Goal: Task Accomplishment & Management: Manage account settings

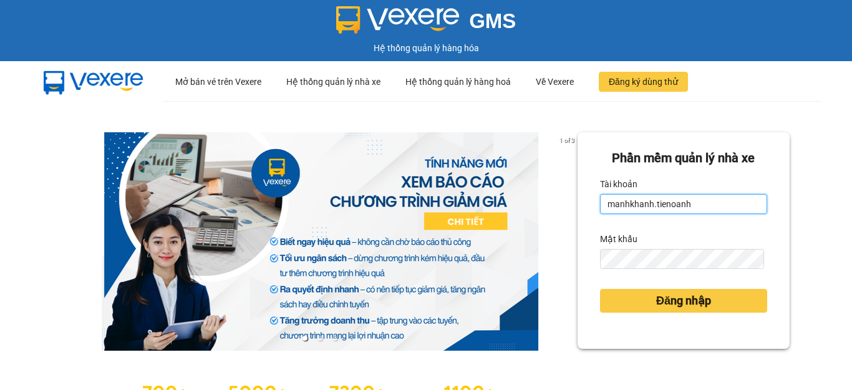
click at [701, 201] on input "manhkhanh.tienoanh" at bounding box center [683, 204] width 167 height 20
type input "nguyenhoang.tienoanh"
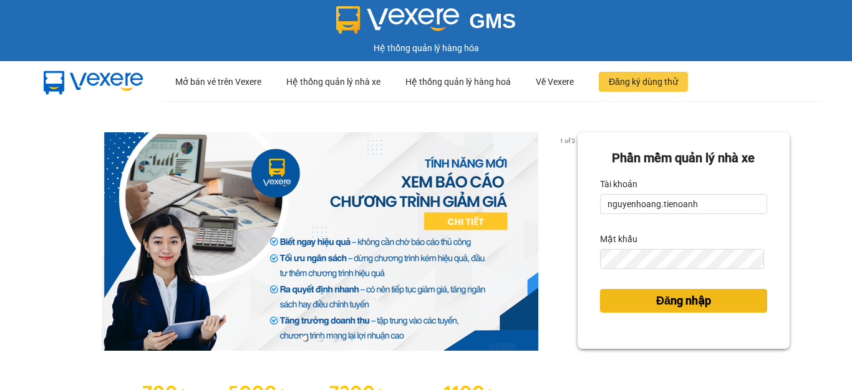
click at [658, 303] on span "Đăng nhập" at bounding box center [684, 300] width 55 height 17
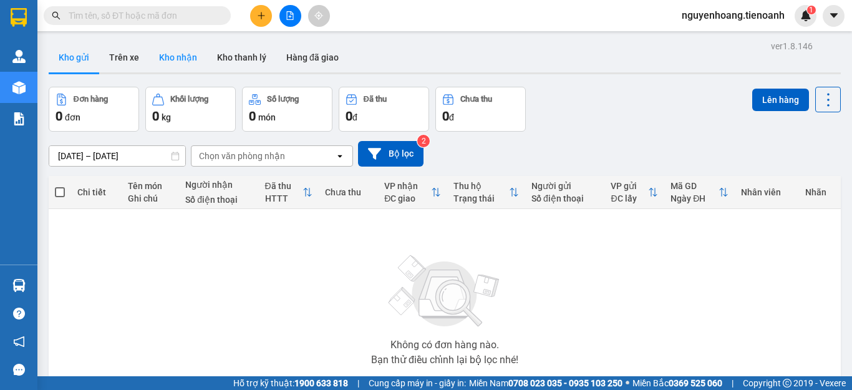
click at [192, 61] on button "Kho nhận" at bounding box center [178, 57] width 58 height 30
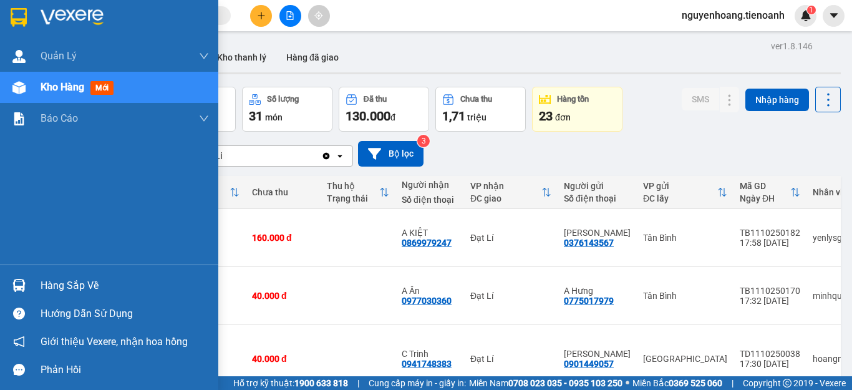
click at [59, 288] on div "Hàng sắp về" at bounding box center [125, 285] width 168 height 19
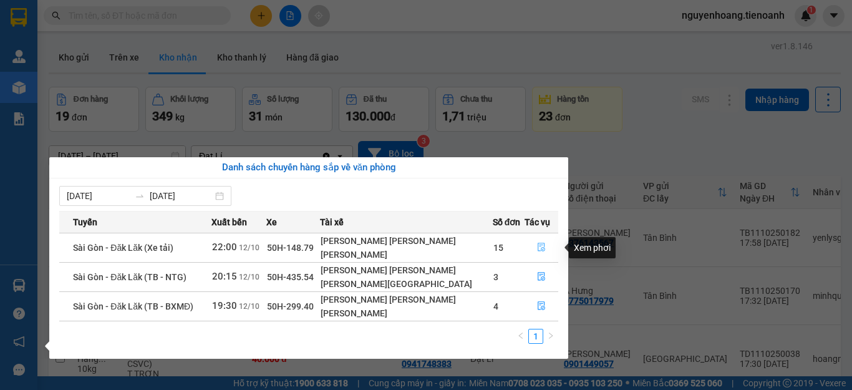
click at [542, 251] on icon "file-done" at bounding box center [541, 247] width 9 height 9
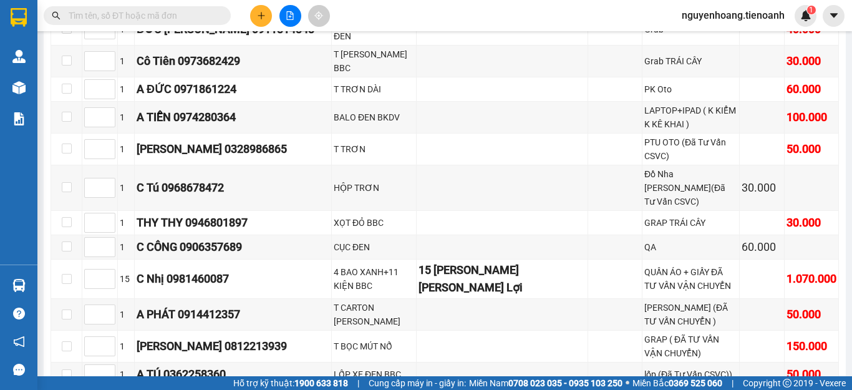
scroll to position [2933, 0]
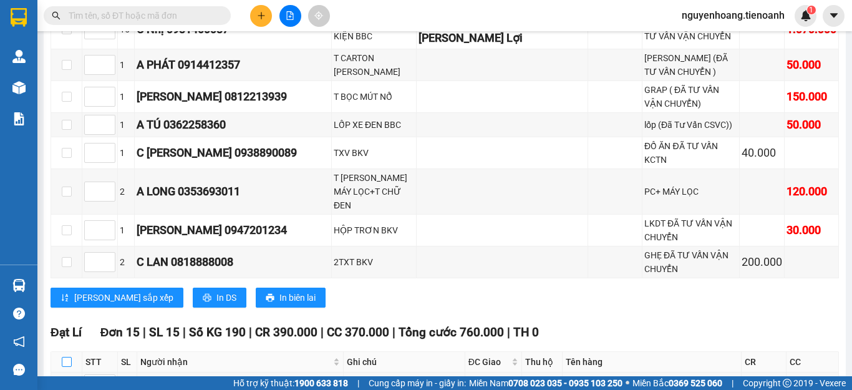
click at [67, 357] on input "checkbox" at bounding box center [67, 362] width 10 height 10
checkbox input "true"
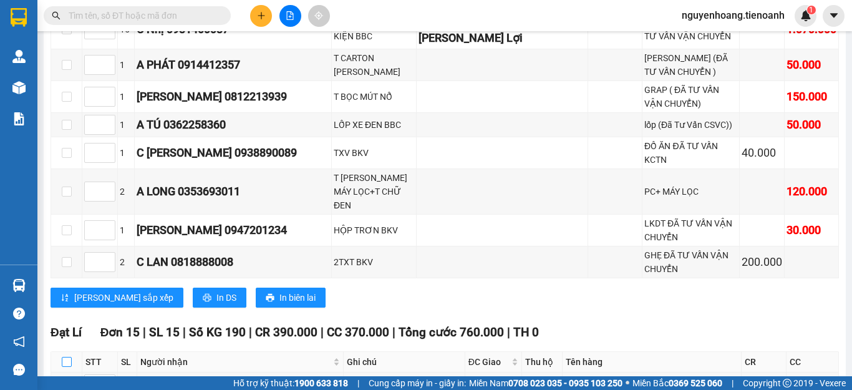
checkbox input "true"
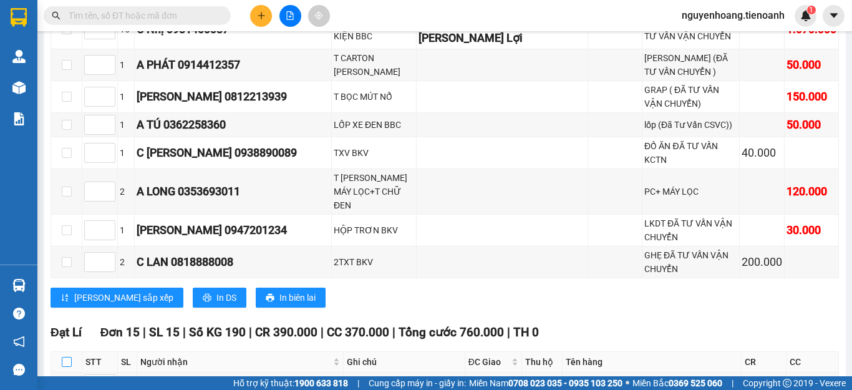
checkbox input "true"
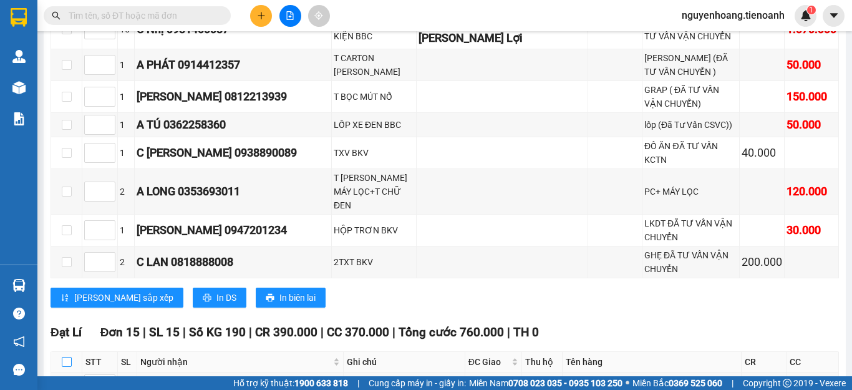
checkbox input "true"
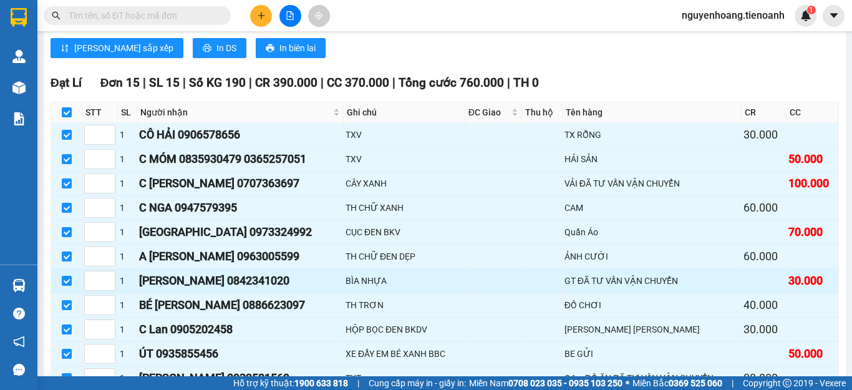
scroll to position [3245, 0]
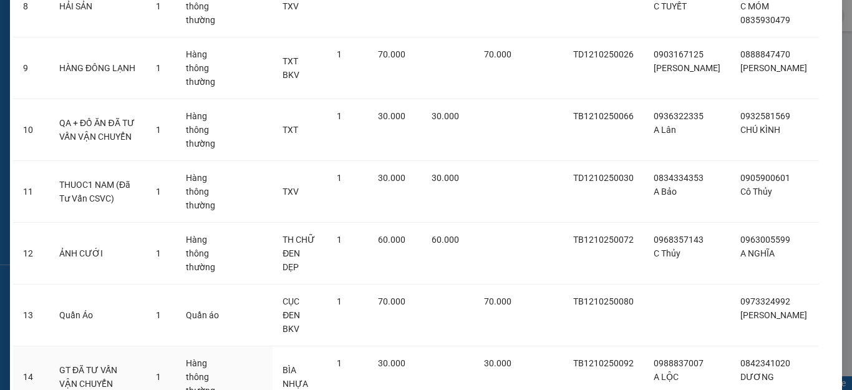
scroll to position [691, 0]
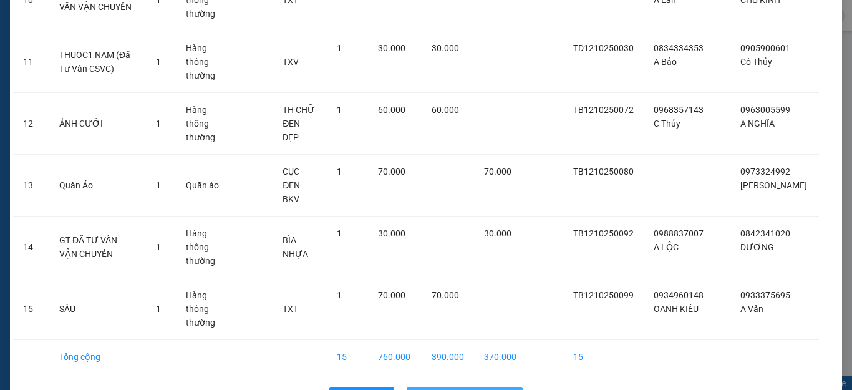
click at [492, 389] on span "Nhập hàng kho nhận" at bounding box center [472, 397] width 82 height 14
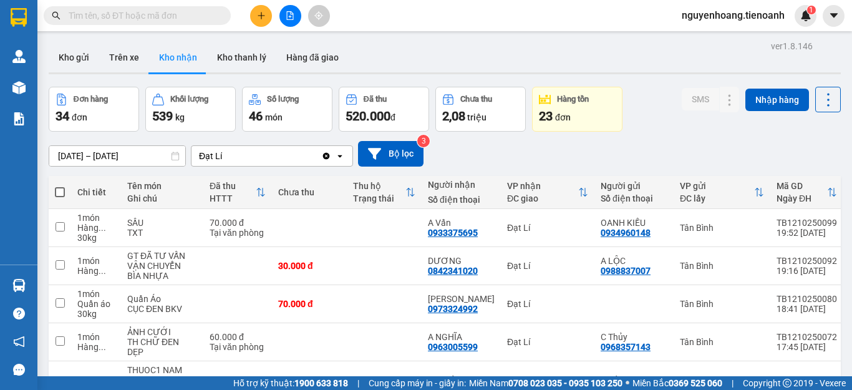
click at [164, 12] on input "text" at bounding box center [142, 16] width 147 height 14
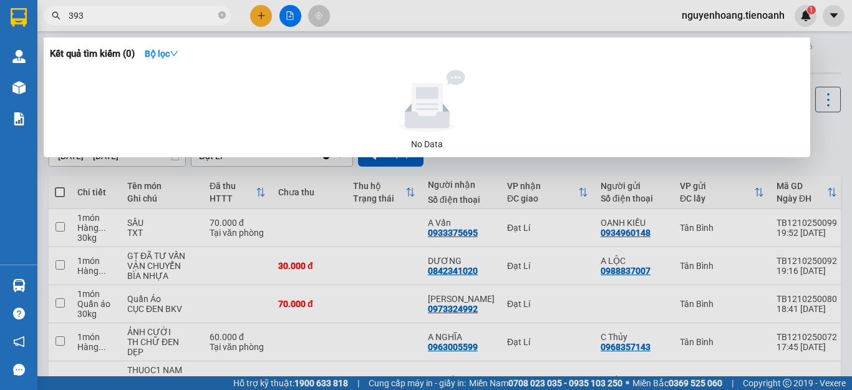
type input "3931"
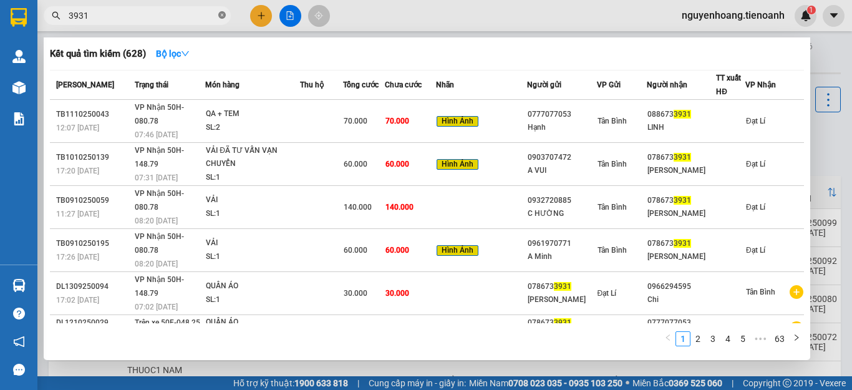
click at [218, 13] on icon "close-circle" at bounding box center [221, 14] width 7 height 7
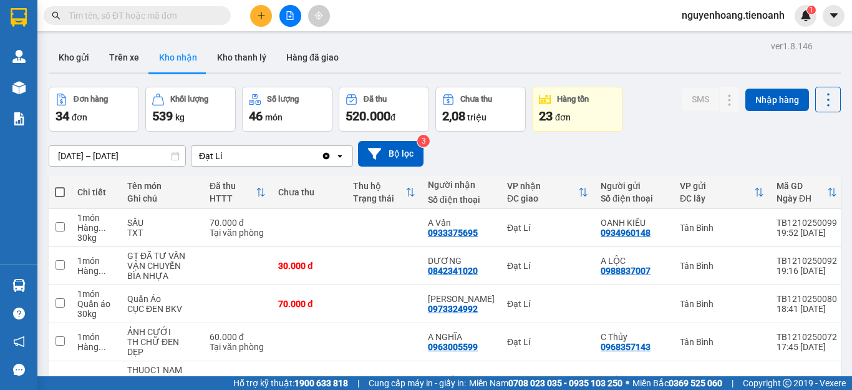
click at [150, 17] on input "text" at bounding box center [142, 16] width 147 height 14
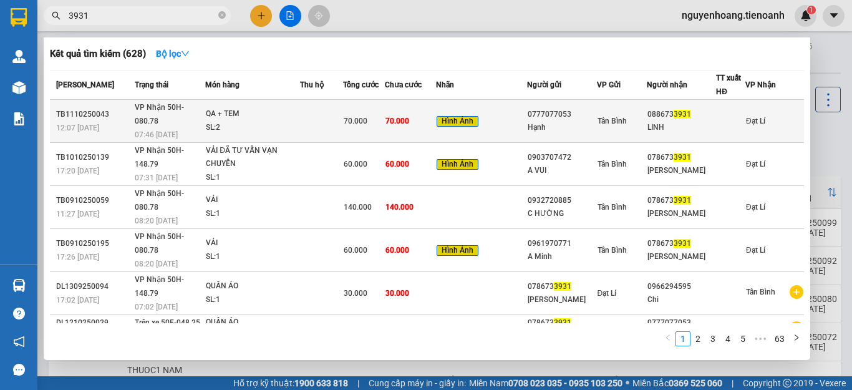
type input "3931"
click at [295, 112] on div "QA + TEM" at bounding box center [253, 114] width 94 height 14
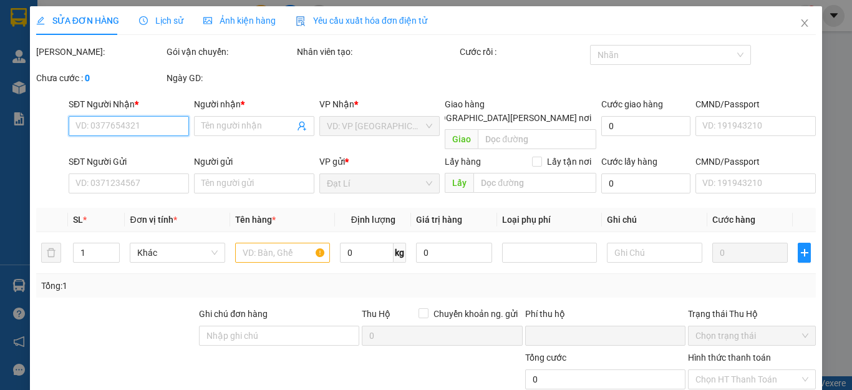
type input "0886733931"
type input "LINH"
type input "0777077053"
type input "Hạnh"
type input "123456789"
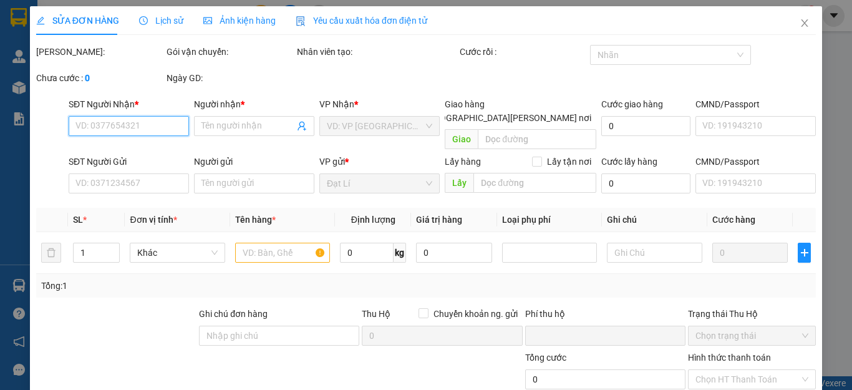
type input "0"
type input "70.000"
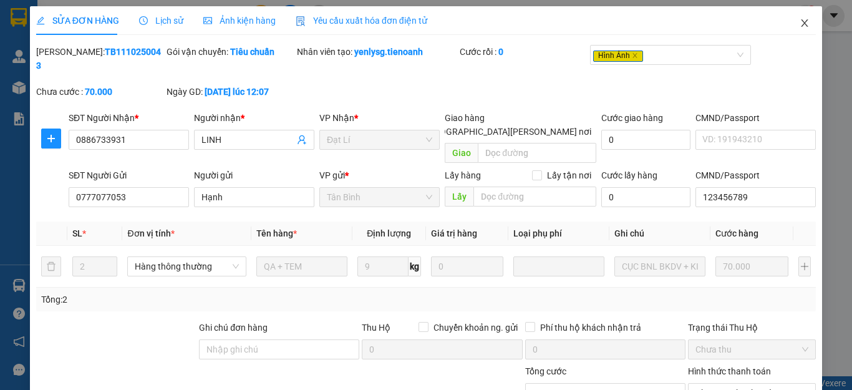
click at [801, 26] on span "Close" at bounding box center [805, 23] width 35 height 35
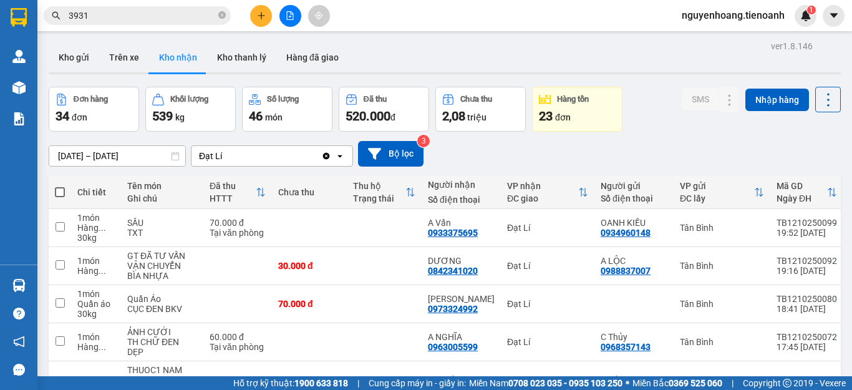
click at [154, 12] on input "3931" at bounding box center [142, 16] width 147 height 14
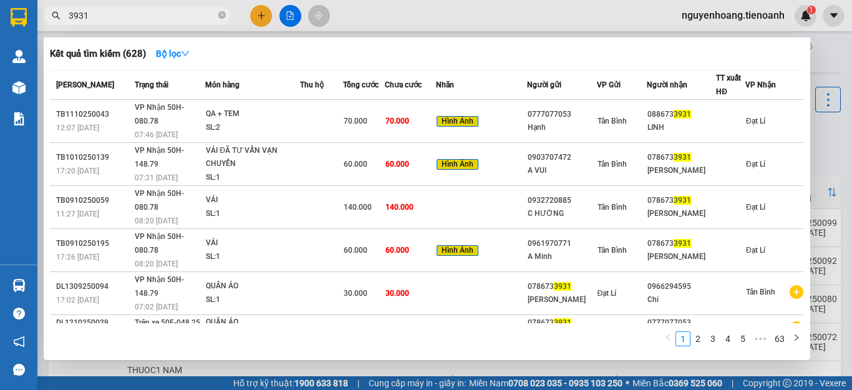
click at [154, 12] on input "3931" at bounding box center [142, 16] width 147 height 14
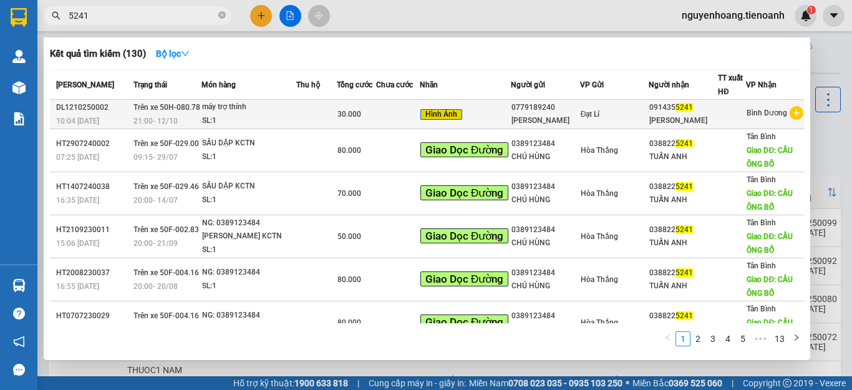
type input "5241"
click at [251, 116] on div "SL: 1" at bounding box center [249, 121] width 94 height 14
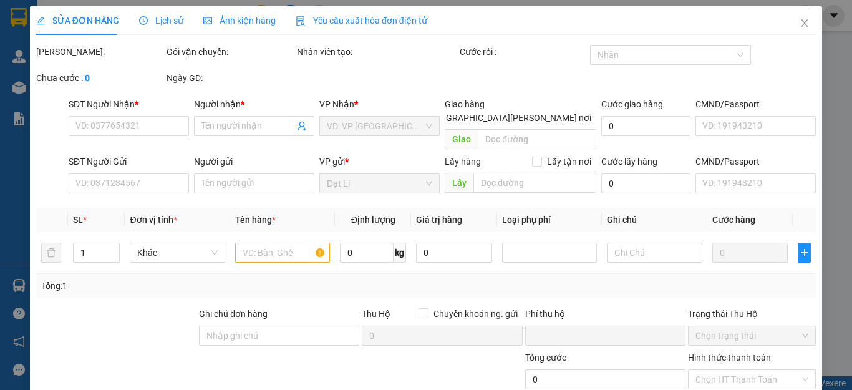
click at [172, 21] on span "Lịch sử" at bounding box center [161, 21] width 44 height 10
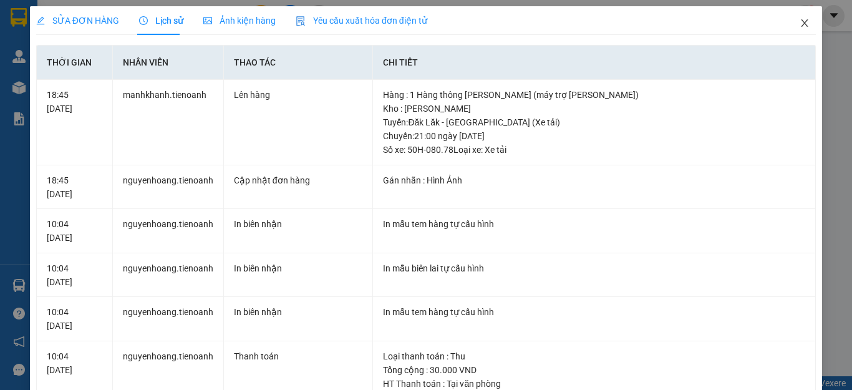
click at [801, 25] on span "Close" at bounding box center [805, 23] width 35 height 35
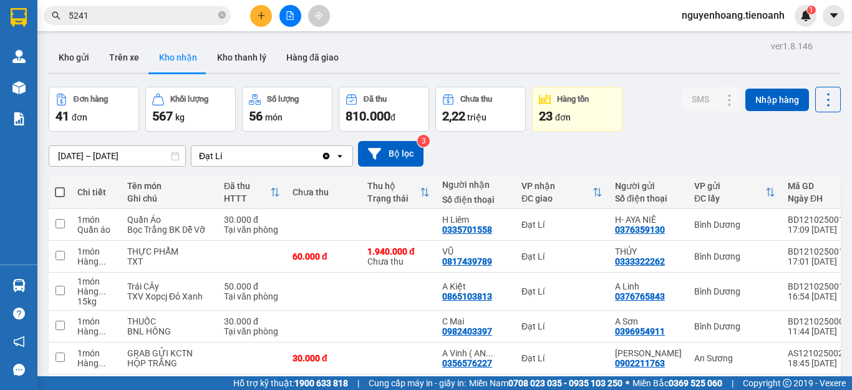
click at [112, 15] on input "5241" at bounding box center [142, 16] width 147 height 14
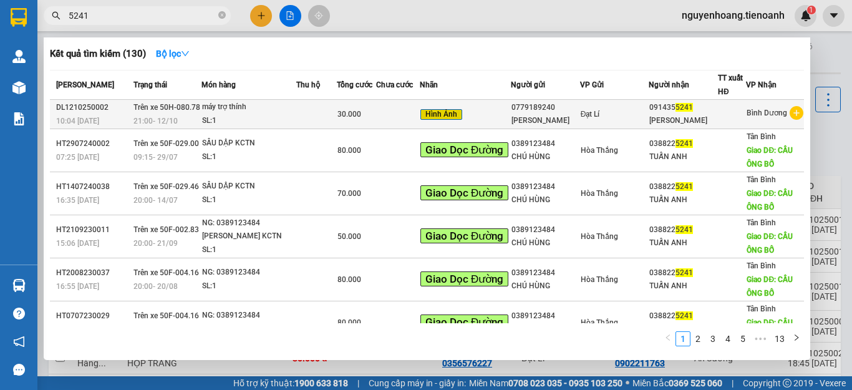
click at [217, 107] on div "máy trợ thính" at bounding box center [249, 107] width 94 height 14
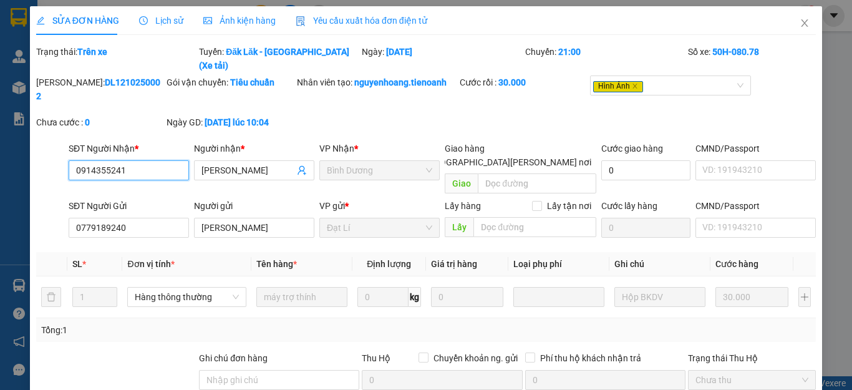
type input "0914355241"
type input "[PERSON_NAME]"
type input "0779189240"
type input "[PERSON_NAME]"
type input "0"
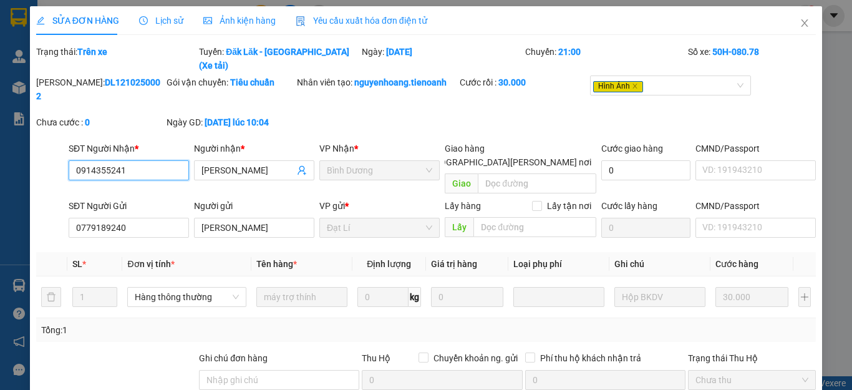
type input "30.000"
click at [800, 20] on icon "close" at bounding box center [805, 23] width 10 height 10
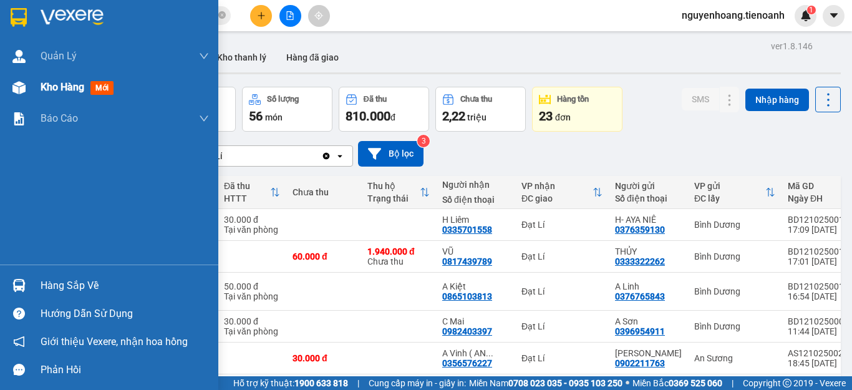
click at [60, 92] on span "Kho hàng" at bounding box center [63, 87] width 44 height 12
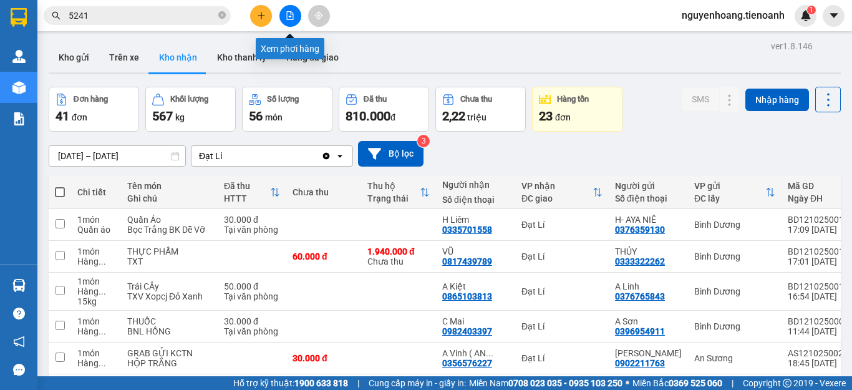
click at [296, 13] on button at bounding box center [291, 16] width 22 height 22
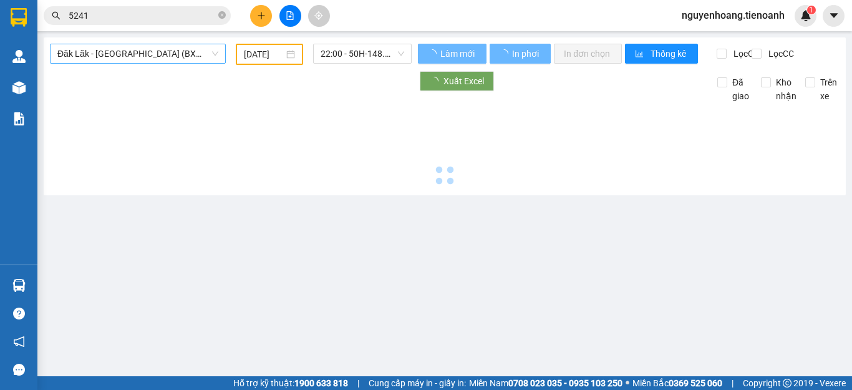
click at [170, 58] on span "Đăk Lăk - [GEOGRAPHIC_DATA] (BXMĐ)" at bounding box center [137, 53] width 161 height 19
type input "[DATE]"
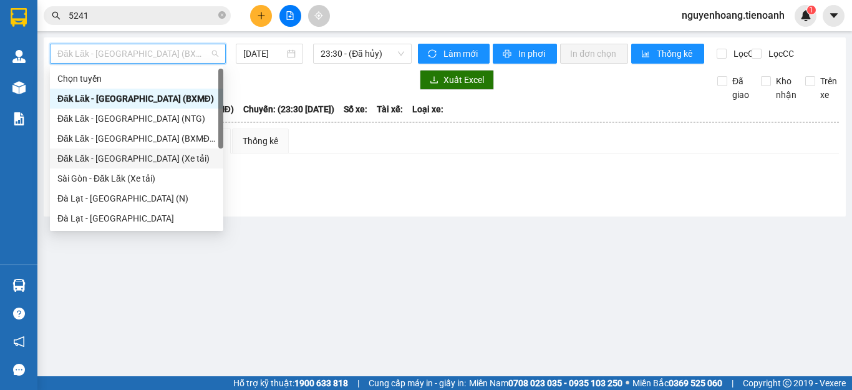
click at [145, 160] on div "Đăk Lăk - [GEOGRAPHIC_DATA] (Xe tải)" at bounding box center [136, 159] width 159 height 14
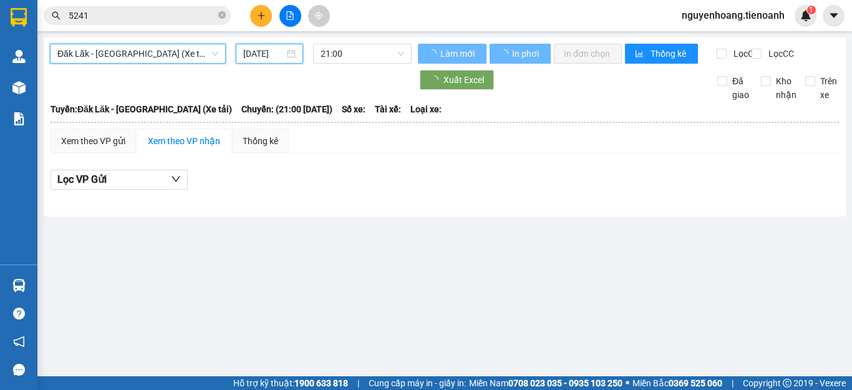
click at [271, 54] on input "[DATE]" at bounding box center [263, 54] width 41 height 14
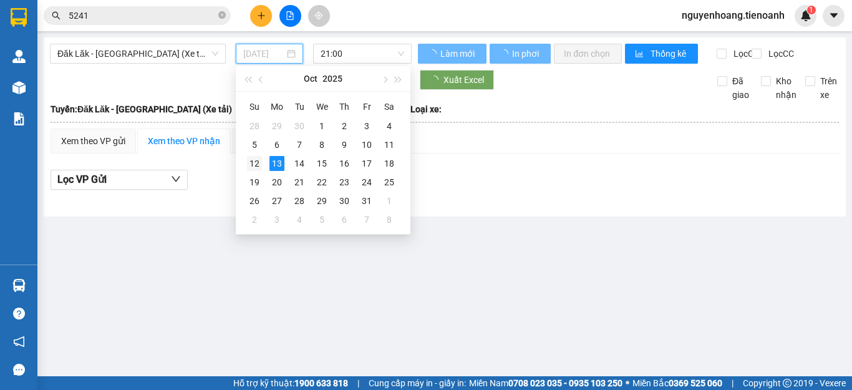
click at [258, 166] on div "12" at bounding box center [254, 163] width 15 height 15
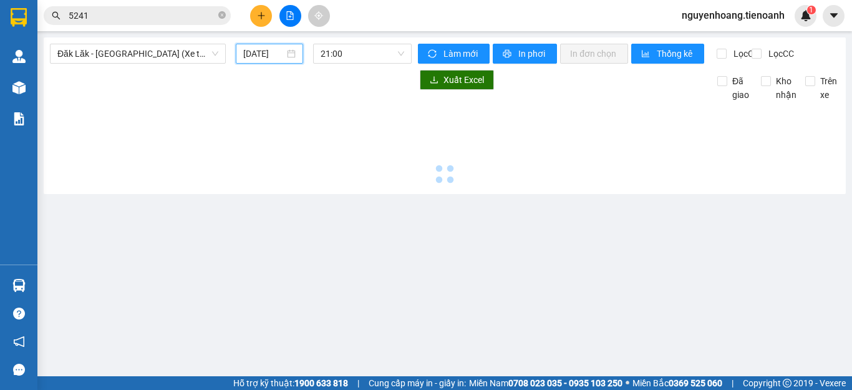
type input "[DATE]"
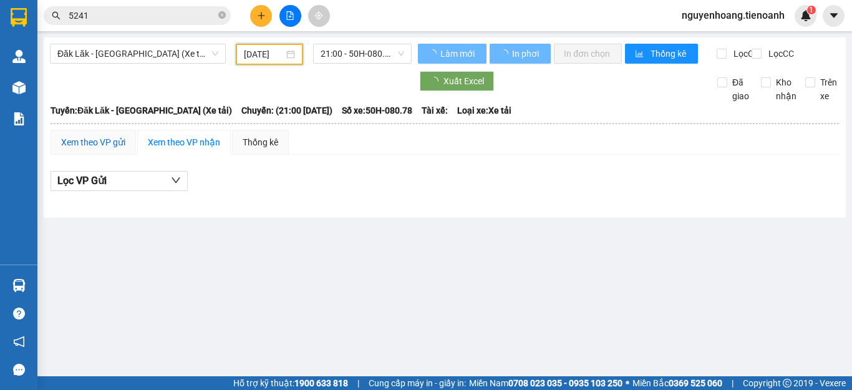
click at [94, 149] on div "Xem theo VP gửi" at bounding box center [93, 142] width 64 height 14
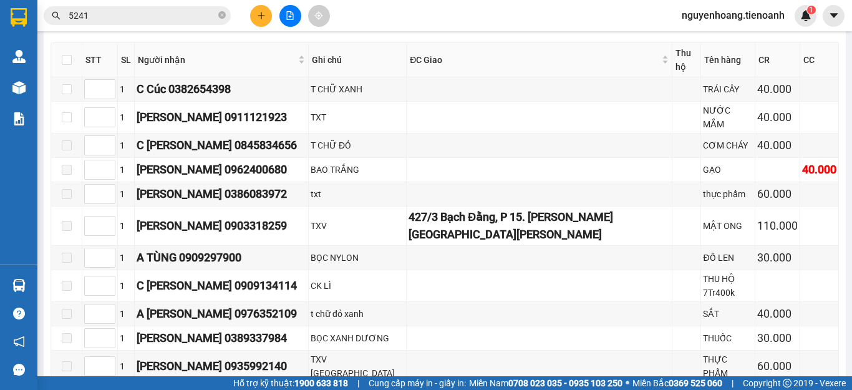
scroll to position [1061, 0]
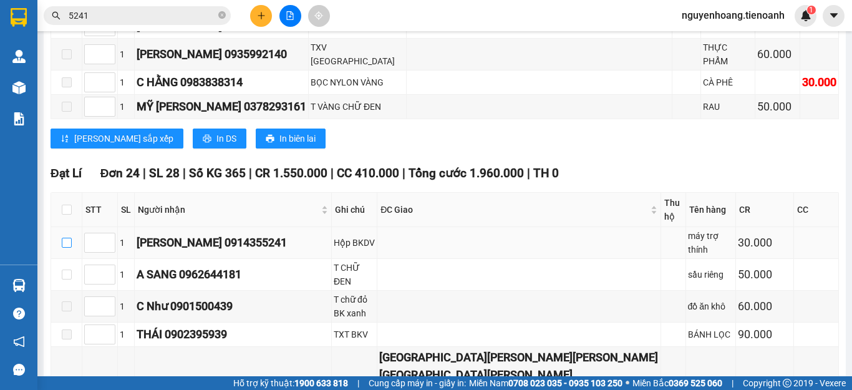
click at [62, 238] on input "checkbox" at bounding box center [67, 243] width 10 height 10
checkbox input "true"
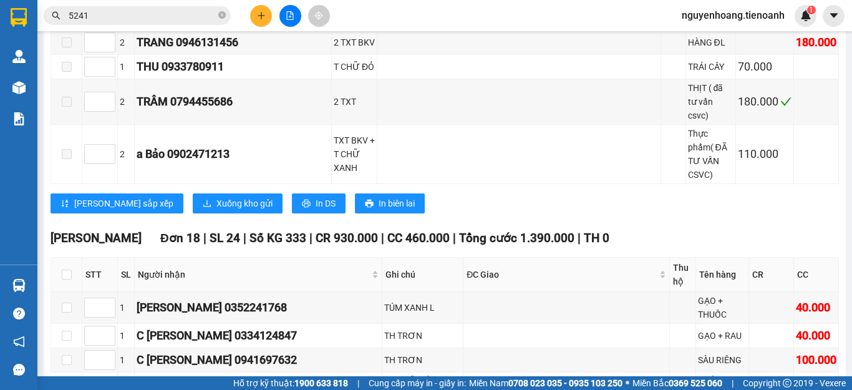
scroll to position [1685, 0]
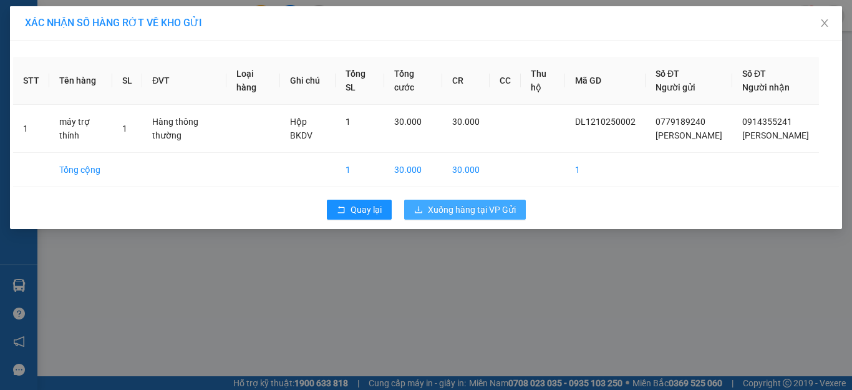
click at [467, 265] on div "XÁC NHẬN SỐ HÀNG RỚT VỀ KHO GỬI STT Tên hàng SL ĐVT Loại hàng Ghi chú Tổng SL T…" at bounding box center [426, 195] width 852 height 390
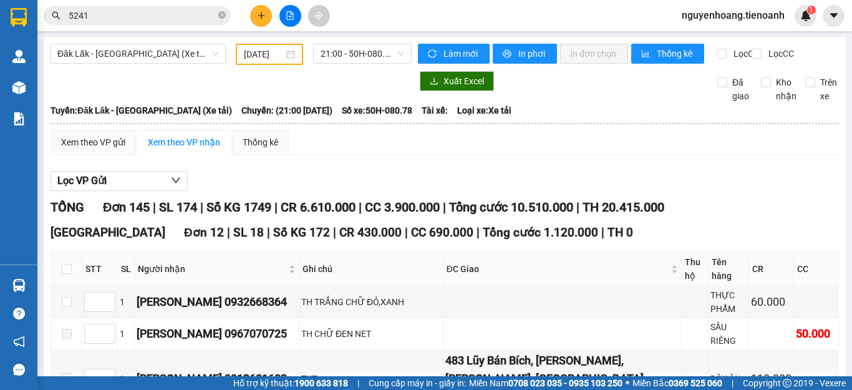
click at [440, 208] on span "CC 3.900.000" at bounding box center [402, 207] width 75 height 15
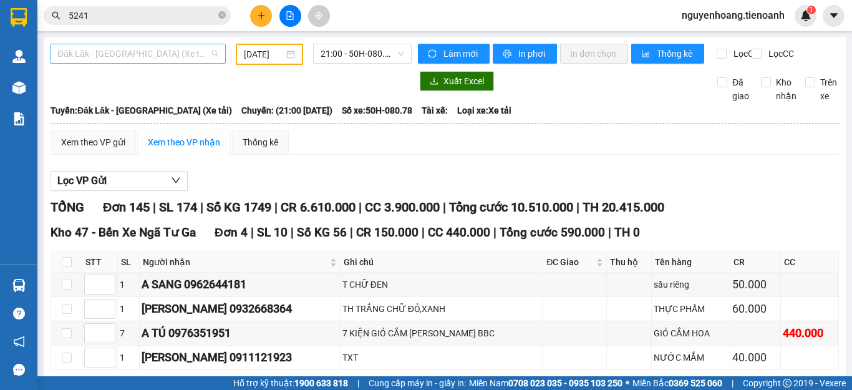
click at [135, 52] on span "Đăk Lăk - [GEOGRAPHIC_DATA] (Xe tải)" at bounding box center [137, 53] width 161 height 19
click at [369, 143] on div "Xem theo VP gửi Xem theo VP nhận Thống kê" at bounding box center [445, 142] width 789 height 25
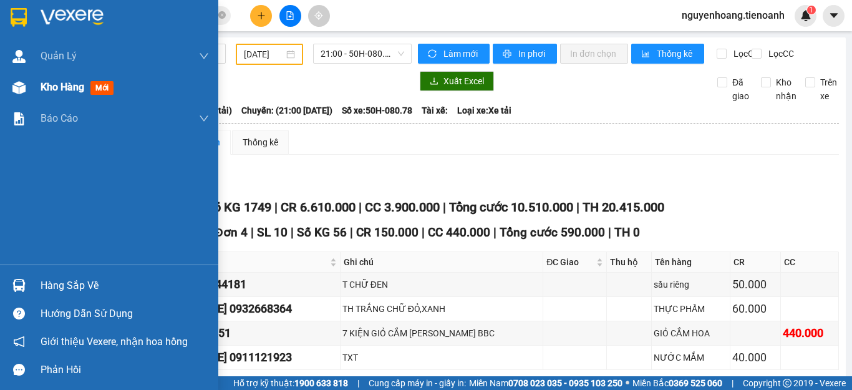
click at [62, 85] on span "Kho hàng" at bounding box center [63, 87] width 44 height 12
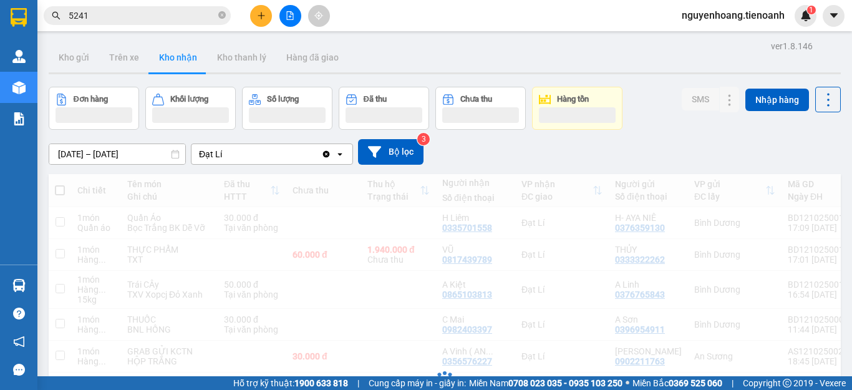
click at [82, 62] on button "Kho gửi" at bounding box center [74, 57] width 51 height 30
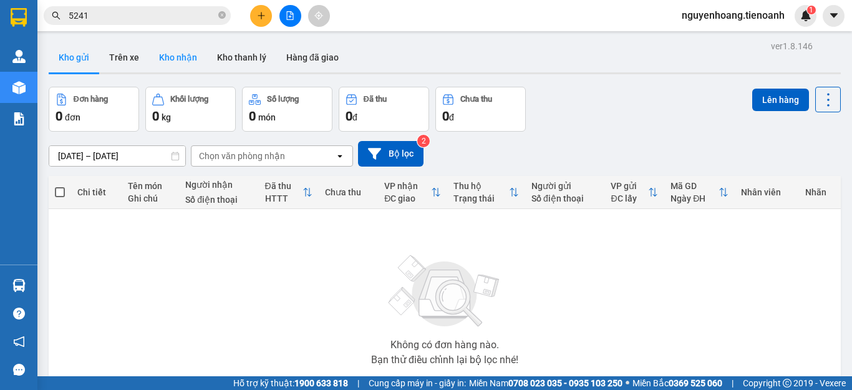
click at [171, 62] on button "Kho nhận" at bounding box center [178, 57] width 58 height 30
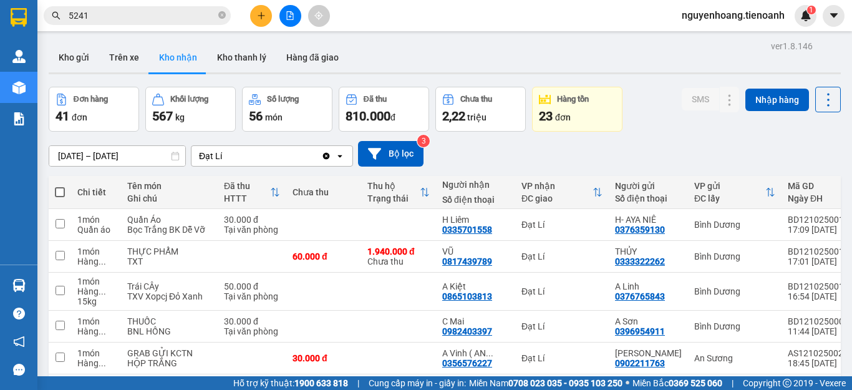
click at [75, 61] on button "Kho gửi" at bounding box center [74, 57] width 51 height 30
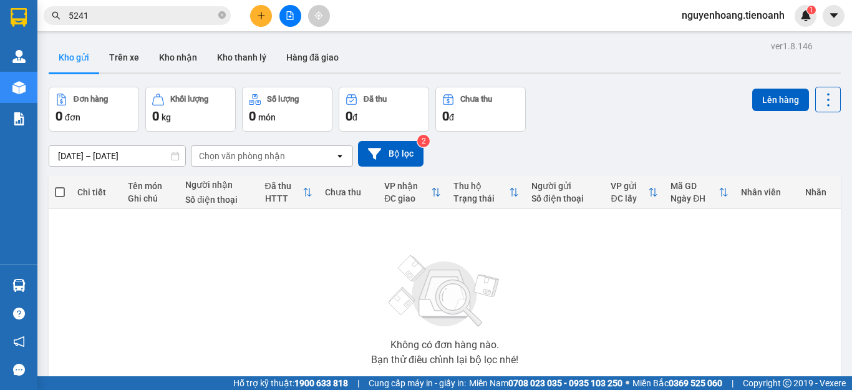
click at [293, 12] on icon "file-add" at bounding box center [290, 15] width 9 height 9
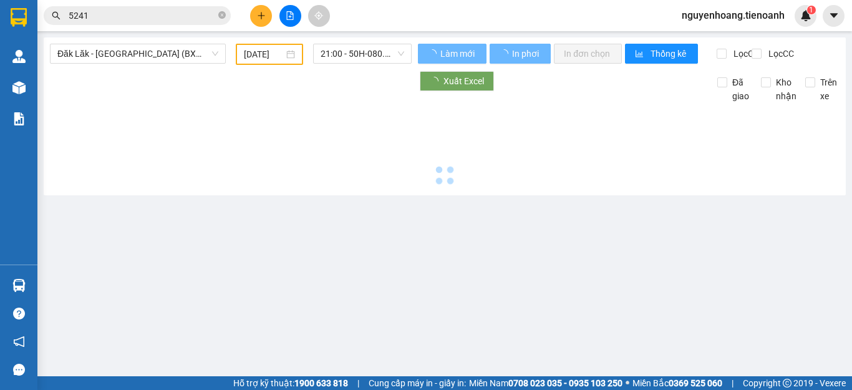
type input "[DATE]"
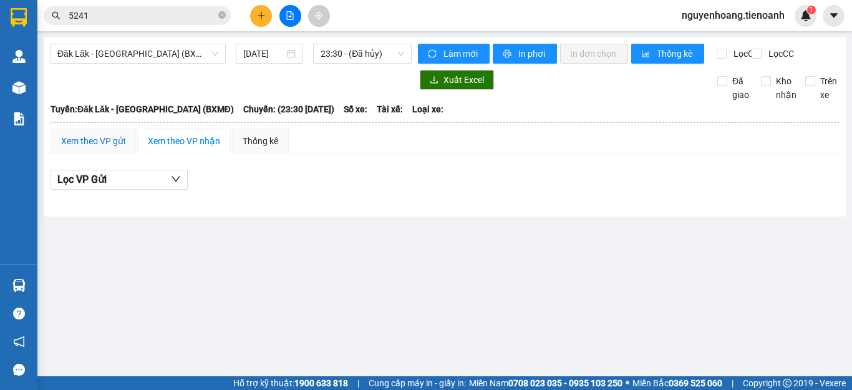
click at [90, 148] on div "Xem theo VP gửi" at bounding box center [93, 141] width 64 height 14
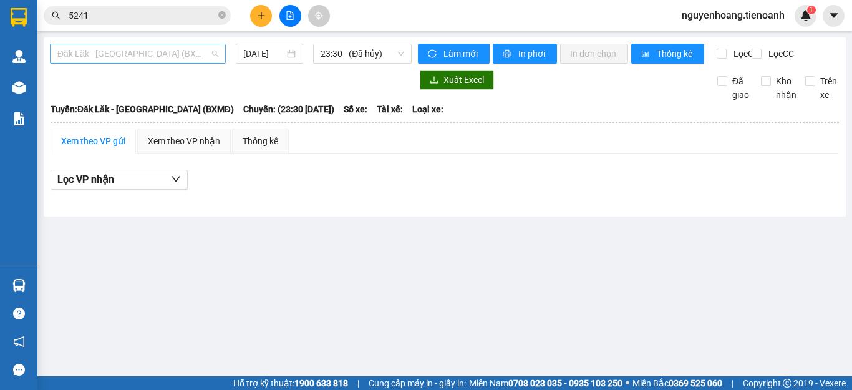
click at [154, 53] on span "Đăk Lăk - [GEOGRAPHIC_DATA] (BXMĐ)" at bounding box center [137, 53] width 161 height 19
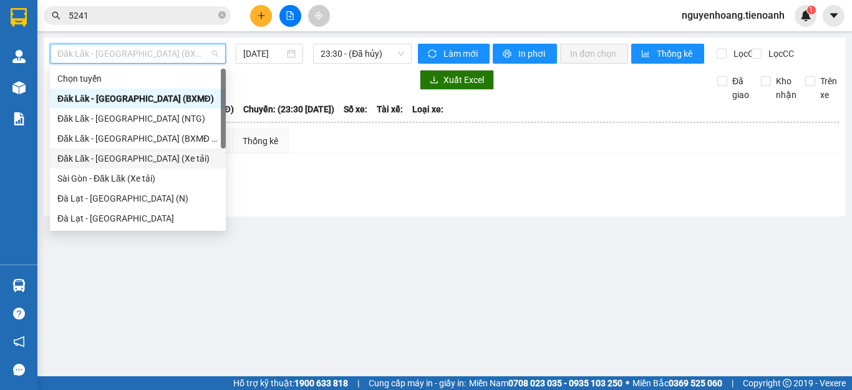
click at [140, 155] on div "Đăk Lăk - [GEOGRAPHIC_DATA] (Xe tải)" at bounding box center [137, 159] width 161 height 14
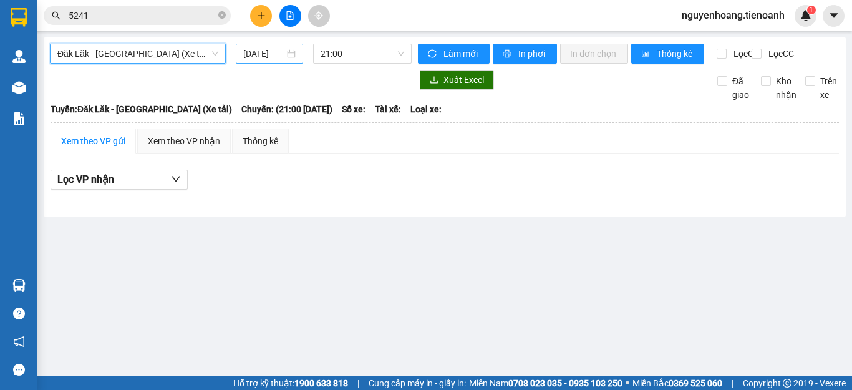
click at [260, 54] on input "[DATE]" at bounding box center [263, 54] width 41 height 14
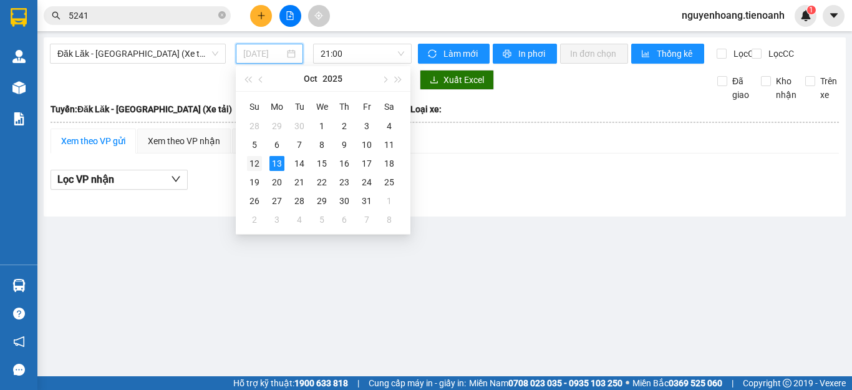
click at [255, 165] on div "12" at bounding box center [254, 163] width 15 height 15
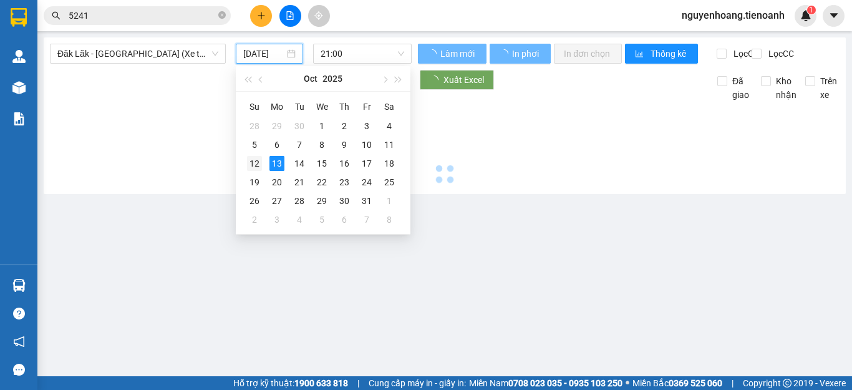
type input "[DATE]"
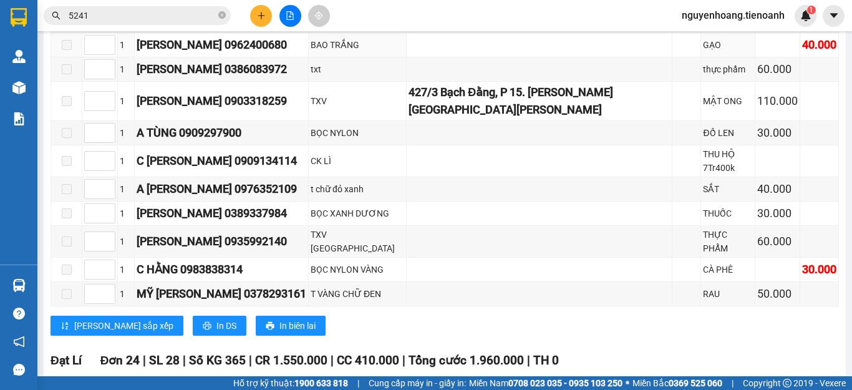
scroll to position [998, 0]
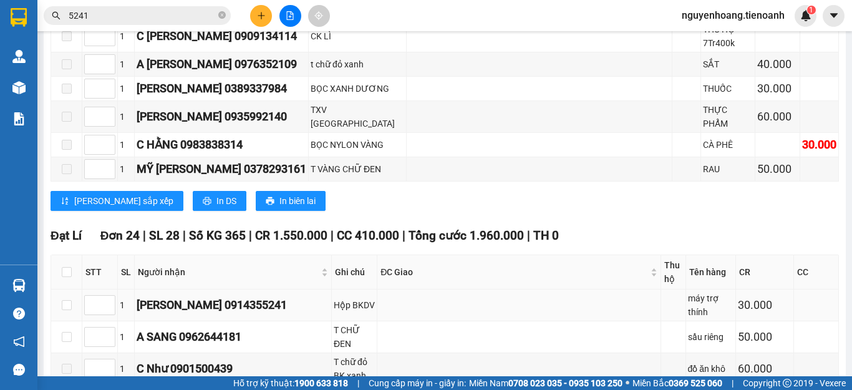
click at [185, 296] on div "Ngọc Ánh 0914355241" at bounding box center [233, 304] width 193 height 17
click at [67, 300] on input "checkbox" at bounding box center [67, 305] width 10 height 10
checkbox input "true"
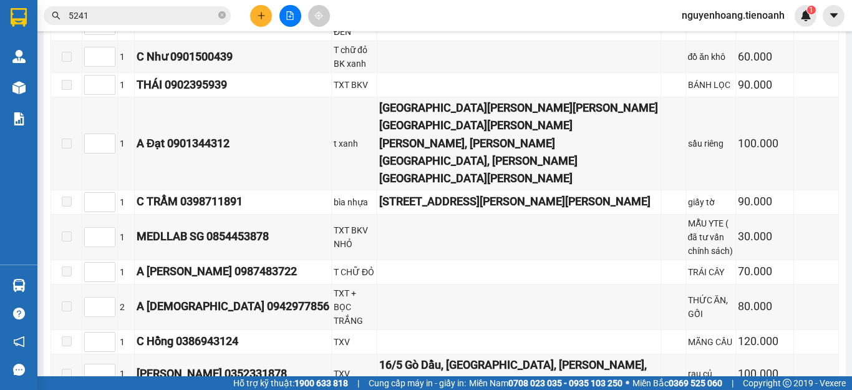
scroll to position [1623, 0]
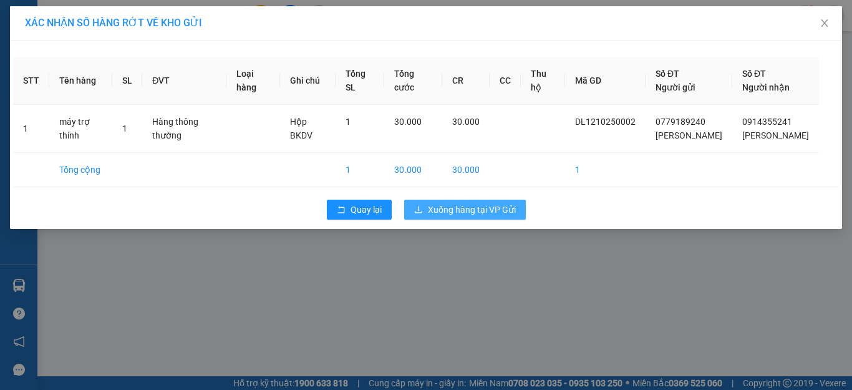
click at [475, 215] on span "Xuống hàng tại VP Gửi" at bounding box center [472, 210] width 88 height 14
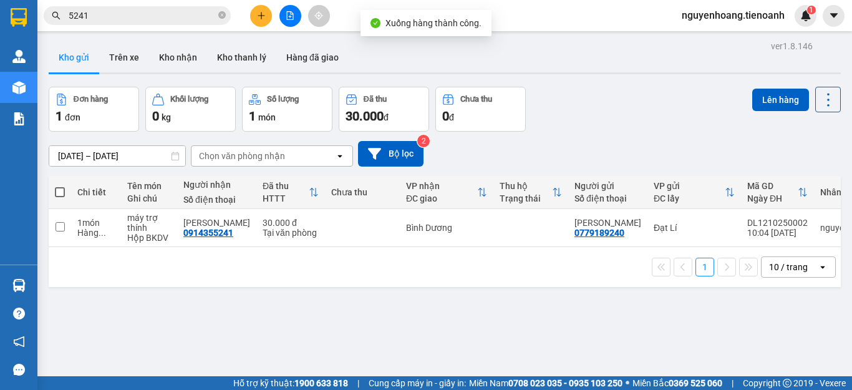
click at [233, 301] on div "ver 1.8.146 Kho gửi Trên xe Kho nhận Kho thanh lý Hàng đã giao Đơn hàng 1 đơn K…" at bounding box center [445, 232] width 803 height 390
click at [187, 19] on input "5241" at bounding box center [142, 16] width 147 height 14
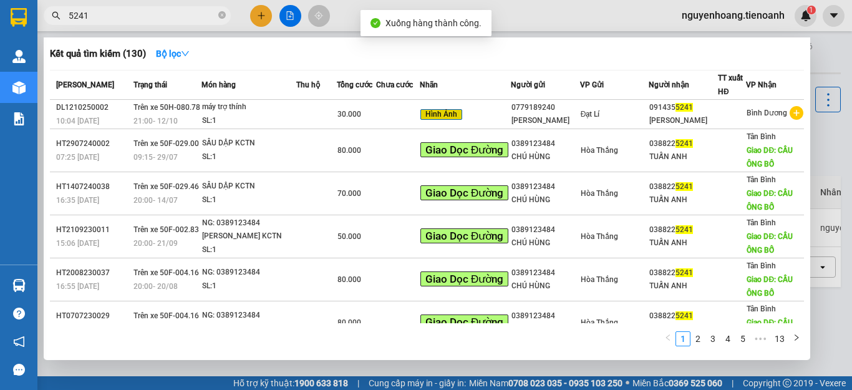
click at [187, 19] on input "5241" at bounding box center [142, 16] width 147 height 14
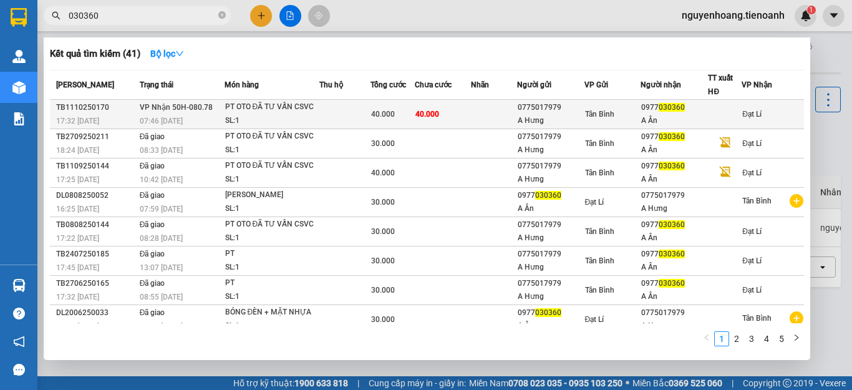
type input "030360"
click at [329, 109] on td at bounding box center [346, 114] width 52 height 29
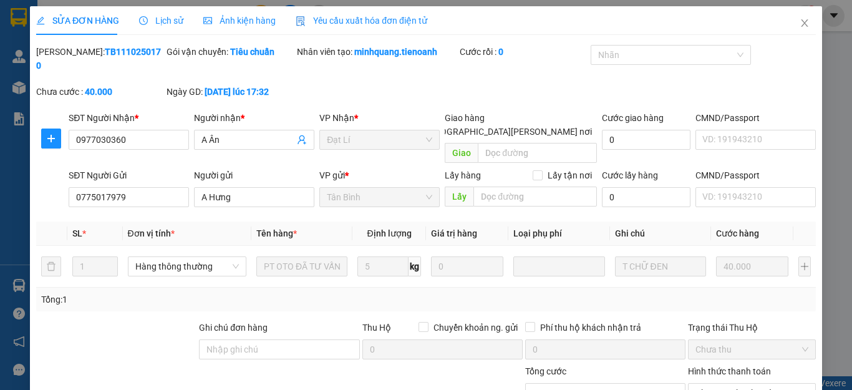
type input "0977030360"
type input "A Ân"
type input "0775017979"
type input "A Hưng"
type input "0"
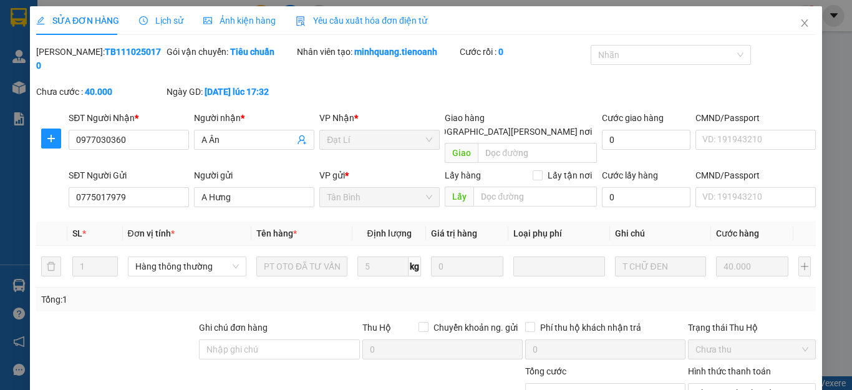
type input "40.000"
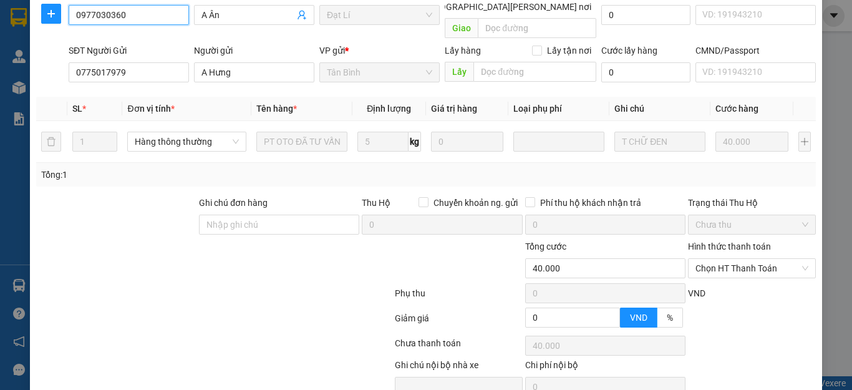
scroll to position [158, 0]
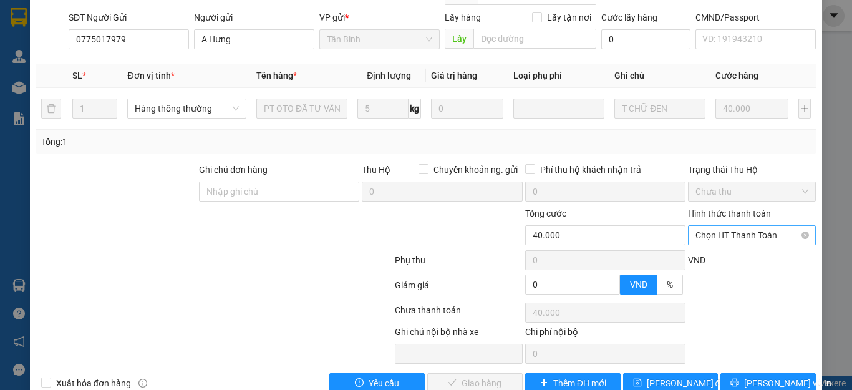
click at [705, 226] on span "Chọn HT Thanh Toán" at bounding box center [752, 235] width 113 height 19
click at [710, 230] on div "Tại văn phòng" at bounding box center [743, 233] width 111 height 14
type input "0"
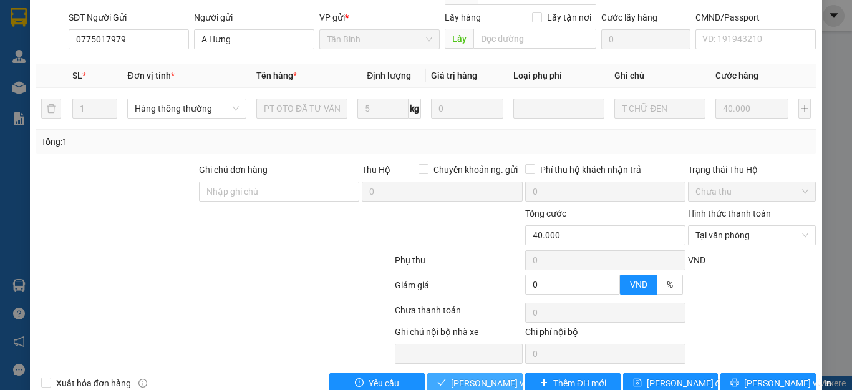
click at [477, 376] on span "[PERSON_NAME] và [PERSON_NAME] hàng" at bounding box center [535, 383] width 168 height 14
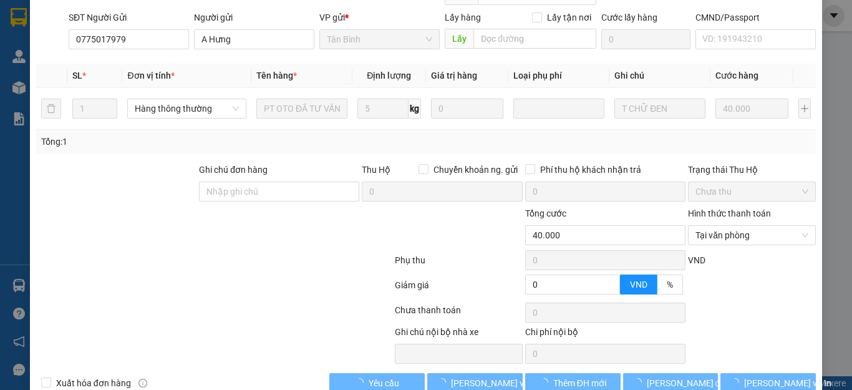
click at [225, 275] on div at bounding box center [214, 287] width 359 height 25
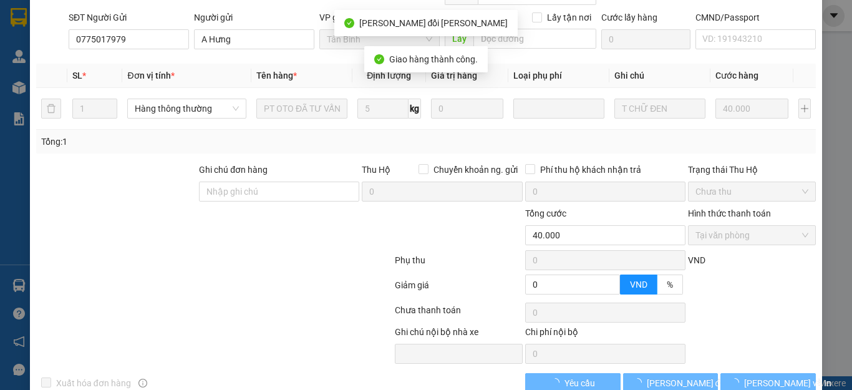
scroll to position [14, 0]
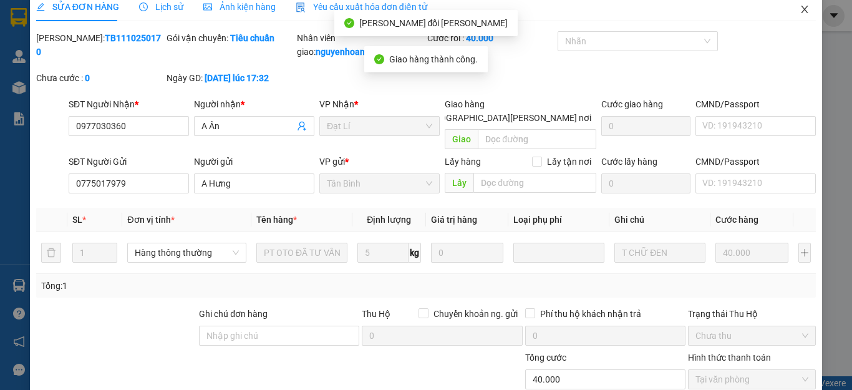
click at [800, 7] on icon "close" at bounding box center [805, 9] width 10 height 10
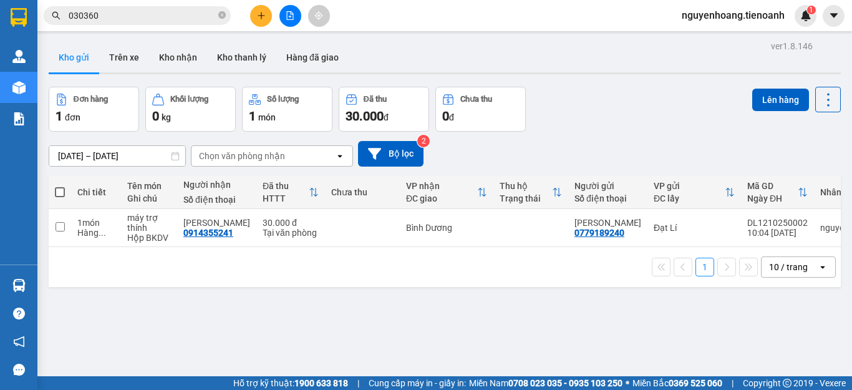
click at [436, 385] on span "Cung cấp máy in - giấy in:" at bounding box center [417, 383] width 97 height 14
click at [195, 16] on input "030360" at bounding box center [142, 16] width 147 height 14
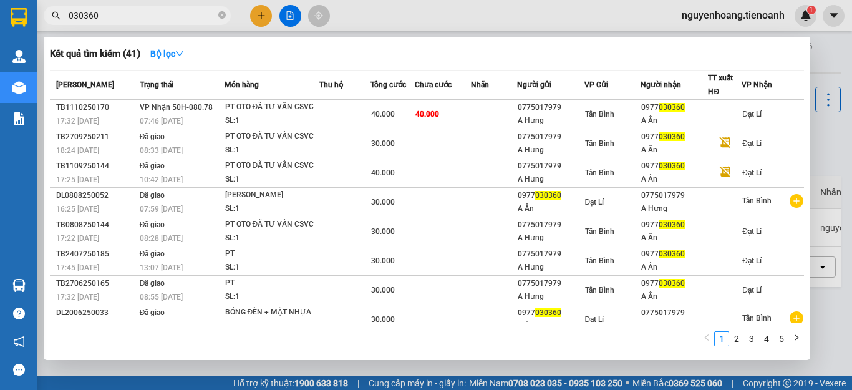
click at [195, 16] on input "030360" at bounding box center [142, 16] width 147 height 14
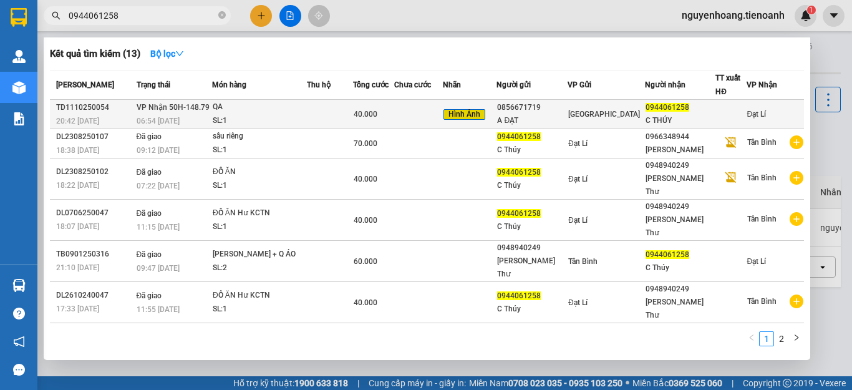
type input "0944061258"
click at [306, 111] on div "QA" at bounding box center [260, 107] width 94 height 14
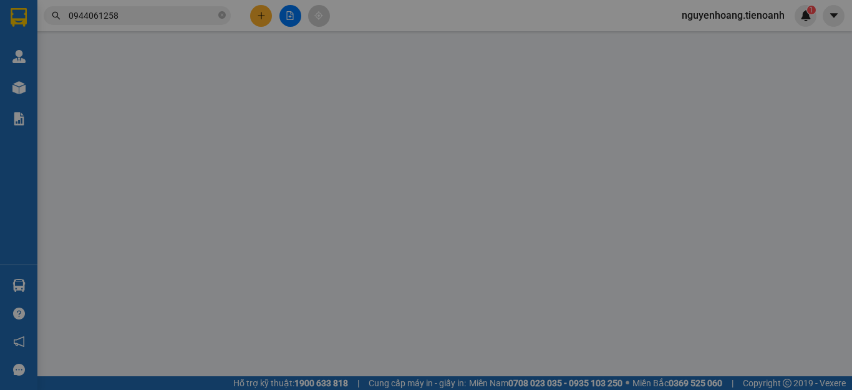
type input "0944061258"
type input "C THÚY"
type input "0856671719"
type input "A ĐẠT"
type input "0"
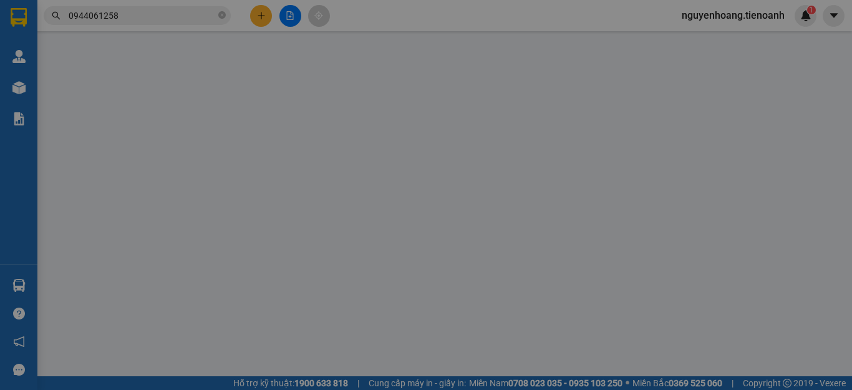
type input "40.000"
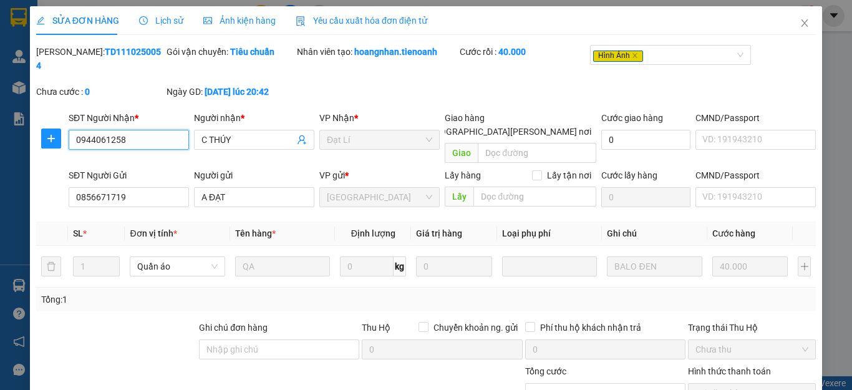
scroll to position [158, 0]
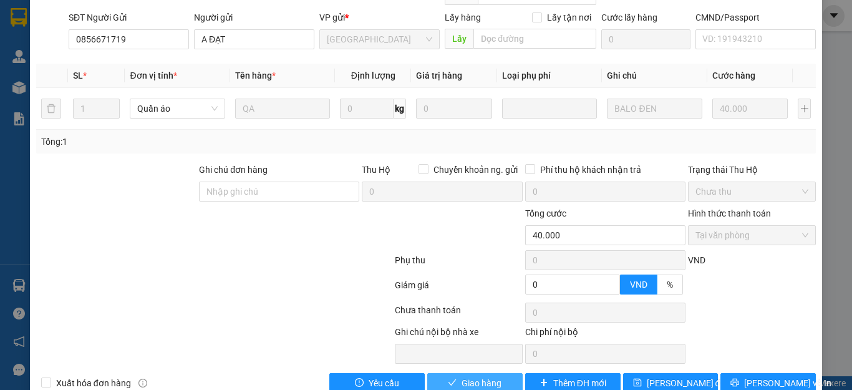
click at [441, 373] on button "Giao hàng" at bounding box center [474, 383] width 95 height 20
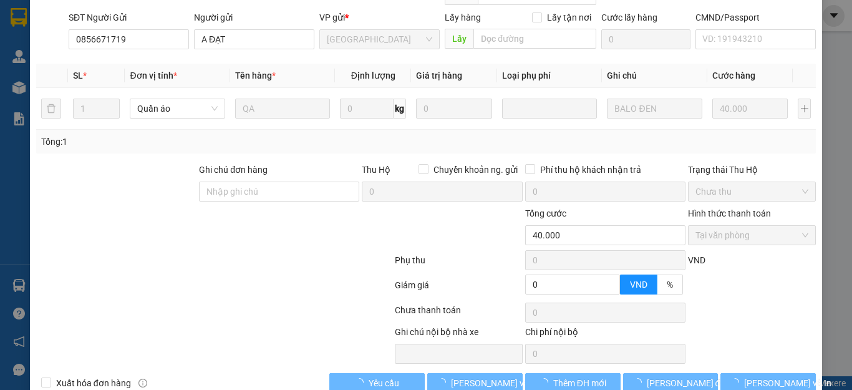
click at [237, 300] on div at bounding box center [214, 312] width 359 height 25
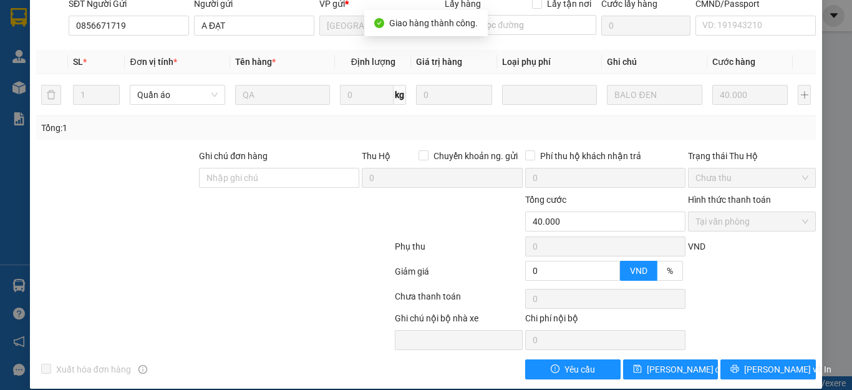
scroll to position [0, 0]
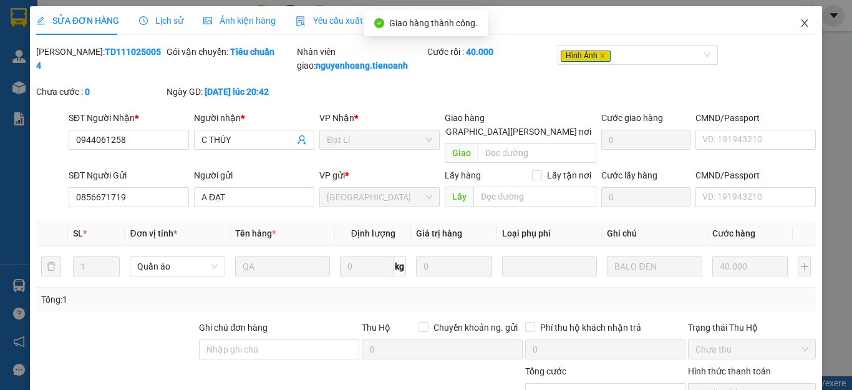
click at [800, 20] on icon "close" at bounding box center [805, 23] width 10 height 10
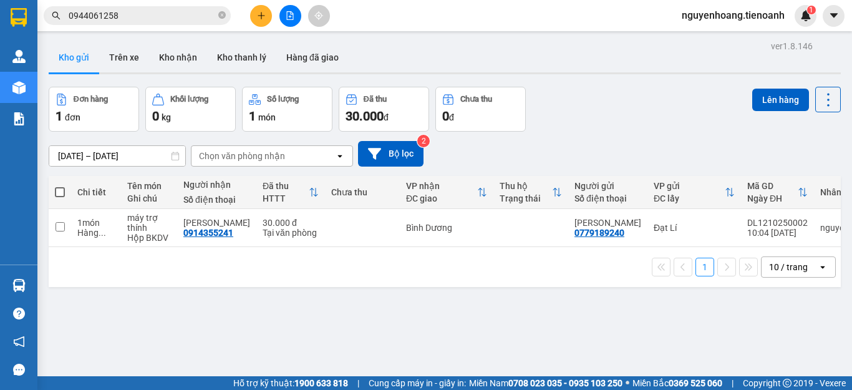
click at [653, 130] on div "Đơn hàng 1 đơn Khối lượng 0 kg Số lượng 1 món Đã thu 30.000 đ Chưa thu 0 đ Lên …" at bounding box center [445, 109] width 793 height 45
click at [655, 107] on div "Đơn hàng 1 đơn Khối lượng 0 kg Số lượng 1 món Đã thu 30.000 đ Chưa thu 0 đ Lên …" at bounding box center [445, 109] width 793 height 45
click at [191, 54] on button "Kho nhận" at bounding box center [178, 57] width 58 height 30
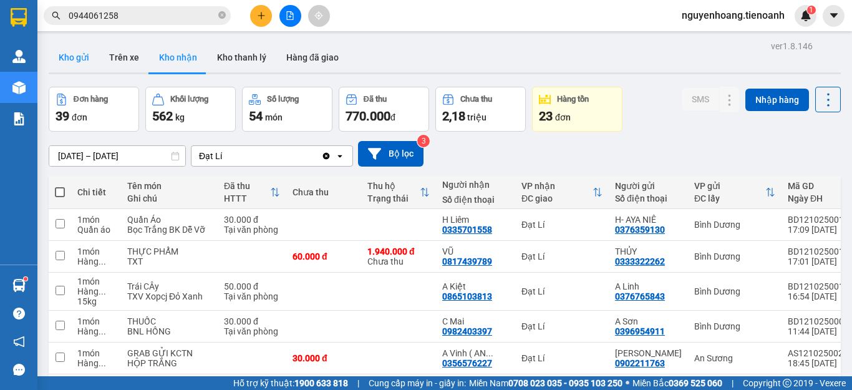
click at [82, 59] on button "Kho gửi" at bounding box center [74, 57] width 51 height 30
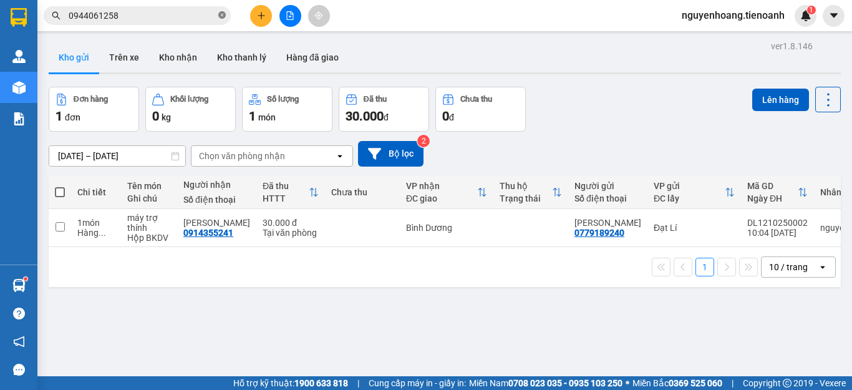
click at [222, 16] on icon "close-circle" at bounding box center [221, 14] width 7 height 7
click at [191, 14] on input "text" at bounding box center [142, 16] width 147 height 14
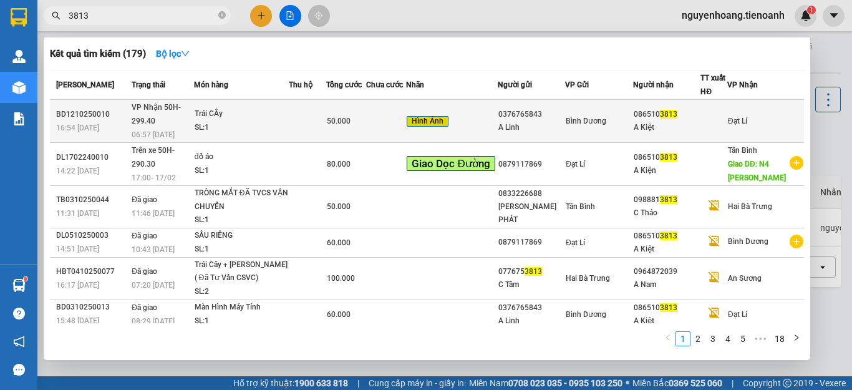
type input "3813"
click at [306, 109] on td at bounding box center [307, 121] width 37 height 43
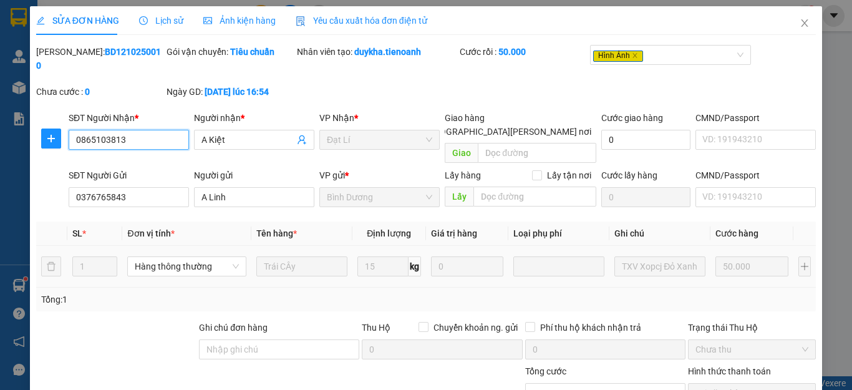
type input "0865103813"
type input "A Kiệt"
type input "0376765843"
type input "A Linh"
type input "0"
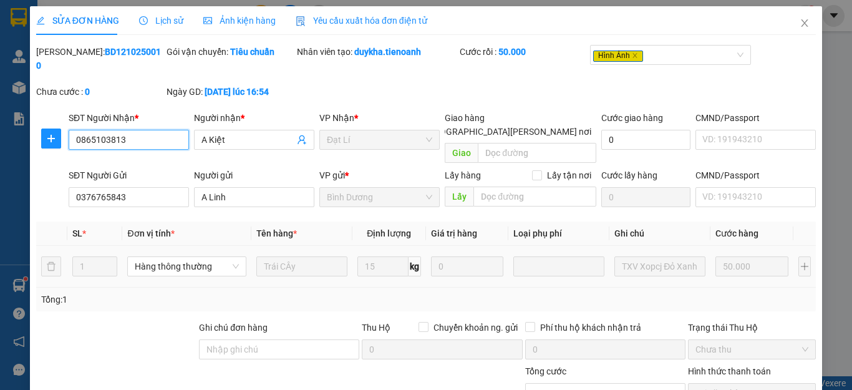
type input "50.000"
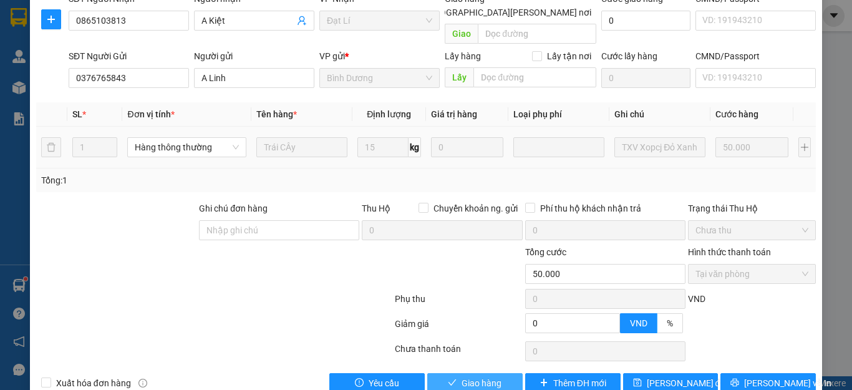
click at [478, 376] on span "Giao hàng" at bounding box center [482, 383] width 40 height 14
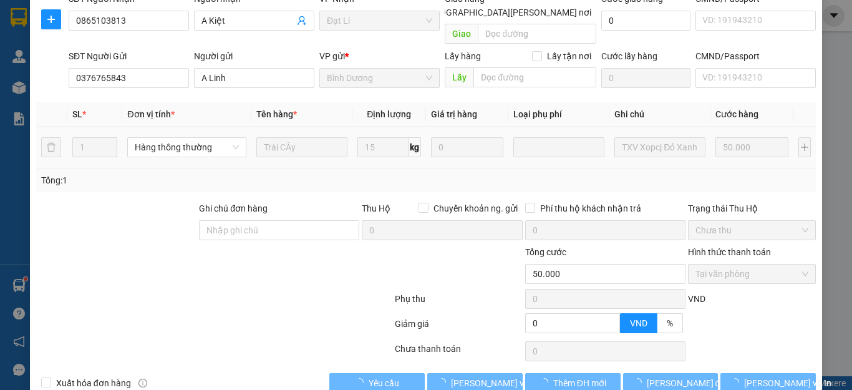
click at [230, 245] on div at bounding box center [149, 267] width 228 height 44
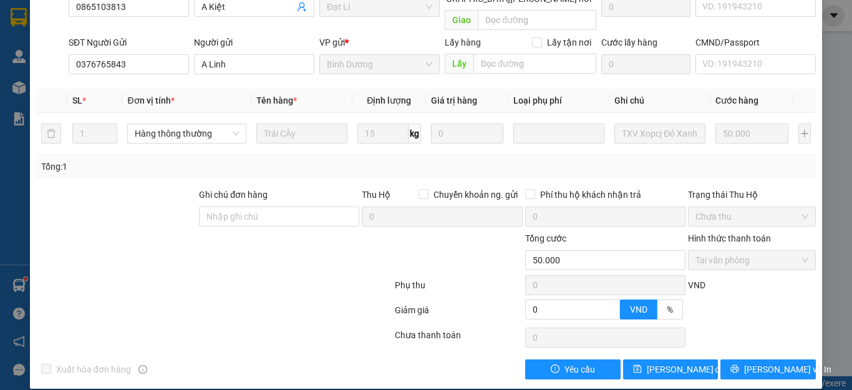
scroll to position [0, 0]
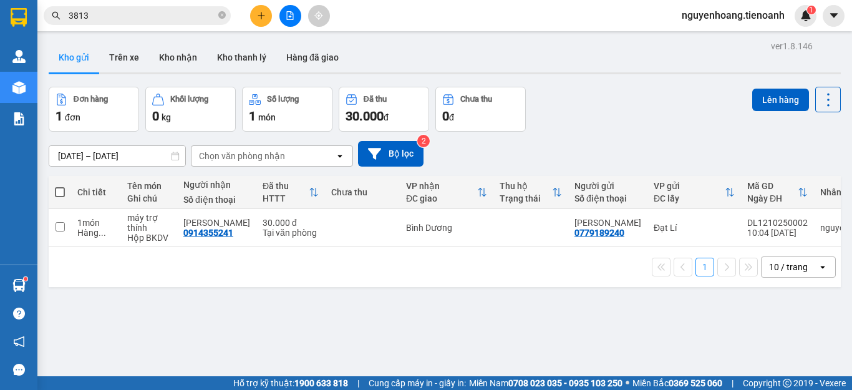
click at [603, 97] on div "Đơn hàng 1 đơn Khối lượng 0 kg Số lượng 1 món Đã thu 30.000 đ Chưa thu 0 đ Lên …" at bounding box center [445, 109] width 793 height 45
click at [178, 64] on button "Kho nhận" at bounding box center [178, 57] width 58 height 30
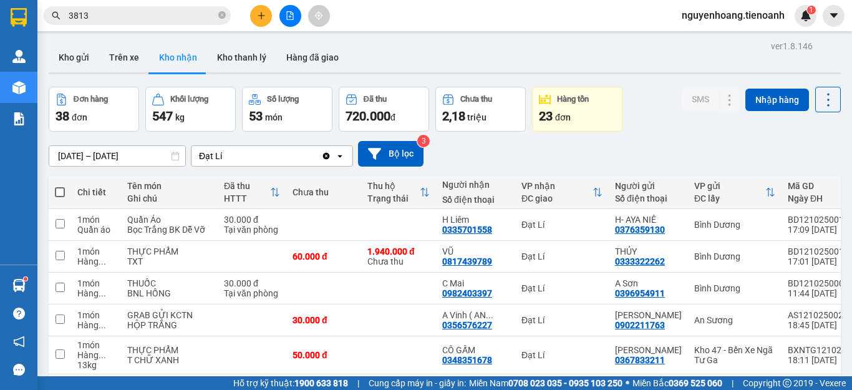
click at [175, 19] on input "3813" at bounding box center [142, 16] width 147 height 14
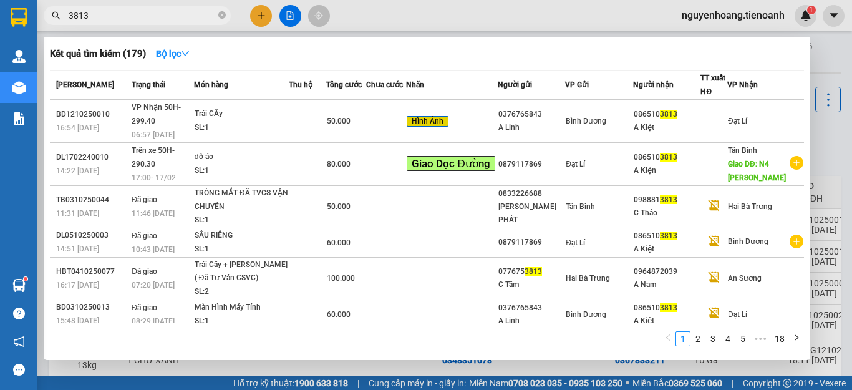
click at [175, 19] on input "3813" at bounding box center [142, 16] width 147 height 14
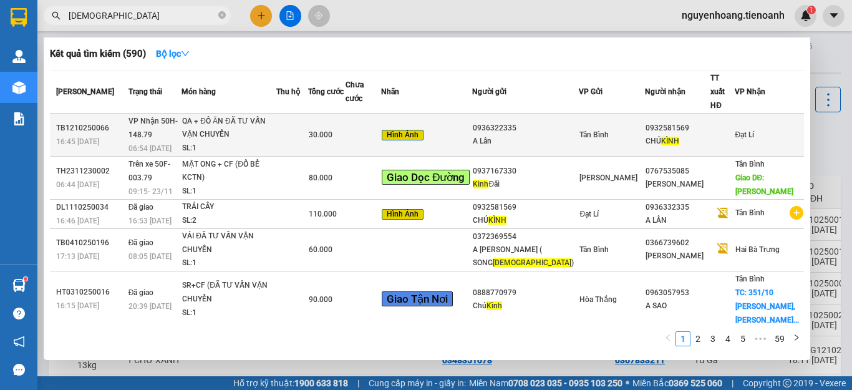
type input "KINH"
click at [609, 130] on span "Tân Bình" at bounding box center [594, 134] width 29 height 9
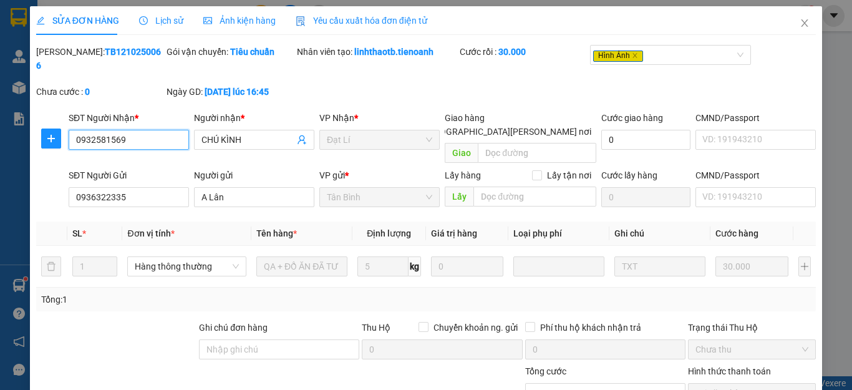
type input "0932581569"
type input "CHÚ KÌNH"
type input "0936322335"
type input "A Lân"
type input "0"
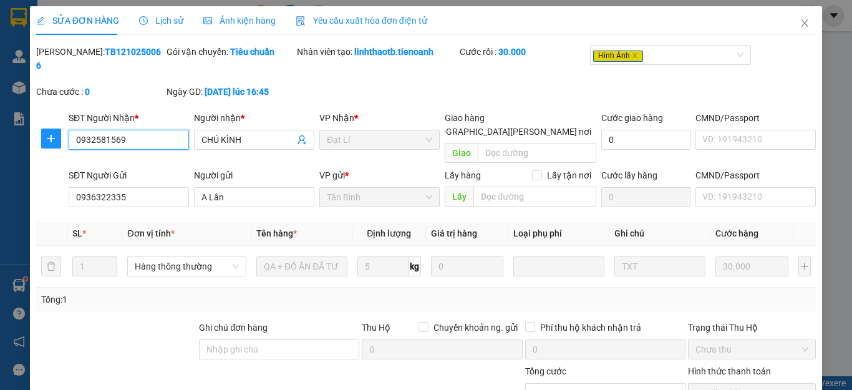
type input "30.000"
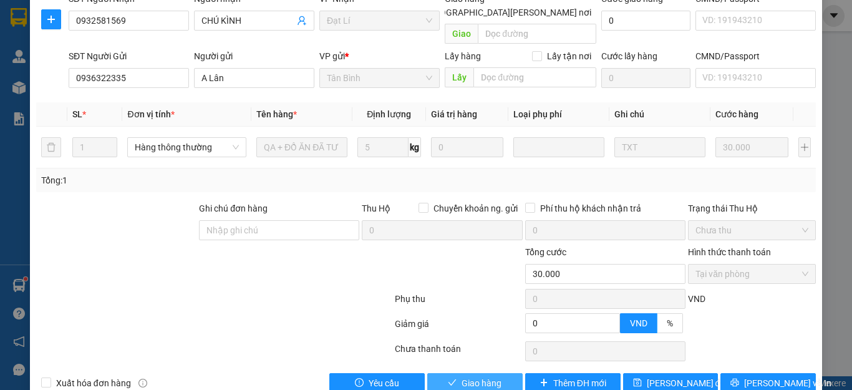
click at [474, 376] on span "Giao hàng" at bounding box center [482, 383] width 40 height 14
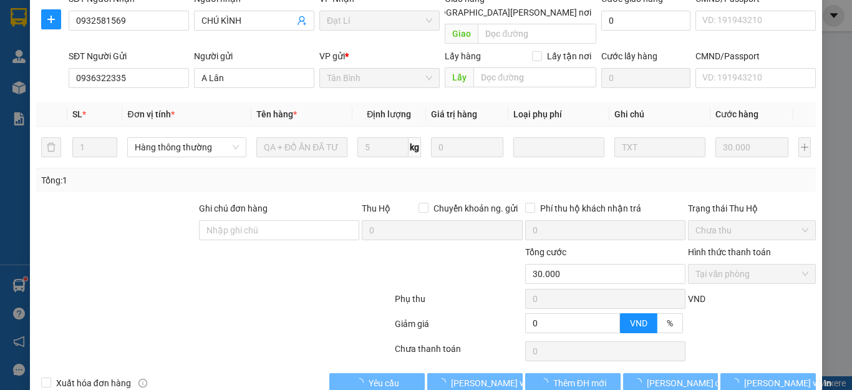
click at [270, 314] on div at bounding box center [214, 326] width 359 height 25
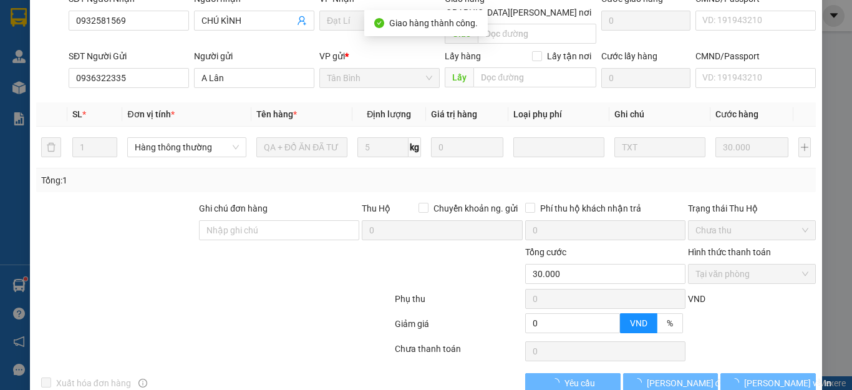
scroll to position [0, 0]
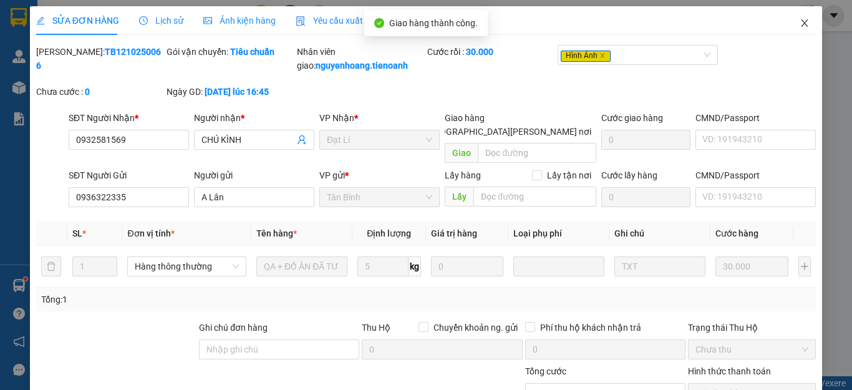
click at [804, 18] on span "Close" at bounding box center [805, 23] width 35 height 35
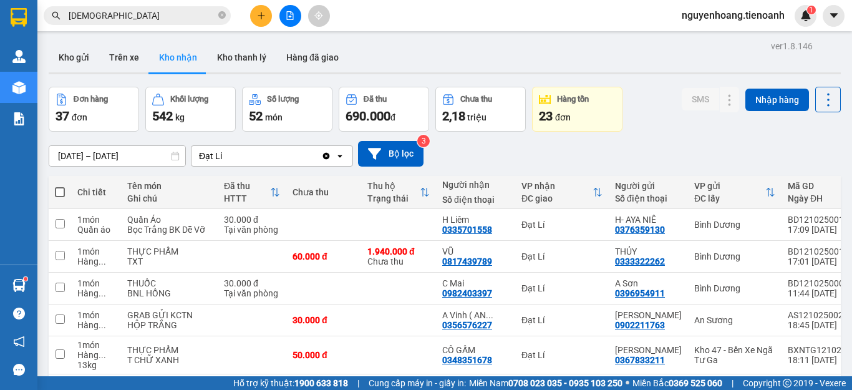
click at [687, 130] on div "SMS Nhập hàng" at bounding box center [761, 109] width 159 height 45
drag, startPoint x: 125, startPoint y: 4, endPoint x: 120, endPoint y: 16, distance: 12.6
click at [124, 6] on div "Kết quả tìm kiếm ( 590 ) Bộ lọc Mã ĐH Trạng thái Món hàng Thu hộ Tổng cước Chưa…" at bounding box center [426, 15] width 852 height 31
click at [120, 19] on input "KINH" at bounding box center [142, 16] width 147 height 14
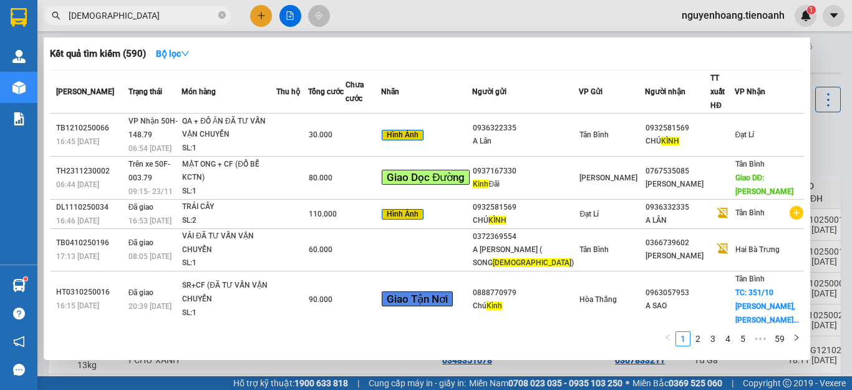
click at [120, 19] on input "KINH" at bounding box center [142, 16] width 147 height 14
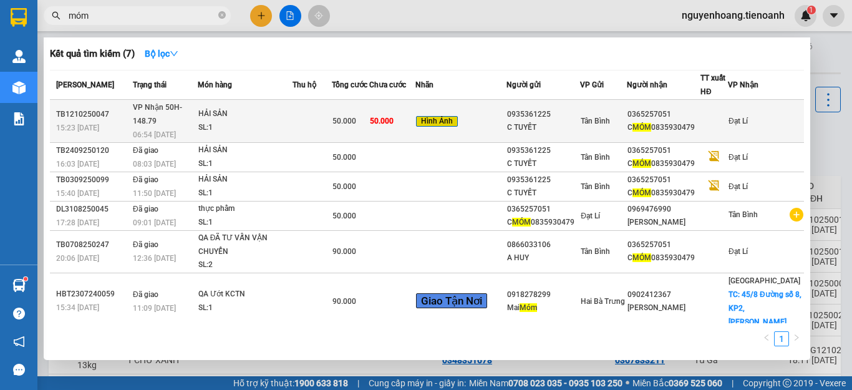
type input "móm"
click at [572, 110] on div "0935361225" at bounding box center [543, 114] width 72 height 13
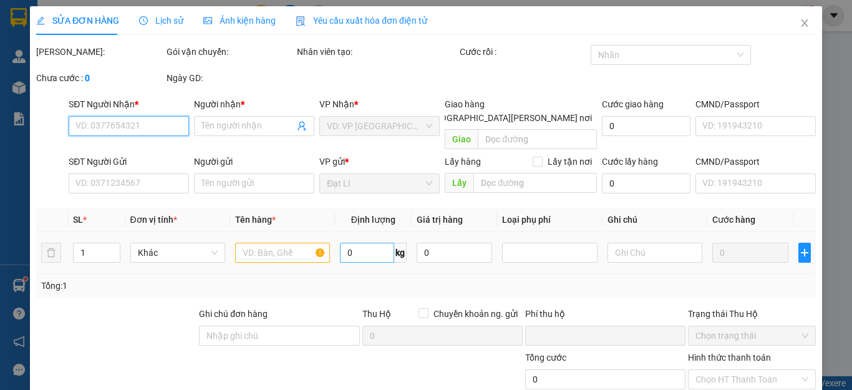
type input "0365257051"
type input "C MÓM 0835930479"
type input "0935361225"
type input "C TUYẾT"
type input "0"
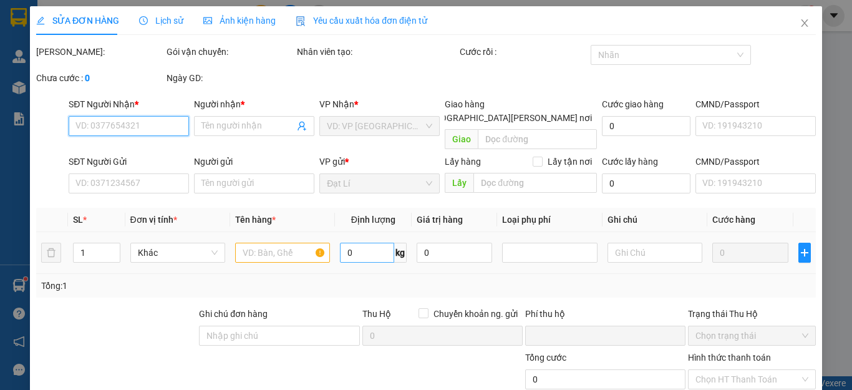
type input "50.000"
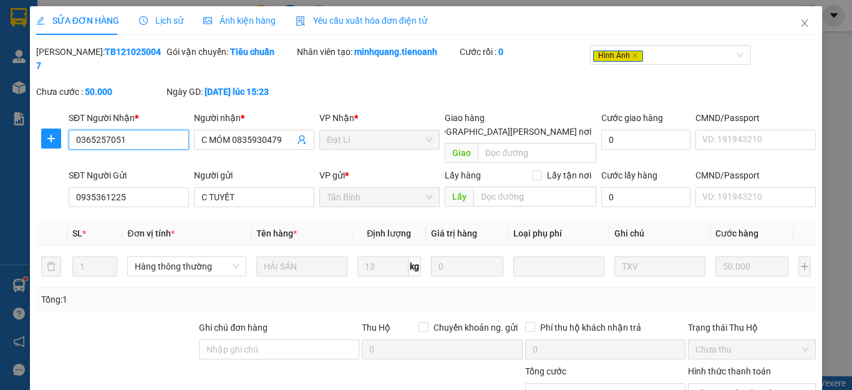
scroll to position [119, 0]
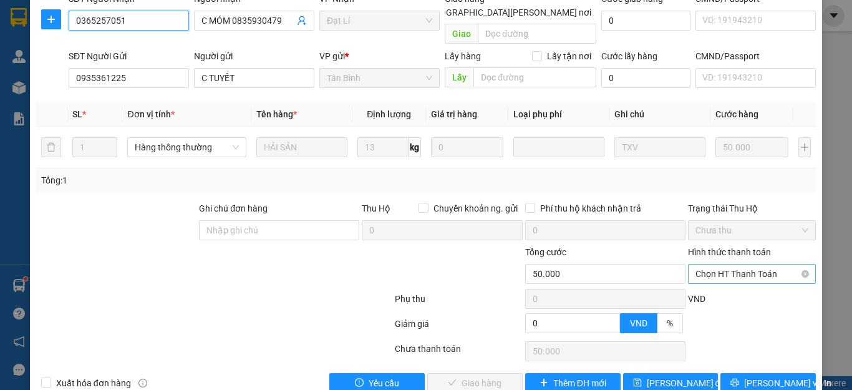
click at [718, 265] on span "Chọn HT Thanh Toán" at bounding box center [752, 274] width 113 height 19
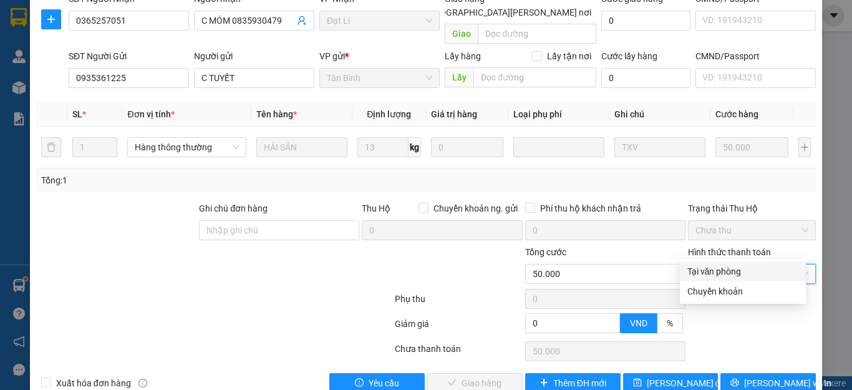
click at [720, 269] on div "Tại văn phòng" at bounding box center [743, 272] width 111 height 14
type input "0"
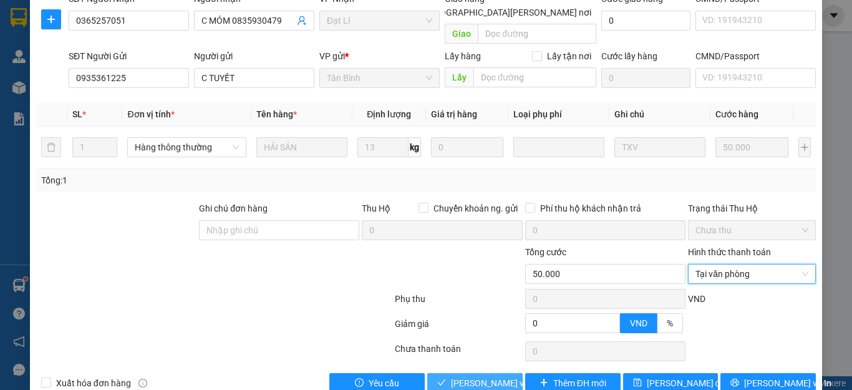
click at [475, 376] on span "[PERSON_NAME] và [PERSON_NAME] hàng" at bounding box center [535, 383] width 168 height 14
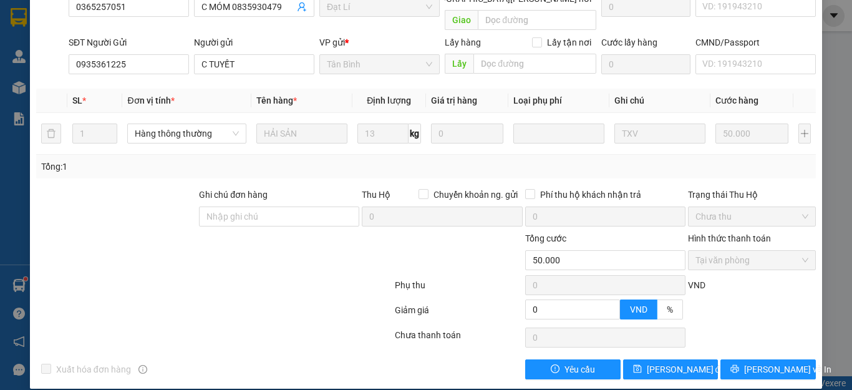
scroll to position [0, 0]
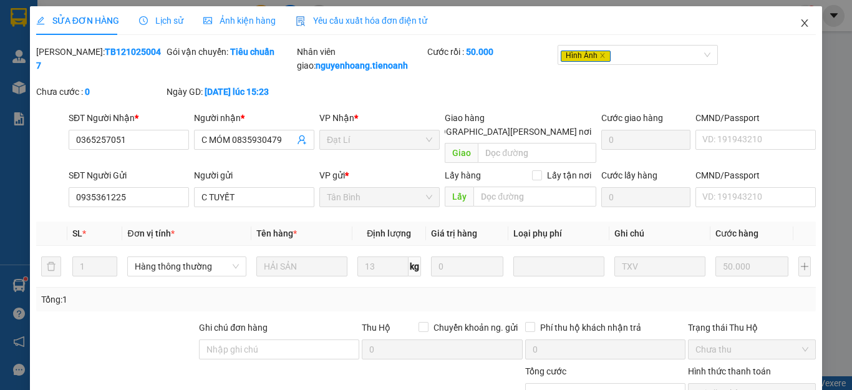
click at [800, 25] on icon "close" at bounding box center [805, 23] width 10 height 10
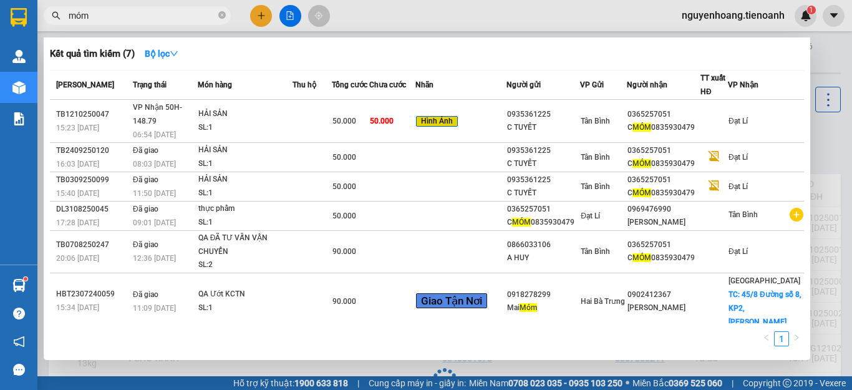
click at [137, 14] on input "móm" at bounding box center [142, 16] width 147 height 14
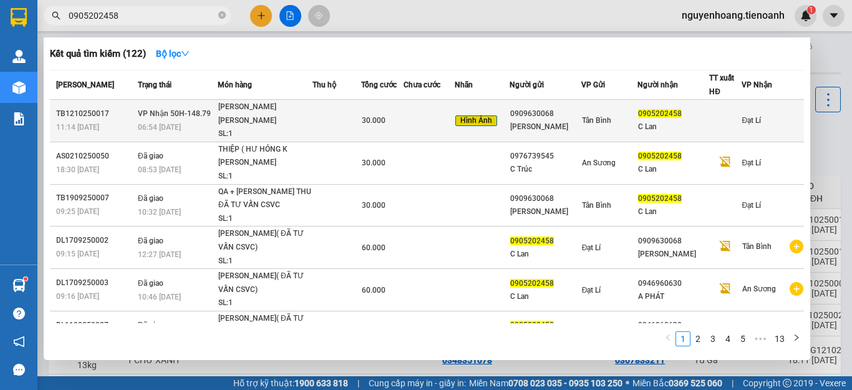
type input "0905202458"
click at [268, 127] on div "SL: 1" at bounding box center [265, 134] width 94 height 14
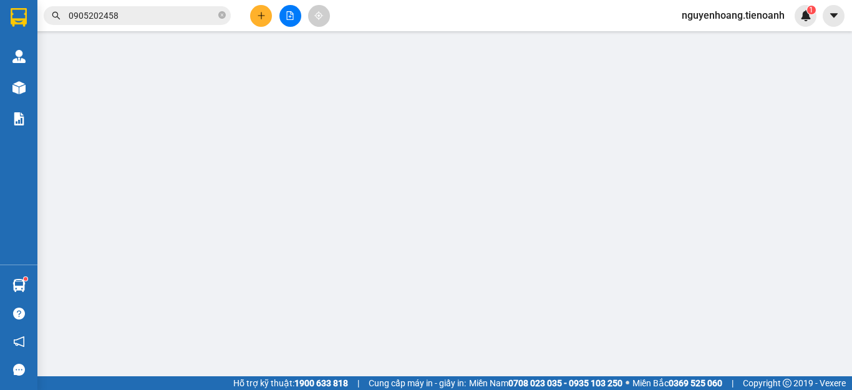
type input "0905202458"
type input "C Lan"
type input "0909630068"
type input "QUỲNH ANH"
type input "240960104"
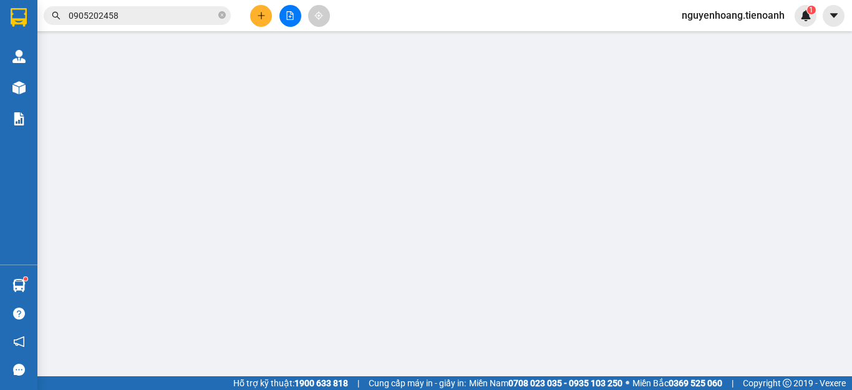
type input "0"
type input "30.000"
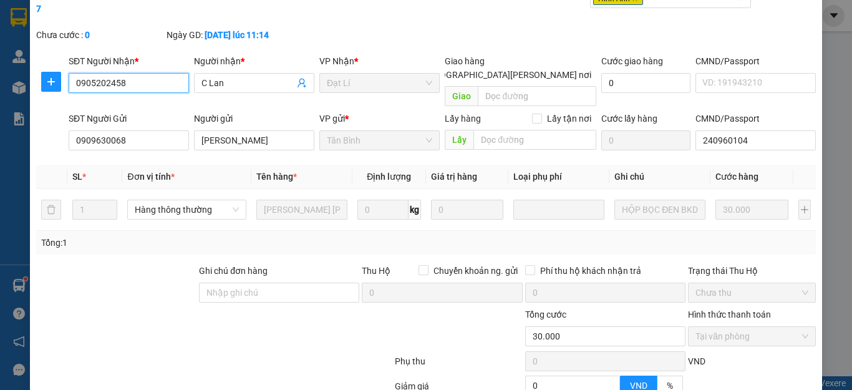
scroll to position [119, 0]
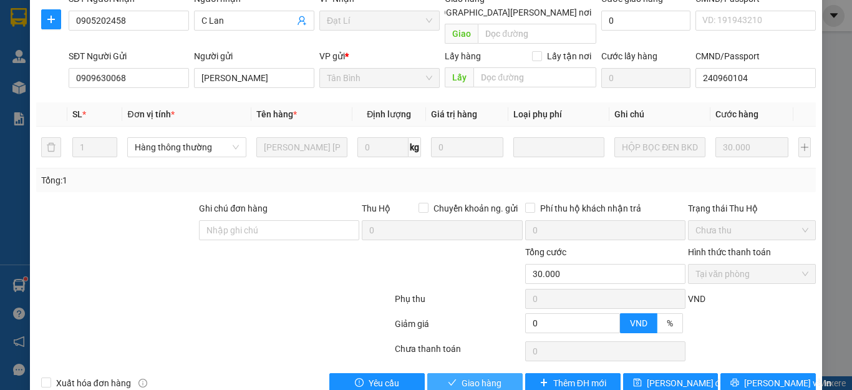
click at [469, 376] on span "Giao hàng" at bounding box center [482, 383] width 40 height 14
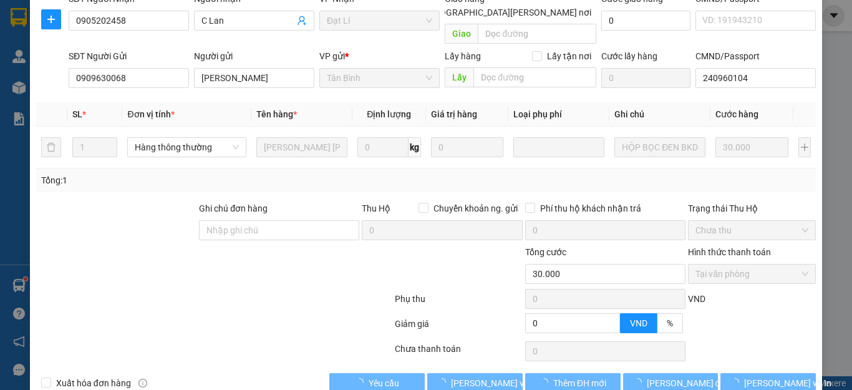
click at [198, 289] on div at bounding box center [214, 301] width 359 height 25
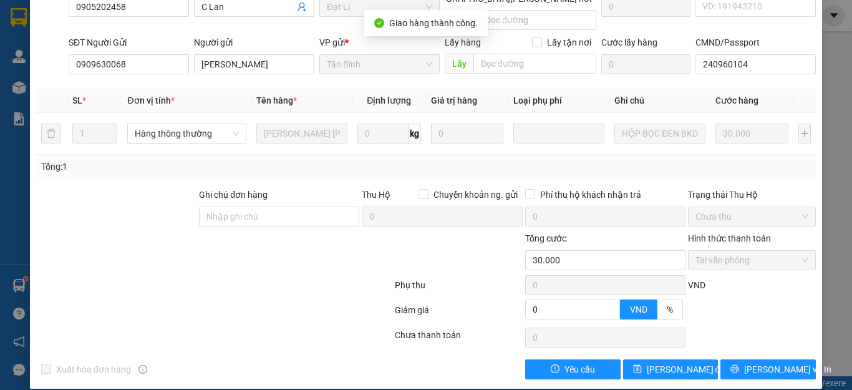
scroll to position [0, 0]
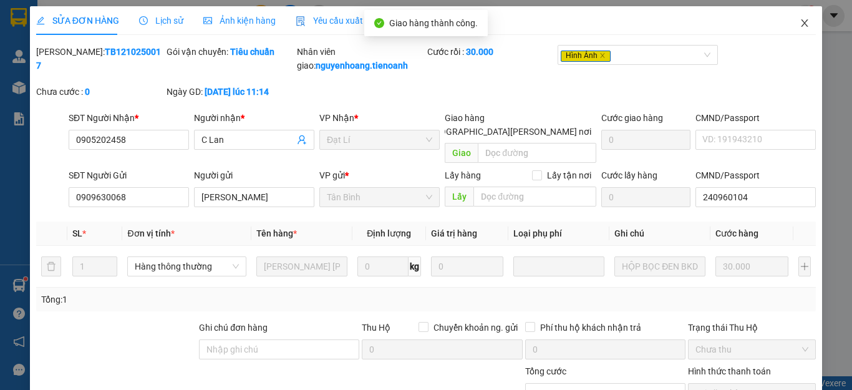
click at [800, 27] on icon "close" at bounding box center [805, 23] width 10 height 10
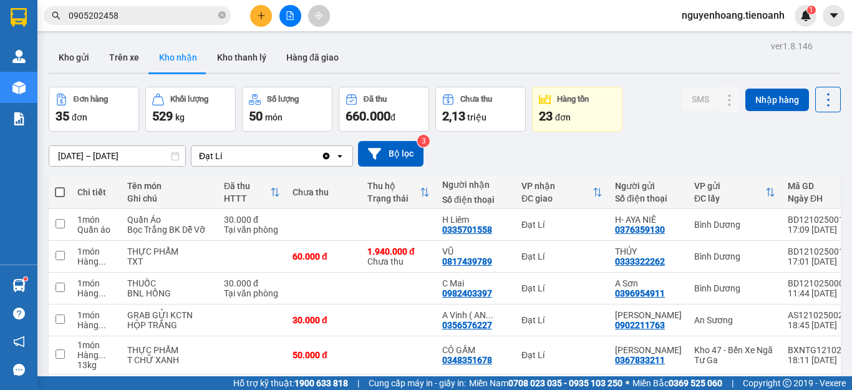
click at [665, 155] on div "29/09/2025 – 13/10/2025 Press the down arrow key to interact with the calendar …" at bounding box center [445, 154] width 793 height 26
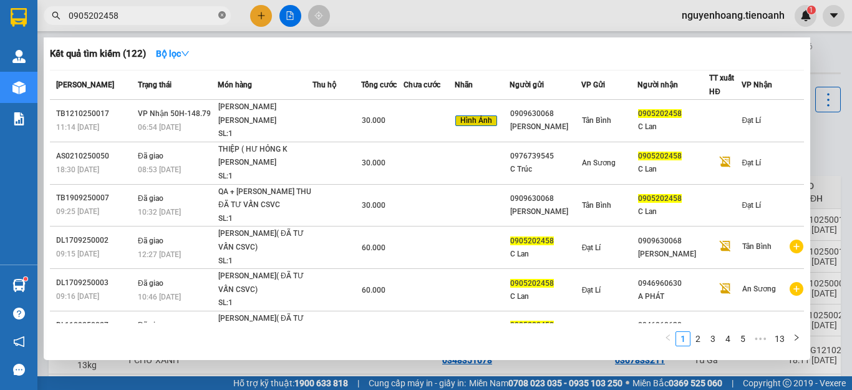
click at [222, 14] on icon "close-circle" at bounding box center [221, 14] width 7 height 7
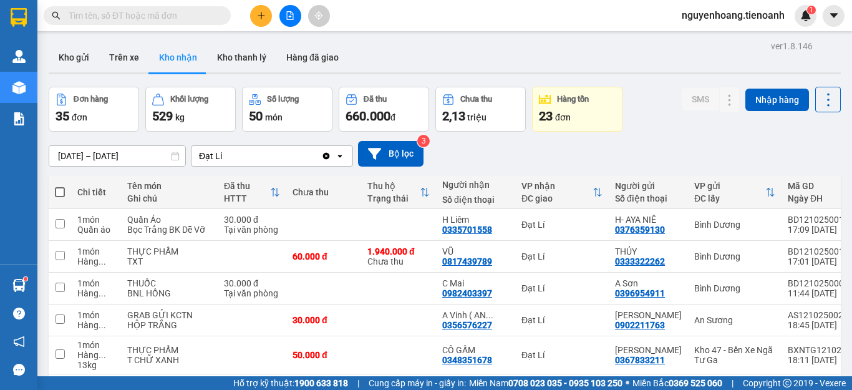
click at [195, 14] on input "text" at bounding box center [142, 16] width 147 height 14
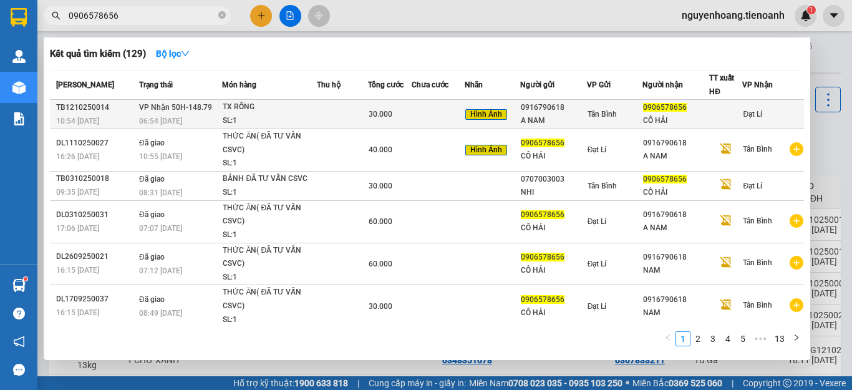
type input "0906578656"
click at [306, 114] on div "SL: 1" at bounding box center [270, 121] width 94 height 14
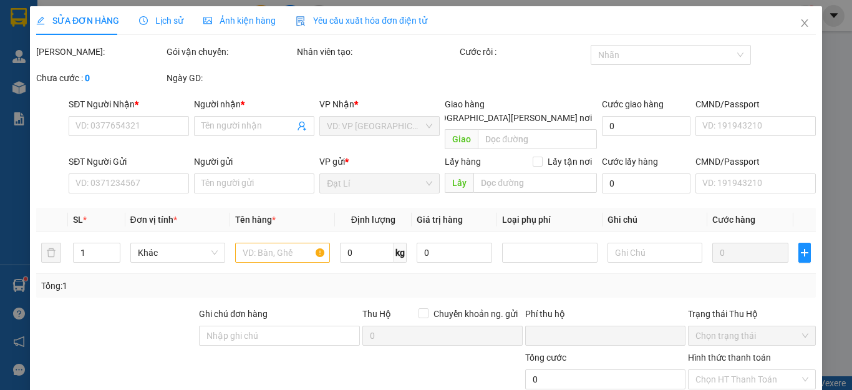
type input "0906578656"
type input "CÔ HẢI"
type input "052160000554"
type input "0916790618"
type input "A NAM"
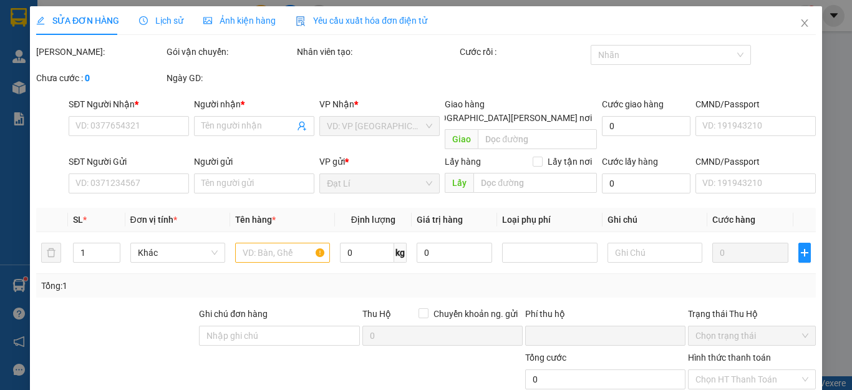
type input "0"
type input "30.000"
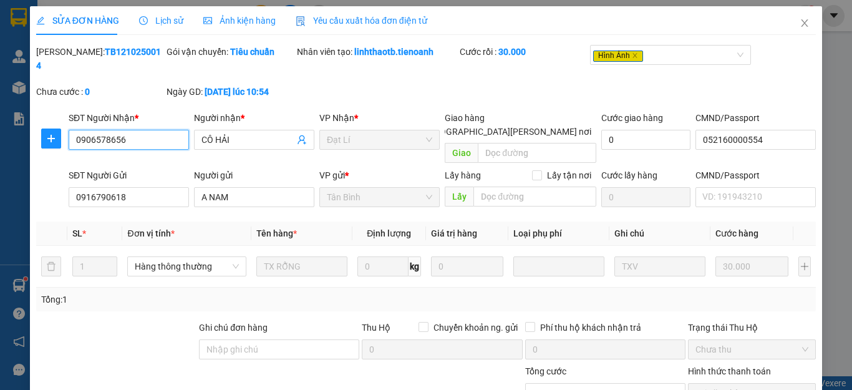
scroll to position [119, 0]
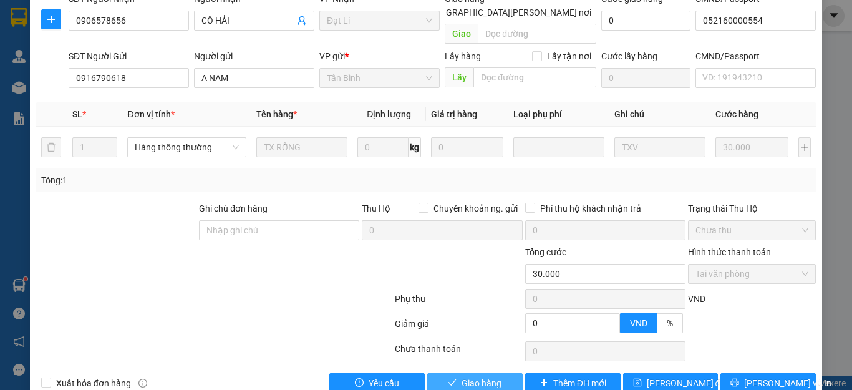
click at [472, 376] on span "Giao hàng" at bounding box center [482, 383] width 40 height 14
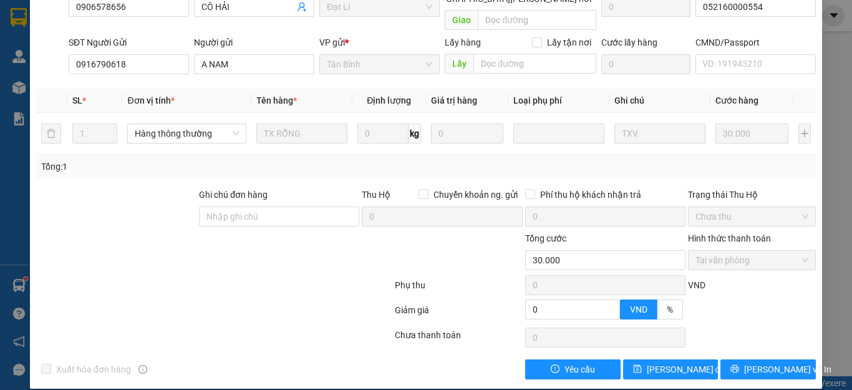
scroll to position [0, 0]
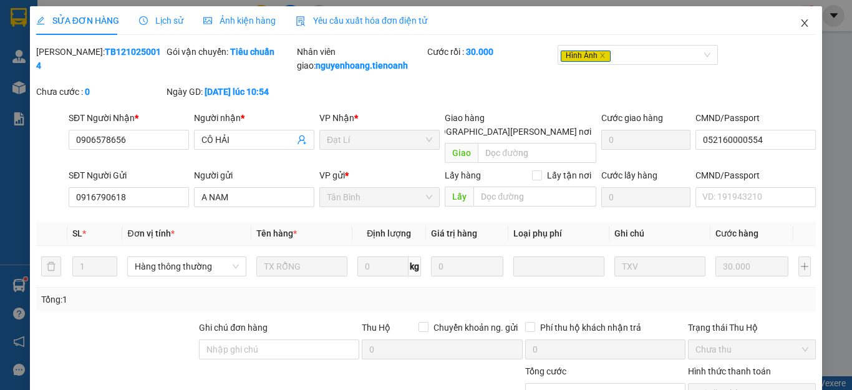
click at [795, 29] on span "Close" at bounding box center [805, 23] width 35 height 35
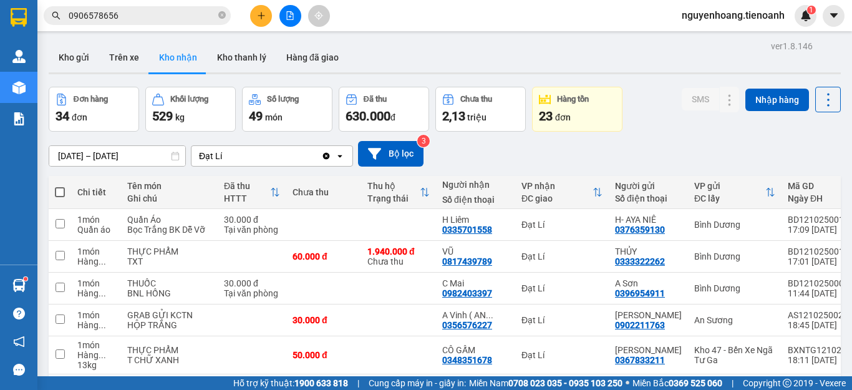
click at [144, 17] on input "0906578656" at bounding box center [142, 16] width 147 height 14
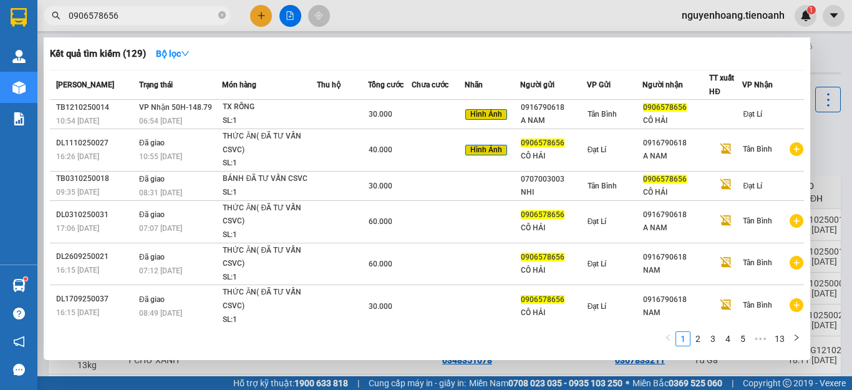
click at [143, 17] on input "0906578656" at bounding box center [142, 16] width 147 height 14
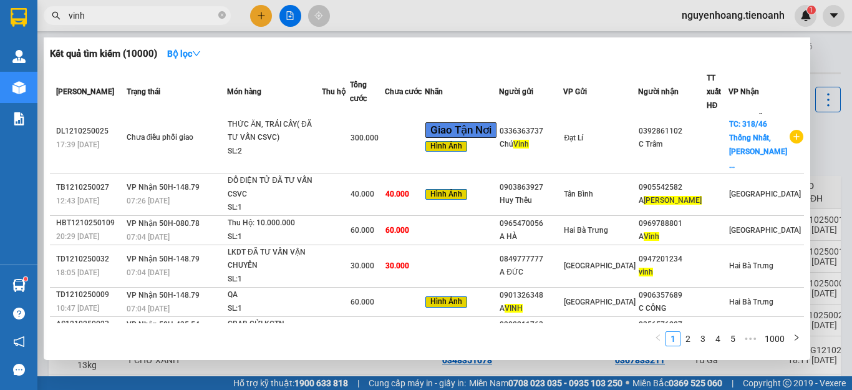
scroll to position [135, 0]
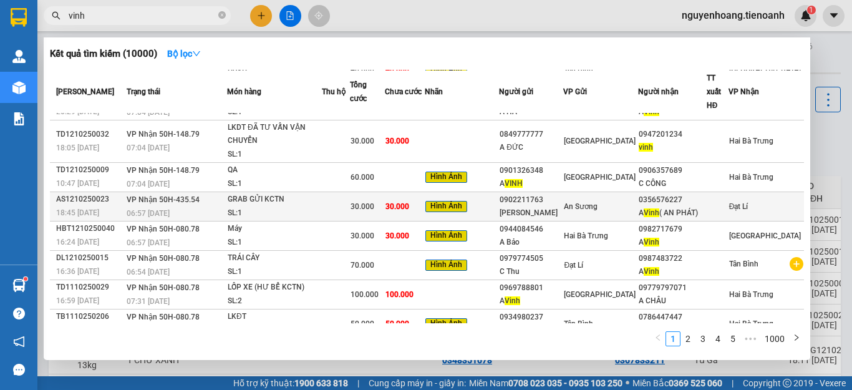
type input "vinh"
click at [617, 200] on div "An Sương" at bounding box center [601, 207] width 74 height 14
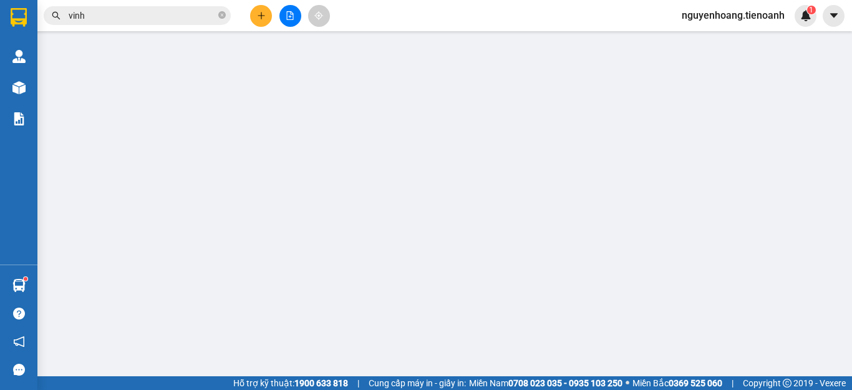
type input "0356576227"
type input "A Vinh ( AN PHÁT)"
type input "0902211763"
type input "THU PHƯƠNG"
type input "0"
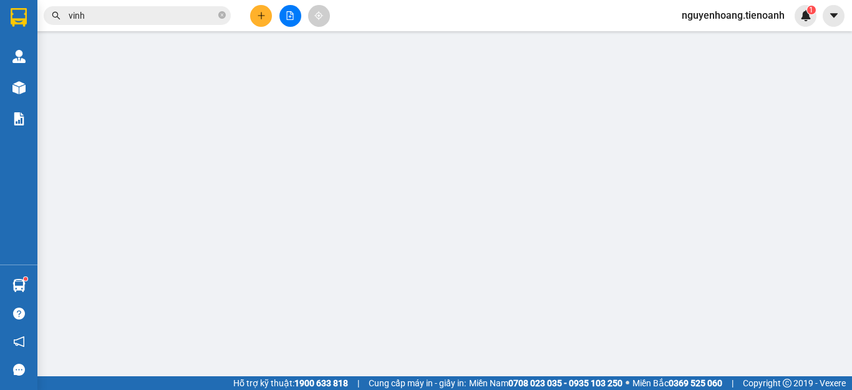
type input "30.000"
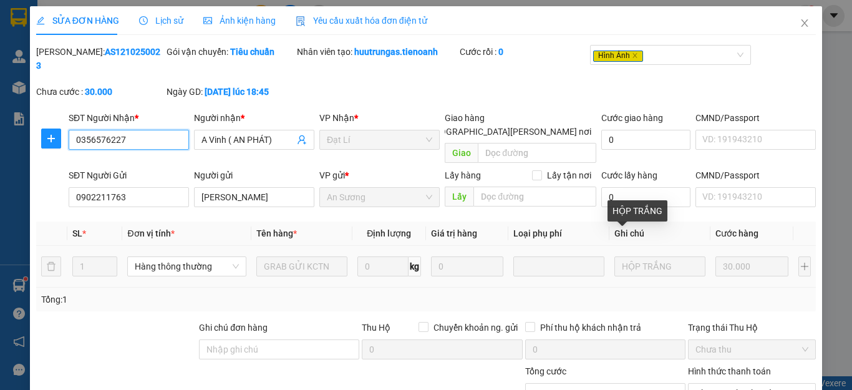
scroll to position [119, 0]
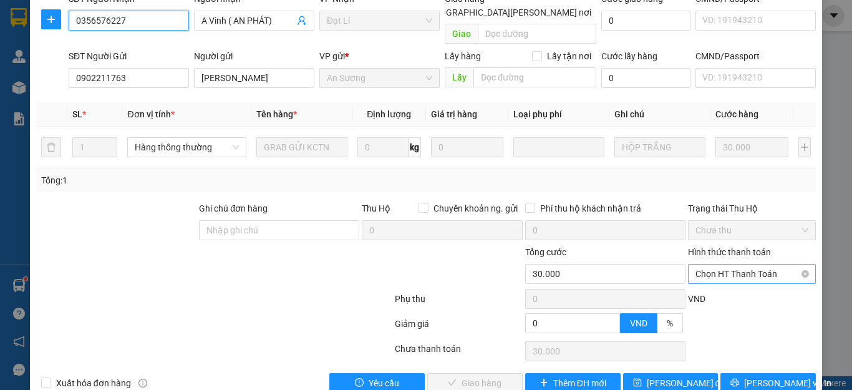
click at [728, 265] on span "Chọn HT Thanh Toán" at bounding box center [752, 274] width 113 height 19
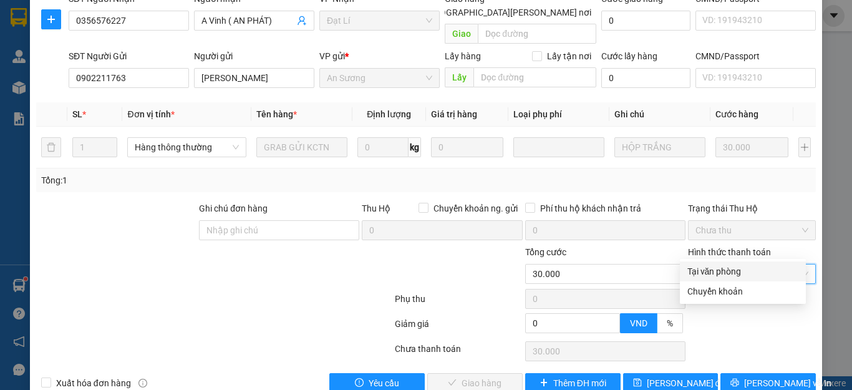
click at [730, 263] on div "Tại văn phòng" at bounding box center [743, 271] width 126 height 20
type input "0"
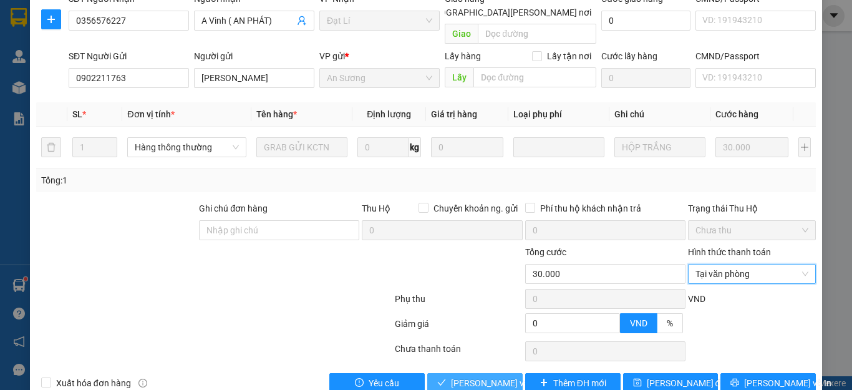
click at [471, 376] on span "[PERSON_NAME] và [PERSON_NAME] hàng" at bounding box center [535, 383] width 168 height 14
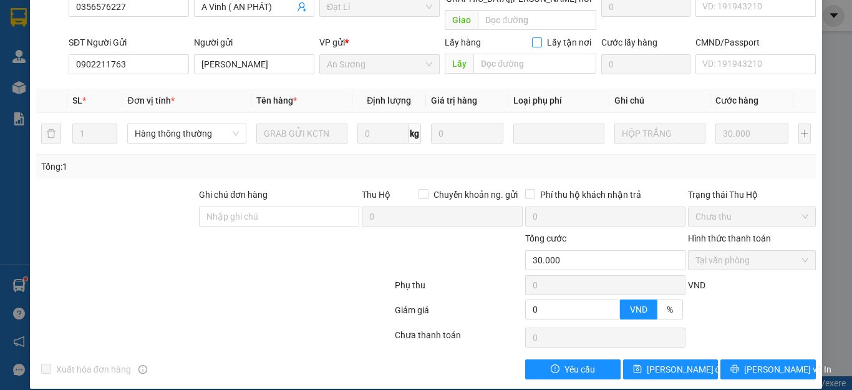
scroll to position [0, 0]
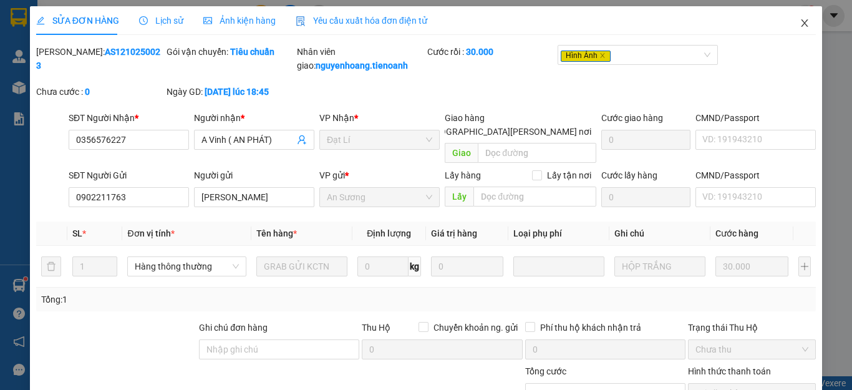
click at [790, 16] on span "Close" at bounding box center [805, 23] width 35 height 35
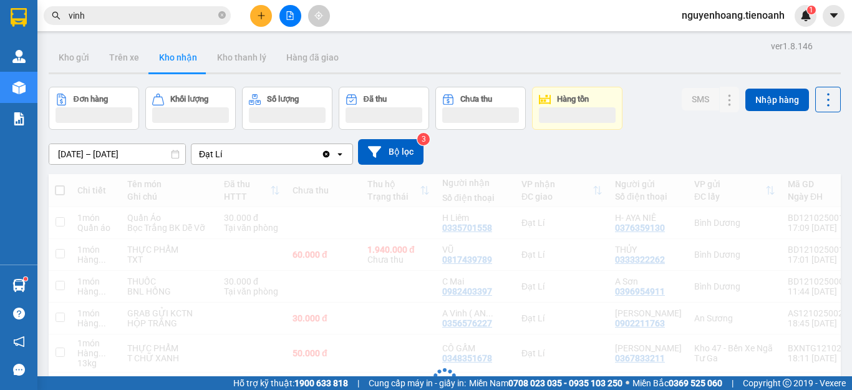
click at [153, 17] on input "vinh" at bounding box center [142, 16] width 147 height 14
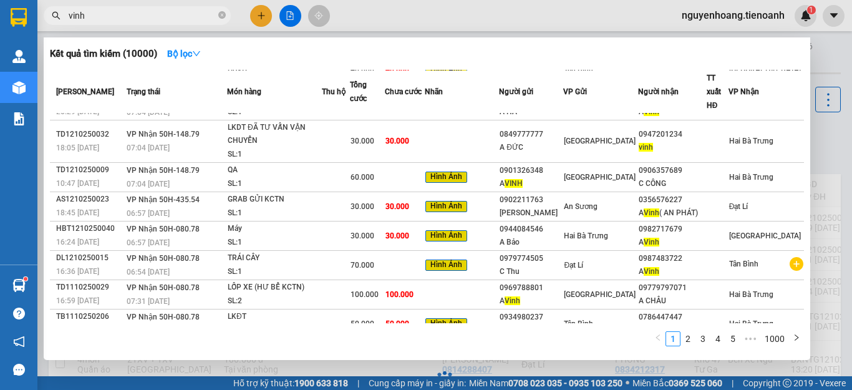
click at [153, 17] on input "vinh" at bounding box center [142, 16] width 147 height 14
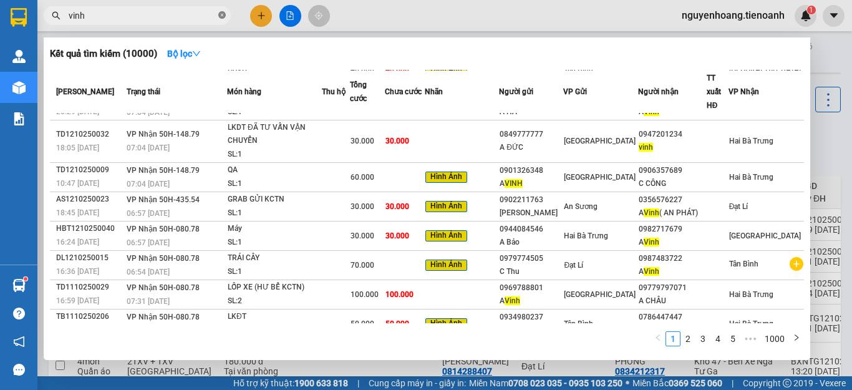
click at [221, 16] on icon "close-circle" at bounding box center [221, 14] width 7 height 7
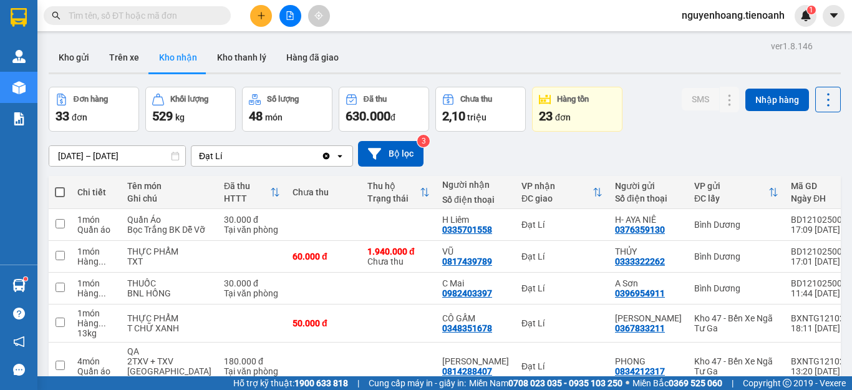
click at [183, 19] on input "text" at bounding box center [142, 16] width 147 height 14
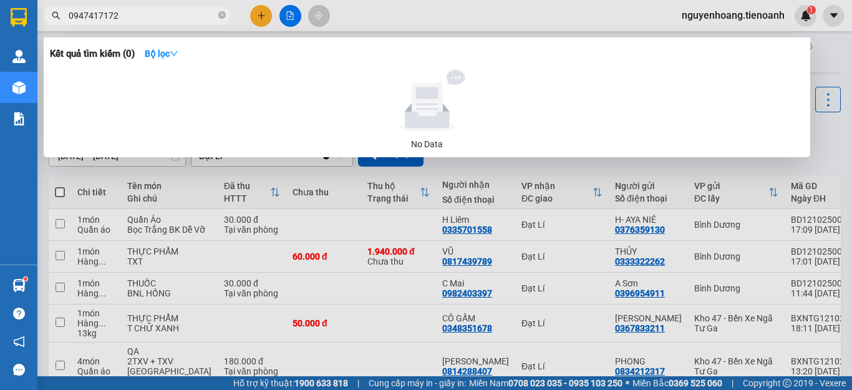
drag, startPoint x: 95, startPoint y: 17, endPoint x: 0, endPoint y: 35, distance: 96.5
click at [0, 34] on section "Kết quả tìm kiếm ( 0 ) Bộ lọc No Data 0947417172 nguyenhoang.tienoanh 1 Quản Lý…" at bounding box center [426, 195] width 852 height 390
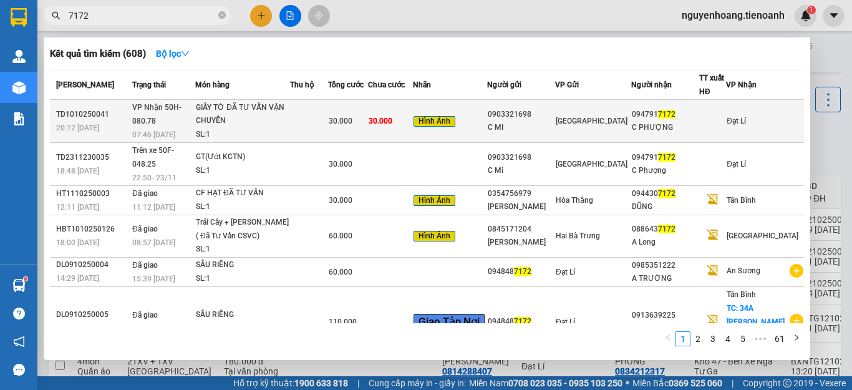
type input "7172"
click at [625, 112] on td "[GEOGRAPHIC_DATA]" at bounding box center [593, 121] width 76 height 43
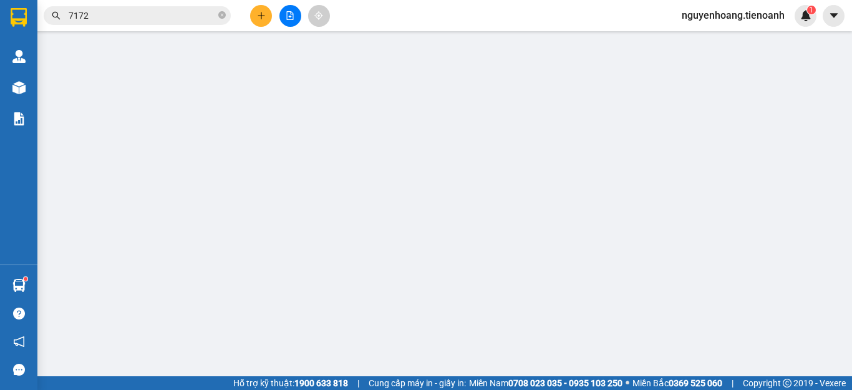
type input "0947917172"
type input "C PHƯỢNG"
type input "0903321698"
type input "C MI"
type input "215394036"
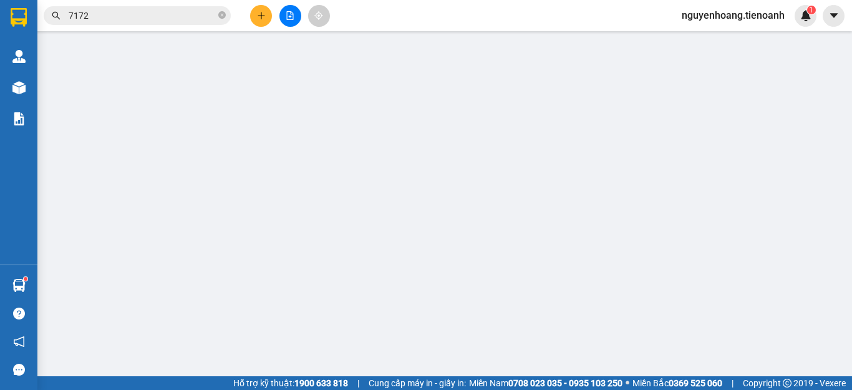
type input "0"
type input "30.000"
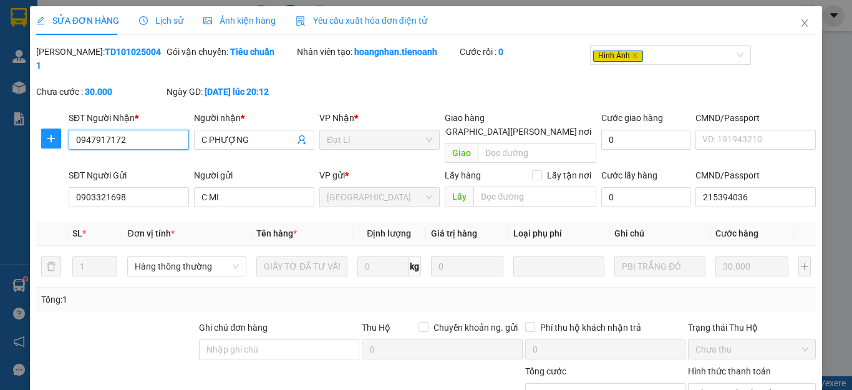
scroll to position [119, 0]
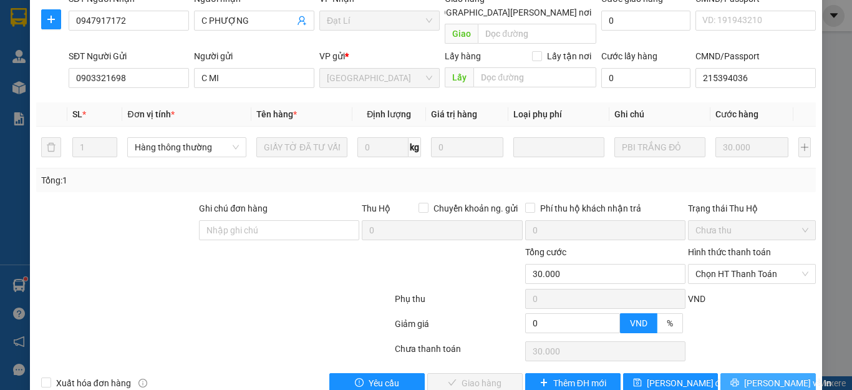
click at [759, 376] on span "[PERSON_NAME] và In" at bounding box center [788, 383] width 87 height 14
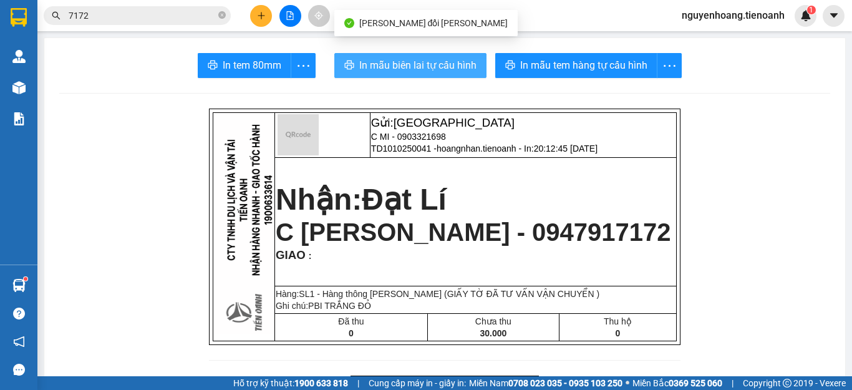
click at [417, 66] on span "In mẫu biên lai tự cấu hình" at bounding box center [417, 65] width 117 height 16
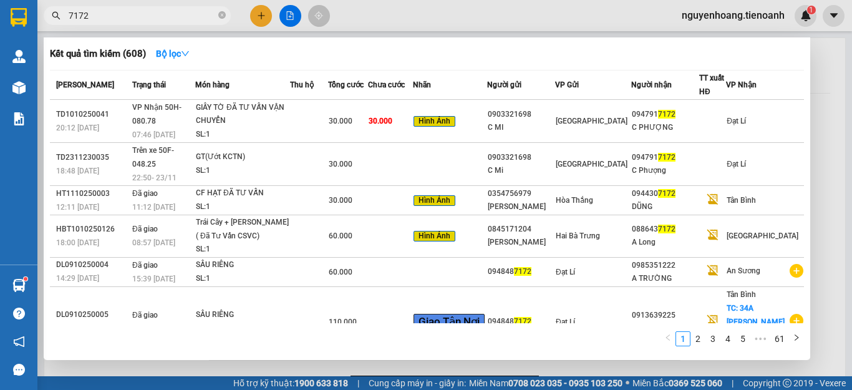
click at [115, 22] on input "7172" at bounding box center [142, 16] width 147 height 14
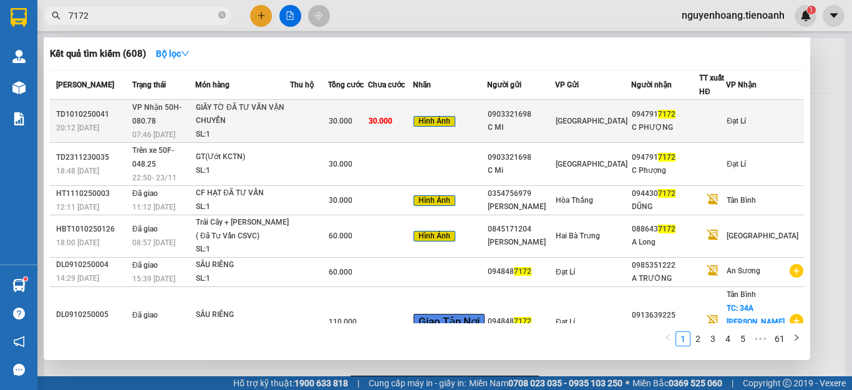
click at [261, 120] on div "GIẤY TỜ ĐÃ TƯ VẤN VẬN CHUYỂN" at bounding box center [243, 114] width 94 height 27
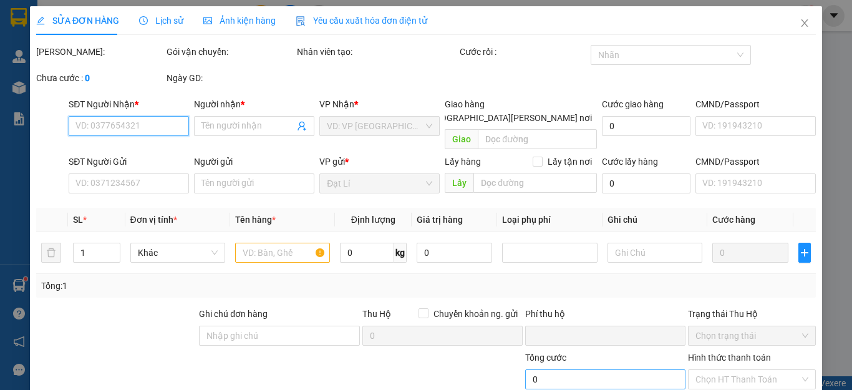
type input "0947917172"
type input "C PHƯỢNG"
type input "0903321698"
type input "C MI"
type input "215394036"
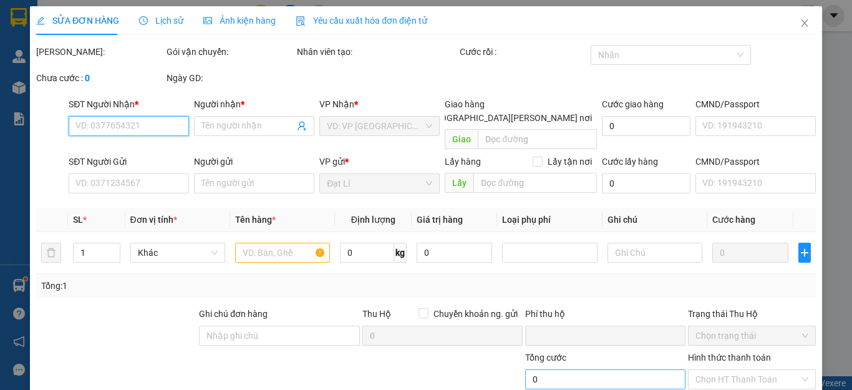
type input "0"
type input "30.000"
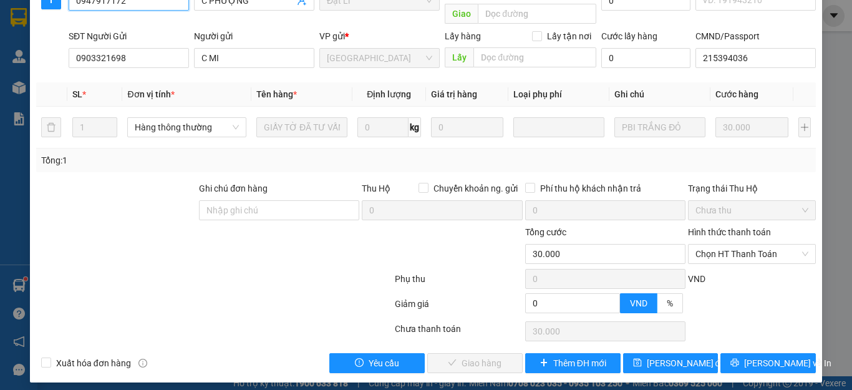
scroll to position [119, 0]
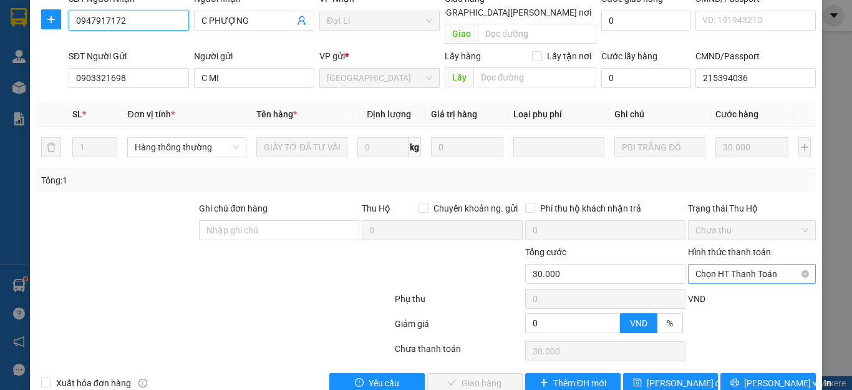
click at [722, 265] on span "Chọn HT Thanh Toán" at bounding box center [752, 274] width 113 height 19
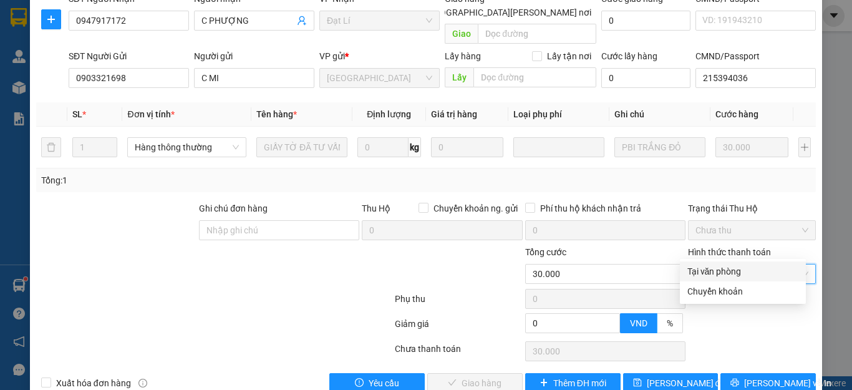
click at [723, 267] on div "Tại văn phòng" at bounding box center [743, 272] width 111 height 14
type input "0"
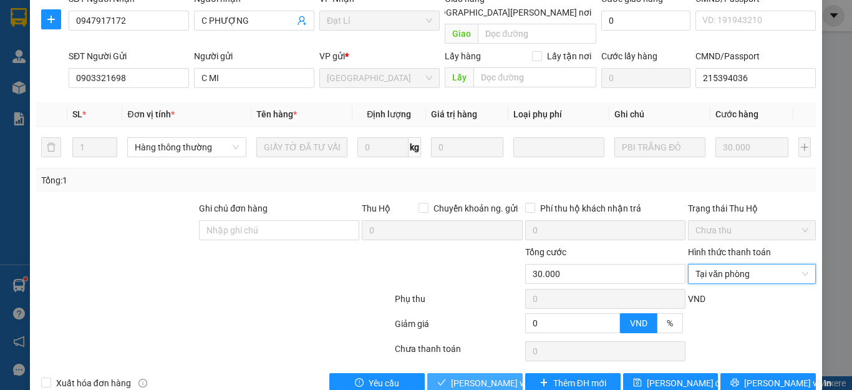
click at [451, 376] on span "[PERSON_NAME] và [PERSON_NAME] hàng" at bounding box center [535, 383] width 168 height 14
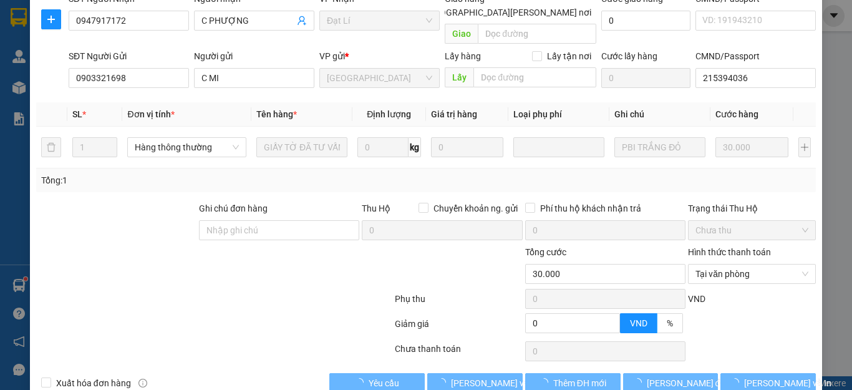
click at [252, 245] on div at bounding box center [149, 267] width 228 height 44
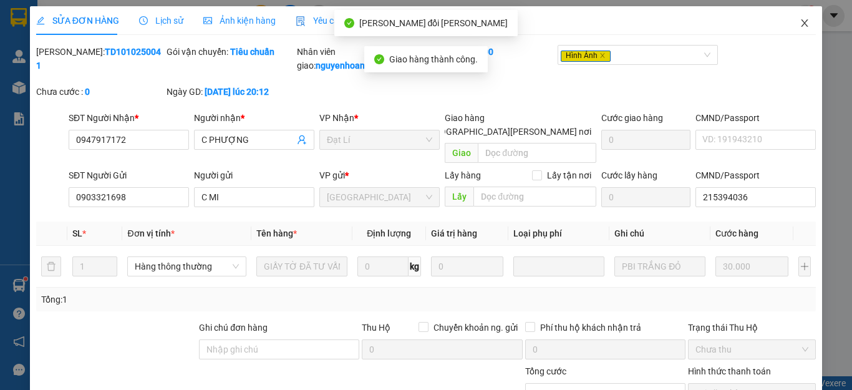
click at [802, 21] on icon "close" at bounding box center [805, 22] width 7 height 7
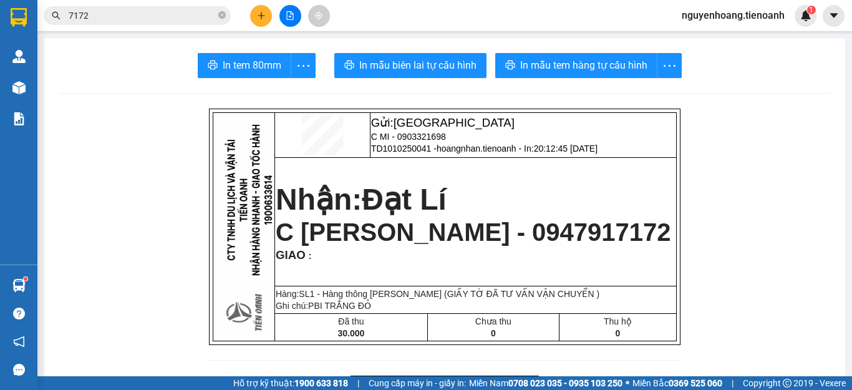
click at [150, 16] on input "7172" at bounding box center [142, 16] width 147 height 14
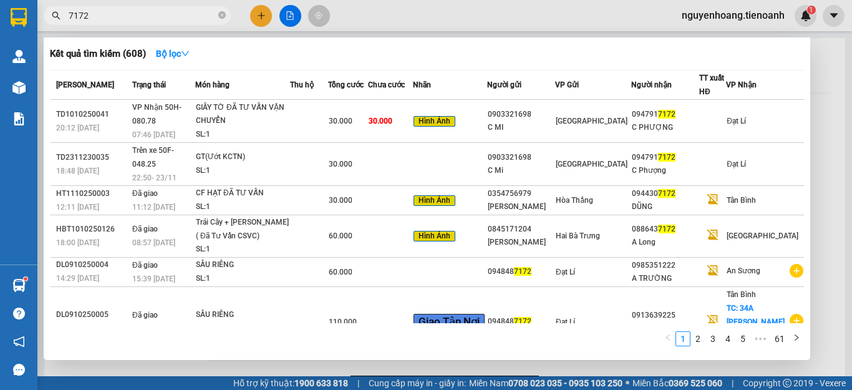
click at [150, 16] on input "7172" at bounding box center [142, 16] width 147 height 14
click at [219, 16] on icon "close-circle" at bounding box center [221, 14] width 7 height 7
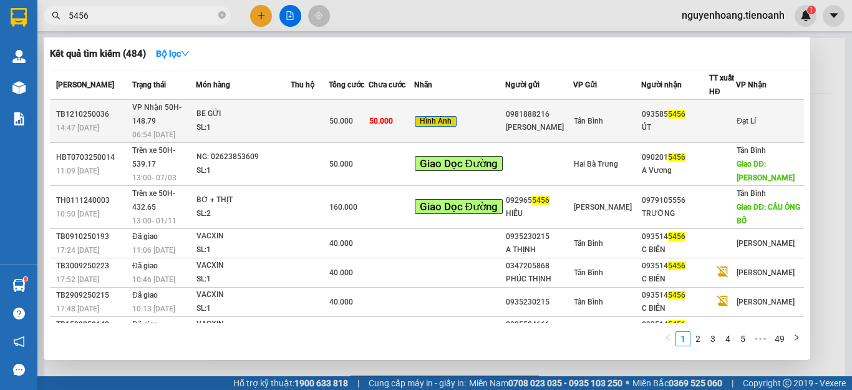
type input "5456"
click at [305, 117] on td at bounding box center [310, 121] width 38 height 43
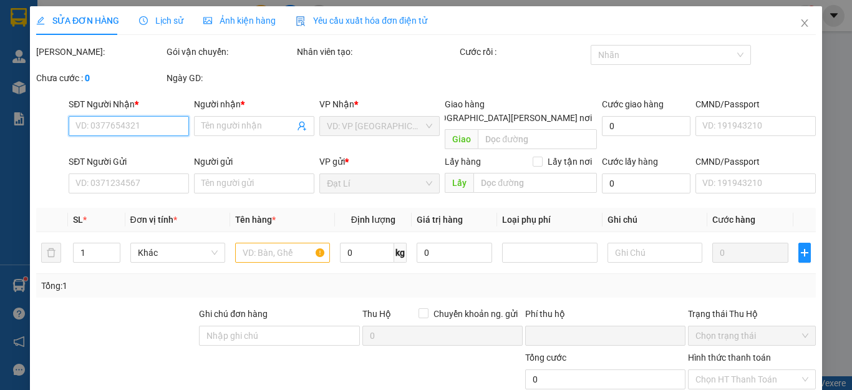
type input "0935855456"
type input "ÚT"
type input "0981888216"
type input "DUY NHÀN"
type input "0"
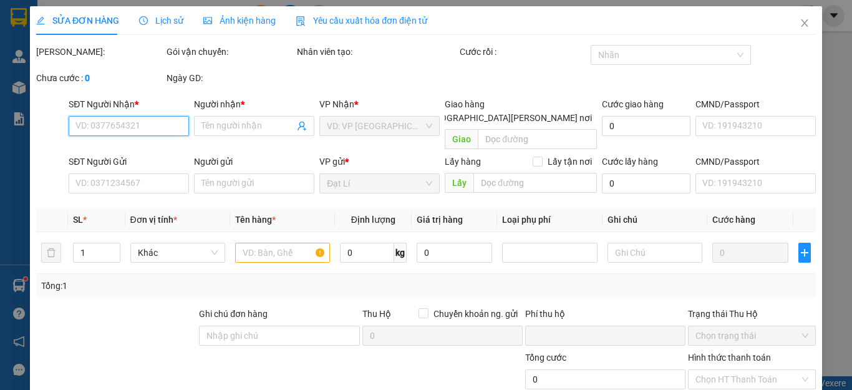
type input "50.000"
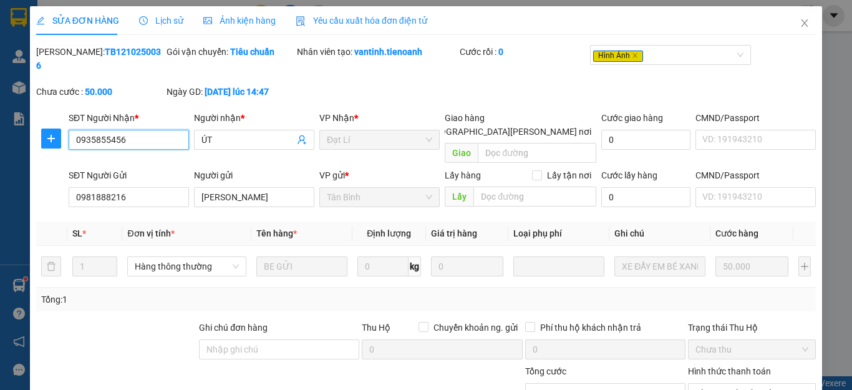
scroll to position [119, 0]
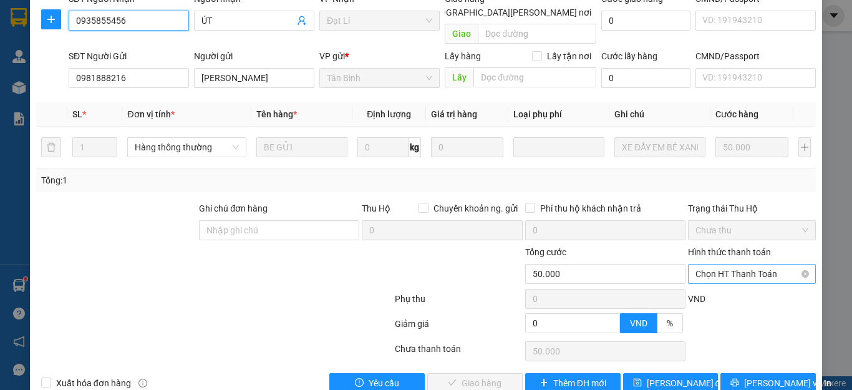
click at [767, 265] on span "Chọn HT Thanh Toán" at bounding box center [752, 274] width 113 height 19
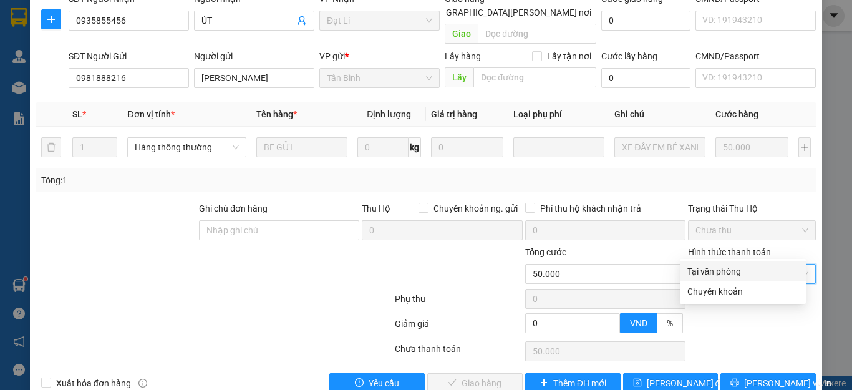
click at [732, 268] on div "Tại văn phòng" at bounding box center [743, 272] width 111 height 14
type input "0"
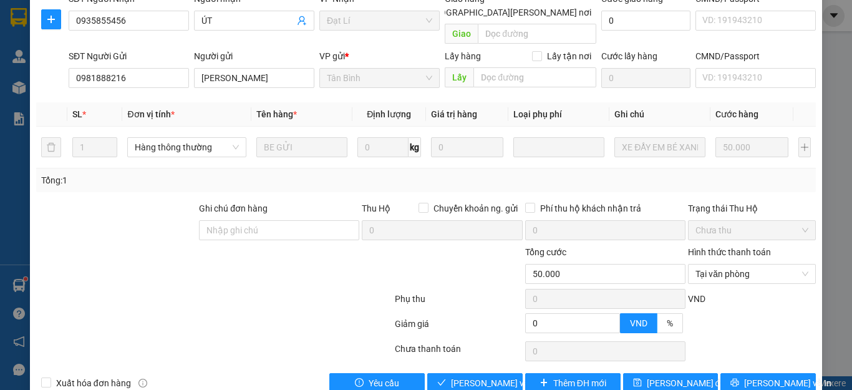
click at [191, 245] on div at bounding box center [149, 267] width 228 height 44
click at [453, 373] on button "[PERSON_NAME] và [PERSON_NAME] hàng" at bounding box center [474, 383] width 95 height 20
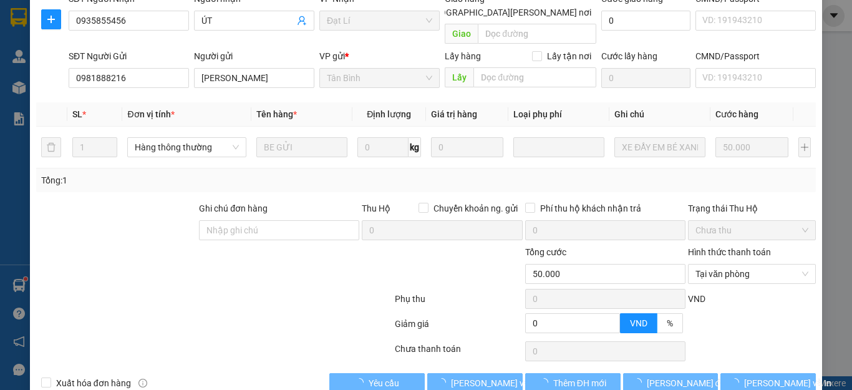
click at [350, 289] on div at bounding box center [214, 301] width 359 height 25
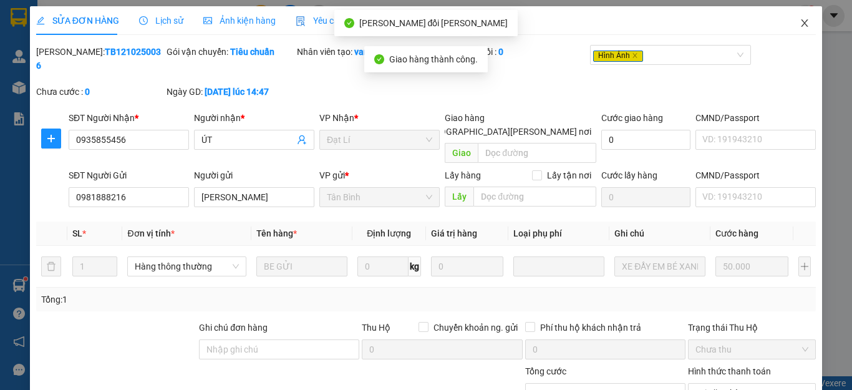
click at [794, 29] on span "Close" at bounding box center [805, 23] width 35 height 35
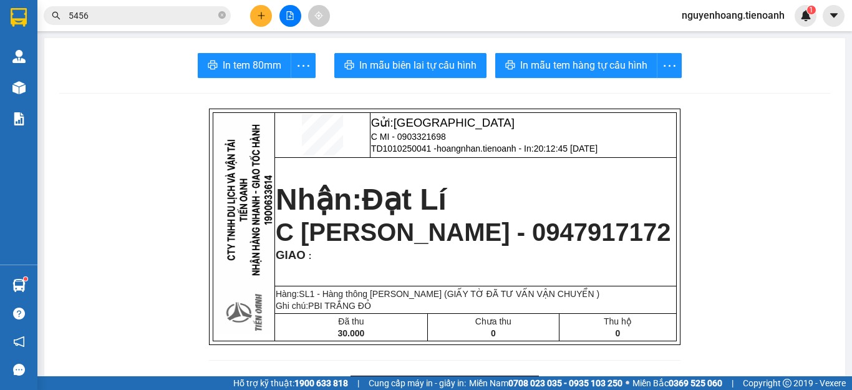
click at [131, 17] on input "5456" at bounding box center [142, 16] width 147 height 14
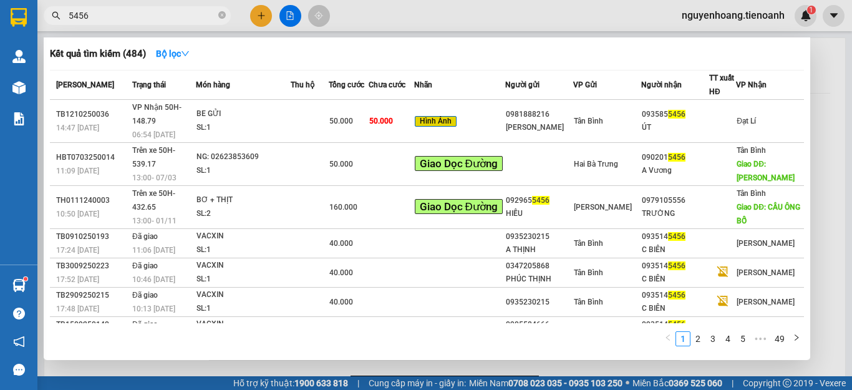
click at [131, 17] on input "5456" at bounding box center [142, 16] width 147 height 14
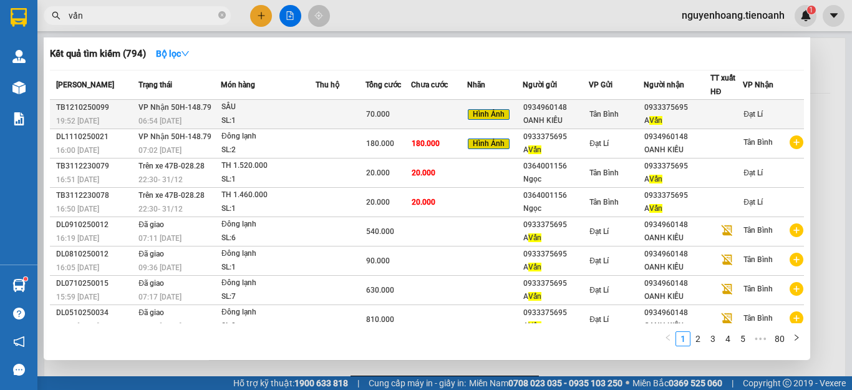
type input "vấn"
click at [331, 116] on td at bounding box center [341, 114] width 50 height 29
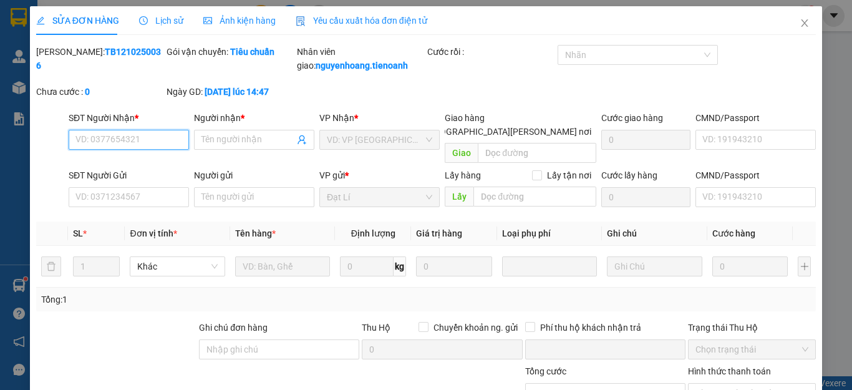
type input "0933375695"
type input "A Vấn"
type input "0934960148"
type input "OANH KIỀU"
type input "0"
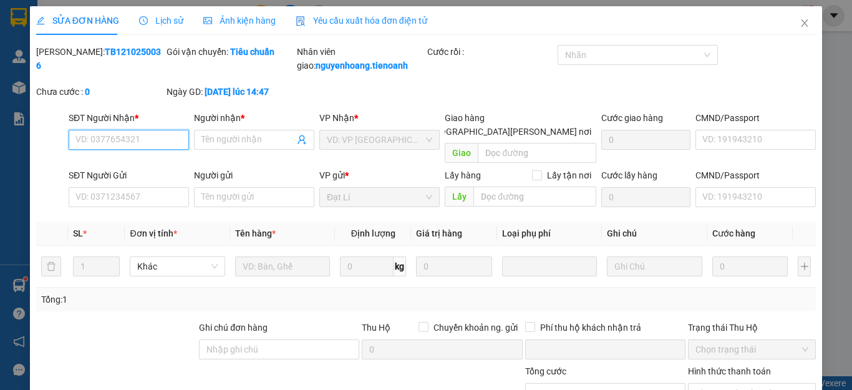
type input "70.000"
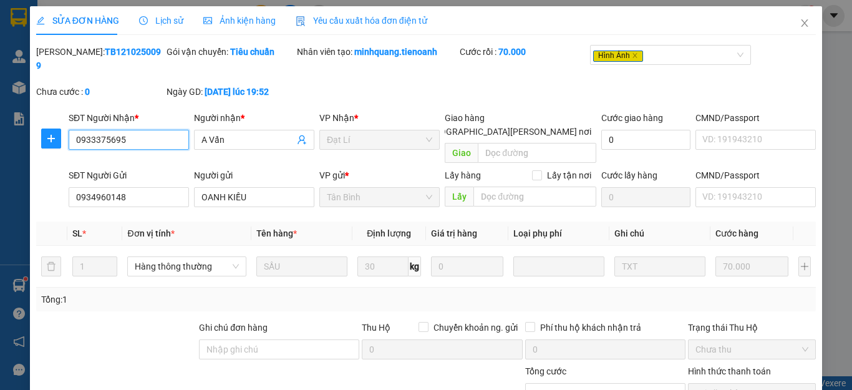
scroll to position [119, 0]
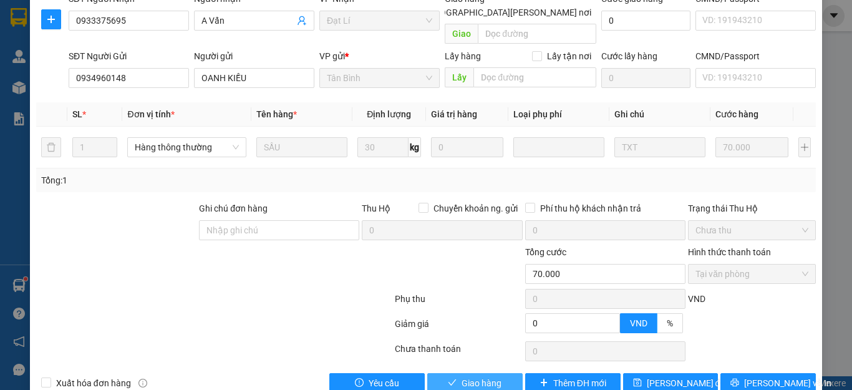
click at [462, 376] on span "Giao hàng" at bounding box center [482, 383] width 40 height 14
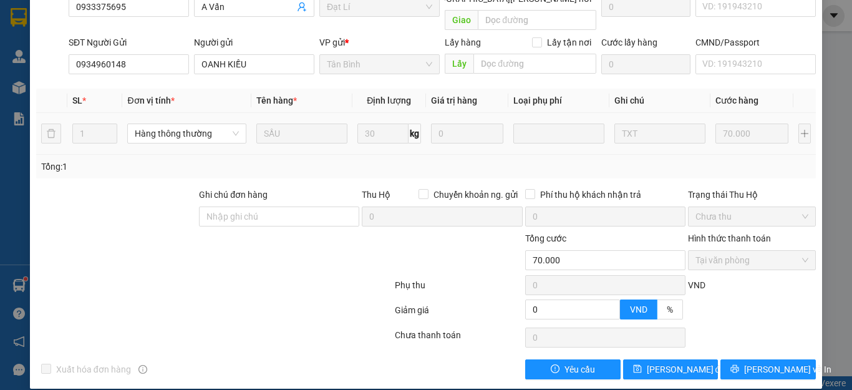
scroll to position [0, 0]
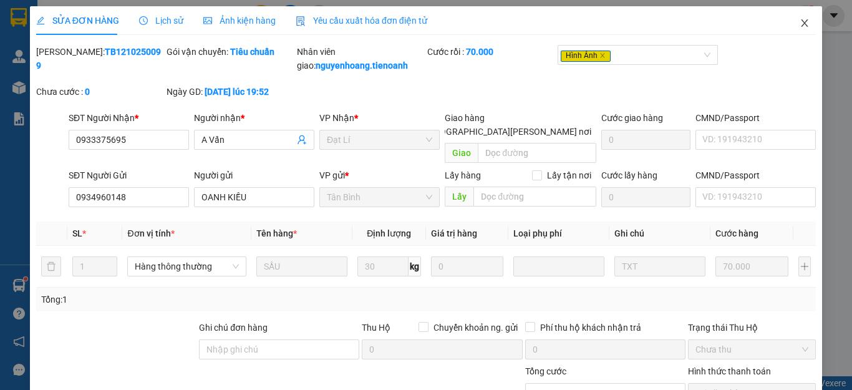
click at [800, 23] on icon "close" at bounding box center [805, 23] width 10 height 10
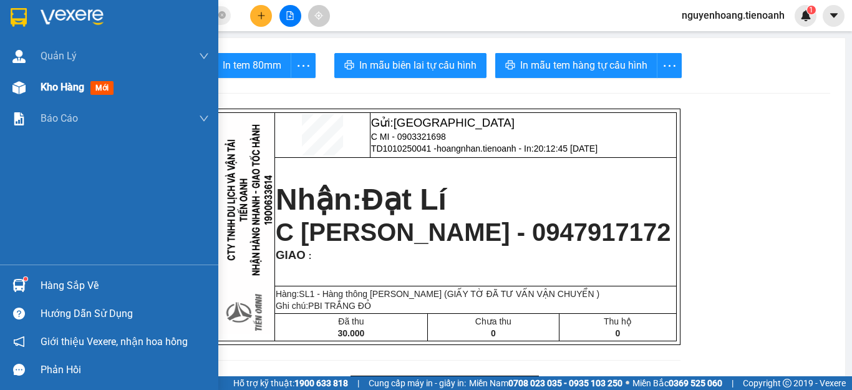
click at [72, 92] on span "Kho hàng" at bounding box center [63, 87] width 44 height 12
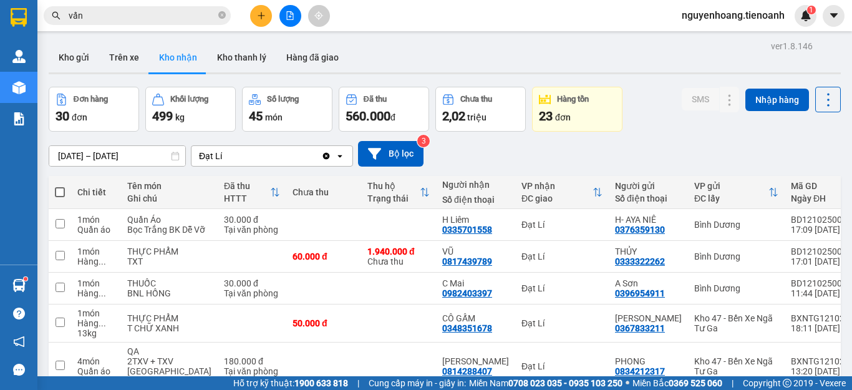
click at [162, 64] on button "Kho nhận" at bounding box center [178, 57] width 58 height 30
click at [180, 59] on button "Kho nhận" at bounding box center [178, 57] width 58 height 30
click at [113, 154] on div "ver 1.8.146 Kho gửi Trên xe Kho nhận Kho thanh lý Hàng đã giao Đơn hàng 30 đơn …" at bounding box center [445, 328] width 803 height 582
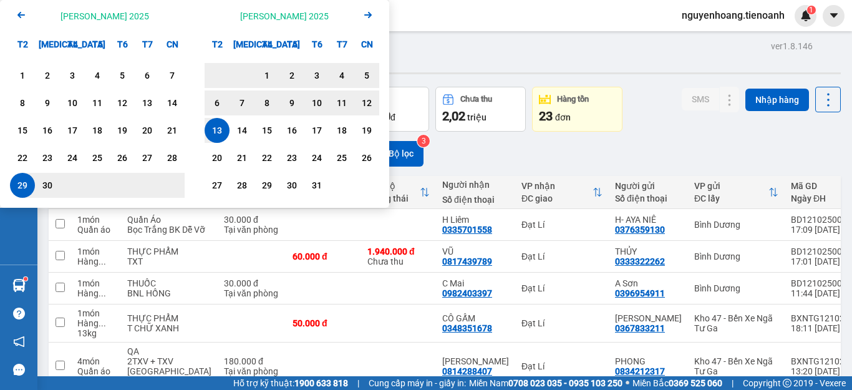
click at [20, 14] on icon "Previous month." at bounding box center [20, 15] width 7 height 6
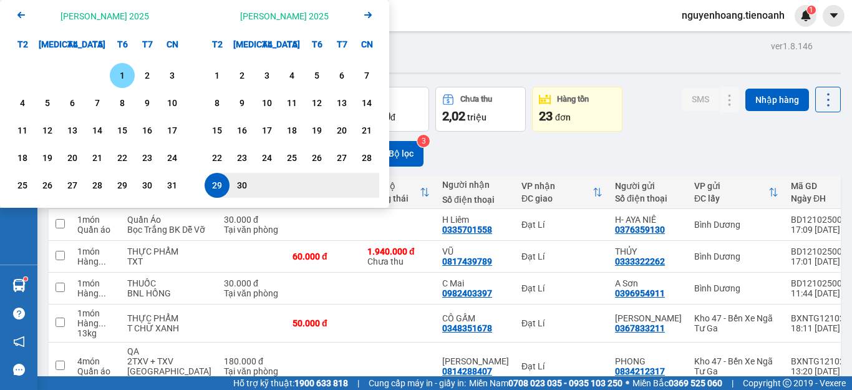
click at [100, 17] on div "[PERSON_NAME] 2025" at bounding box center [105, 16] width 89 height 12
click at [24, 14] on icon "Previous month." at bounding box center [20, 15] width 7 height 6
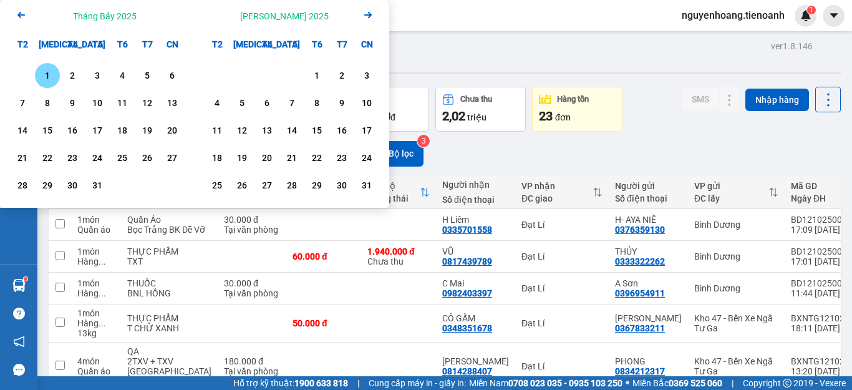
click at [24, 14] on icon "Previous month." at bounding box center [20, 15] width 7 height 6
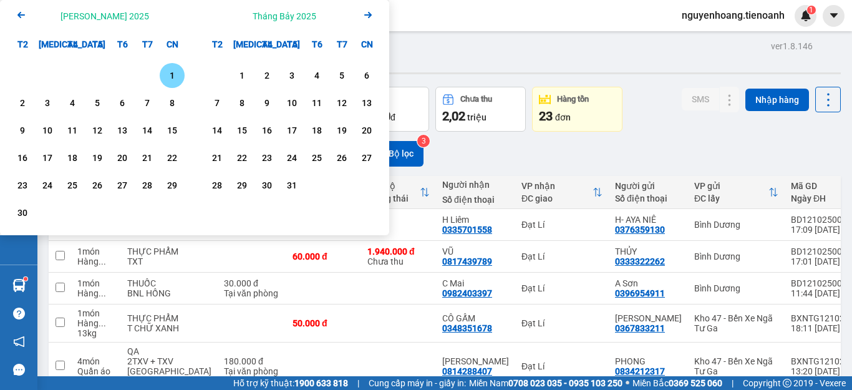
click at [24, 14] on icon "Previous month." at bounding box center [20, 15] width 7 height 6
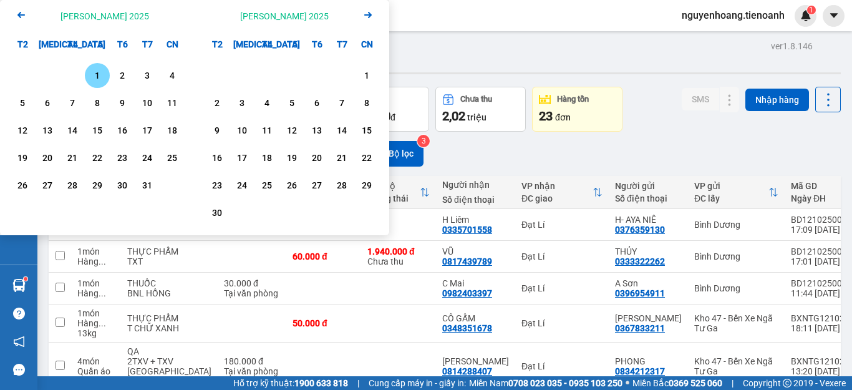
click at [24, 14] on icon "Previous month." at bounding box center [20, 15] width 7 height 6
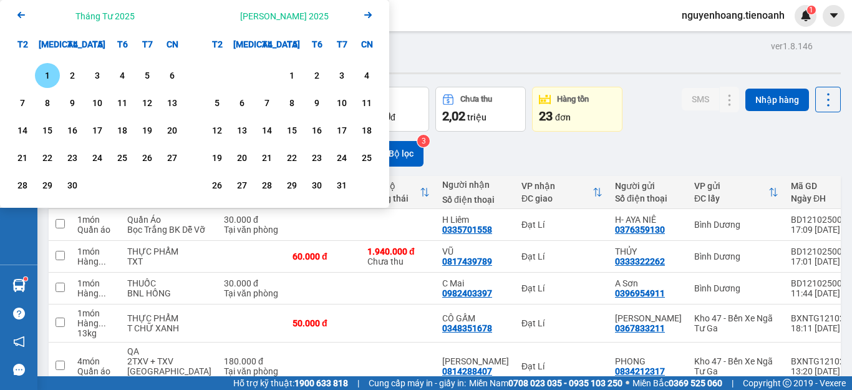
click at [24, 14] on icon "Previous month." at bounding box center [20, 15] width 7 height 6
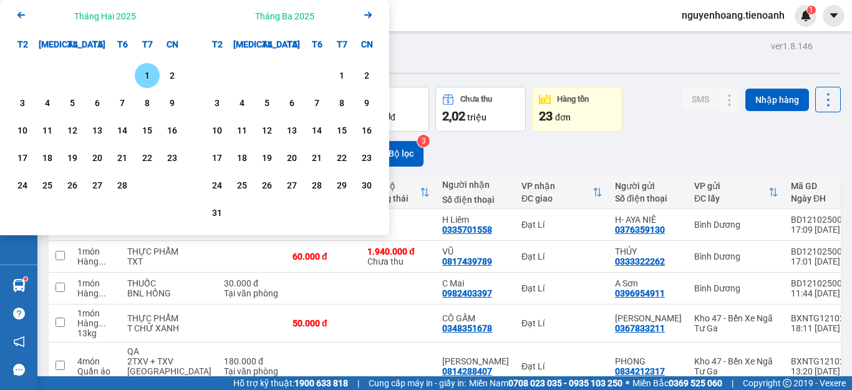
click at [24, 14] on icon "Previous month." at bounding box center [20, 15] width 7 height 6
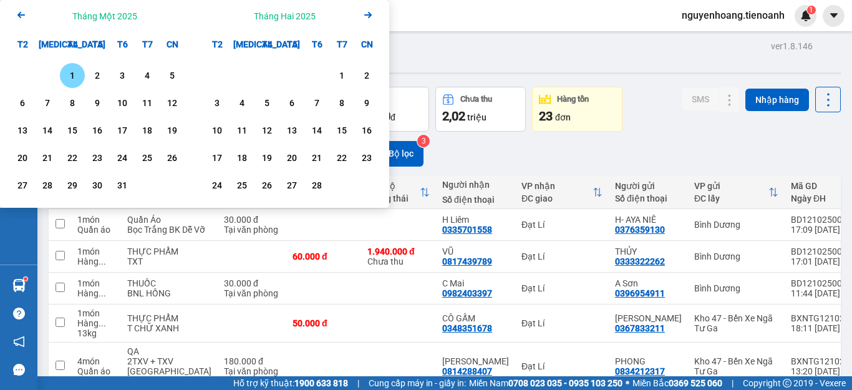
click at [24, 14] on icon "Previous month." at bounding box center [20, 15] width 7 height 6
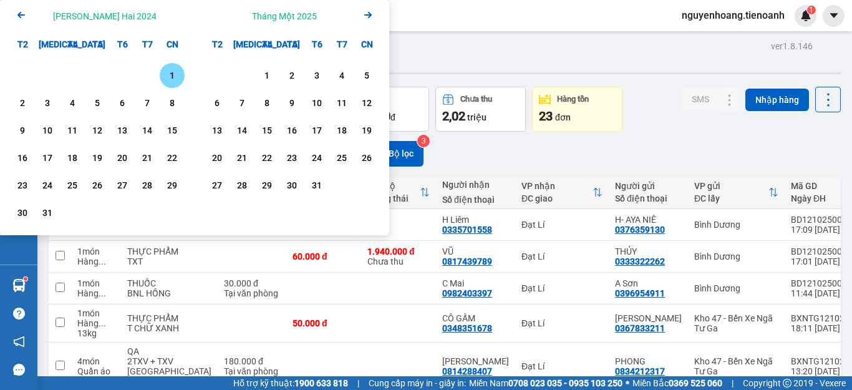
click at [24, 14] on icon "Previous month." at bounding box center [20, 15] width 7 height 6
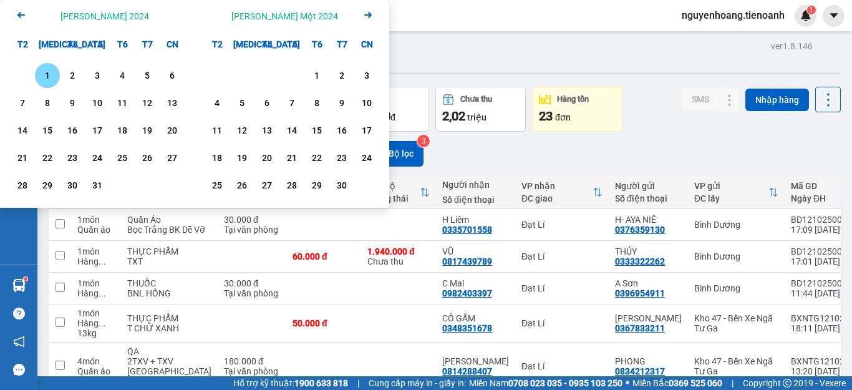
click at [24, 14] on icon "Previous month." at bounding box center [20, 15] width 7 height 6
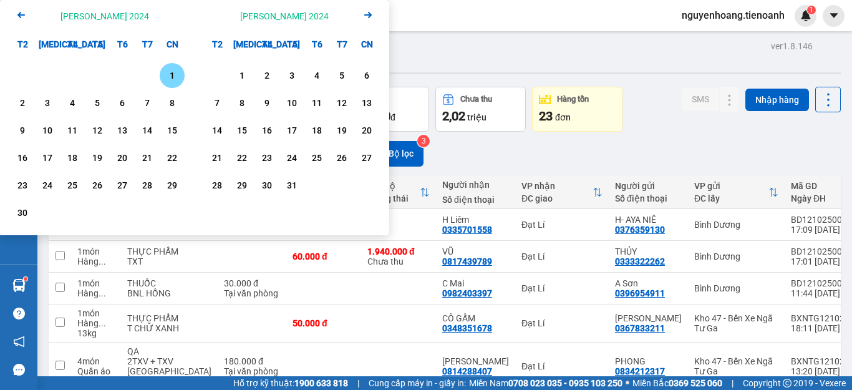
click at [24, 14] on icon "Previous month." at bounding box center [20, 15] width 7 height 6
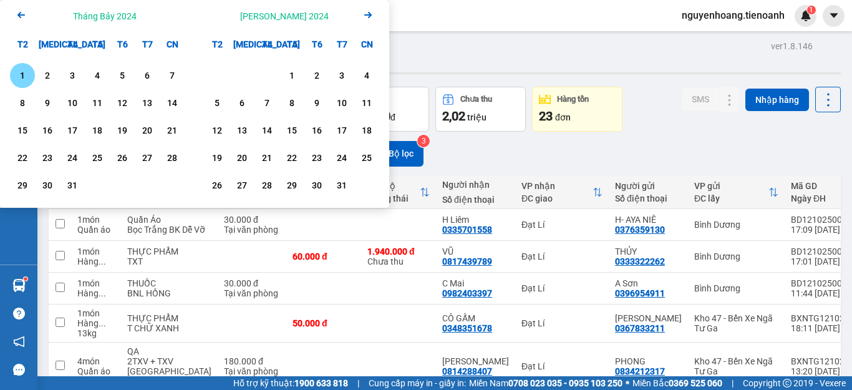
click at [24, 14] on icon "Previous month." at bounding box center [20, 15] width 7 height 6
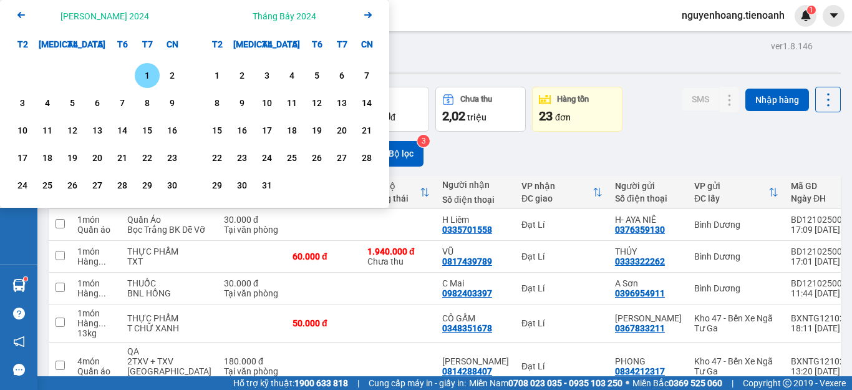
click at [24, 14] on icon "Previous month." at bounding box center [20, 15] width 7 height 6
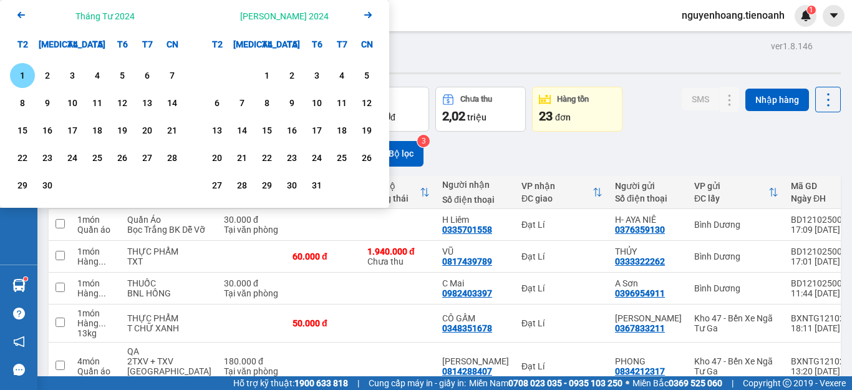
click at [24, 14] on icon "Previous month." at bounding box center [20, 15] width 7 height 6
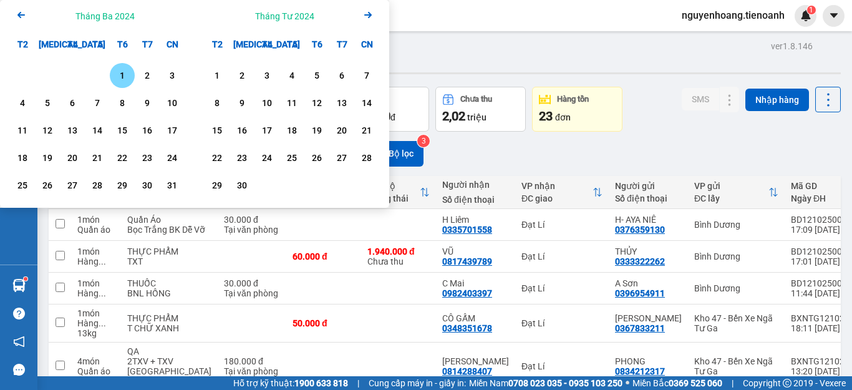
click at [24, 14] on icon "Previous month." at bounding box center [20, 15] width 7 height 6
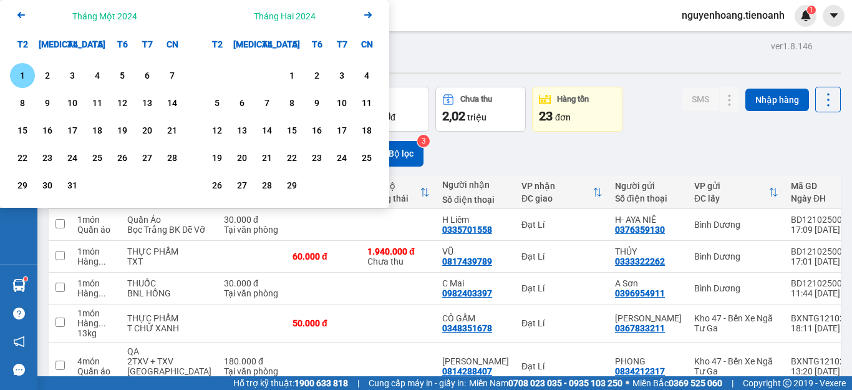
click at [24, 14] on icon "Previous month." at bounding box center [20, 15] width 7 height 6
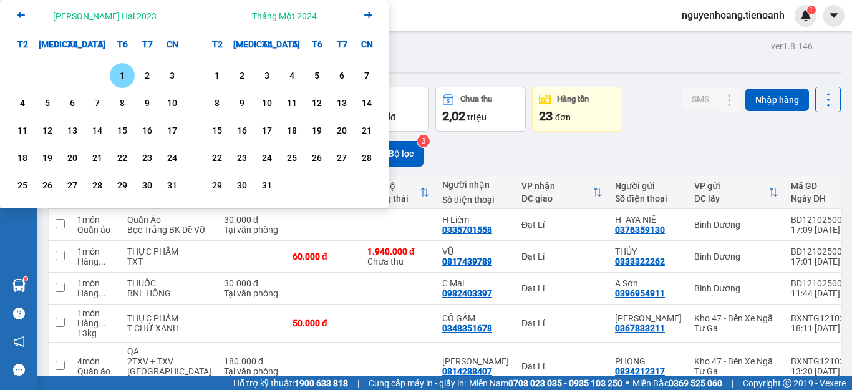
click at [363, 15] on icon "Arrow Right" at bounding box center [368, 14] width 15 height 15
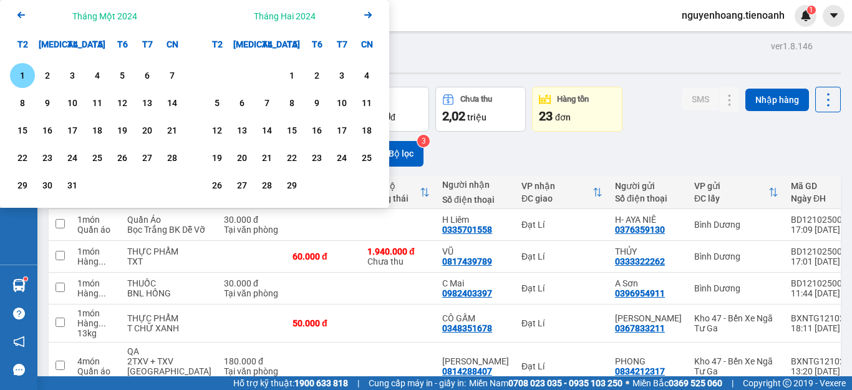
click at [24, 74] on div "1" at bounding box center [22, 75] width 17 height 15
click at [368, 17] on icon "Arrow Right" at bounding box center [368, 14] width 15 height 15
click at [19, 13] on icon "Previous month." at bounding box center [20, 15] width 7 height 6
click at [28, 80] on div "1" at bounding box center [22, 75] width 17 height 15
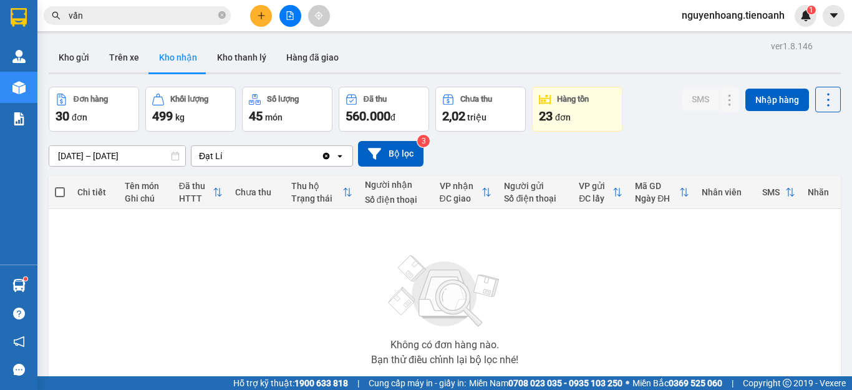
click at [152, 154] on div "ver 1.8.146 Kho gửi Trên xe Kho nhận Kho thanh lý Hàng đã giao Đơn hàng 30 đơn …" at bounding box center [445, 243] width 803 height 412
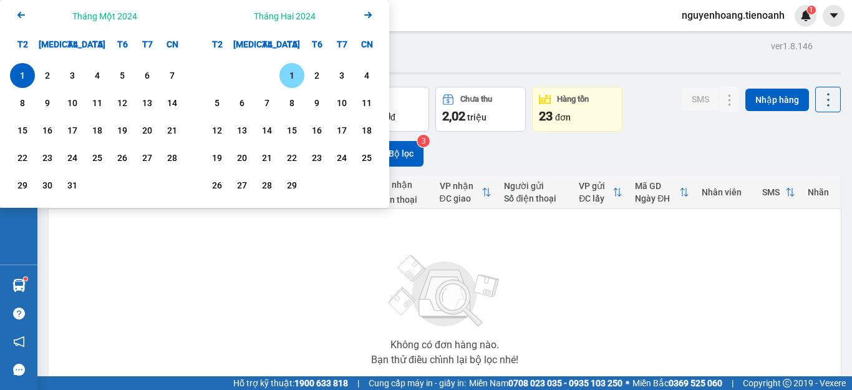
click at [291, 77] on div "1" at bounding box center [291, 75] width 17 height 15
click at [735, 100] on div "SMS Nhập hàng" at bounding box center [761, 100] width 159 height 26
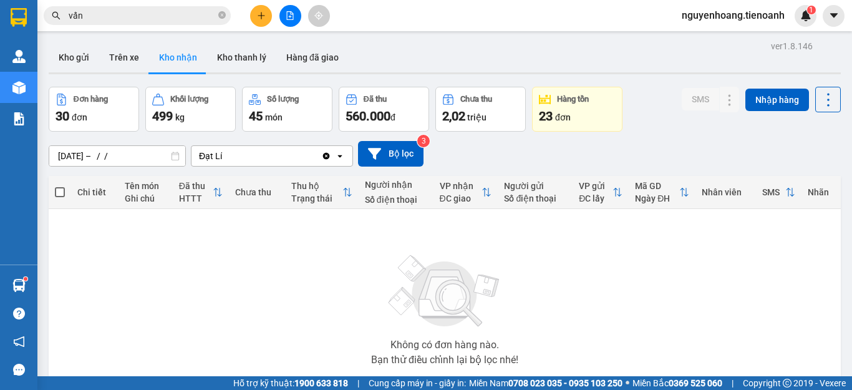
click at [575, 167] on div "01/02/2024 – / / Press the down arrow key to interact with the calendar and sel…" at bounding box center [445, 154] width 793 height 44
click at [151, 157] on div "ver 1.8.146 Kho gửi Trên xe Kho nhận Kho thanh lý Hàng đã giao Đơn hàng 30 đơn …" at bounding box center [445, 243] width 803 height 412
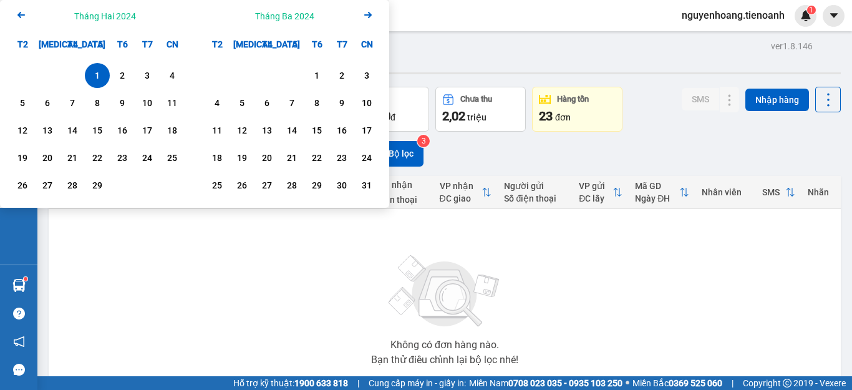
click at [12, 17] on div "Arrow Left Tháng Hai 2024" at bounding box center [97, 16] width 195 height 32
click at [22, 16] on icon "Previous month." at bounding box center [20, 15] width 7 height 6
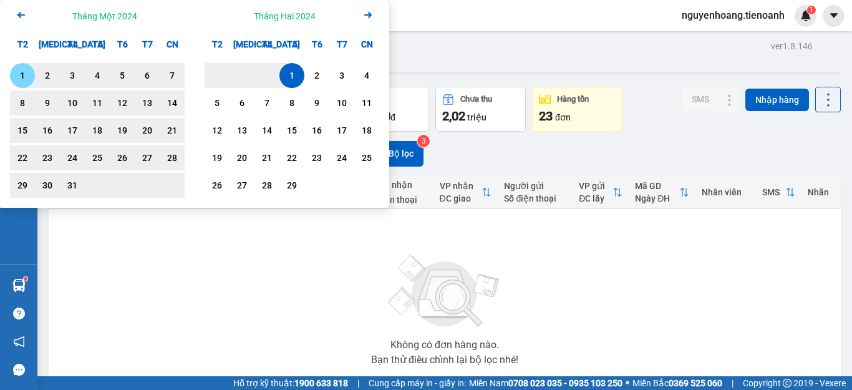
click at [24, 78] on div "1" at bounding box center [22, 75] width 17 height 15
type input "[DATE] – [DATE]"
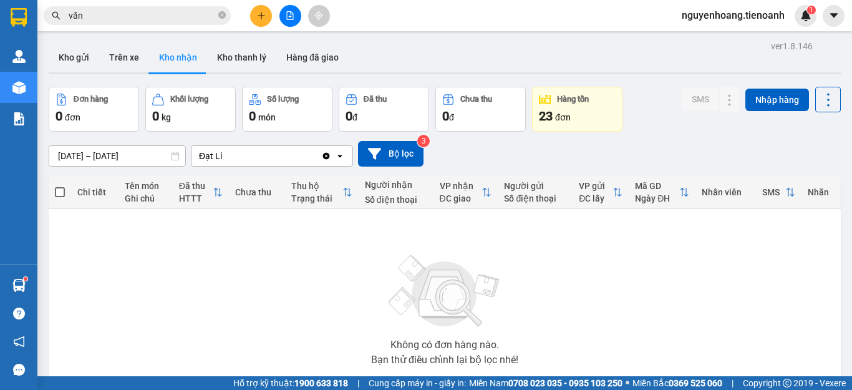
scroll to position [62, 0]
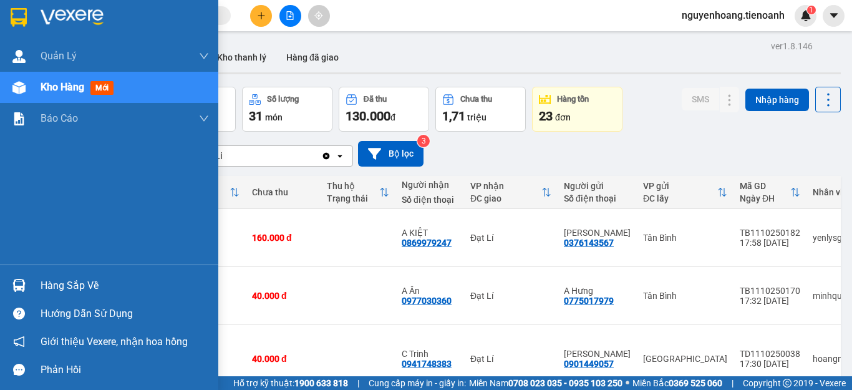
click at [78, 282] on div "Hàng sắp về" at bounding box center [125, 285] width 168 height 19
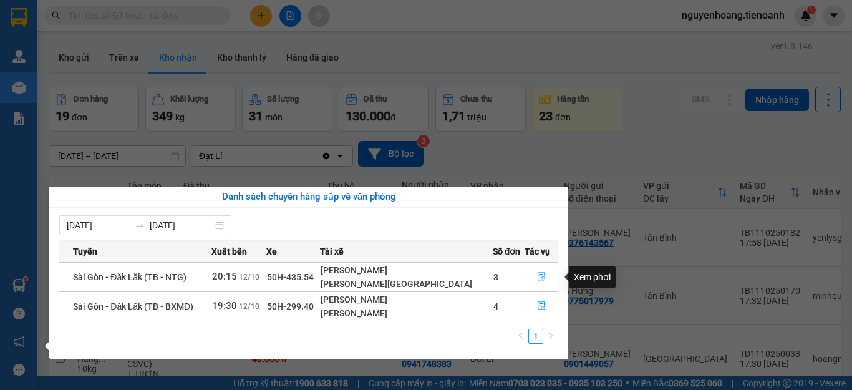
click at [540, 272] on icon "file-done" at bounding box center [541, 276] width 9 height 9
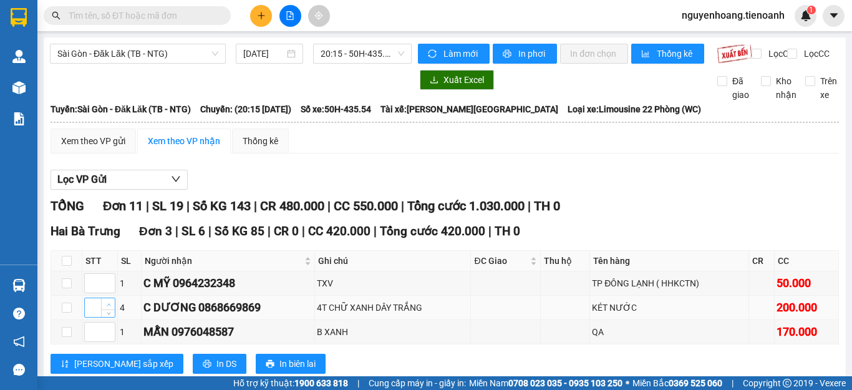
scroll to position [250, 0]
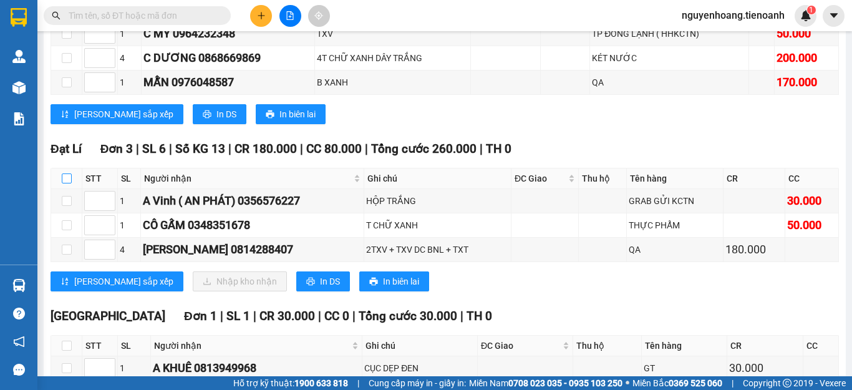
click at [71, 183] on input "checkbox" at bounding box center [67, 178] width 10 height 10
checkbox input "true"
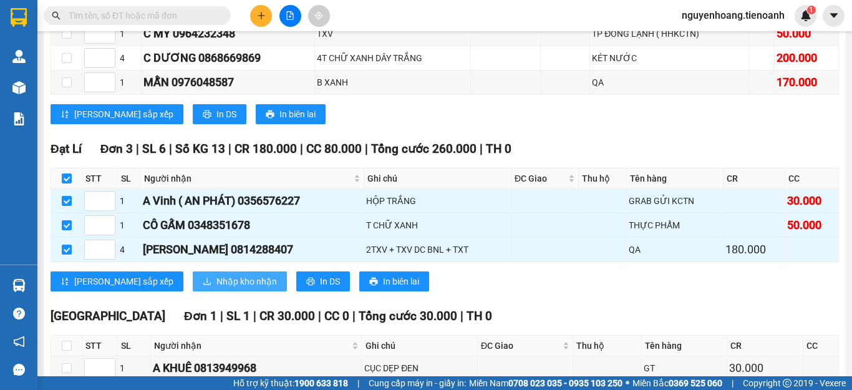
click at [217, 288] on span "Nhập kho nhận" at bounding box center [247, 282] width 61 height 14
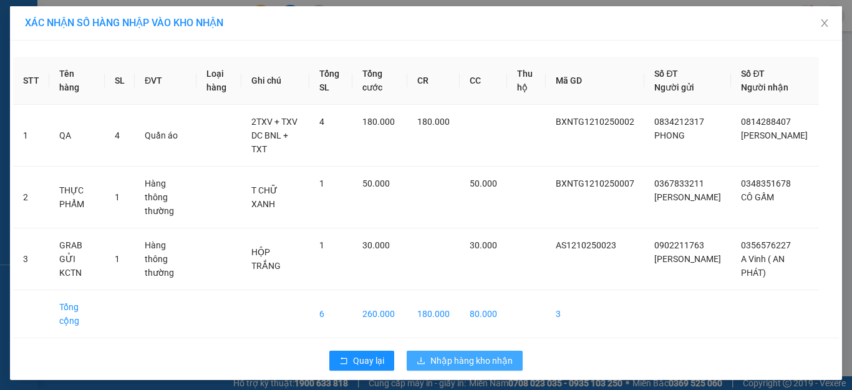
click at [489, 354] on span "Nhập hàng kho nhận" at bounding box center [472, 361] width 82 height 14
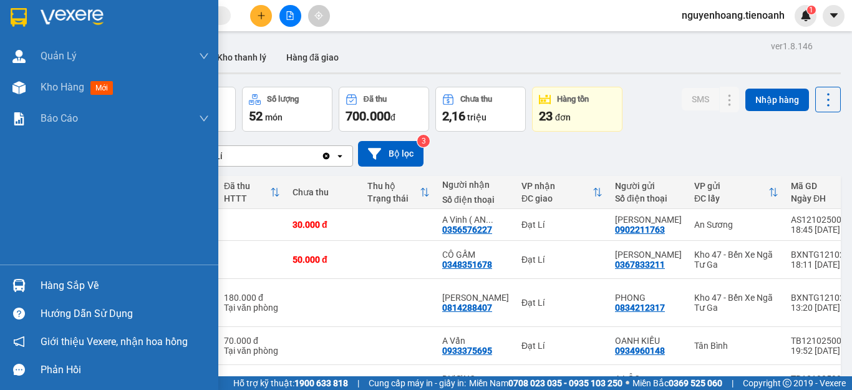
click at [49, 282] on div "Hàng sắp về" at bounding box center [125, 285] width 168 height 19
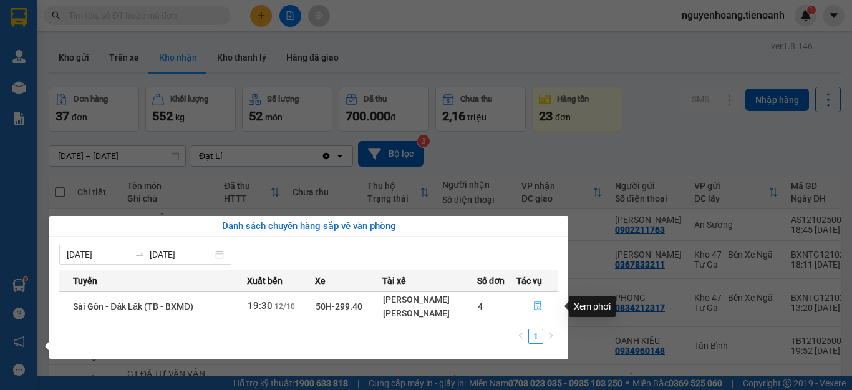
click at [537, 305] on icon "file-done" at bounding box center [538, 305] width 9 height 9
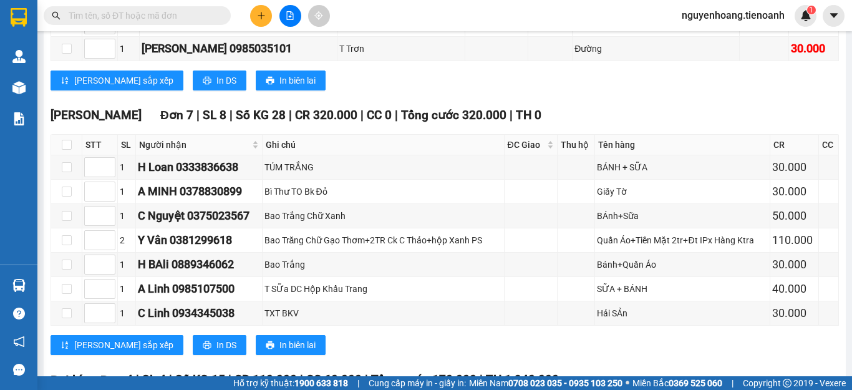
scroll to position [715, 0]
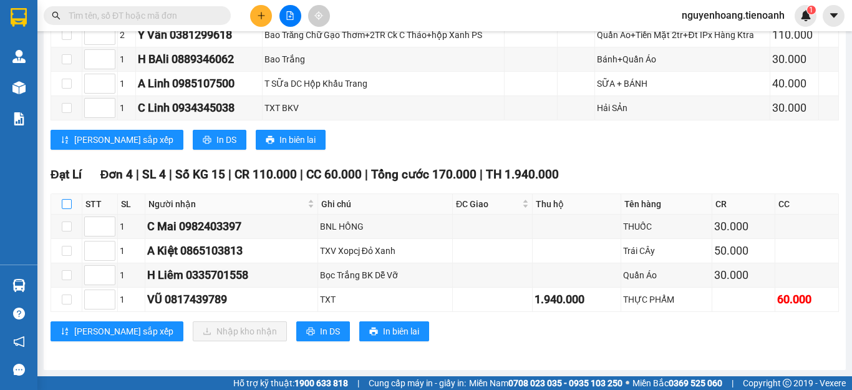
click at [69, 203] on input "checkbox" at bounding box center [67, 204] width 10 height 10
checkbox input "true"
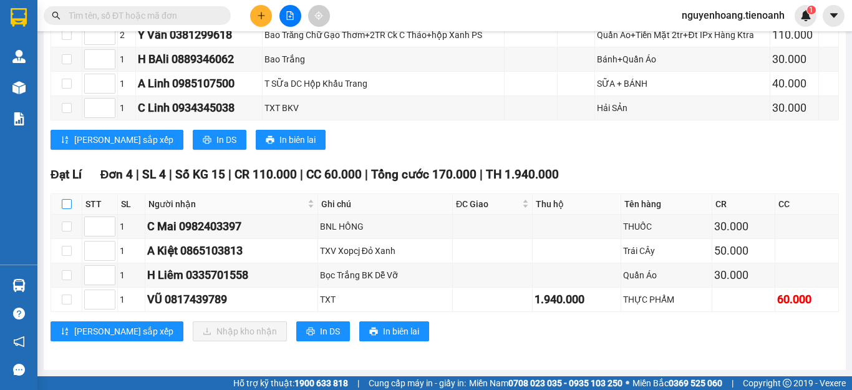
checkbox input "true"
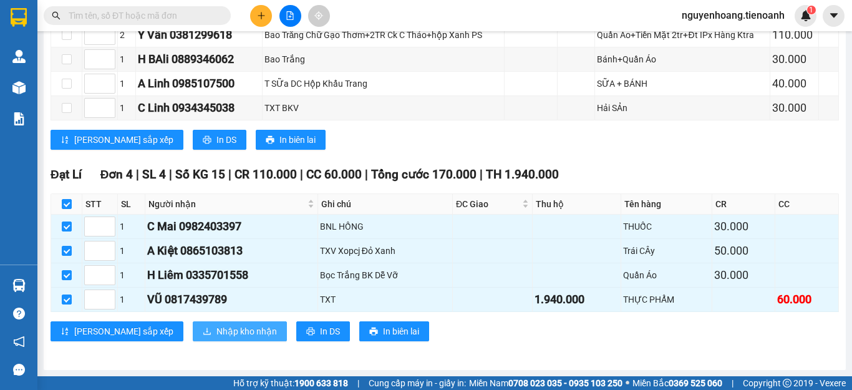
click at [217, 332] on span "Nhập kho nhận" at bounding box center [247, 332] width 61 height 14
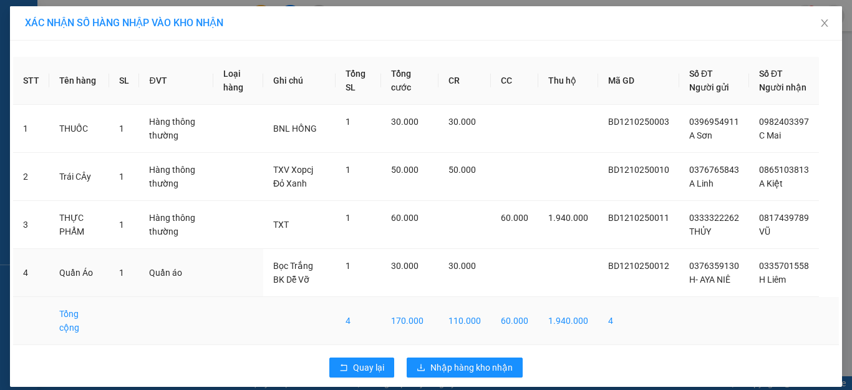
scroll to position [12, 0]
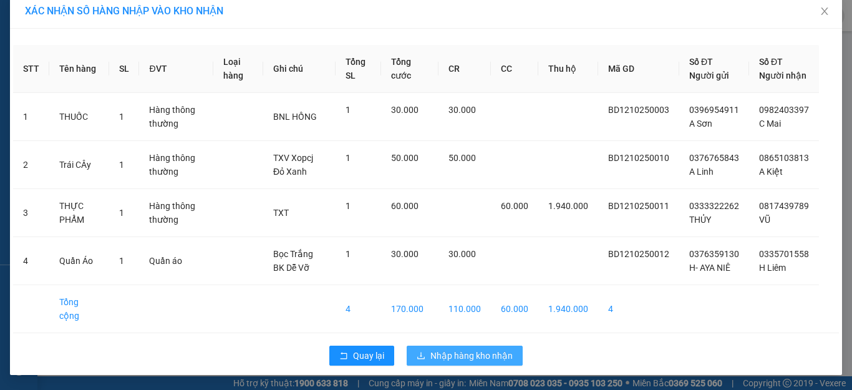
click at [462, 353] on span "Nhập hàng kho nhận" at bounding box center [472, 356] width 82 height 14
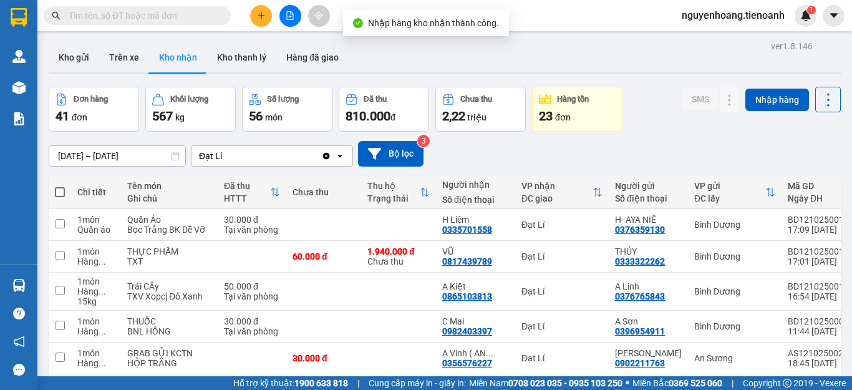
click at [675, 135] on div "29/09/2025 – 13/10/2025 Press the down arrow key to interact with the calendar …" at bounding box center [445, 154] width 793 height 44
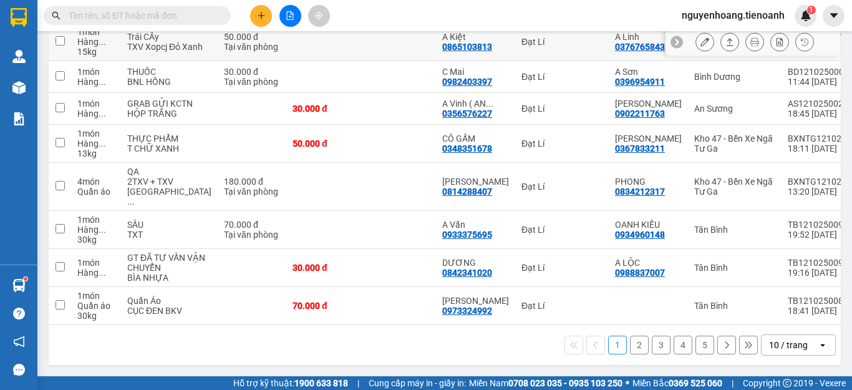
scroll to position [293, 0]
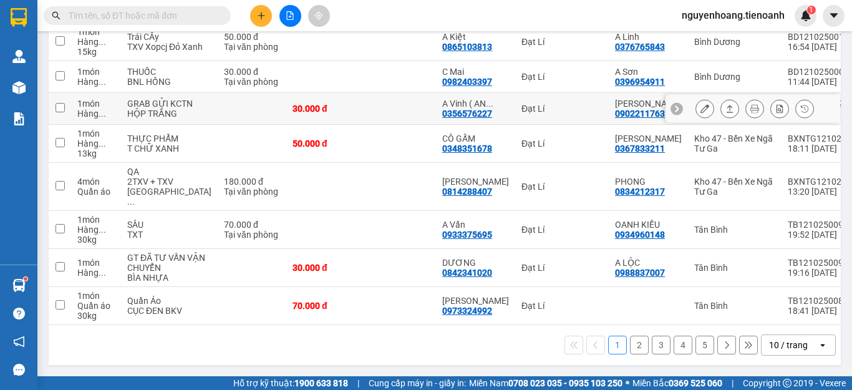
click at [363, 93] on td at bounding box center [398, 109] width 75 height 32
checkbox input "true"
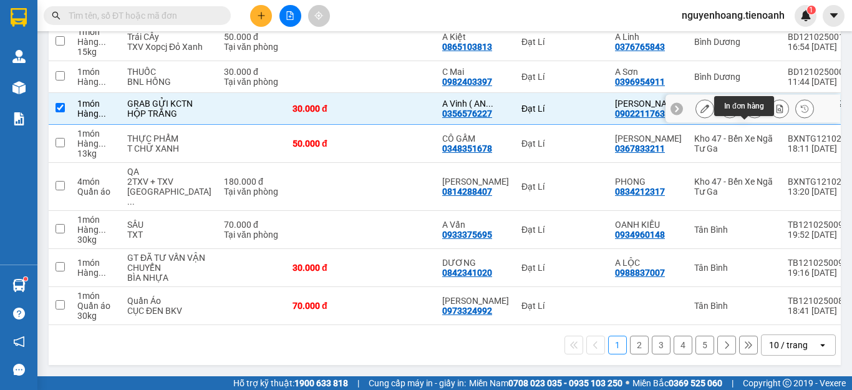
click at [727, 105] on icon at bounding box center [730, 108] width 7 height 7
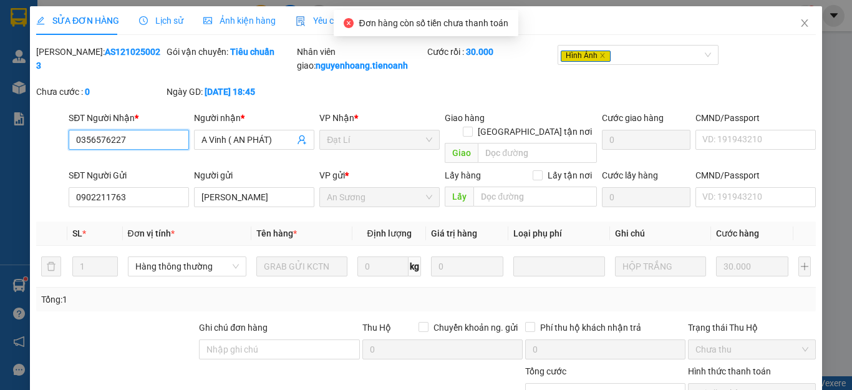
type input "0356576227"
type input "A Vinh ( AN PHÁT)"
type input "0902211763"
type input "THU PHƯƠNG"
type input "0"
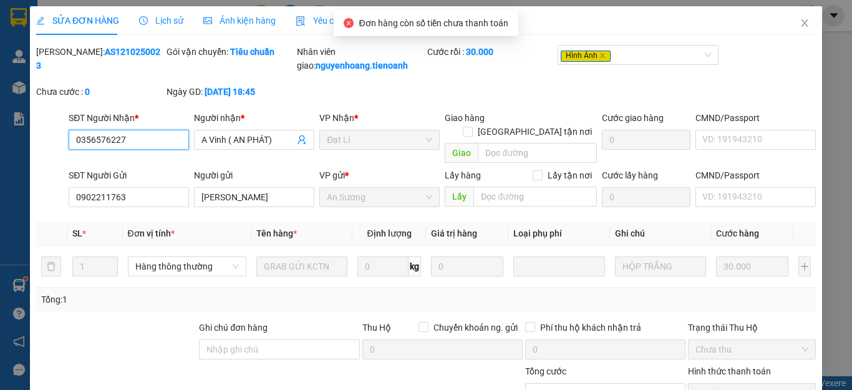
type input "30.000"
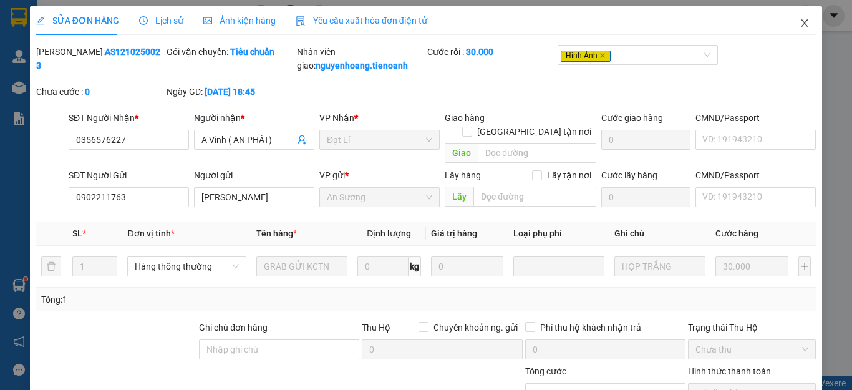
drag, startPoint x: 799, startPoint y: 26, endPoint x: 275, endPoint y: 17, distance: 524.3
click at [800, 26] on icon "close" at bounding box center [805, 23] width 10 height 10
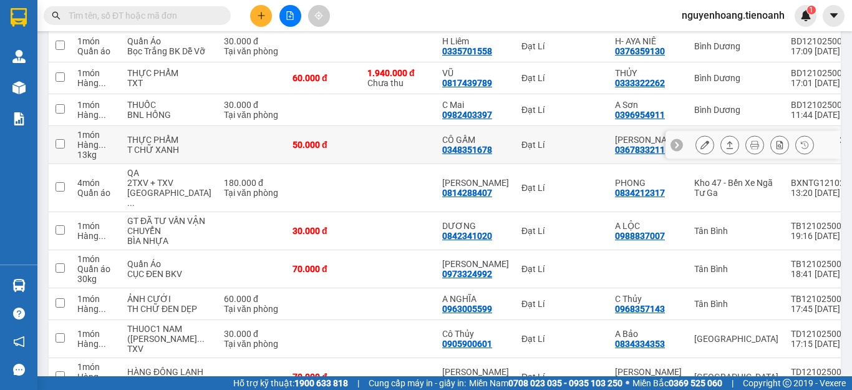
scroll to position [116, 0]
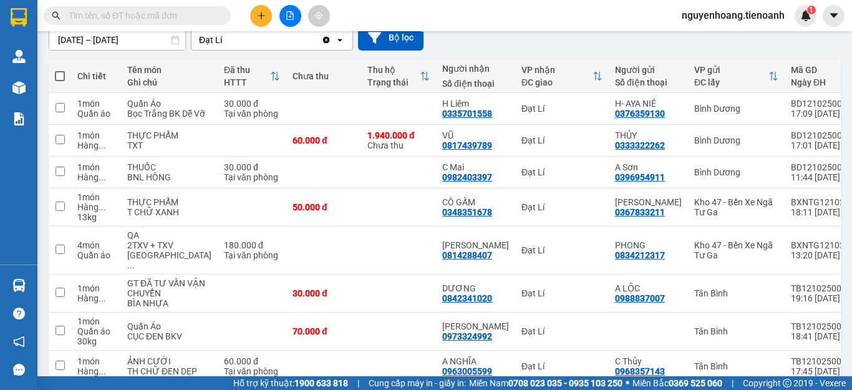
click at [137, 17] on input "text" at bounding box center [142, 16] width 147 height 14
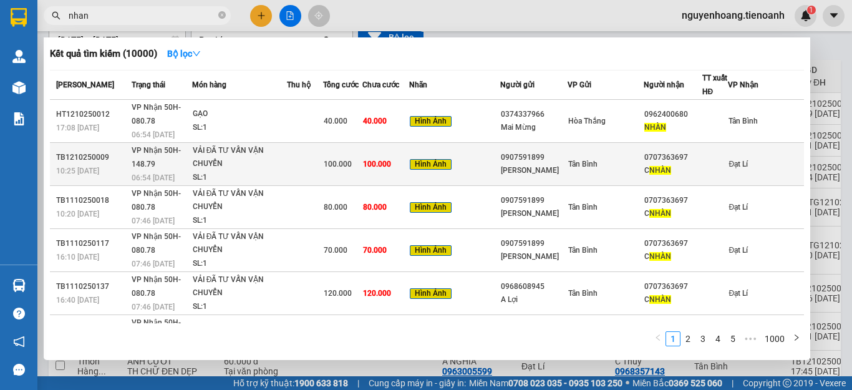
type input "nhan"
click at [558, 164] on div "[PERSON_NAME]" at bounding box center [534, 170] width 66 height 13
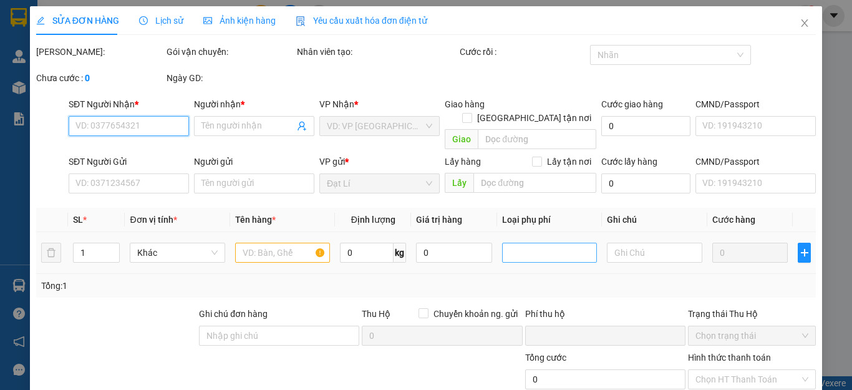
type input "0707363697"
type input "C NHÀN"
type input "0907591899"
type input "[PERSON_NAME]"
type input "0"
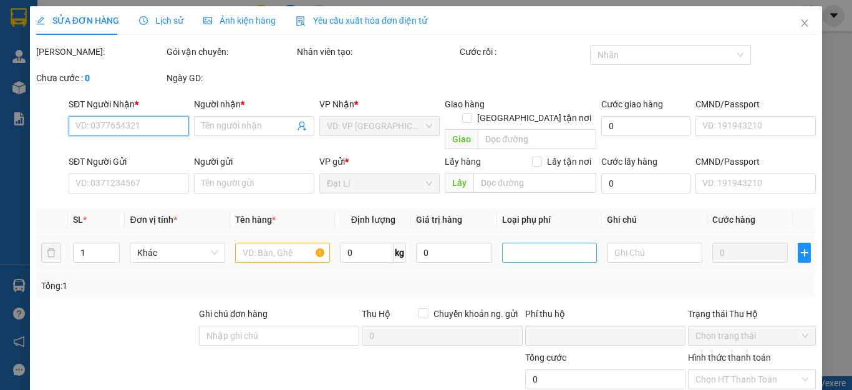
type input "100.000"
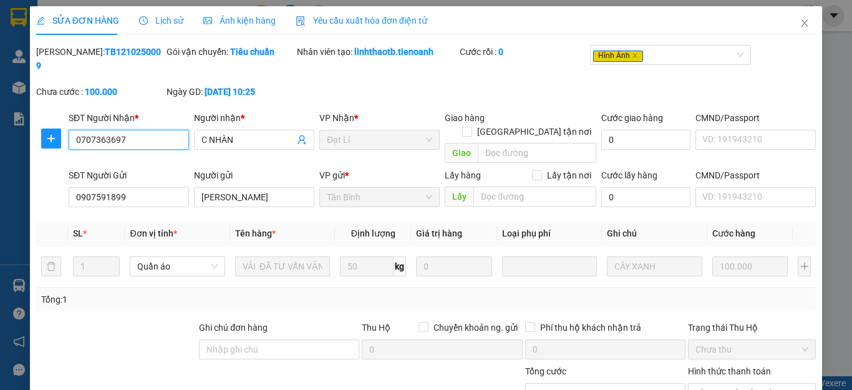
scroll to position [119, 0]
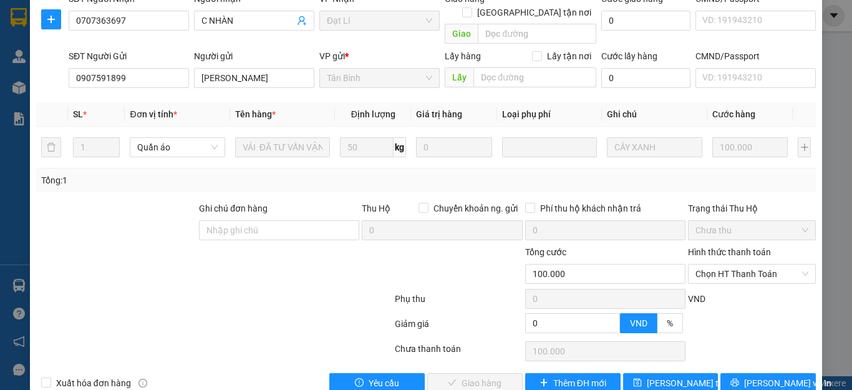
click at [764, 366] on div "SỬA ĐƠN HÀNG Lịch sử Ảnh kiện hàng Yêu cầu xuất hóa đơn điện tử Total Paid Fee …" at bounding box center [426, 144] width 793 height 515
click at [763, 376] on span "[PERSON_NAME] và In" at bounding box center [788, 383] width 87 height 14
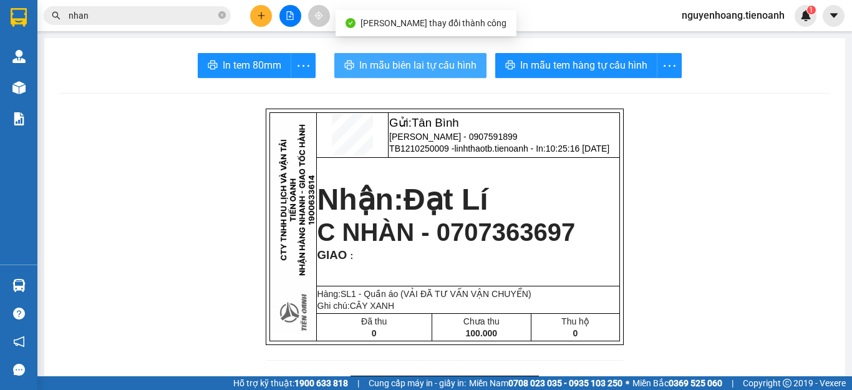
click at [419, 66] on span "In mẫu biên lai tự cấu hình" at bounding box center [417, 65] width 117 height 16
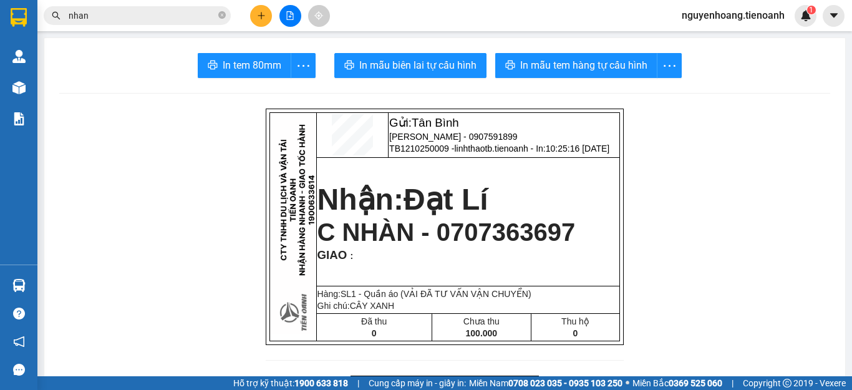
click at [133, 16] on input "nhan" at bounding box center [142, 16] width 147 height 14
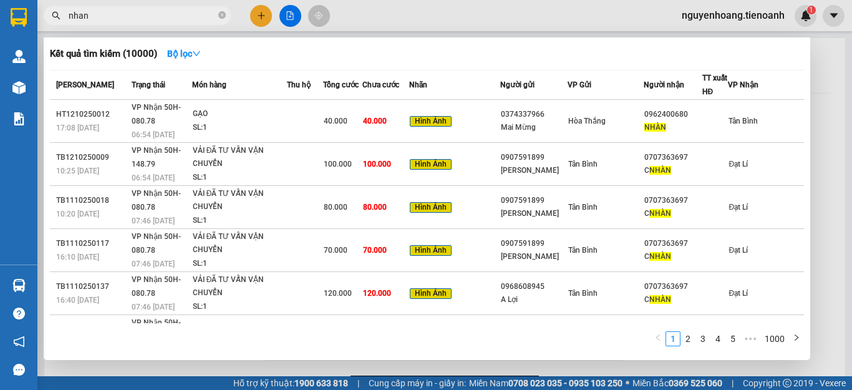
click at [436, 18] on div at bounding box center [426, 195] width 852 height 390
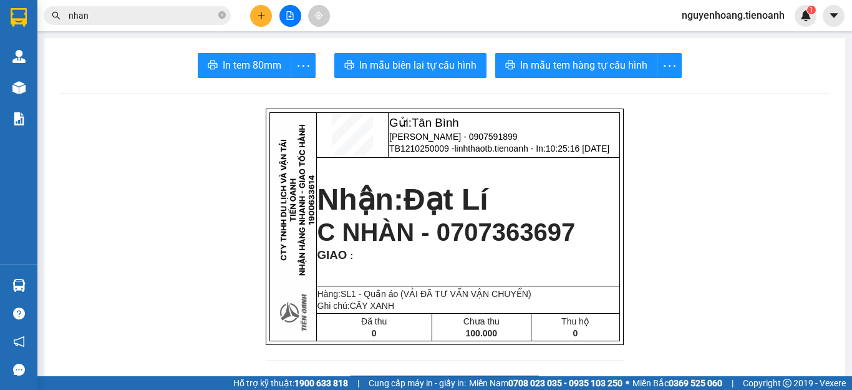
click at [173, 14] on input "nhan" at bounding box center [142, 16] width 147 height 14
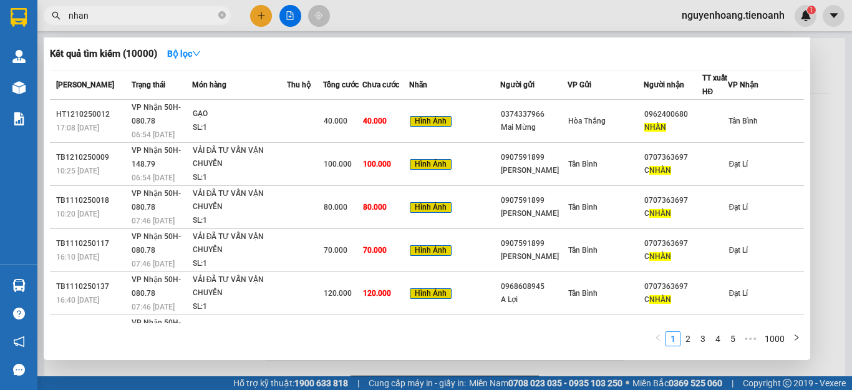
click at [173, 14] on input "nhan" at bounding box center [142, 16] width 147 height 14
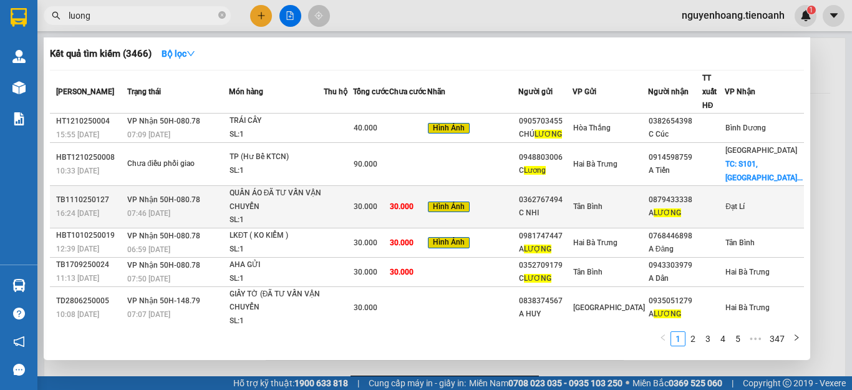
type input "luong"
click at [518, 208] on div "Hình Ảnh" at bounding box center [473, 207] width 90 height 14
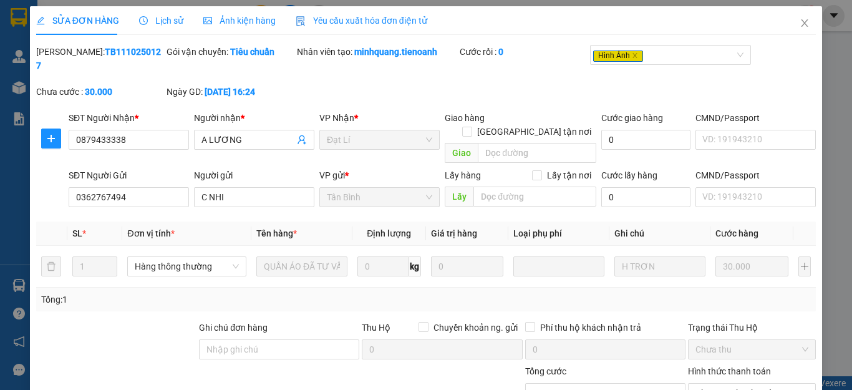
type input "0879433338"
type input "A LƯƠNG"
type input "0362767494"
type input "C NHI"
type input "0"
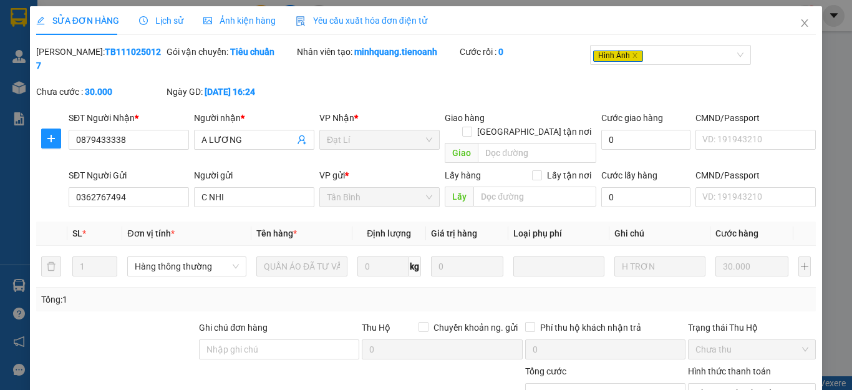
type input "30.000"
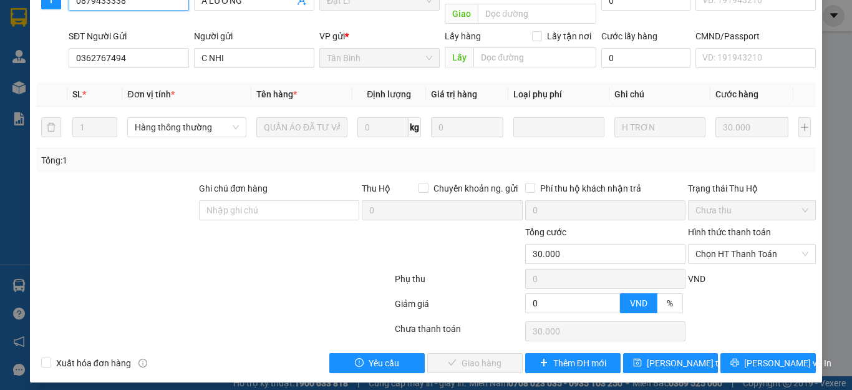
scroll to position [119, 0]
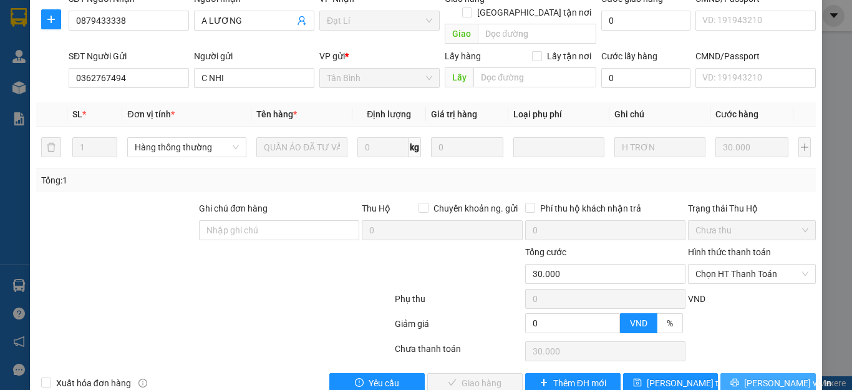
drag, startPoint x: 778, startPoint y: 351, endPoint x: 778, endPoint y: 344, distance: 6.9
click at [778, 376] on span "[PERSON_NAME] và In" at bounding box center [788, 383] width 87 height 14
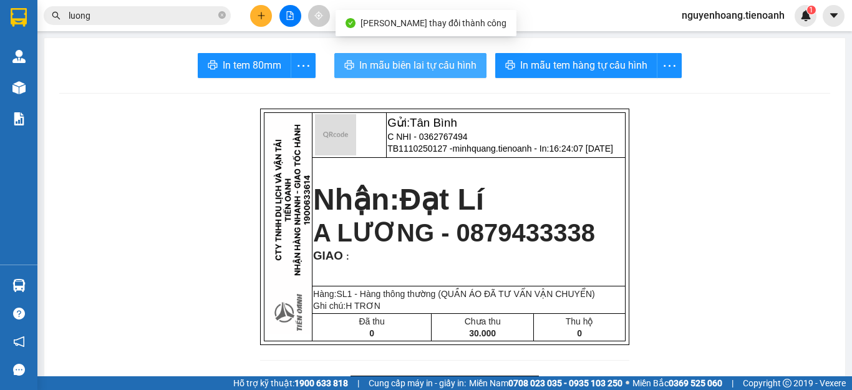
click at [431, 69] on span "In mẫu biên lai tự cấu hình" at bounding box center [417, 65] width 117 height 16
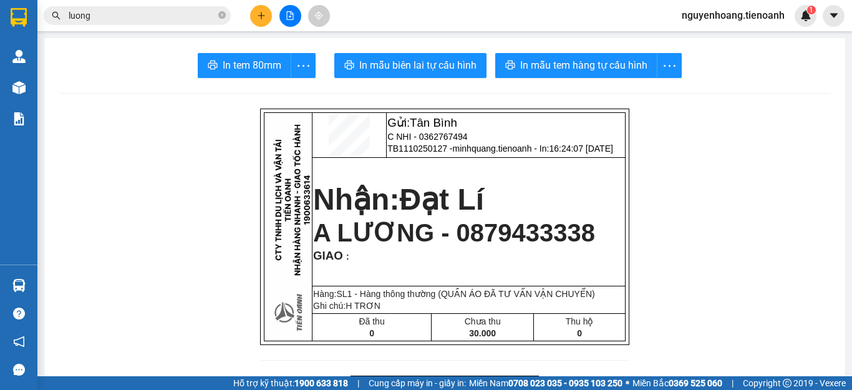
click at [158, 9] on input "luong" at bounding box center [142, 16] width 147 height 14
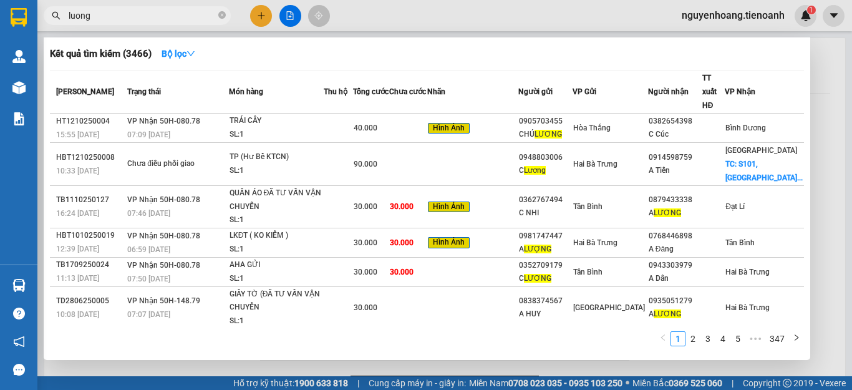
click at [138, 16] on input "luong" at bounding box center [142, 16] width 147 height 14
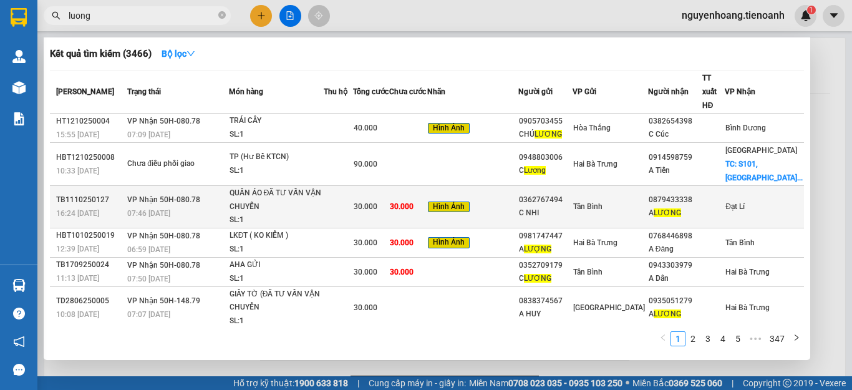
click at [353, 210] on td at bounding box center [338, 207] width 29 height 42
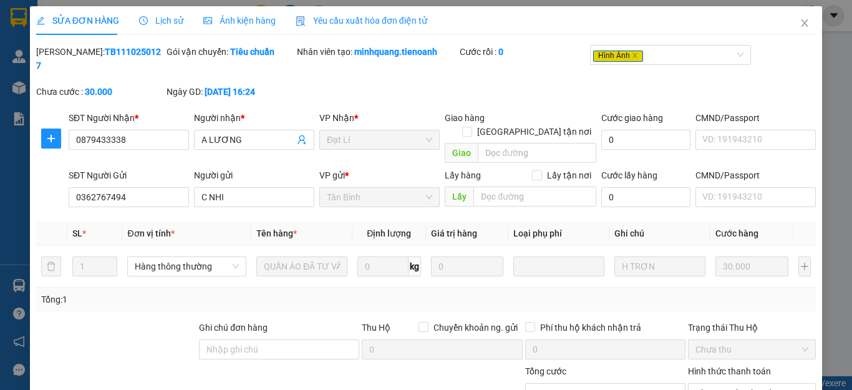
type input "0879433338"
type input "A LƯƠNG"
type input "0362767494"
type input "C NHI"
type input "0"
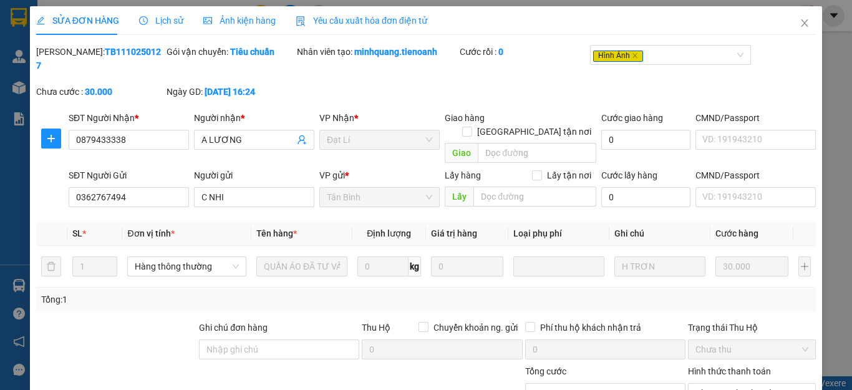
type input "30.000"
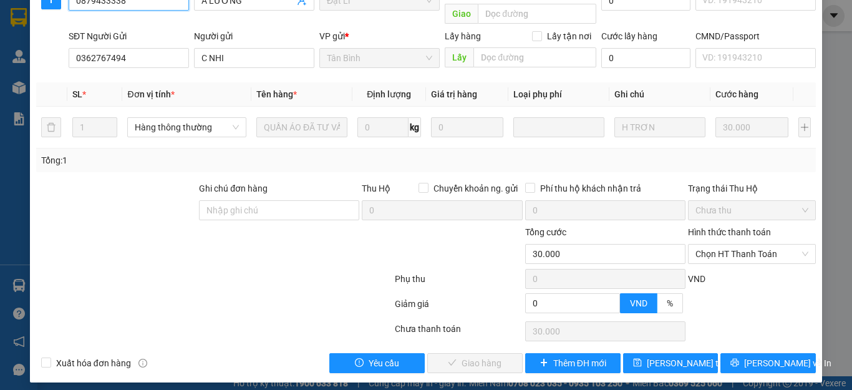
scroll to position [119, 0]
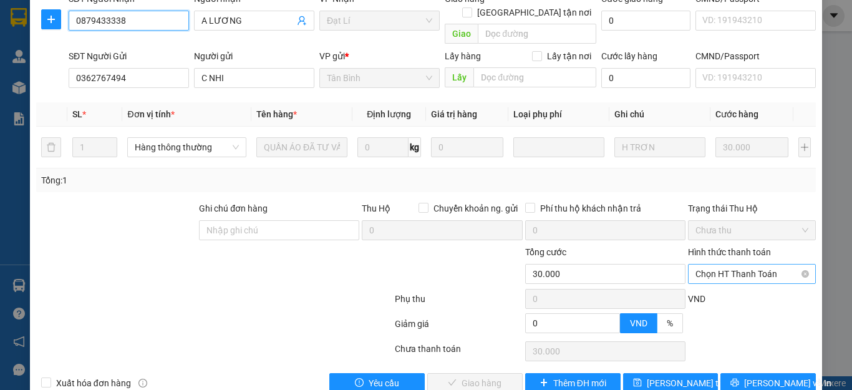
click at [701, 265] on span "Chọn HT Thanh Toán" at bounding box center [752, 274] width 113 height 19
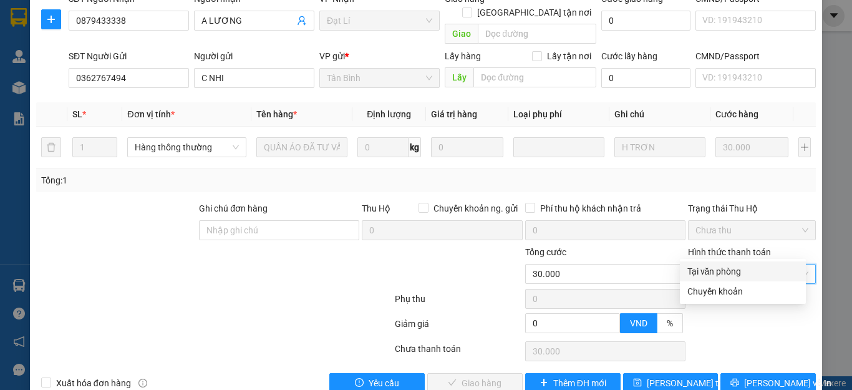
click at [706, 268] on div "Tại văn phòng" at bounding box center [743, 272] width 111 height 14
type input "0"
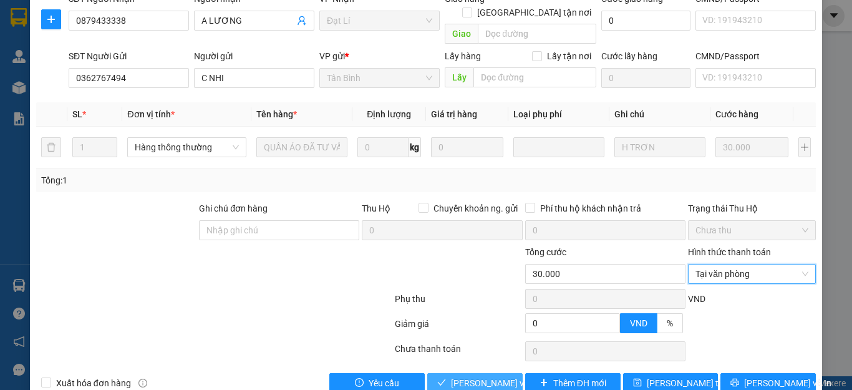
click at [492, 376] on span "[PERSON_NAME] và [PERSON_NAME] hàng" at bounding box center [511, 383] width 120 height 14
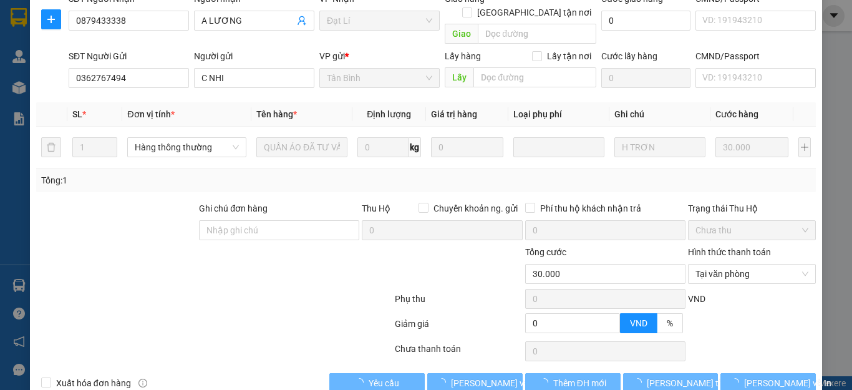
click at [228, 247] on div at bounding box center [149, 267] width 228 height 44
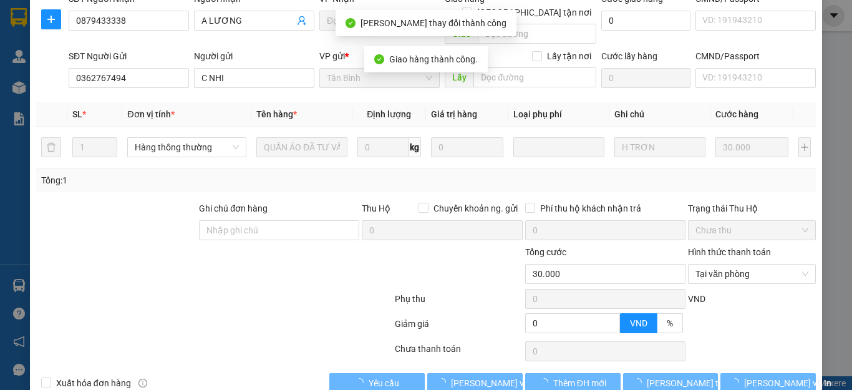
scroll to position [0, 0]
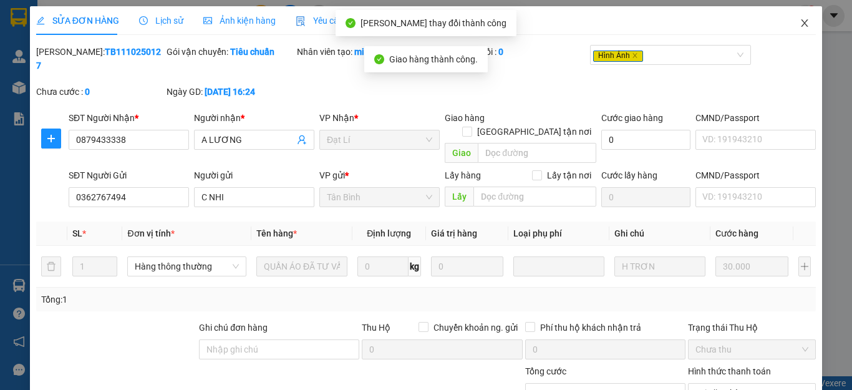
click at [800, 27] on icon "close" at bounding box center [805, 23] width 10 height 10
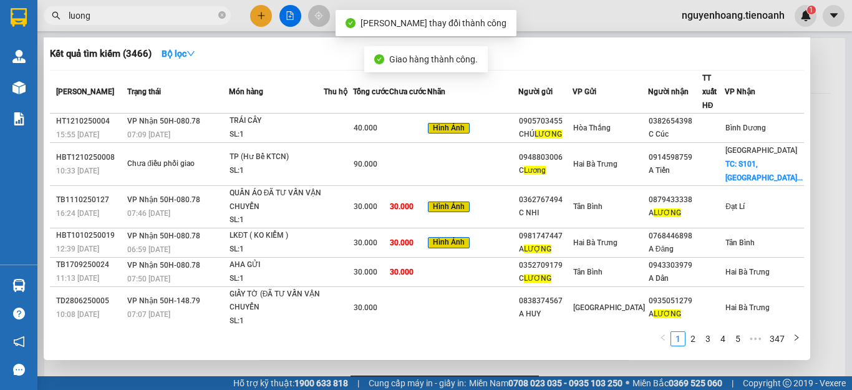
click at [109, 12] on input "luong" at bounding box center [142, 16] width 147 height 14
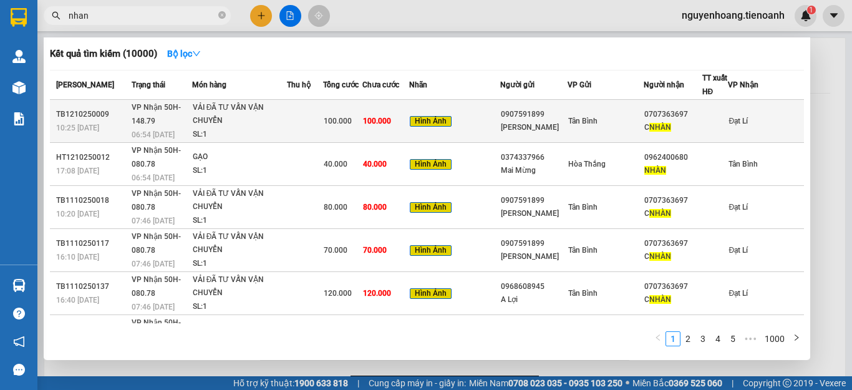
type input "nhan"
click at [702, 130] on div "C NHÀN" at bounding box center [673, 127] width 57 height 13
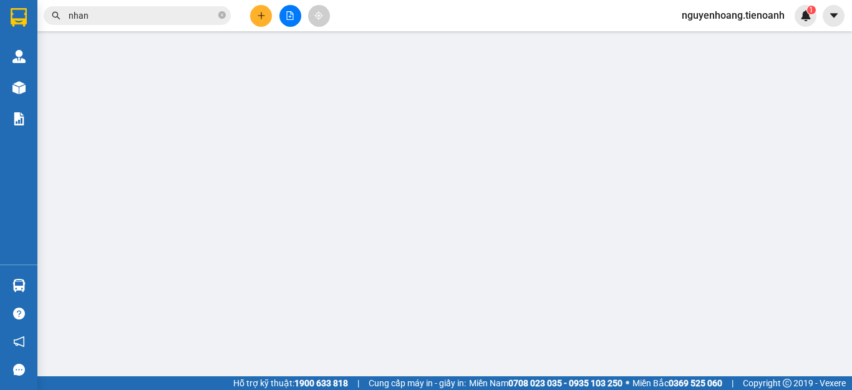
type input "0707363697"
type input "C NHÀN"
type input "0907591899"
type input "[PERSON_NAME]"
type input "0"
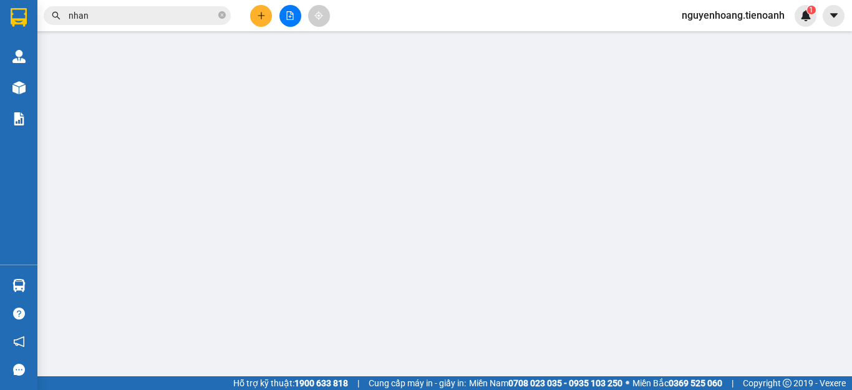
type input "100.000"
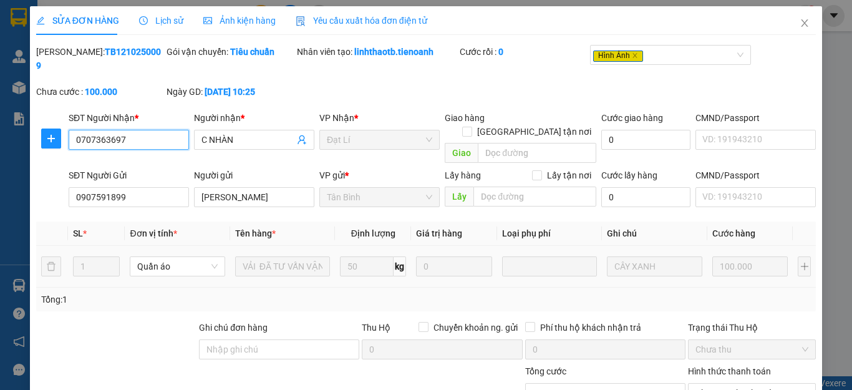
scroll to position [119, 0]
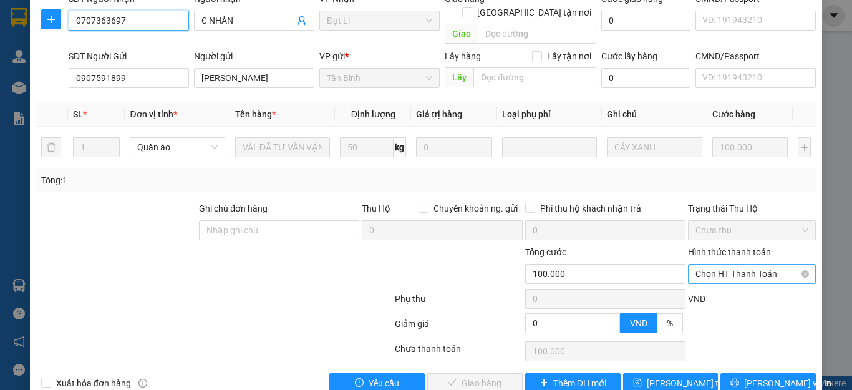
click at [759, 265] on span "Chọn HT Thanh Toán" at bounding box center [752, 274] width 113 height 19
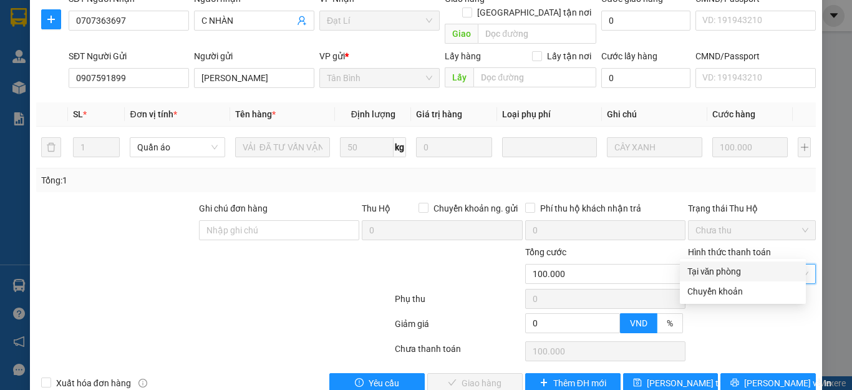
click at [743, 265] on div "Tại văn phòng" at bounding box center [743, 272] width 111 height 14
type input "0"
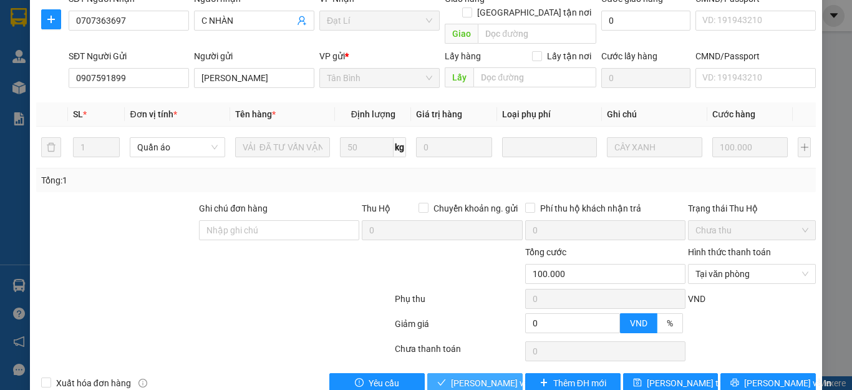
click at [488, 376] on span "[PERSON_NAME] và [PERSON_NAME] hàng" at bounding box center [511, 383] width 120 height 14
click at [326, 289] on div at bounding box center [214, 301] width 359 height 25
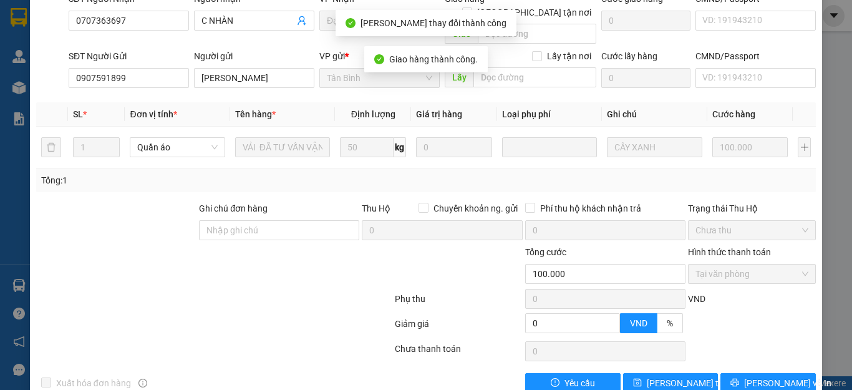
scroll to position [0, 0]
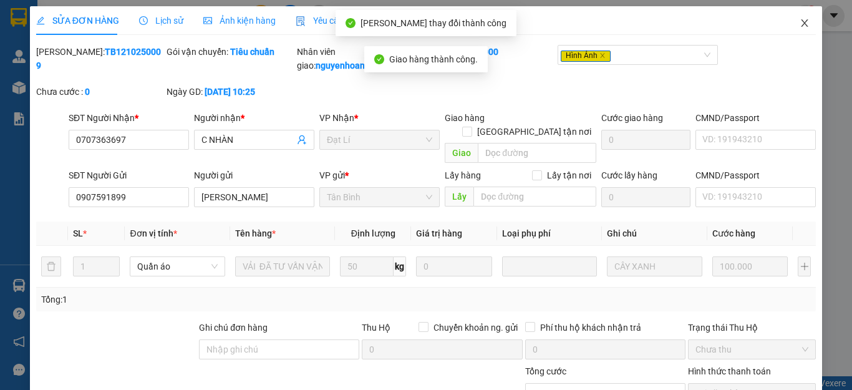
click at [800, 22] on icon "close" at bounding box center [805, 23] width 10 height 10
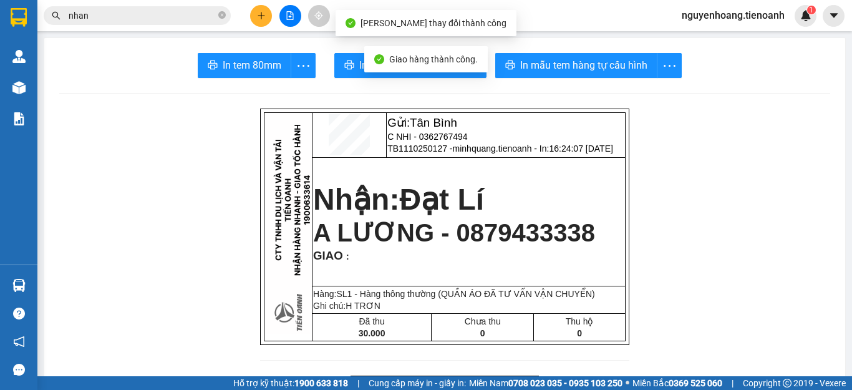
click at [194, 25] on div "Kết quả tìm kiếm ( 10000 ) Bộ lọc Mã ĐH Trạng thái Món hàng Thu hộ Tổng cước Ch…" at bounding box center [121, 16] width 243 height 22
click at [171, 11] on input "nhan" at bounding box center [142, 16] width 147 height 14
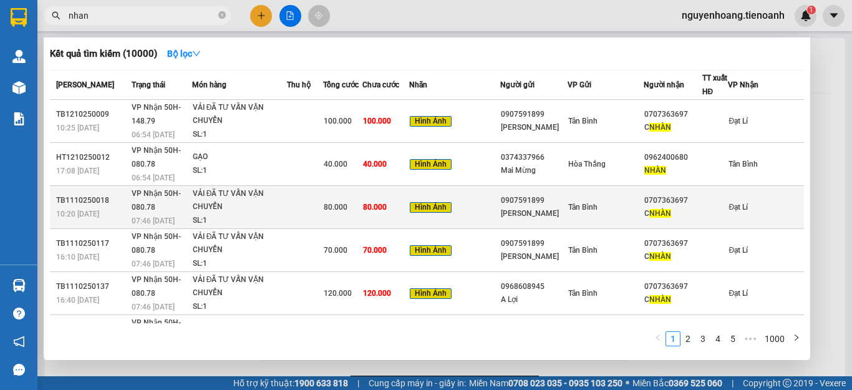
click at [702, 207] on div "C NHÀN" at bounding box center [673, 213] width 57 height 13
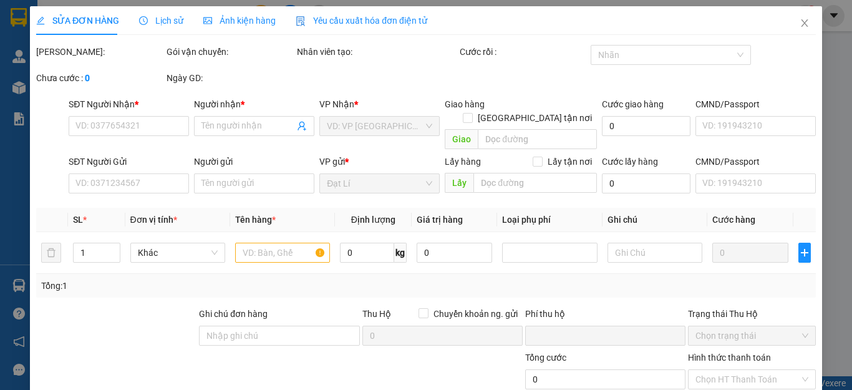
type input "0707363697"
type input "C NHÀN"
type input "0907591899"
type input "[PERSON_NAME]"
type input "0"
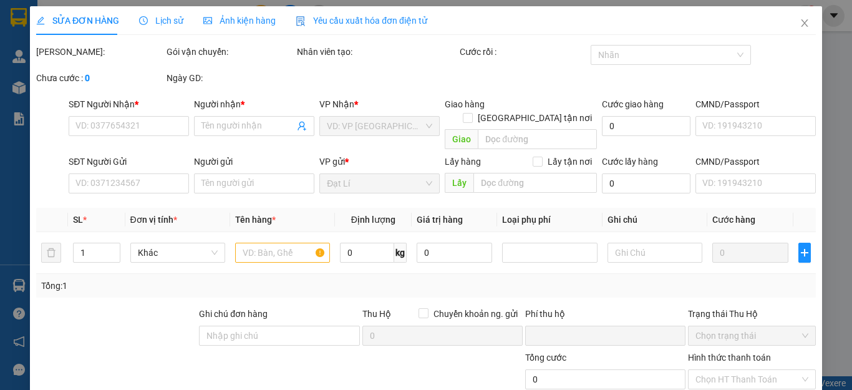
type input "80.000"
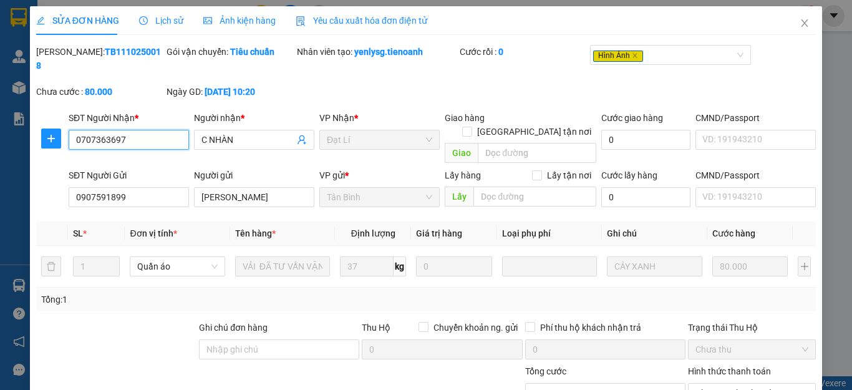
scroll to position [119, 0]
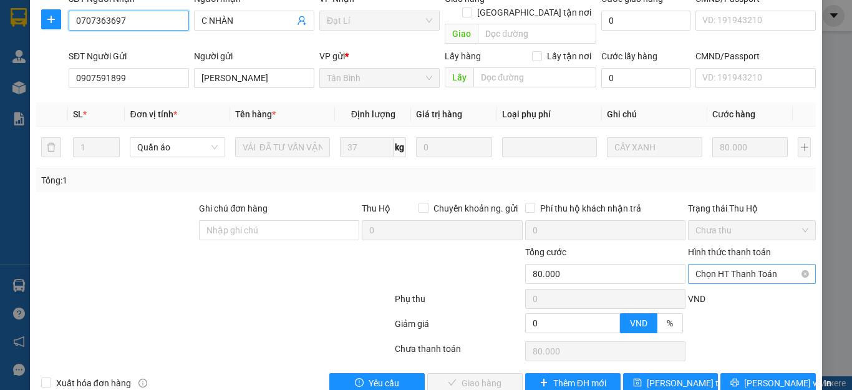
click at [738, 265] on span "Chọn HT Thanh Toán" at bounding box center [752, 274] width 113 height 19
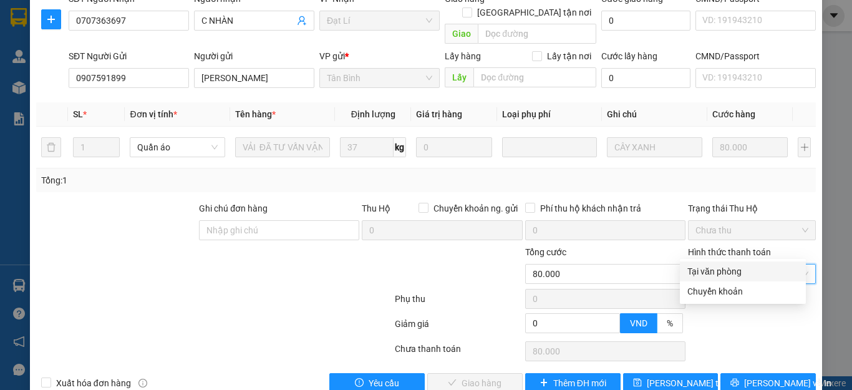
click at [729, 266] on div "Tại văn phòng" at bounding box center [743, 272] width 111 height 14
type input "0"
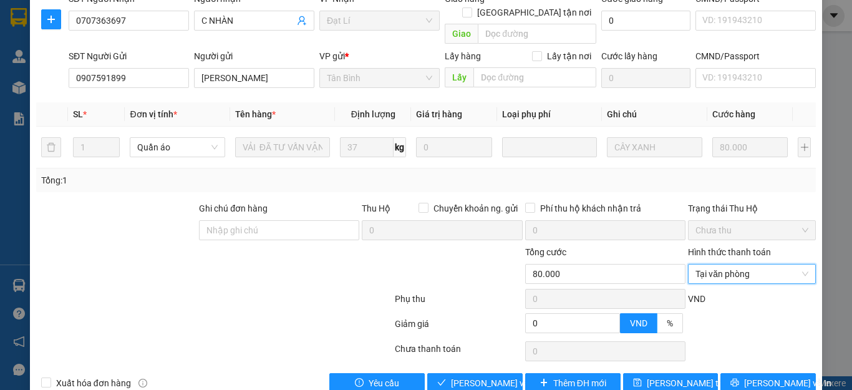
click at [482, 345] on div "Total Paid Fee 0 Total UnPaid Fee 80.000 Cash Collection Total Fee Mã ĐH: TB111…" at bounding box center [426, 159] width 780 height 467
click at [481, 373] on button "[PERSON_NAME] và [PERSON_NAME] hàng" at bounding box center [474, 383] width 95 height 20
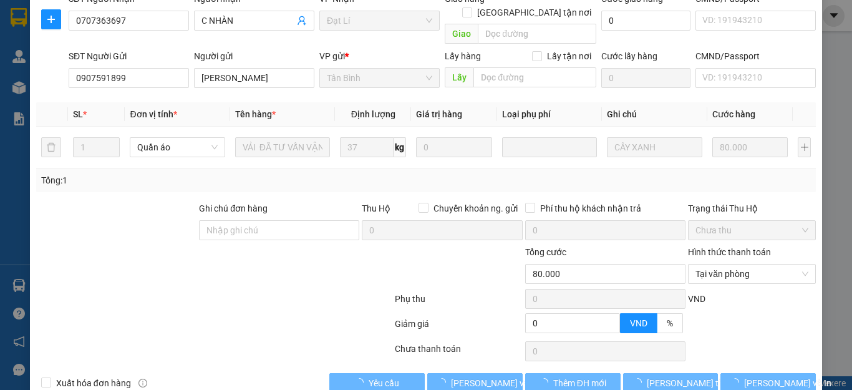
click at [444, 259] on div at bounding box center [459, 267] width 130 height 44
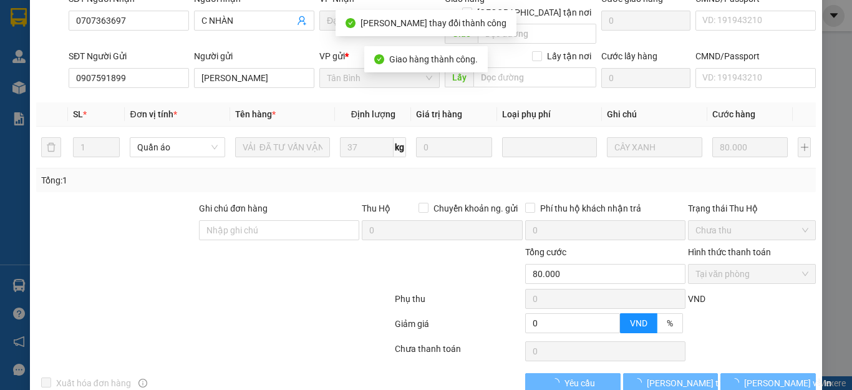
scroll to position [0, 0]
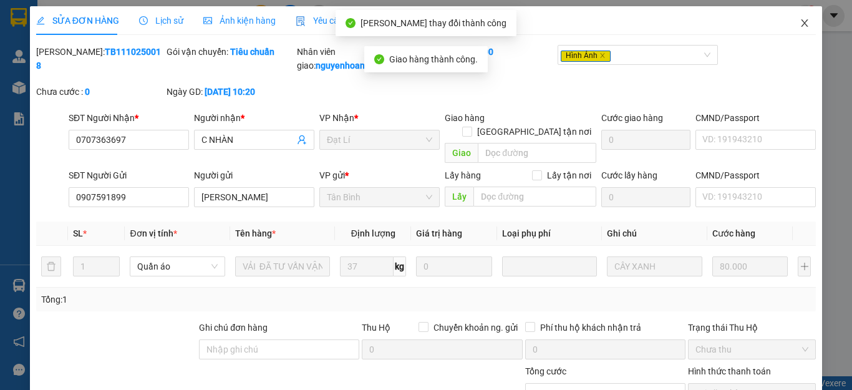
click at [791, 29] on span "Close" at bounding box center [805, 23] width 35 height 35
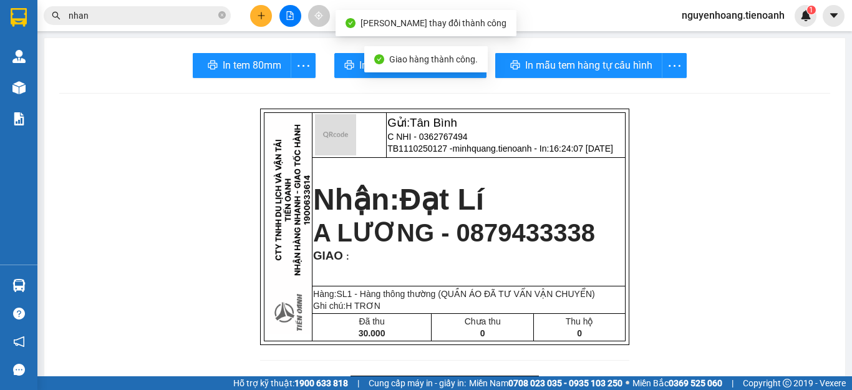
click at [120, 14] on input "nhan" at bounding box center [142, 16] width 147 height 14
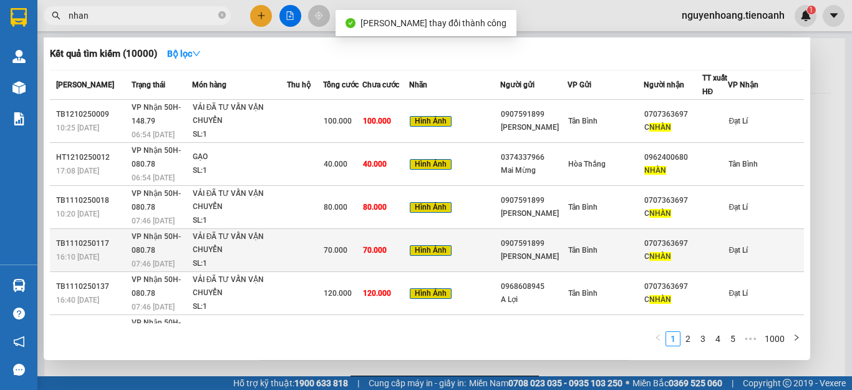
click at [409, 233] on td "70.000" at bounding box center [386, 250] width 46 height 43
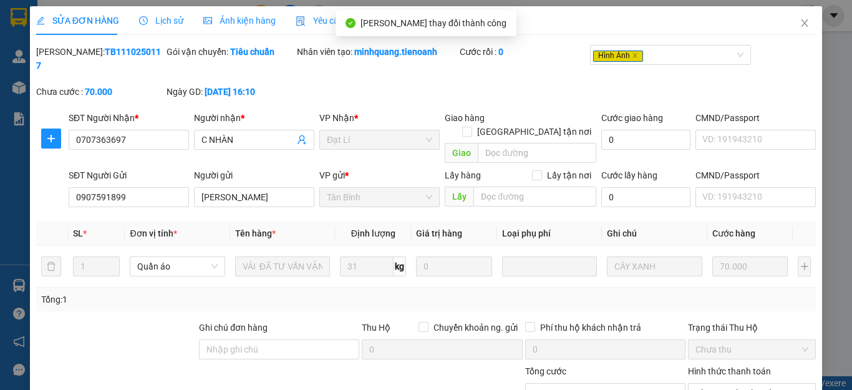
type input "0707363697"
type input "C NHÀN"
type input "0907591899"
type input "[PERSON_NAME]"
type input "0"
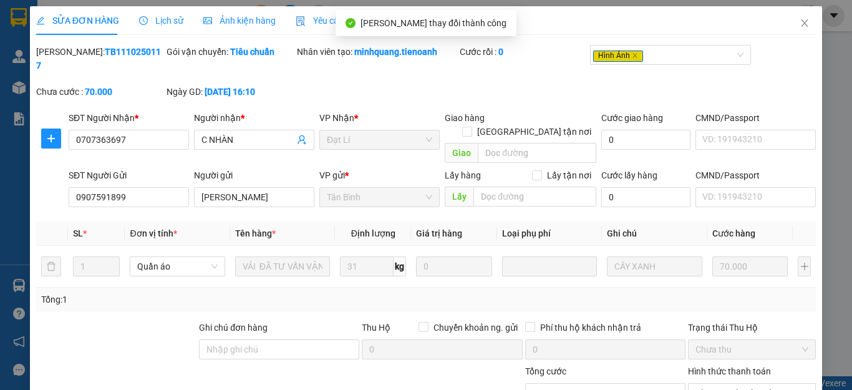
type input "70.000"
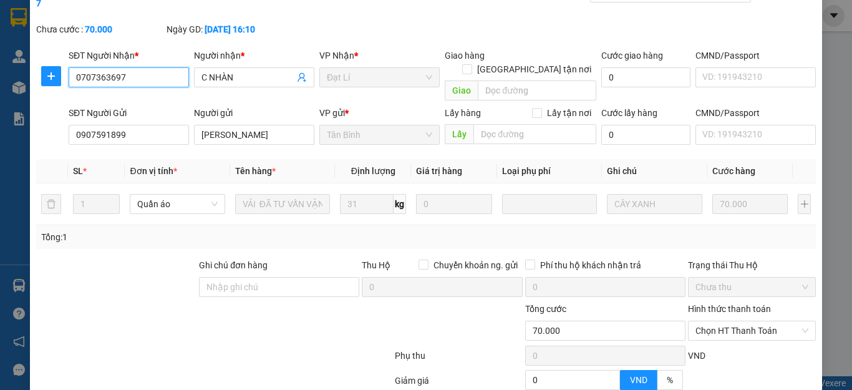
scroll to position [119, 0]
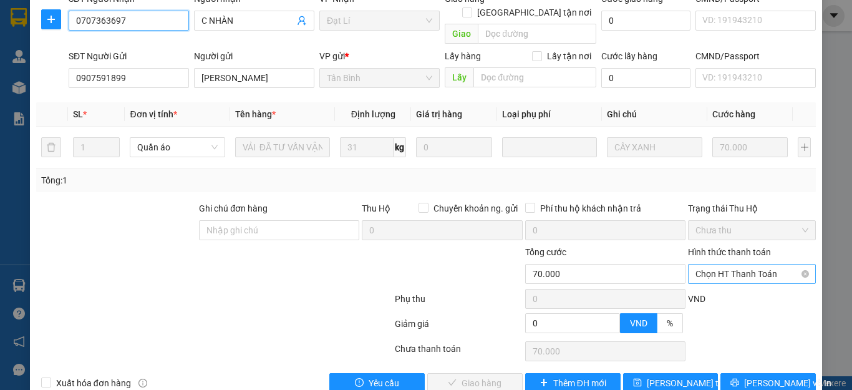
click at [734, 265] on span "Chọn HT Thanh Toán" at bounding box center [752, 274] width 113 height 19
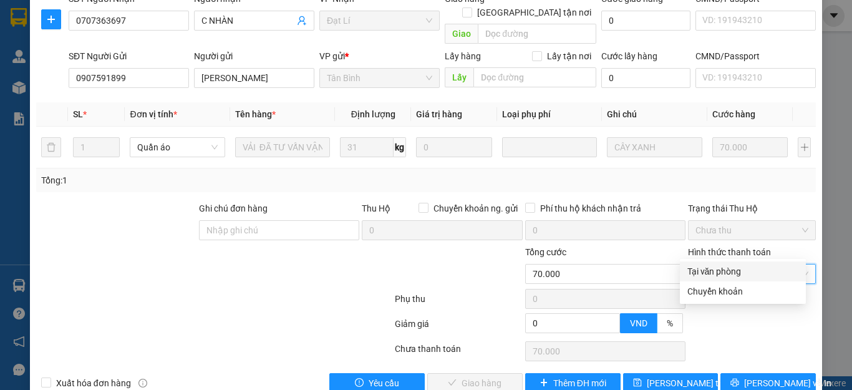
click at [732, 268] on div "Tại văn phòng" at bounding box center [743, 272] width 111 height 14
type input "0"
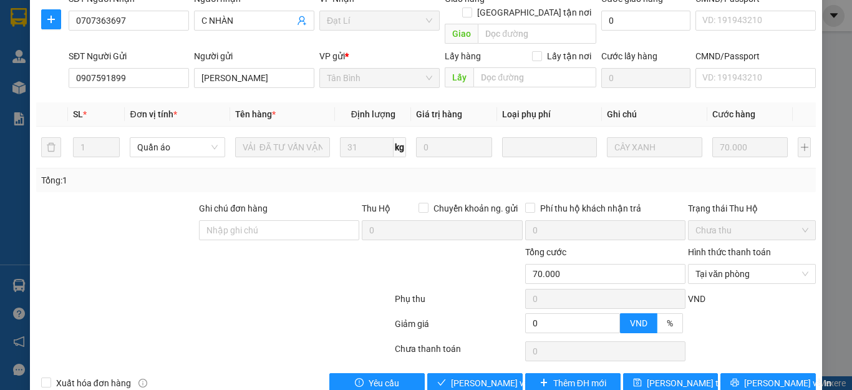
click at [484, 344] on div "Total Paid Fee 0 Total UnPaid Fee 70.000 Cash Collection Total Fee Mã ĐH: TB111…" at bounding box center [426, 159] width 780 height 467
click at [476, 376] on span "[PERSON_NAME] và [PERSON_NAME] hàng" at bounding box center [511, 383] width 120 height 14
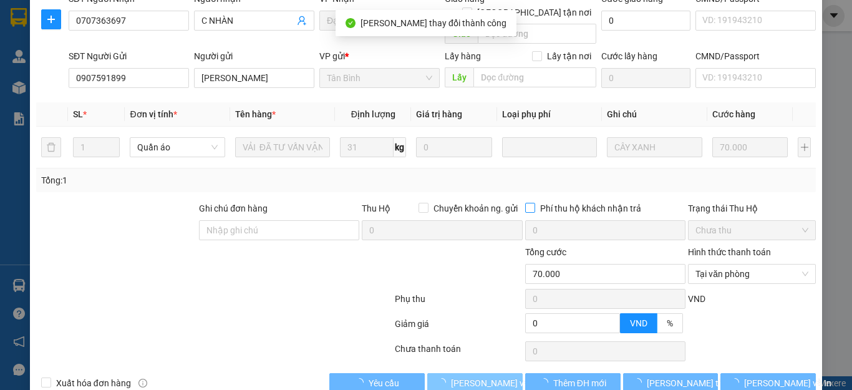
scroll to position [0, 0]
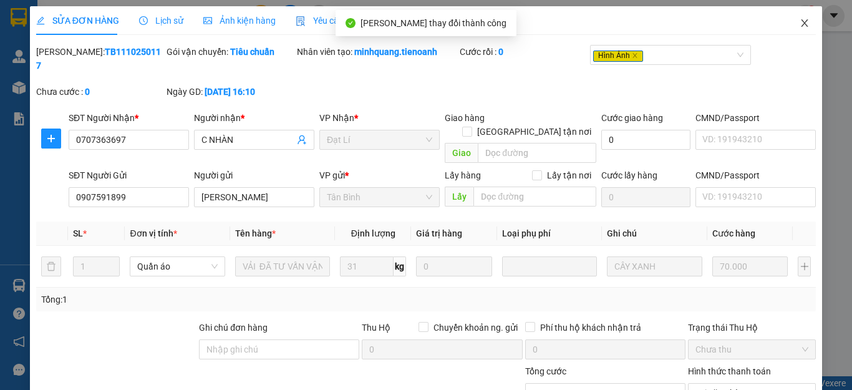
click at [800, 24] on icon "close" at bounding box center [805, 23] width 10 height 10
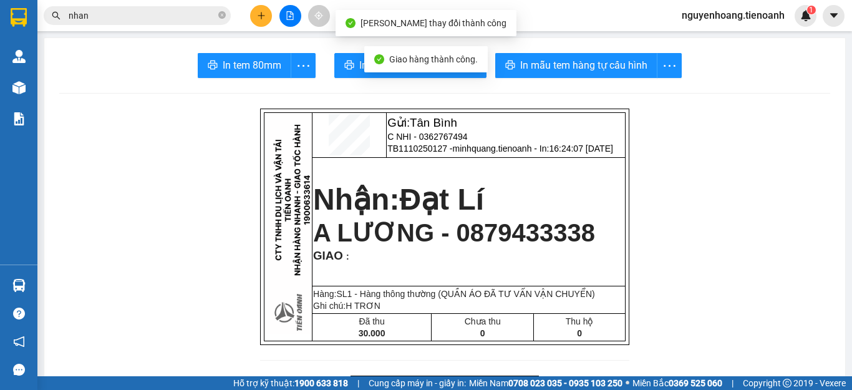
click at [124, 4] on div "Kết quả tìm kiếm ( 10000 ) Bộ lọc Mã ĐH Trạng thái Món hàng Thu hộ Tổng cước Ch…" at bounding box center [426, 15] width 852 height 31
click at [124, 12] on input "nhan" at bounding box center [142, 16] width 147 height 14
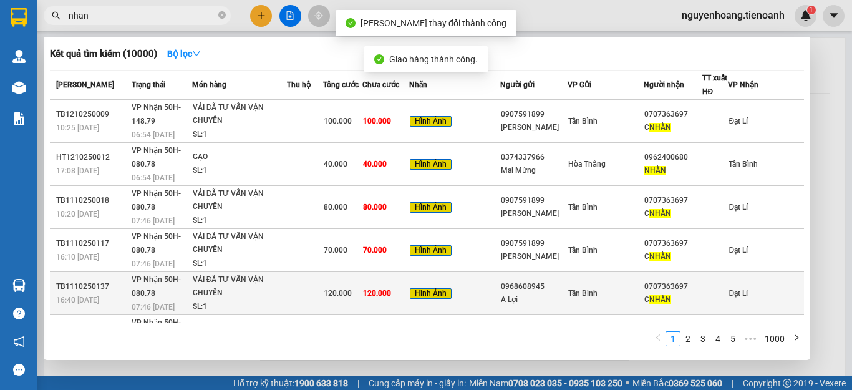
click at [567, 293] on div "A Lợi" at bounding box center [534, 299] width 66 height 13
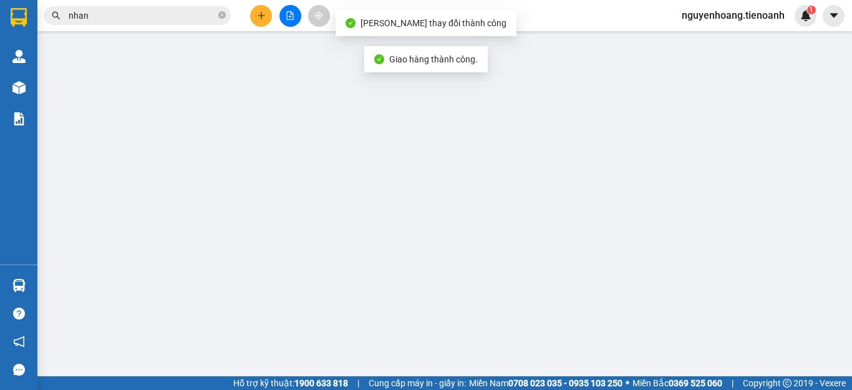
type input "0707363697"
type input "C NHÀN"
type input "0968608945"
type input "A Lợi"
type input "034083028032"
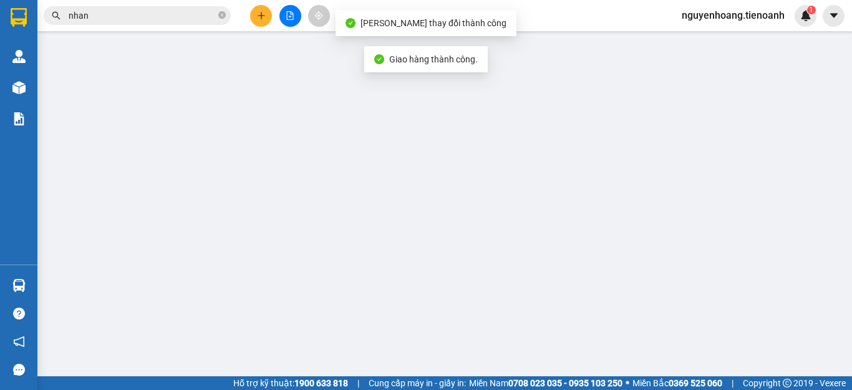
type input "0"
type input "120.000"
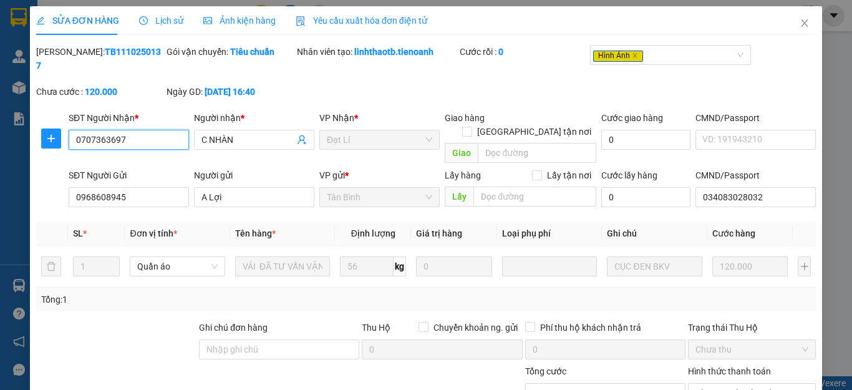
scroll to position [119, 0]
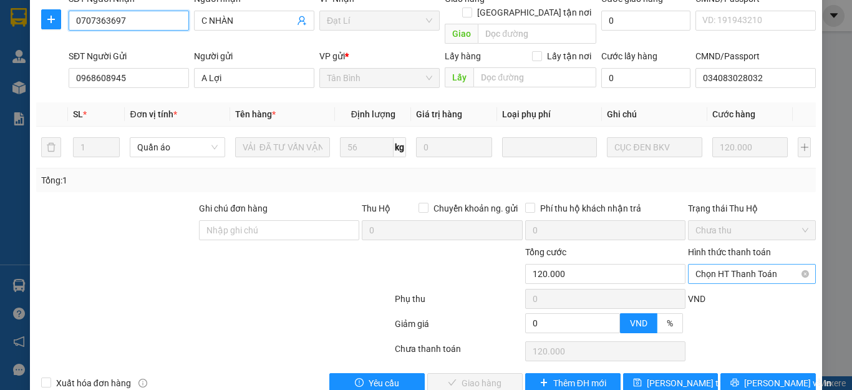
click at [722, 265] on span "Chọn HT Thanh Toán" at bounding box center [752, 274] width 113 height 19
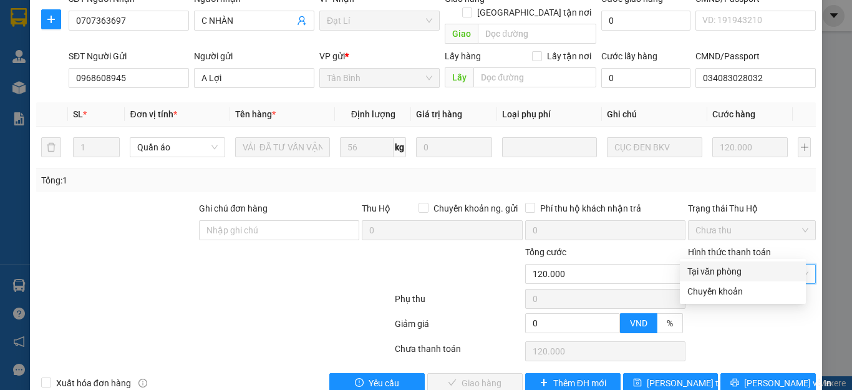
click at [721, 264] on div "Tại văn phòng" at bounding box center [743, 271] width 126 height 20
type input "0"
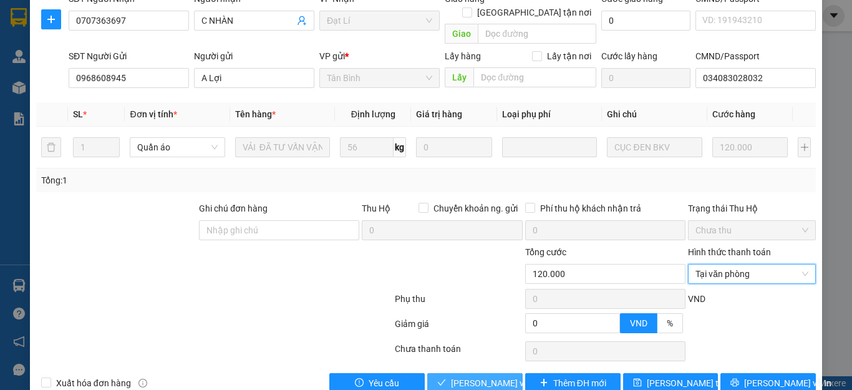
click at [466, 376] on span "[PERSON_NAME] và [PERSON_NAME] hàng" at bounding box center [511, 383] width 120 height 14
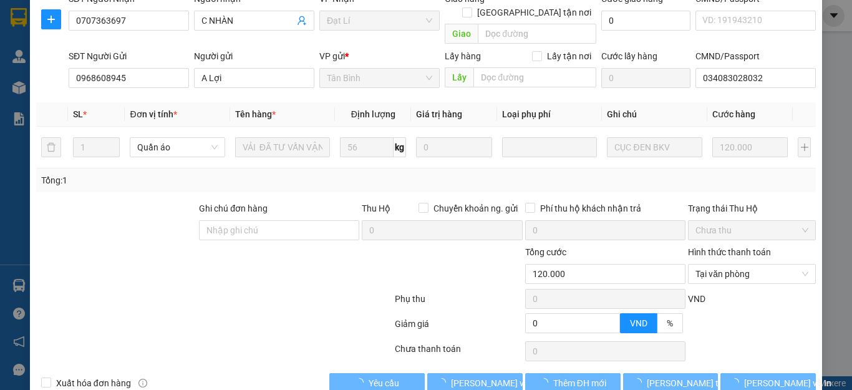
click at [253, 314] on div at bounding box center [214, 326] width 359 height 25
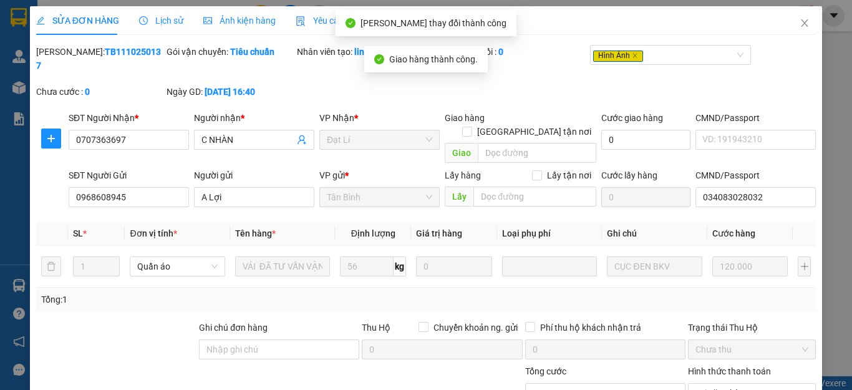
click at [798, 29] on span "Close" at bounding box center [805, 23] width 35 height 35
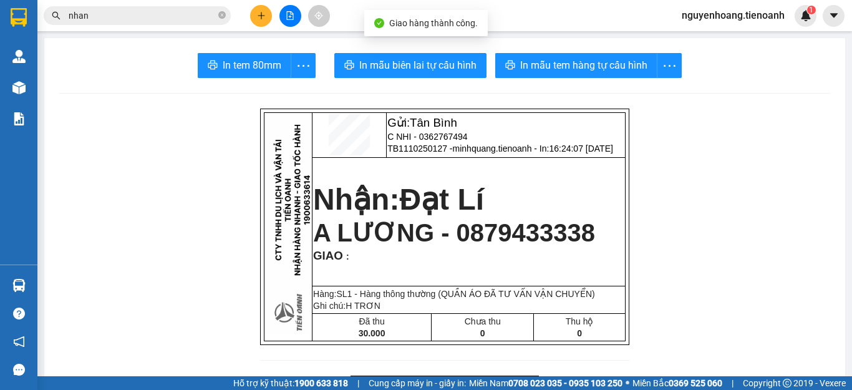
click at [147, 18] on input "nhan" at bounding box center [142, 16] width 147 height 14
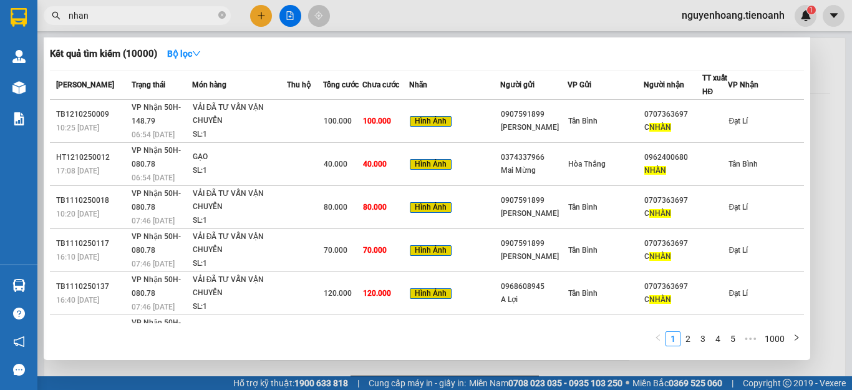
click at [825, 167] on div at bounding box center [426, 195] width 852 height 390
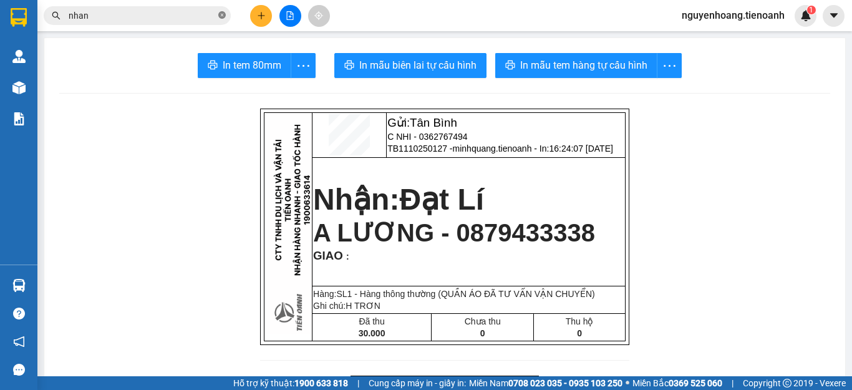
click at [220, 12] on icon "close-circle" at bounding box center [221, 14] width 7 height 7
click at [173, 12] on input "text" at bounding box center [142, 16] width 147 height 14
click at [172, 12] on input "text" at bounding box center [142, 16] width 147 height 14
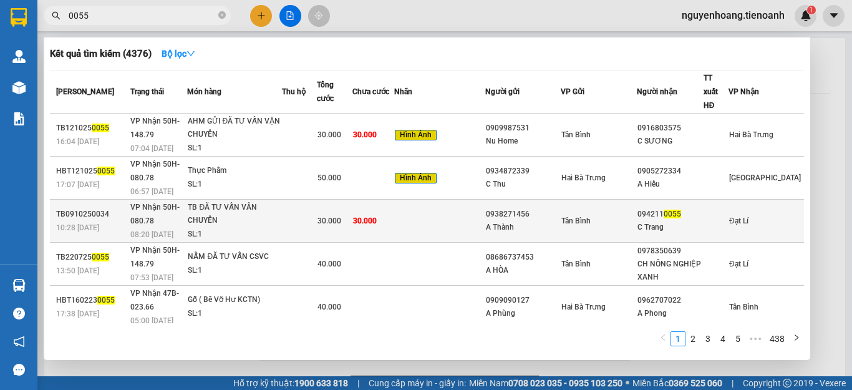
type input "0055"
click at [310, 200] on td at bounding box center [299, 221] width 34 height 43
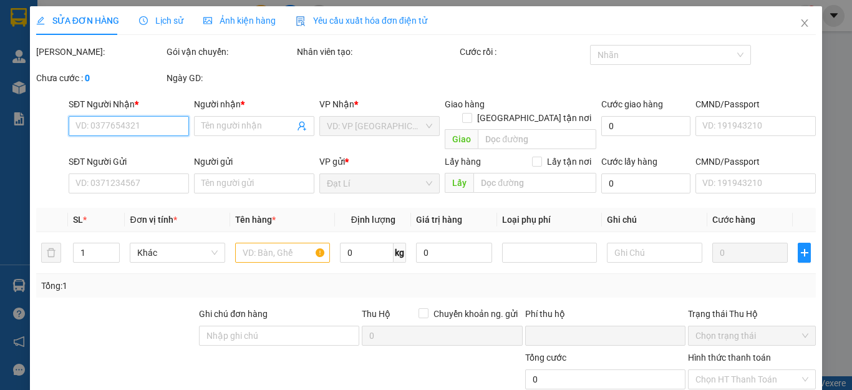
type input "0942110055"
type input "C Trang"
type input "0938271456"
type input "A Thành"
type input "312150965"
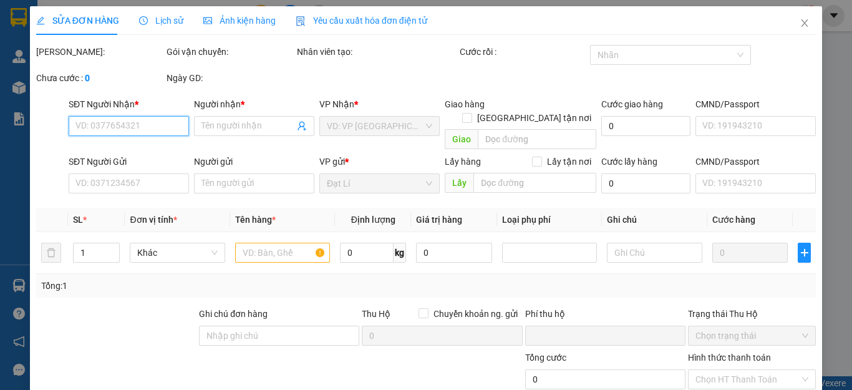
type input "0"
type input "30.000"
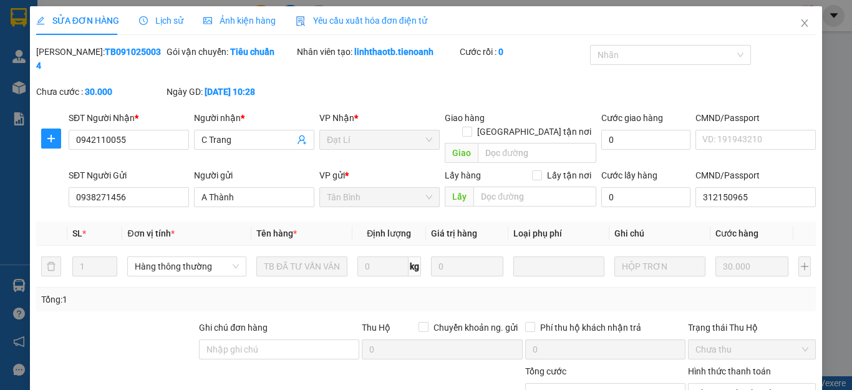
click at [303, 288] on div "Tổng: 1" at bounding box center [426, 300] width 780 height 24
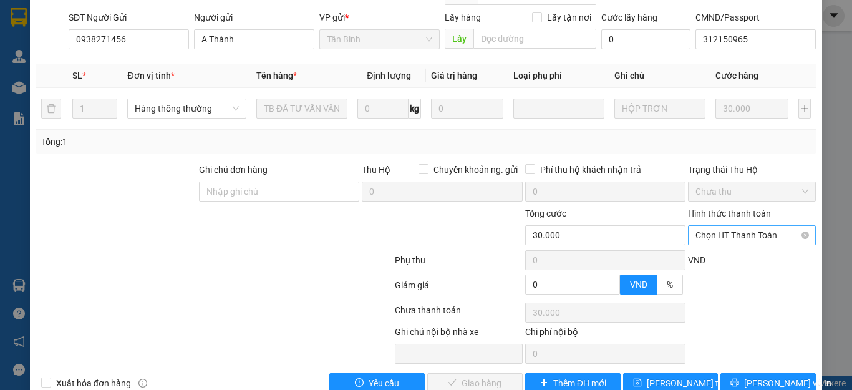
click at [775, 226] on span "Chọn HT Thanh Toán" at bounding box center [752, 235] width 113 height 19
click at [737, 227] on div "Tại văn phòng" at bounding box center [743, 233] width 111 height 14
type input "0"
click at [196, 250] on div at bounding box center [214, 262] width 359 height 25
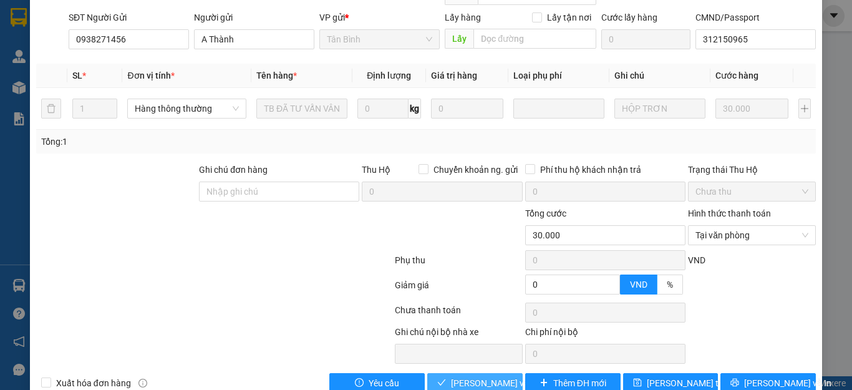
click at [458, 376] on span "[PERSON_NAME] và [PERSON_NAME] hàng" at bounding box center [511, 383] width 120 height 14
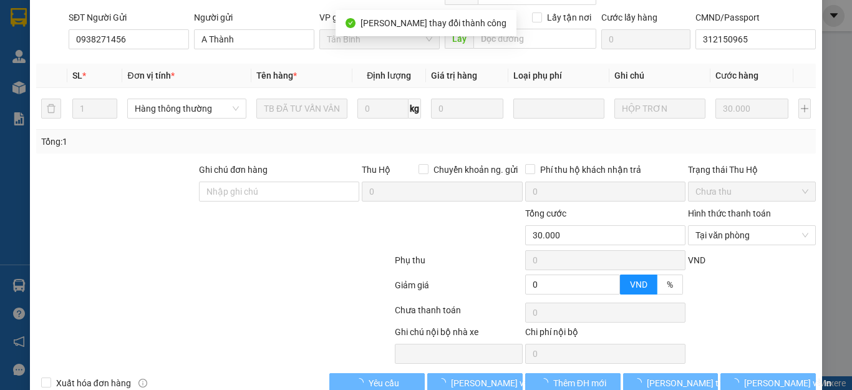
click at [218, 275] on div at bounding box center [214, 287] width 359 height 25
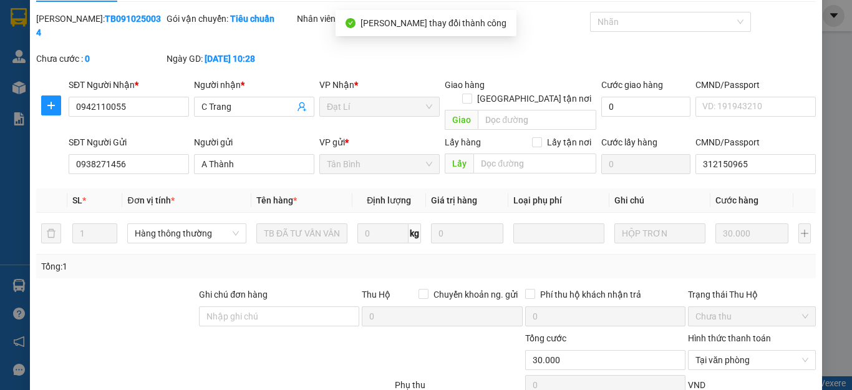
scroll to position [0, 0]
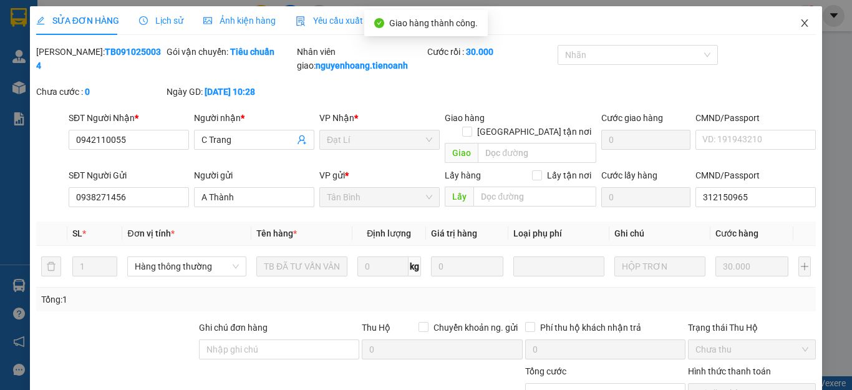
click at [800, 28] on icon "close" at bounding box center [805, 23] width 10 height 10
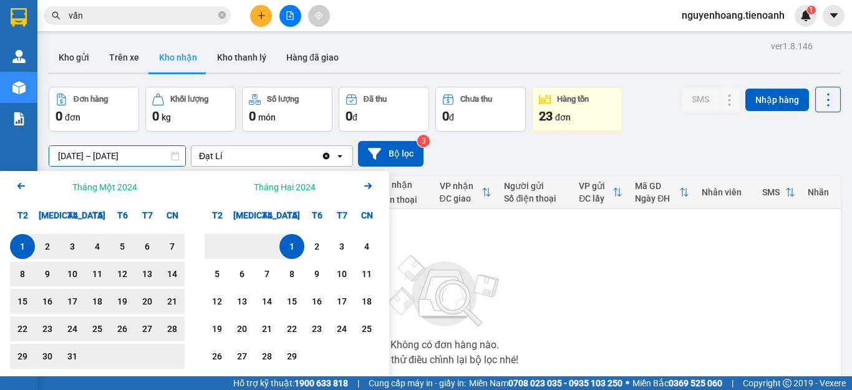
scroll to position [62, 0]
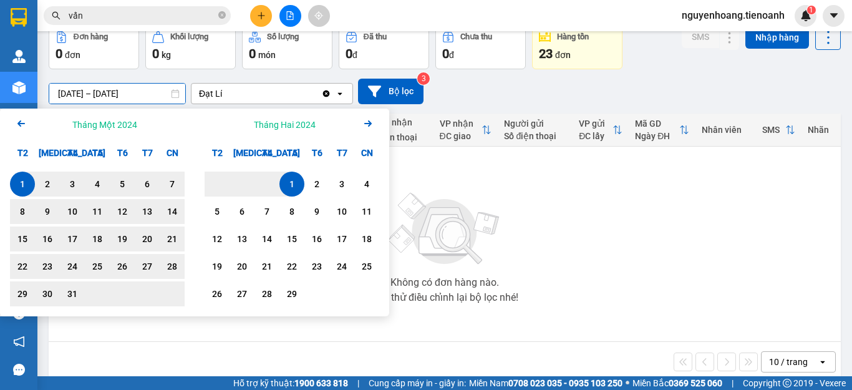
click at [294, 186] on div "1" at bounding box center [291, 184] width 17 height 15
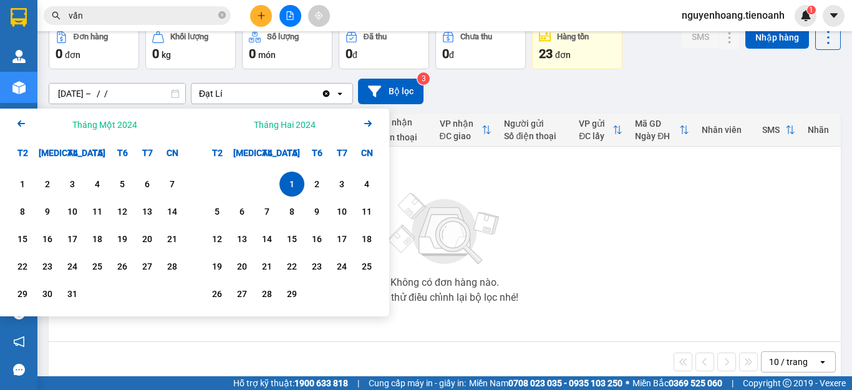
click at [365, 132] on button "Arrow Right" at bounding box center [368, 124] width 15 height 17
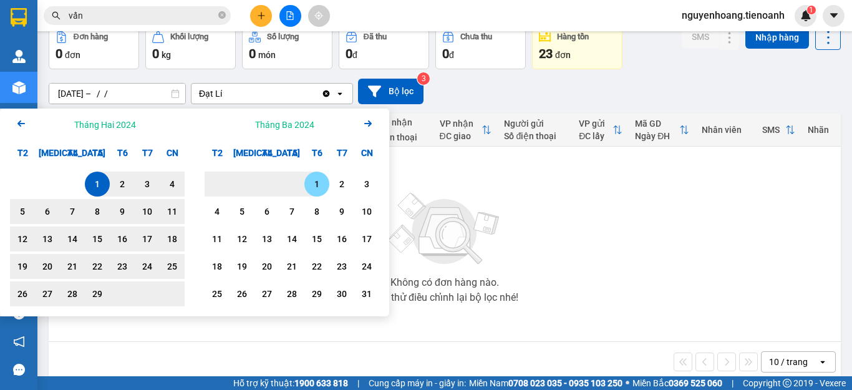
click at [311, 185] on div "1" at bounding box center [316, 184] width 17 height 15
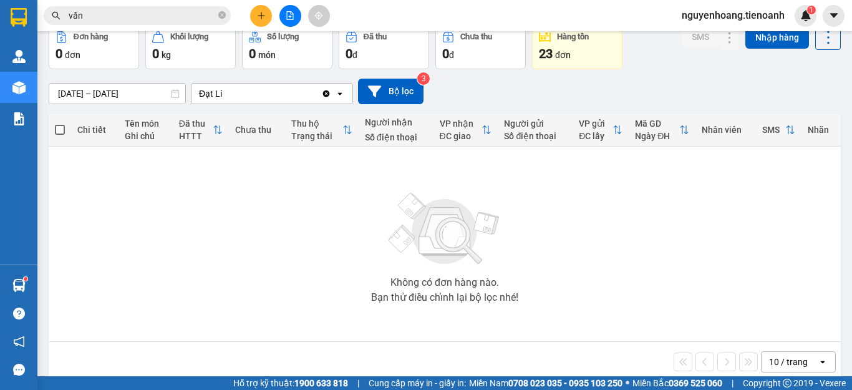
click at [163, 98] on input "[DATE] – [DATE]" at bounding box center [117, 94] width 136 height 20
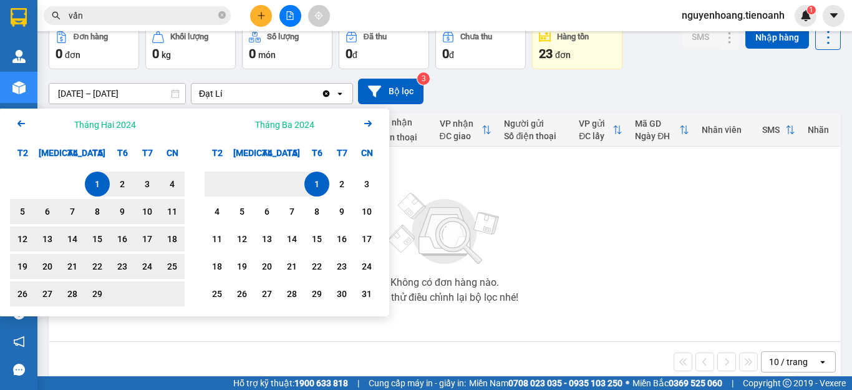
click at [316, 181] on div "1" at bounding box center [316, 184] width 17 height 15
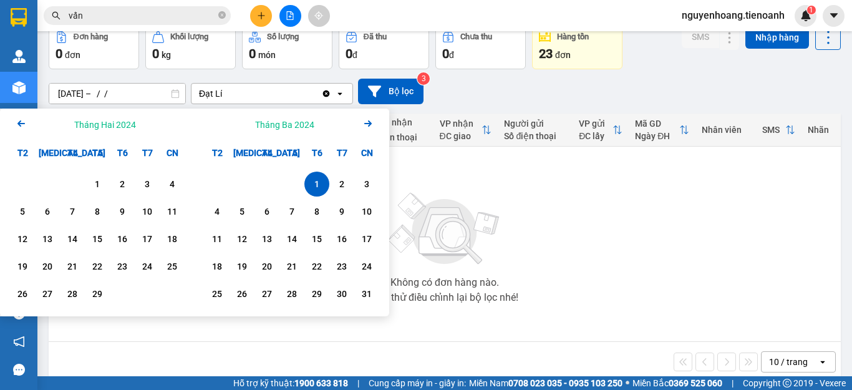
click at [370, 127] on icon "Arrow Right" at bounding box center [368, 123] width 15 height 15
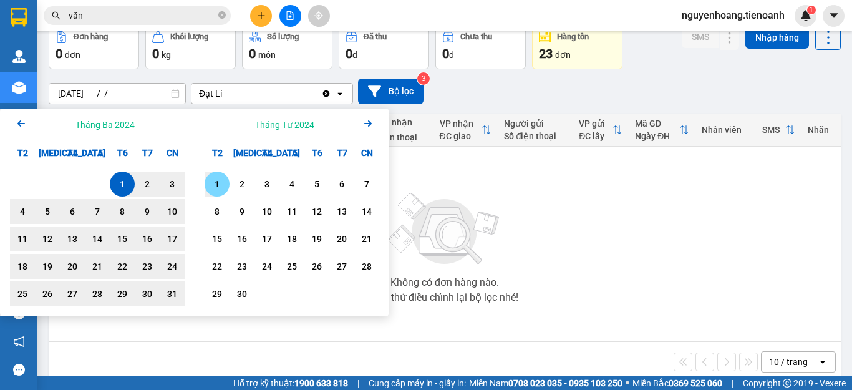
click at [211, 185] on div "1" at bounding box center [216, 184] width 17 height 15
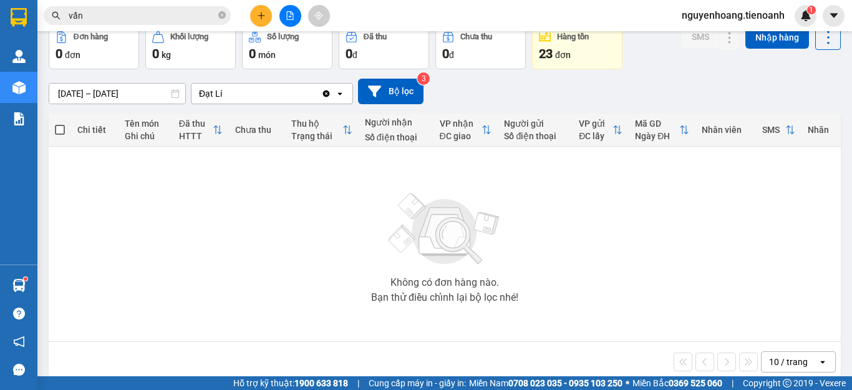
click at [115, 98] on input "[DATE] – [DATE]" at bounding box center [117, 94] width 136 height 20
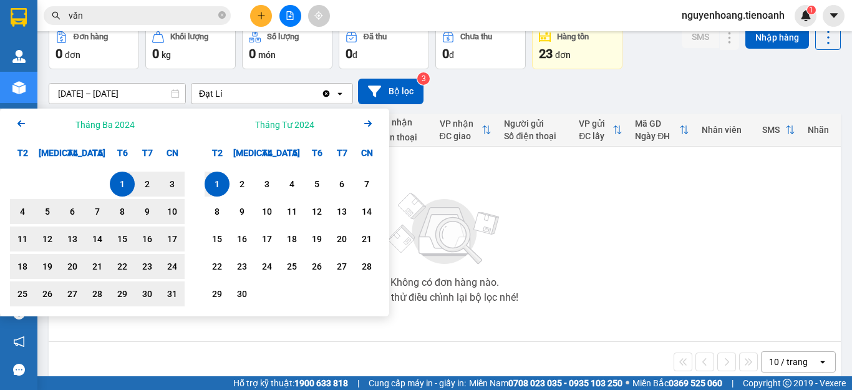
click at [218, 180] on div "1" at bounding box center [216, 184] width 17 height 15
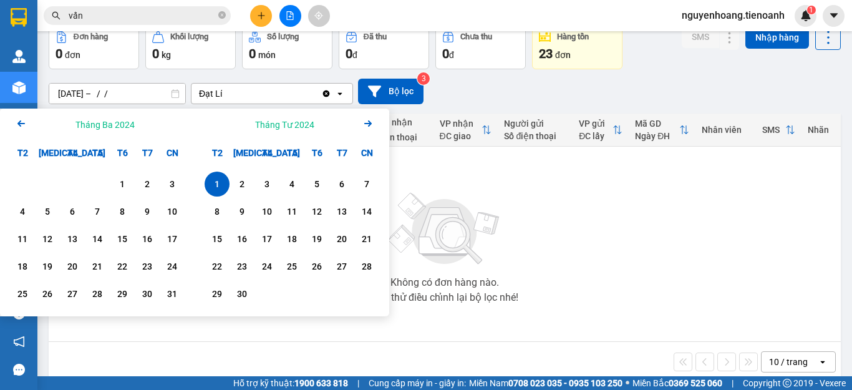
click at [368, 124] on icon "Next month." at bounding box center [367, 123] width 7 height 6
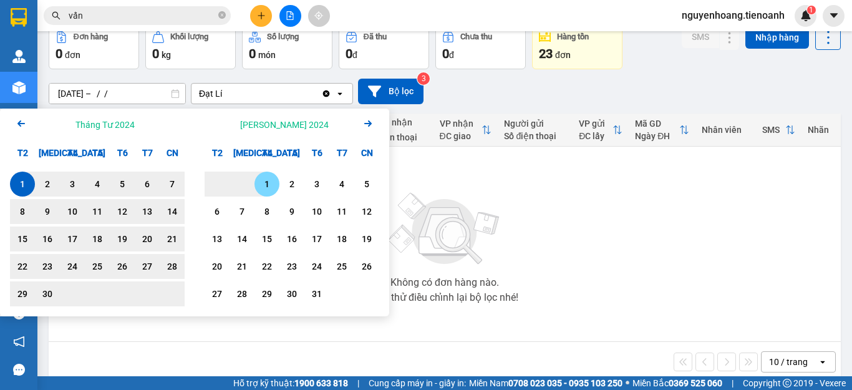
click at [263, 187] on div "1" at bounding box center [266, 184] width 17 height 15
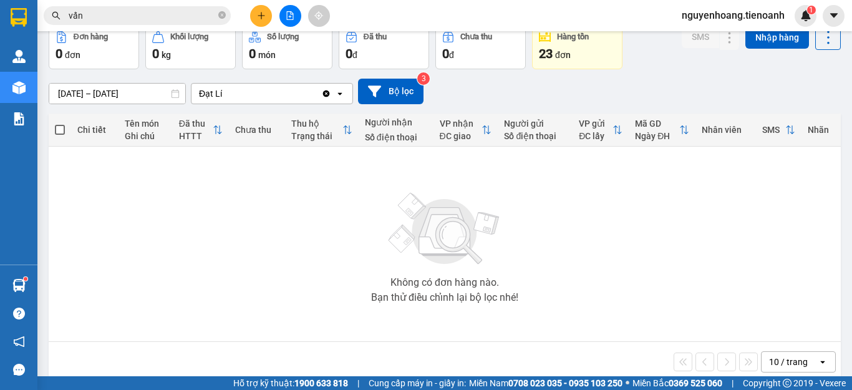
click at [163, 96] on input "[DATE] – [DATE]" at bounding box center [117, 94] width 136 height 20
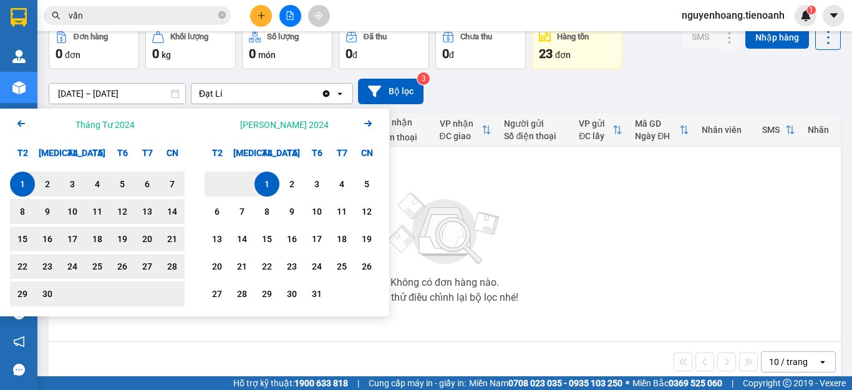
click at [264, 184] on div "1" at bounding box center [266, 184] width 17 height 15
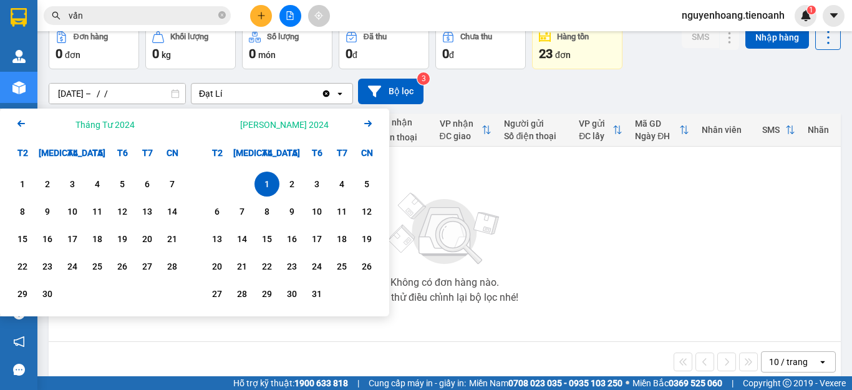
click at [363, 123] on icon "Arrow Right" at bounding box center [368, 123] width 15 height 15
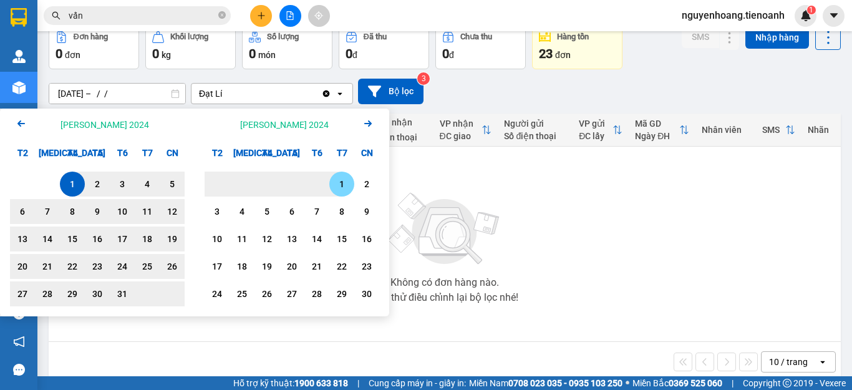
click at [334, 183] on div "1" at bounding box center [341, 184] width 17 height 15
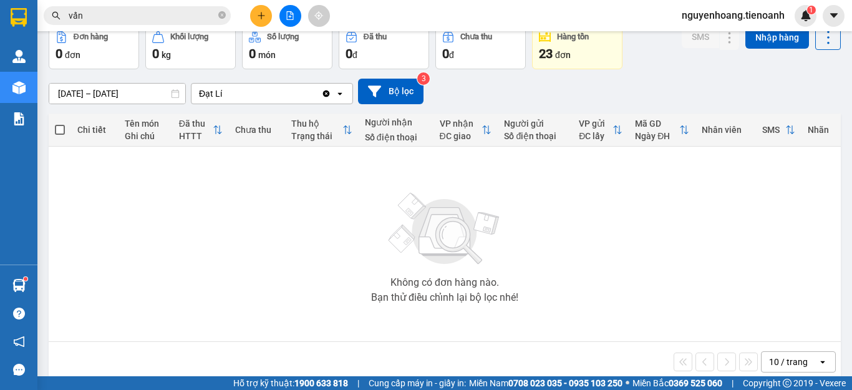
click at [146, 97] on input "[DATE] – [DATE]" at bounding box center [117, 94] width 136 height 20
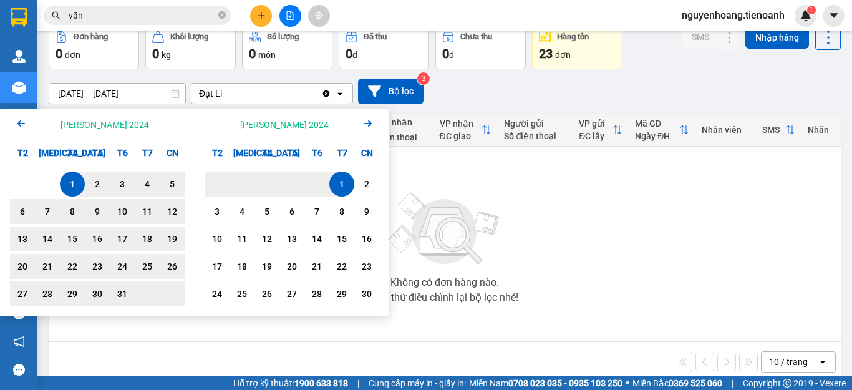
click at [334, 176] on div "1" at bounding box center [342, 184] width 25 height 25
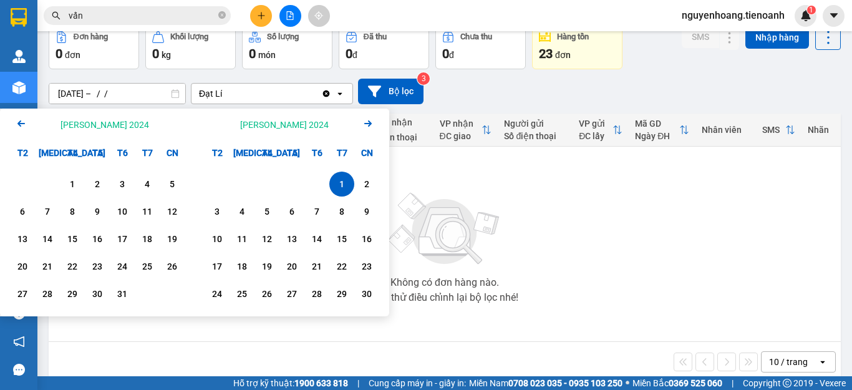
click at [360, 120] on div "[PERSON_NAME] 2024 Arrow Right" at bounding box center [292, 125] width 195 height 32
click at [364, 125] on icon "Arrow Right" at bounding box center [368, 123] width 15 height 15
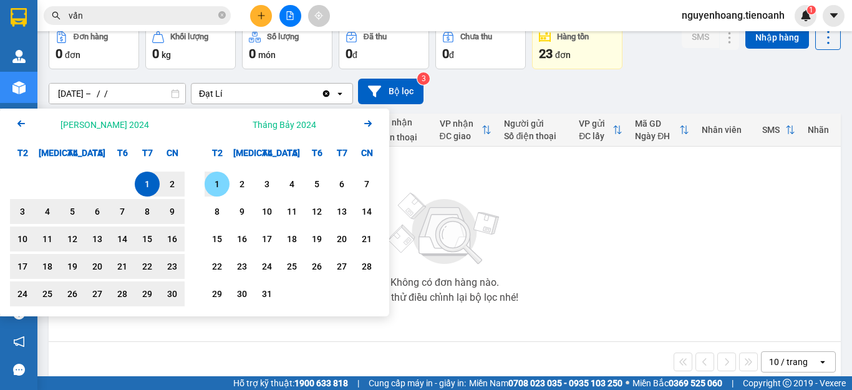
click at [218, 188] on div "1" at bounding box center [216, 184] width 17 height 15
type input "[DATE] – [DATE]"
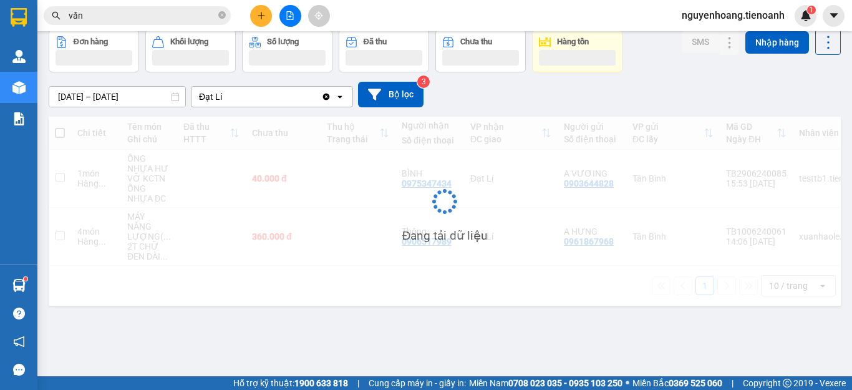
scroll to position [57, 0]
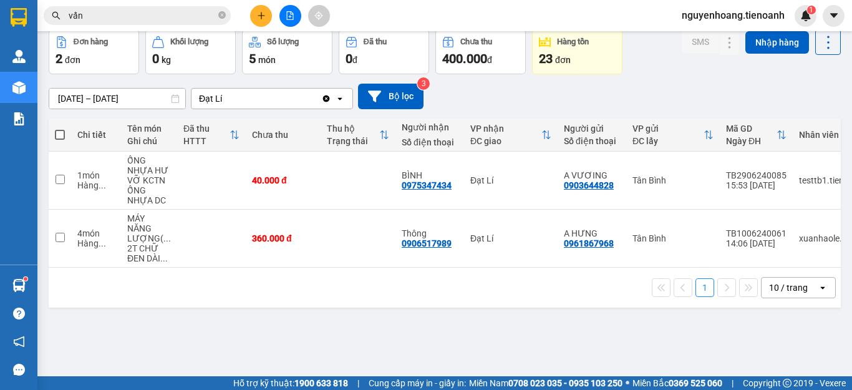
click at [56, 137] on span at bounding box center [60, 135] width 10 height 10
click at [60, 129] on input "checkbox" at bounding box center [60, 129] width 0 height 0
checkbox input "true"
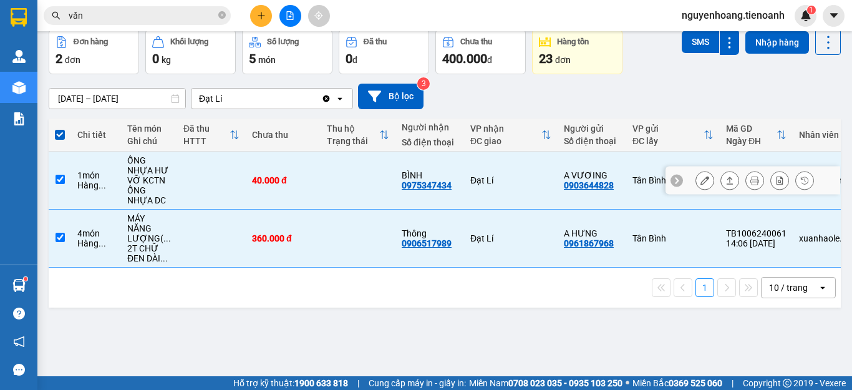
scroll to position [0, 0]
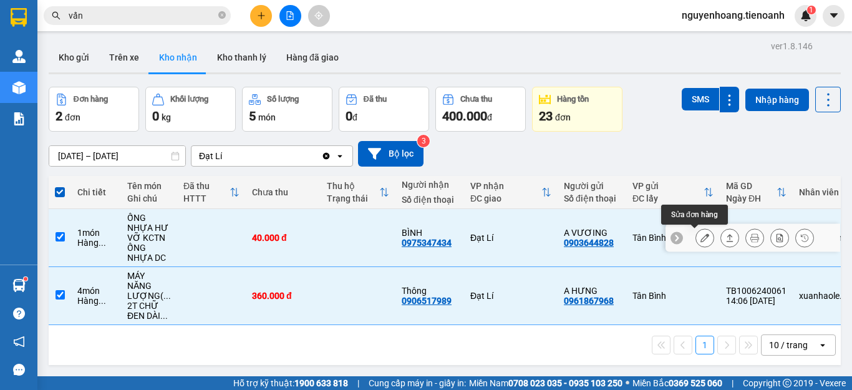
click at [701, 235] on icon at bounding box center [705, 237] width 9 height 9
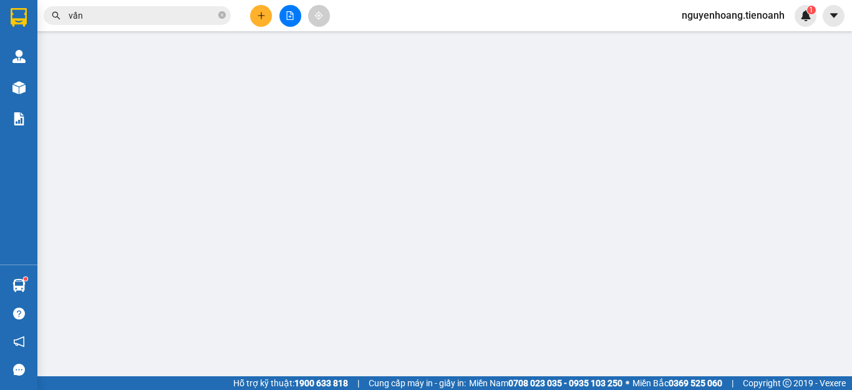
type input "0975347434"
type input "BÌNH"
type input "0903644828"
type input "A VƯƠING"
type input "tồn VP"
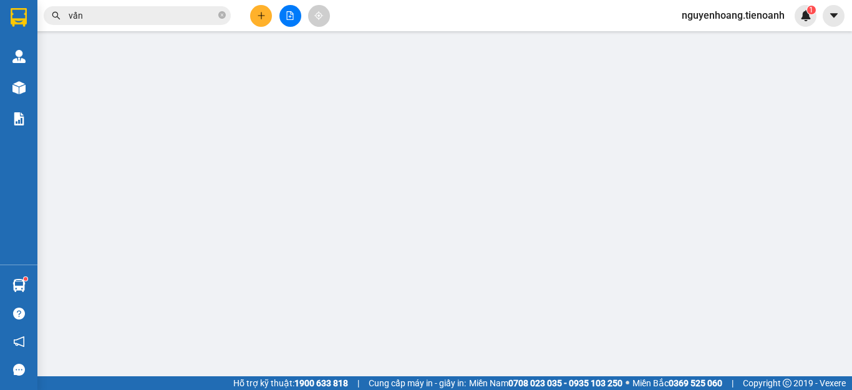
type input "0"
type input "40.000"
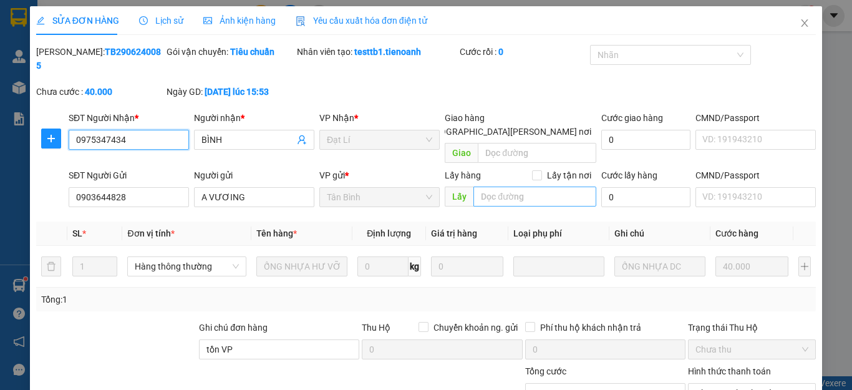
scroll to position [125, 0]
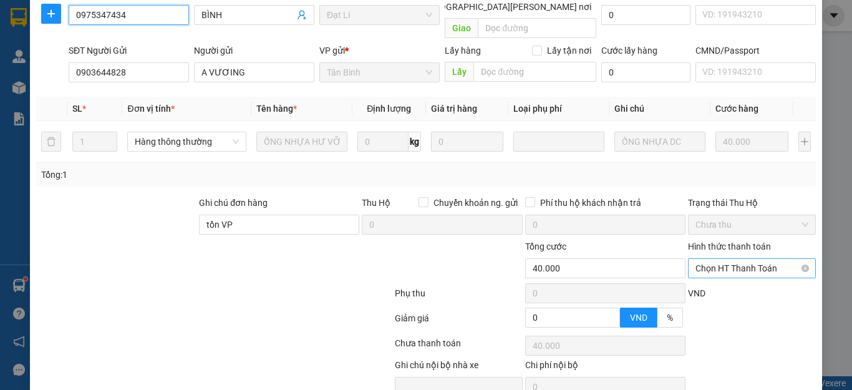
click at [723, 259] on span "Chọn HT Thanh Toán" at bounding box center [752, 268] width 113 height 19
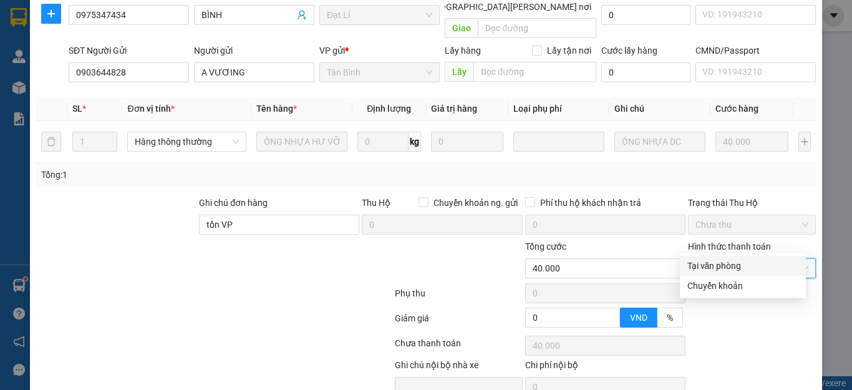
click at [230, 240] on div at bounding box center [149, 262] width 228 height 44
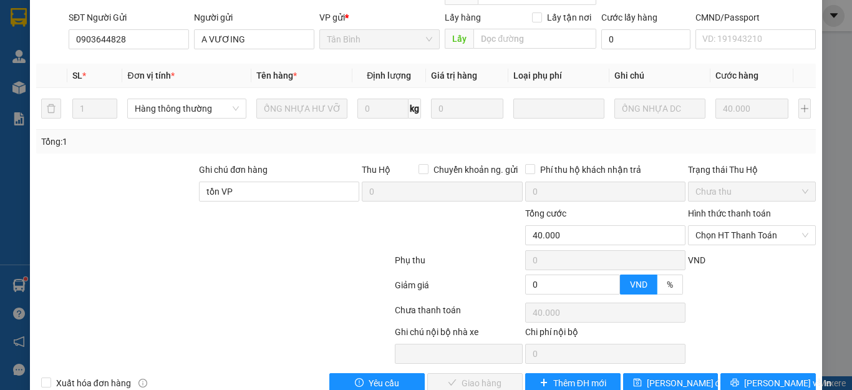
scroll to position [0, 0]
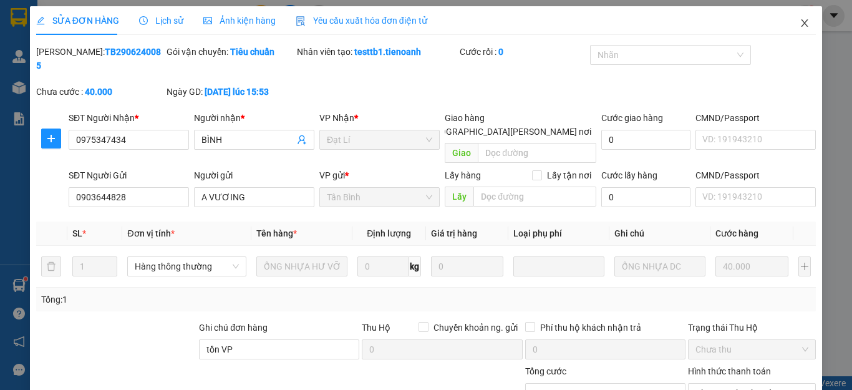
click at [800, 24] on icon "close" at bounding box center [805, 23] width 10 height 10
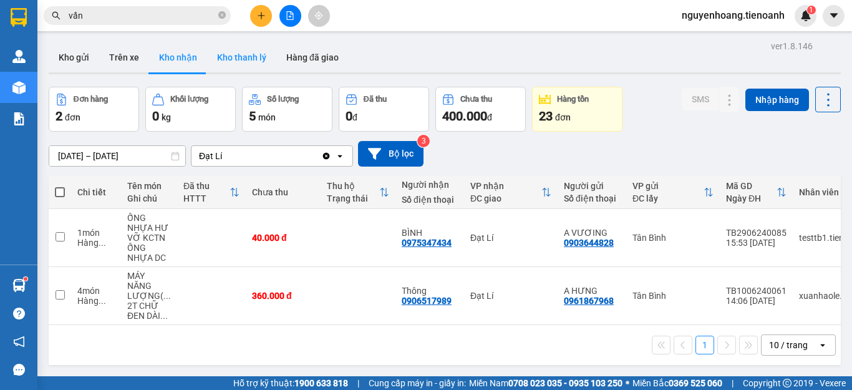
click at [255, 57] on button "Kho thanh lý" at bounding box center [241, 57] width 69 height 30
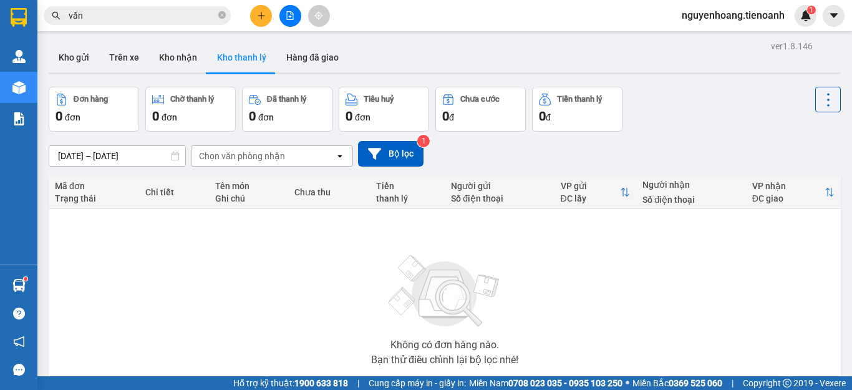
click at [139, 155] on div "ver 1.8.146 Kho gửi Trên xe Kho [PERSON_NAME] [PERSON_NAME] đã [PERSON_NAME] hà…" at bounding box center [445, 243] width 803 height 412
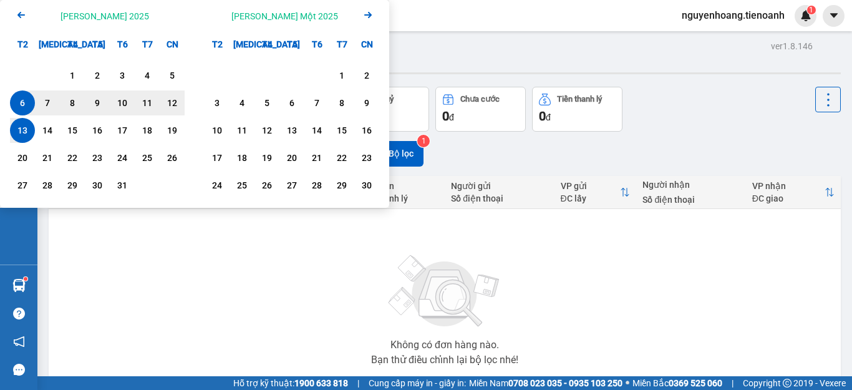
click at [17, 12] on icon "Arrow Left" at bounding box center [21, 14] width 15 height 15
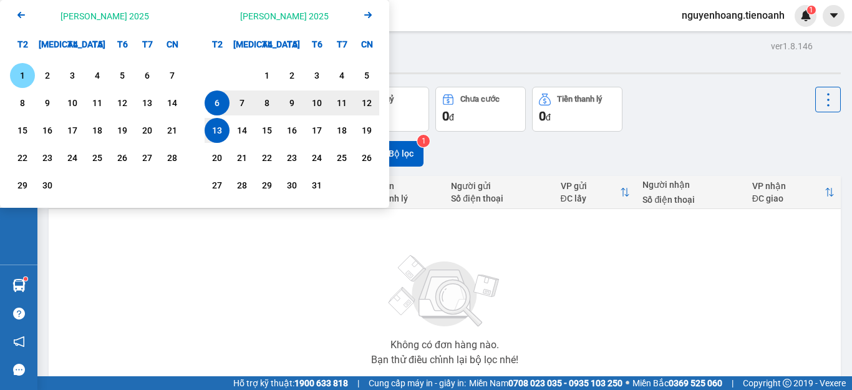
click at [17, 12] on icon "Arrow Left" at bounding box center [21, 14] width 15 height 15
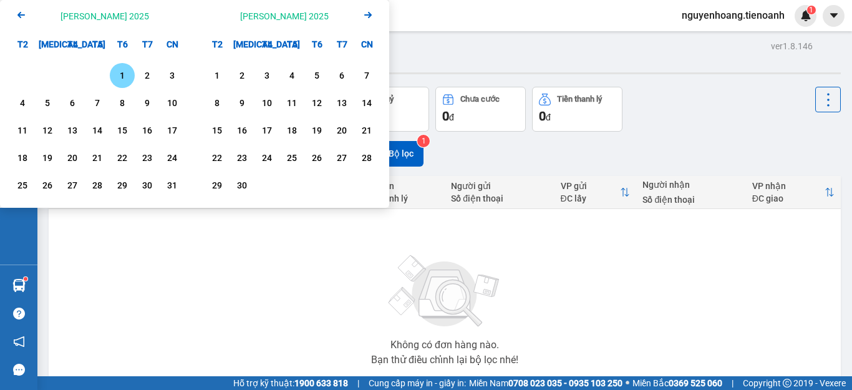
click at [16, 11] on icon "Arrow Left" at bounding box center [21, 14] width 15 height 15
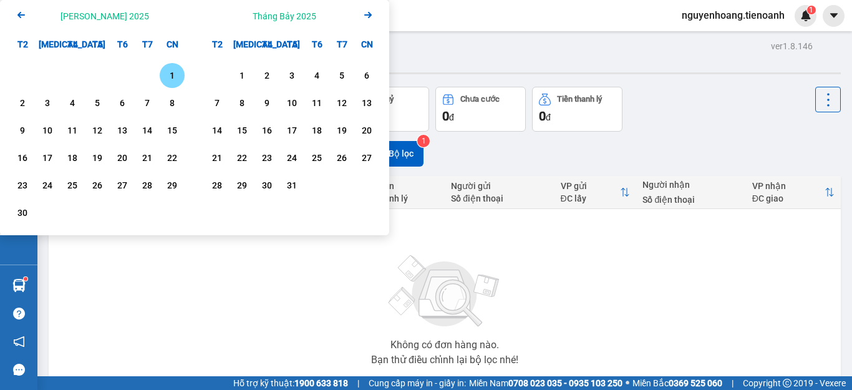
click at [16, 11] on icon "Arrow Left" at bounding box center [21, 14] width 15 height 15
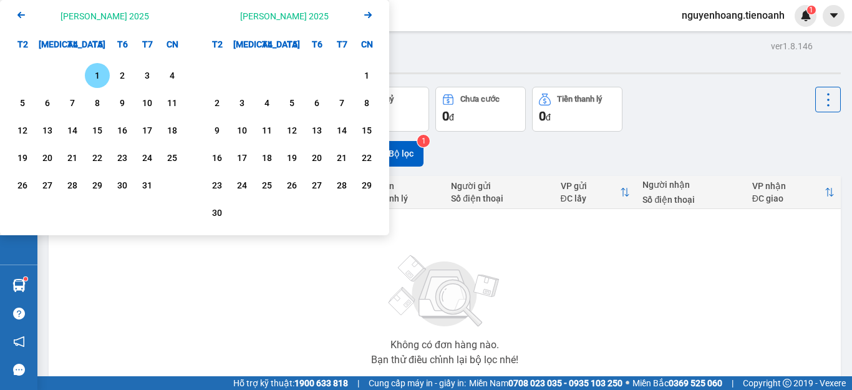
click at [16, 11] on icon "Arrow Left" at bounding box center [21, 14] width 15 height 15
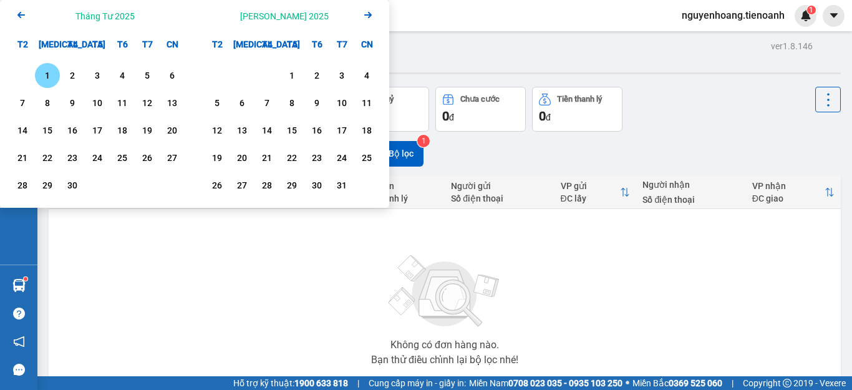
click at [16, 11] on icon "Arrow Left" at bounding box center [21, 14] width 15 height 15
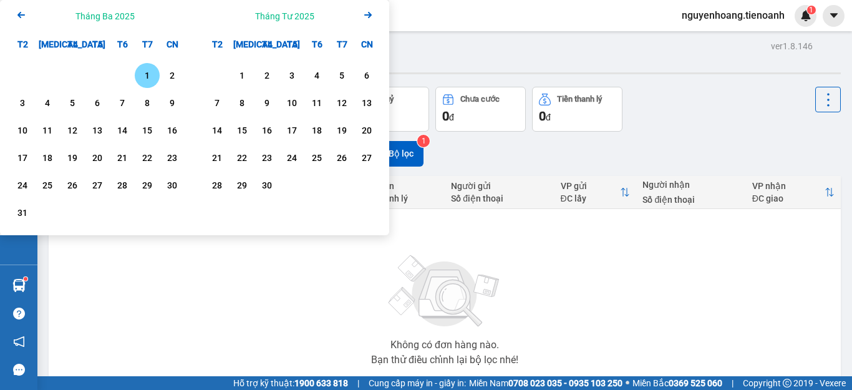
click at [21, 18] on icon "Arrow Left" at bounding box center [21, 14] width 15 height 15
click at [20, 17] on icon "Previous month." at bounding box center [20, 15] width 7 height 6
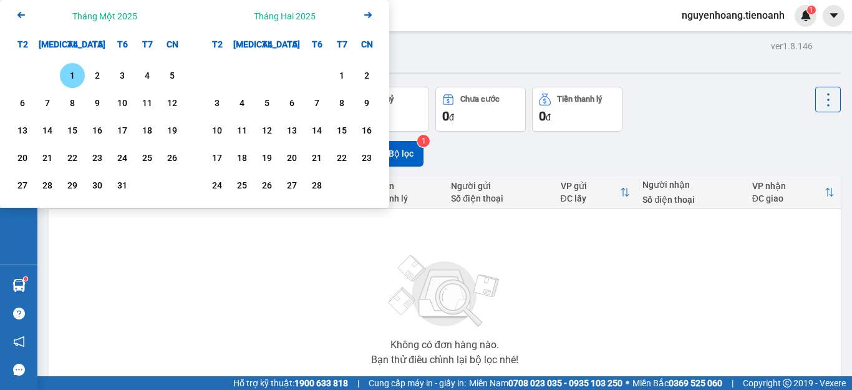
click at [20, 17] on icon "Previous month." at bounding box center [20, 15] width 7 height 6
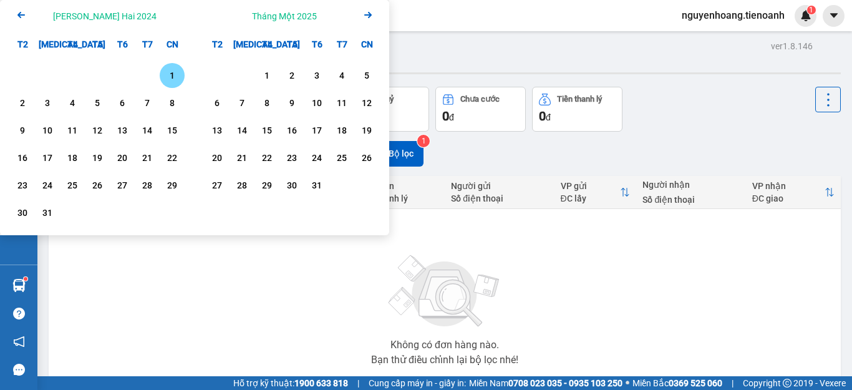
click at [20, 17] on icon "Previous month." at bounding box center [20, 15] width 7 height 6
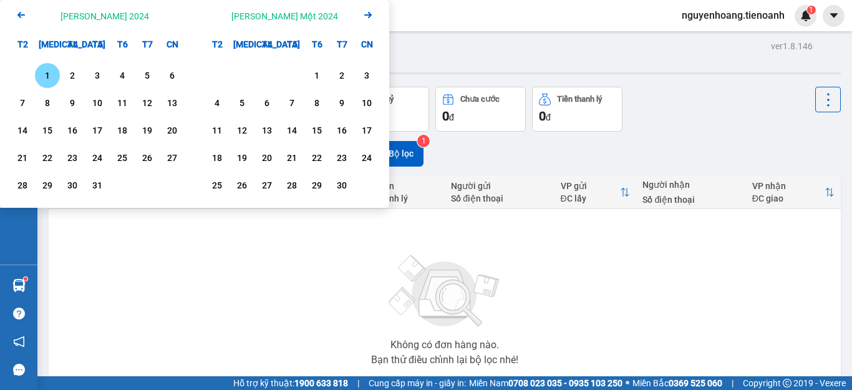
click at [20, 17] on icon "Previous month." at bounding box center [20, 15] width 7 height 6
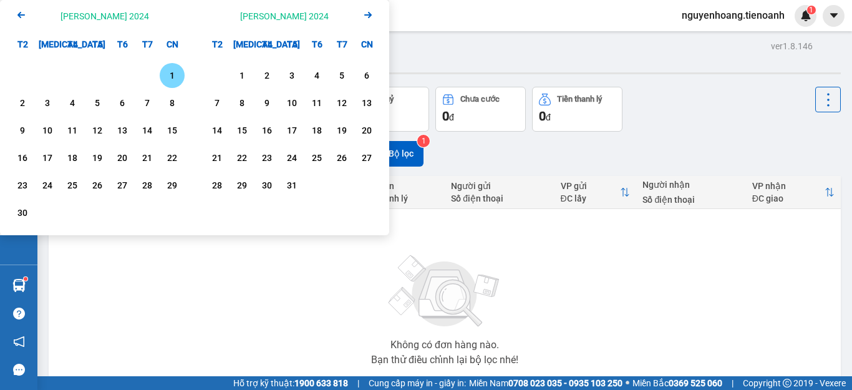
click at [20, 17] on icon "Previous month." at bounding box center [20, 15] width 7 height 6
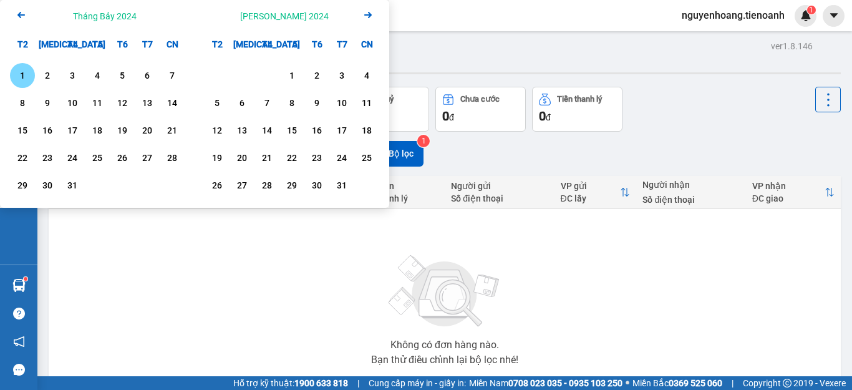
click at [20, 17] on icon "Previous month." at bounding box center [20, 15] width 7 height 6
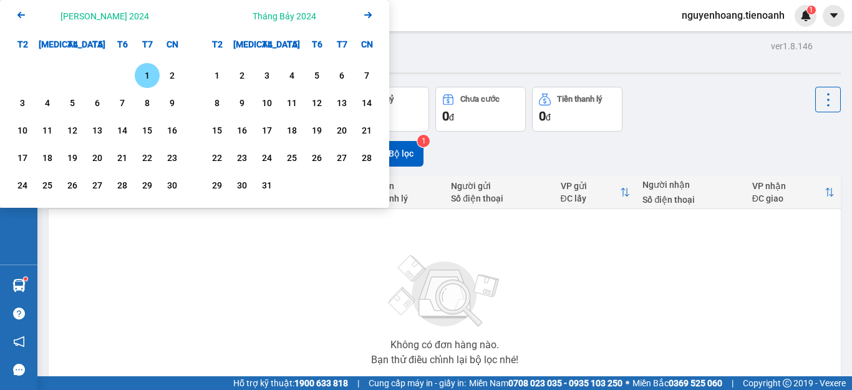
click at [149, 76] on div "1" at bounding box center [147, 75] width 17 height 15
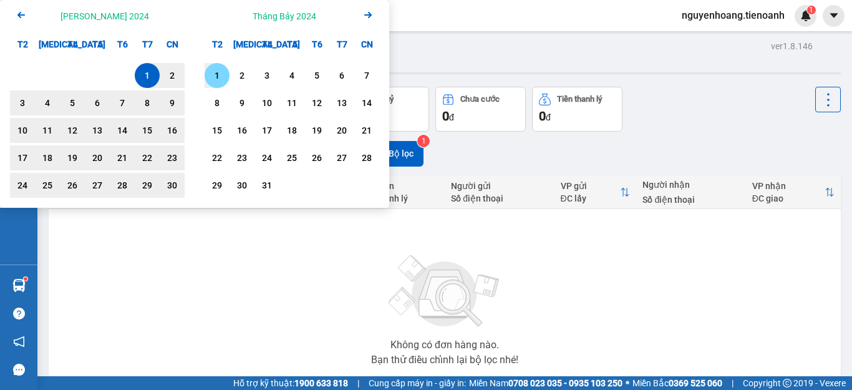
click at [224, 80] on div "1" at bounding box center [216, 75] width 17 height 15
type input "[DATE] – [DATE]"
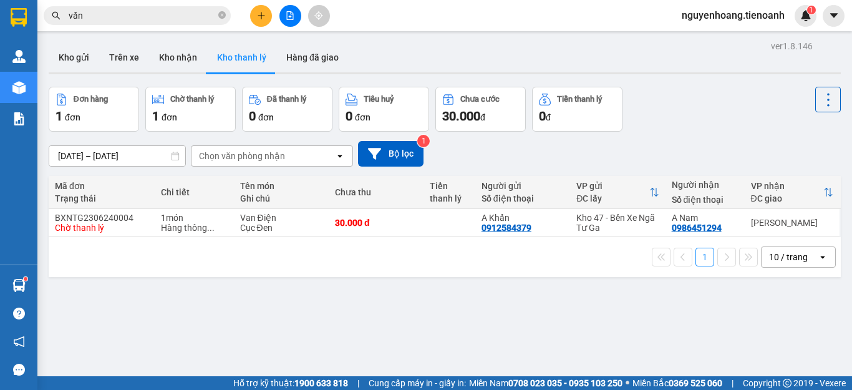
click at [700, 108] on div "Đơn hàng 1 [PERSON_NAME] [PERSON_NAME] 1 đơn Đã [PERSON_NAME] 0 đơn [PERSON_NAM…" at bounding box center [445, 109] width 793 height 45
click at [169, 60] on button "Kho nhận" at bounding box center [178, 57] width 58 height 30
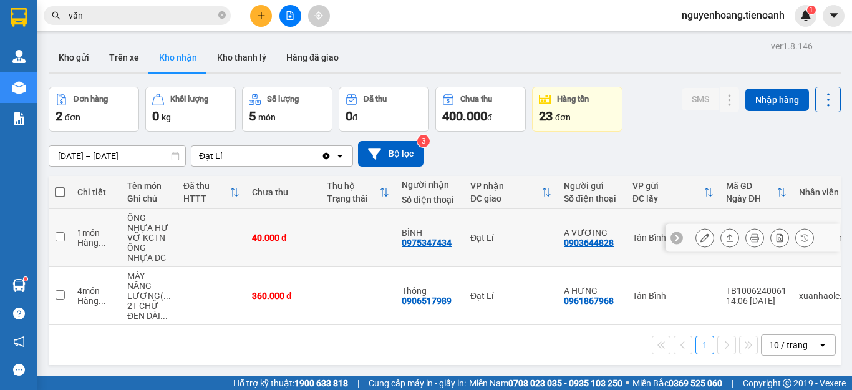
click at [537, 233] on div "Đạt Lí" at bounding box center [511, 238] width 81 height 10
checkbox input "true"
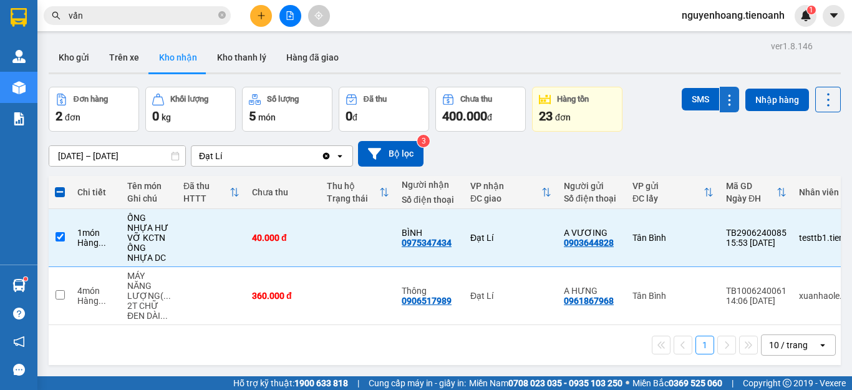
click at [723, 107] on button at bounding box center [729, 100] width 19 height 26
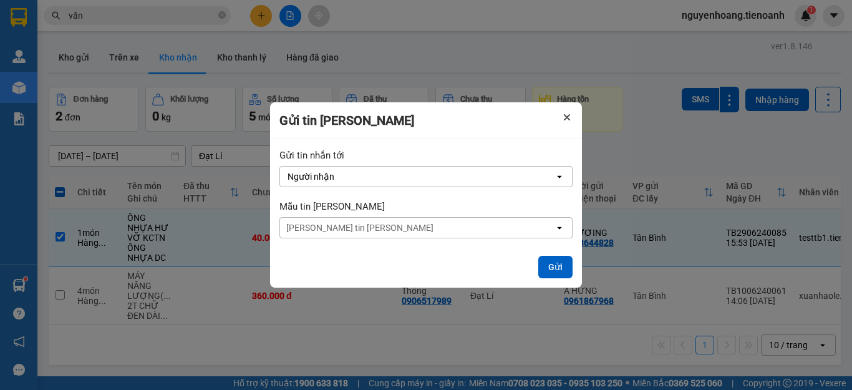
click at [568, 115] on icon "Close" at bounding box center [567, 117] width 6 height 6
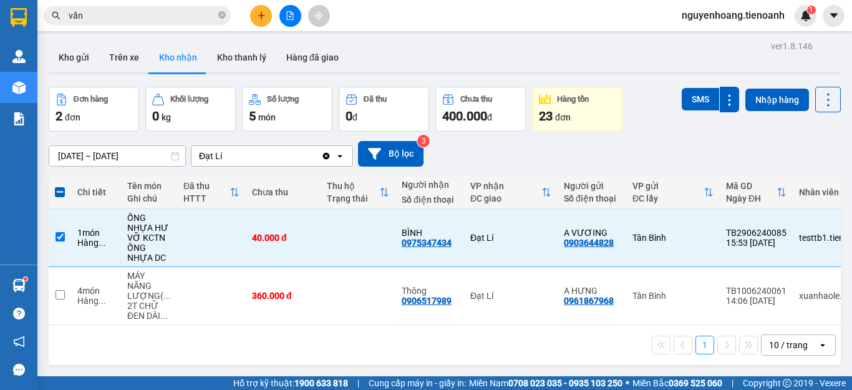
click at [645, 130] on div "Đơn hàng 2 đơn [PERSON_NAME] 0 kg Số [PERSON_NAME] 5 món Đã thu 0 [PERSON_NAME]…" at bounding box center [445, 109] width 793 height 45
click at [145, 21] on input "vấn" at bounding box center [142, 16] width 147 height 14
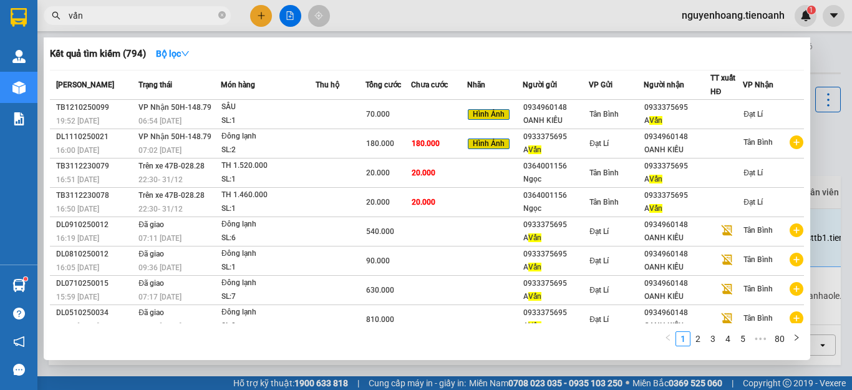
click at [145, 21] on input "vấn" at bounding box center [142, 16] width 147 height 14
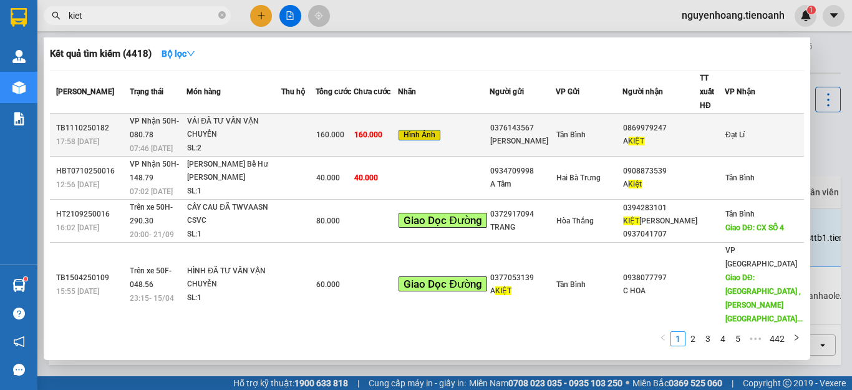
type input "kiet"
click at [540, 135] on div "[PERSON_NAME]" at bounding box center [524, 141] width 66 height 13
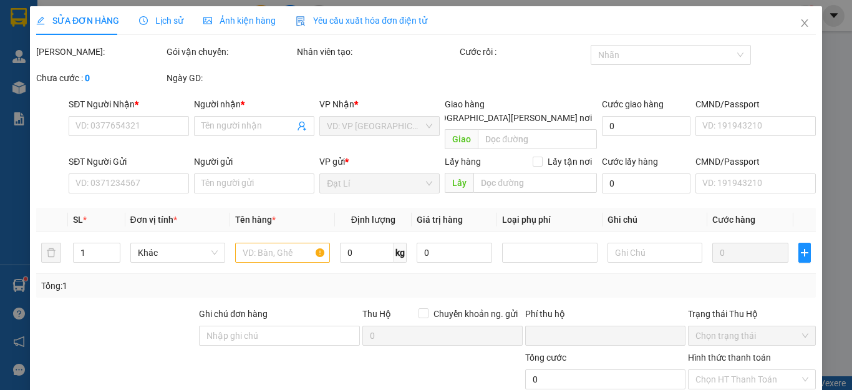
type input "0869979247"
type input "A KIỆT"
type input "066098011493"
type input "0376143567"
type input "[PERSON_NAME]"
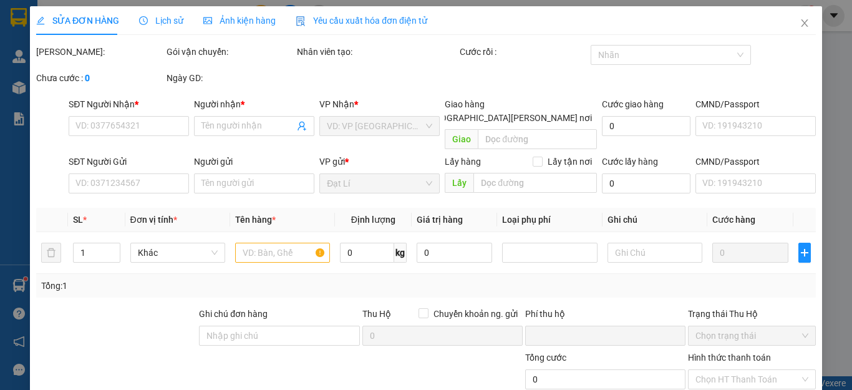
type input "0"
type input "160.000"
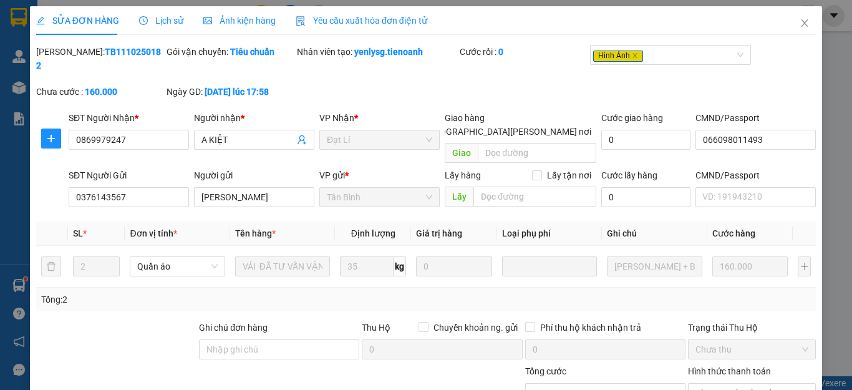
click at [192, 293] on div "Tổng: 2" at bounding box center [185, 300] width 289 height 14
click at [800, 21] on icon "close" at bounding box center [805, 23] width 10 height 10
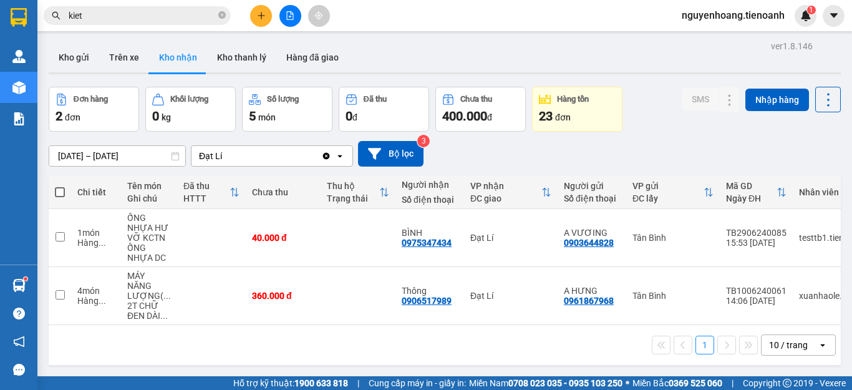
click at [156, 160] on div "ver 1.8.146 Kho gửi Trên xe Kho [PERSON_NAME] [PERSON_NAME] đã [PERSON_NAME] hà…" at bounding box center [445, 232] width 803 height 390
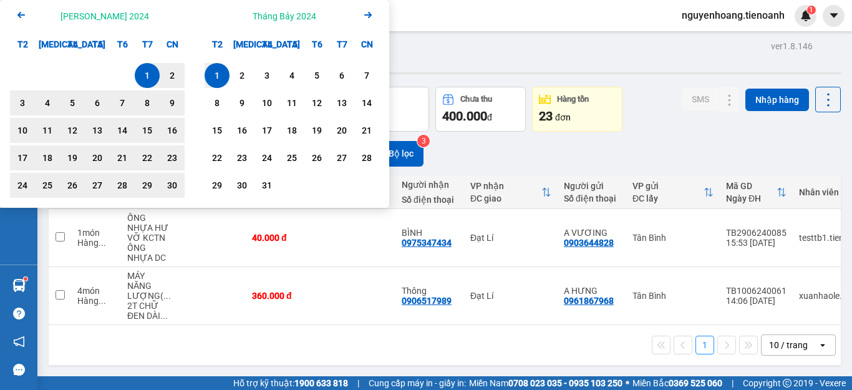
click at [366, 16] on icon "Arrow Right" at bounding box center [368, 14] width 15 height 15
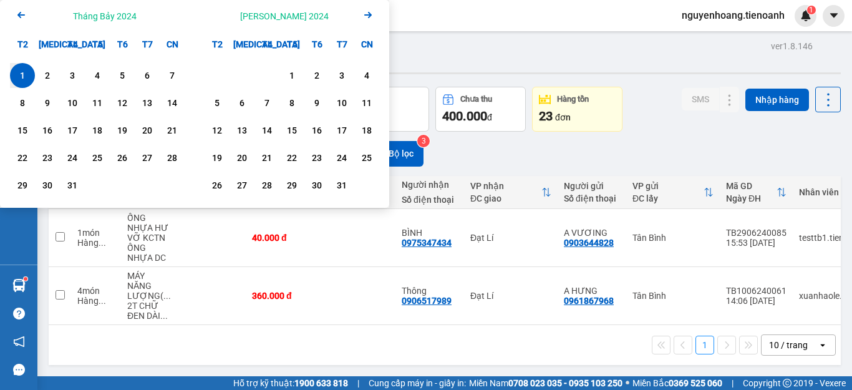
click at [366, 16] on icon "Arrow Right" at bounding box center [368, 14] width 15 height 15
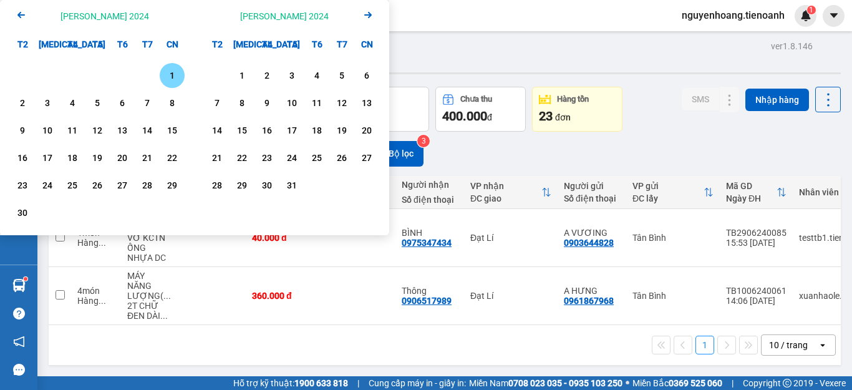
click at [366, 16] on icon "Arrow Right" at bounding box center [368, 14] width 15 height 15
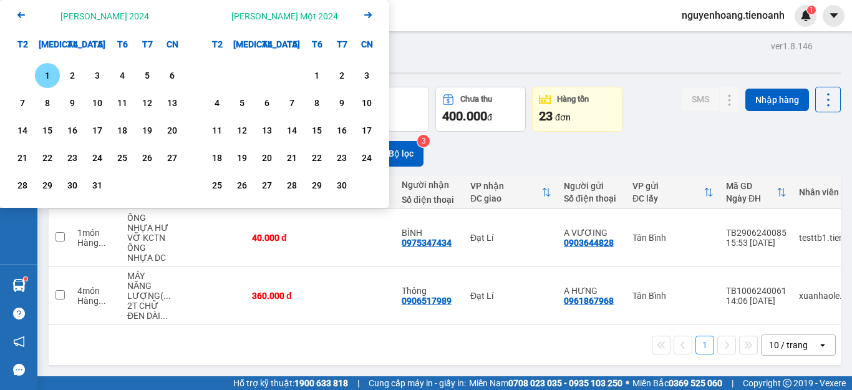
click at [366, 16] on icon "Arrow Right" at bounding box center [368, 14] width 15 height 15
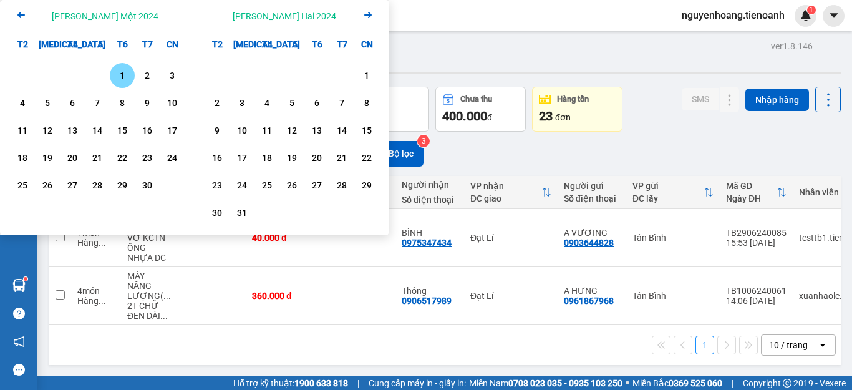
click at [366, 16] on icon "Arrow Right" at bounding box center [368, 14] width 15 height 15
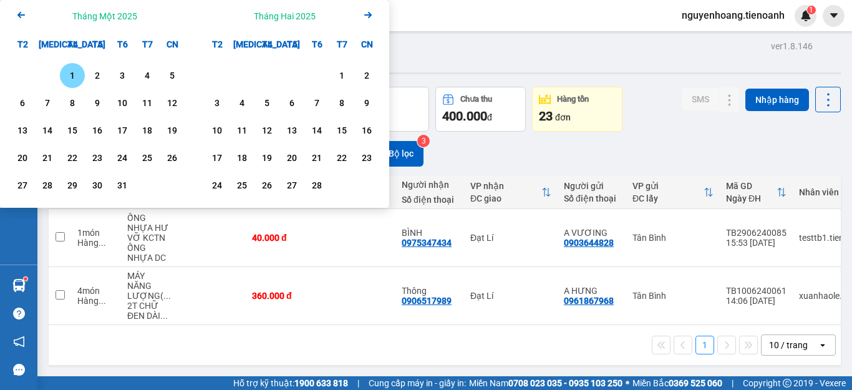
click at [366, 16] on icon "Arrow Right" at bounding box center [368, 14] width 15 height 15
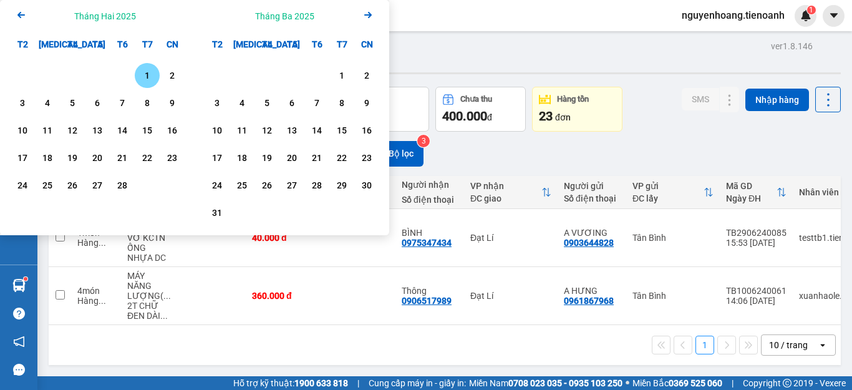
click at [366, 16] on icon "Arrow Right" at bounding box center [368, 14] width 15 height 15
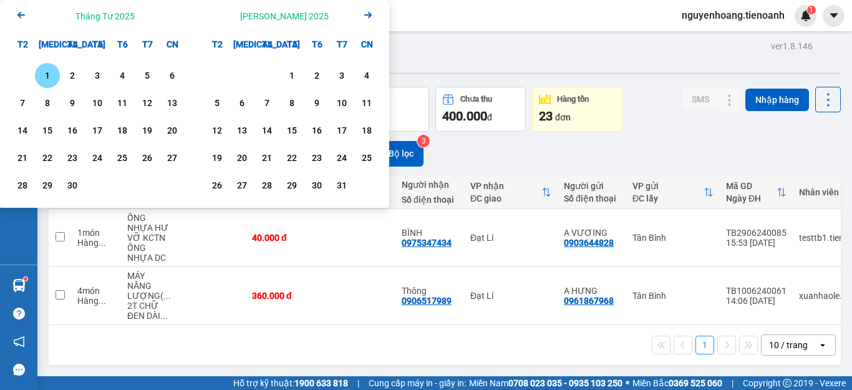
click at [366, 16] on icon "Arrow Right" at bounding box center [368, 14] width 15 height 15
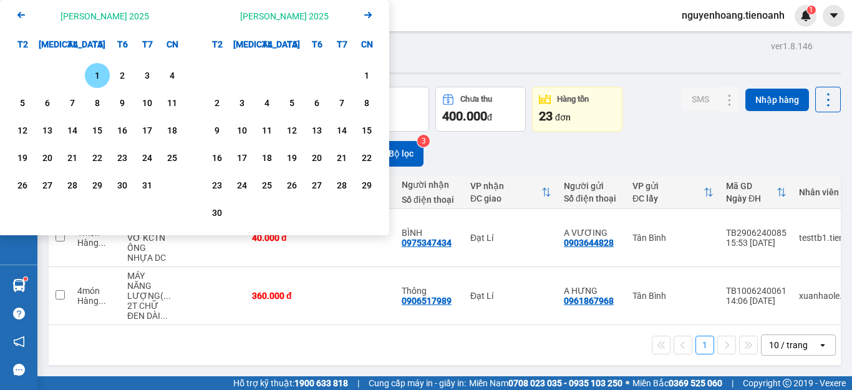
click at [366, 16] on icon "Arrow Right" at bounding box center [368, 14] width 15 height 15
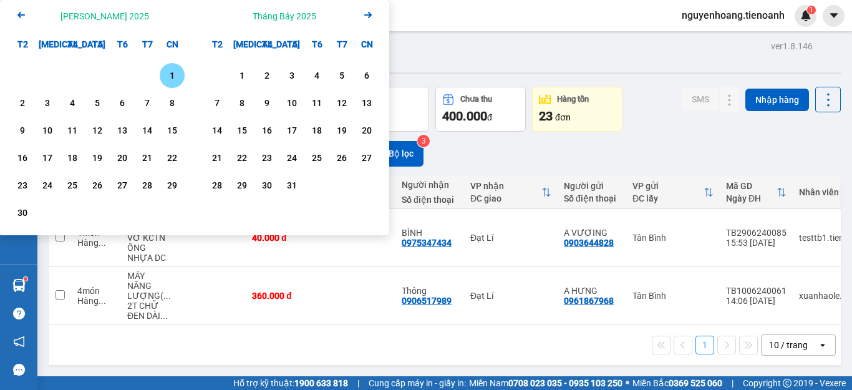
click at [366, 16] on icon "Arrow Right" at bounding box center [368, 14] width 15 height 15
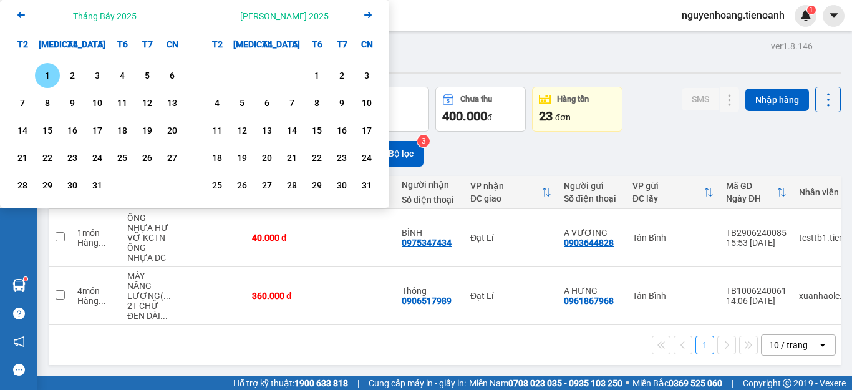
click at [366, 16] on icon "Arrow Right" at bounding box center [368, 14] width 15 height 15
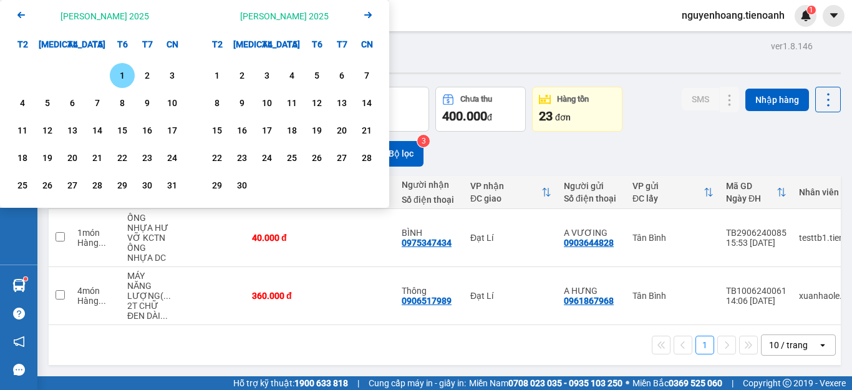
click at [366, 16] on icon "Arrow Right" at bounding box center [368, 14] width 15 height 15
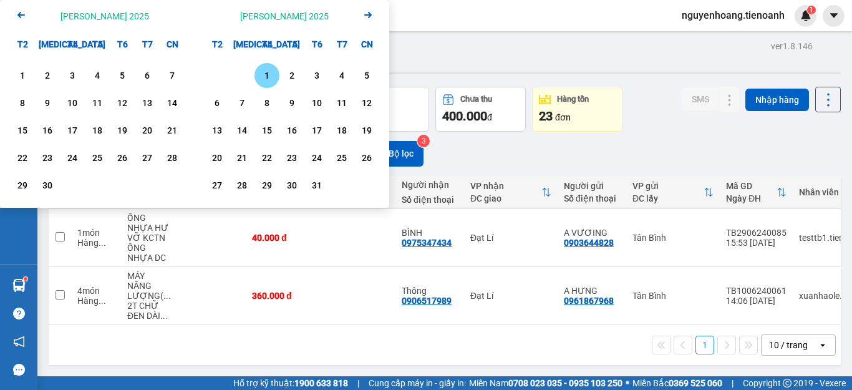
click at [255, 75] on div "1" at bounding box center [267, 75] width 25 height 25
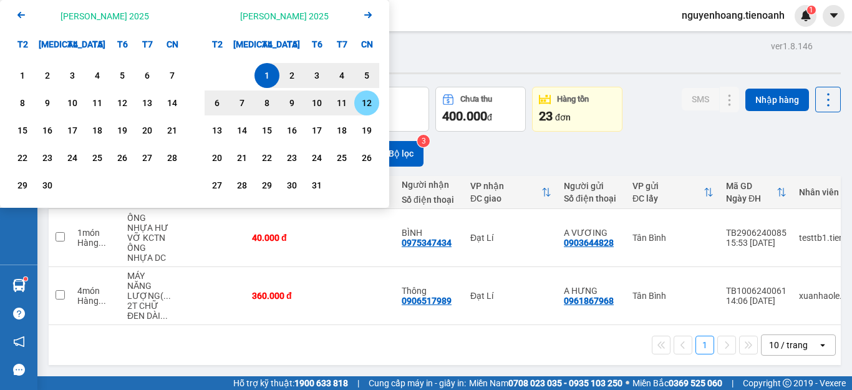
click at [363, 105] on div "12" at bounding box center [366, 102] width 17 height 15
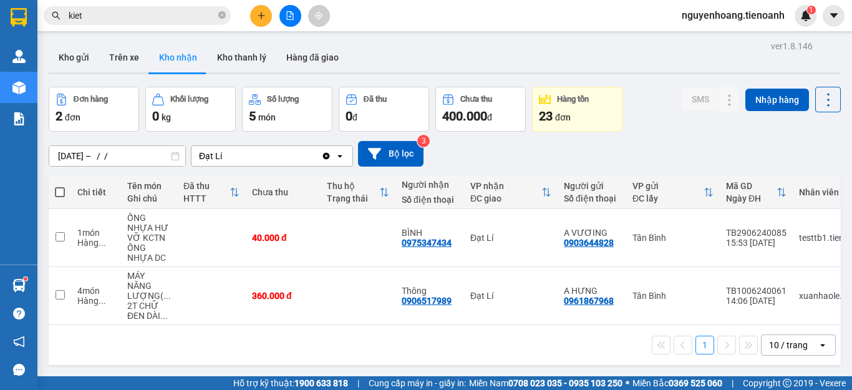
type input "[DATE] – [DATE]"
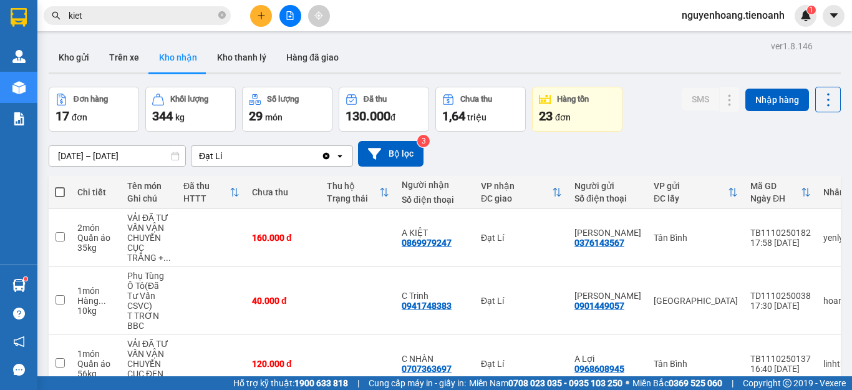
click at [635, 53] on div "Kho gửi Trên xe Kho [PERSON_NAME] [PERSON_NAME] đã [PERSON_NAME]" at bounding box center [445, 58] width 793 height 33
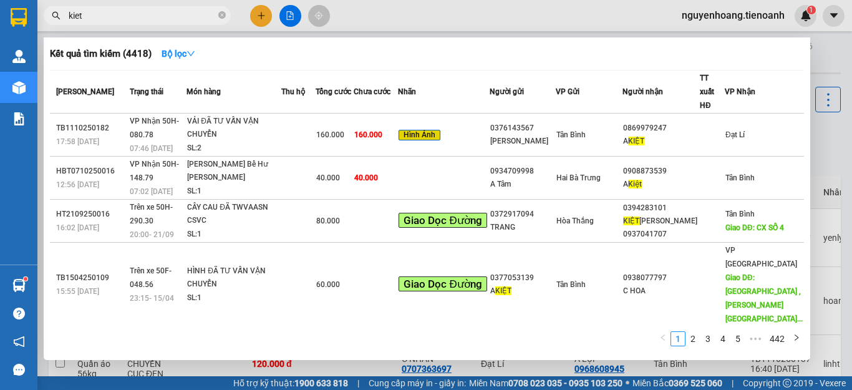
click at [178, 17] on input "kiet" at bounding box center [142, 16] width 147 height 14
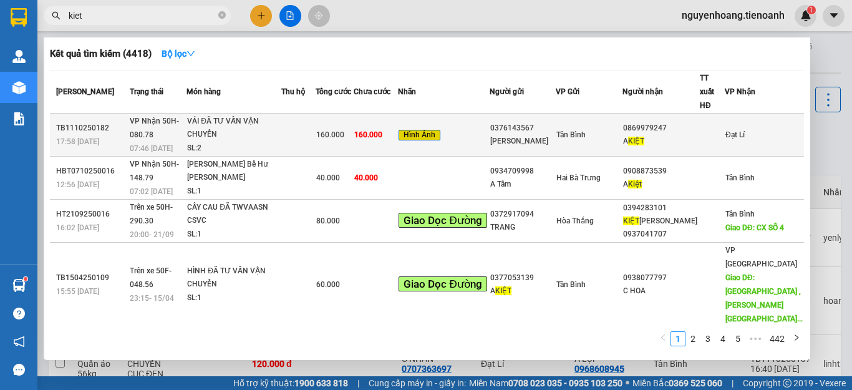
click at [535, 135] on div "[PERSON_NAME]" at bounding box center [524, 141] width 66 height 13
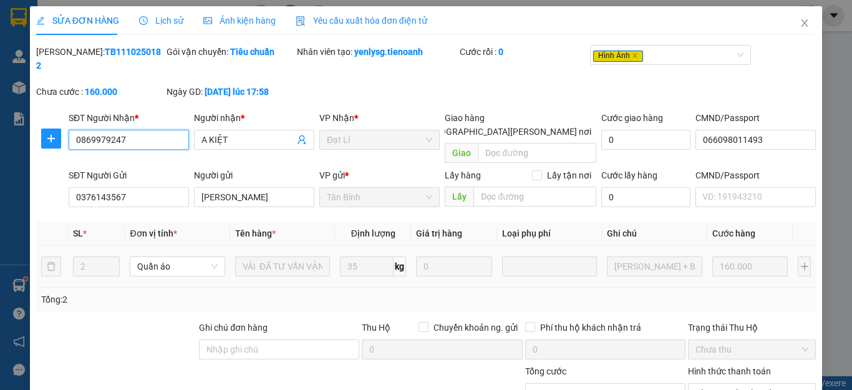
type input "0869979247"
type input "A KIỆT"
type input "066098011493"
type input "0376143567"
type input "[PERSON_NAME]"
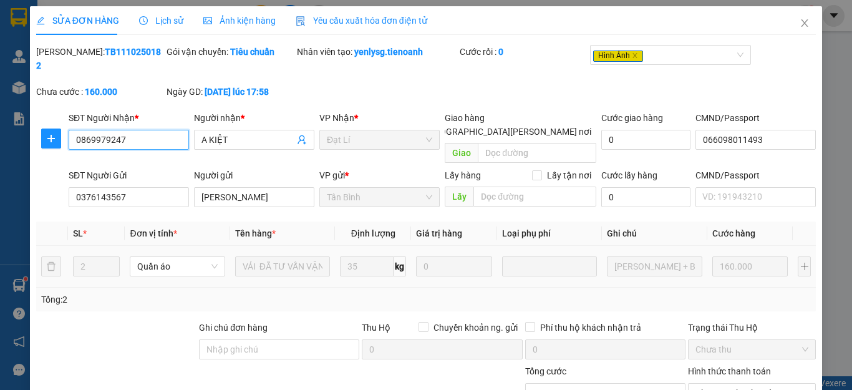
type input "0"
type input "160.000"
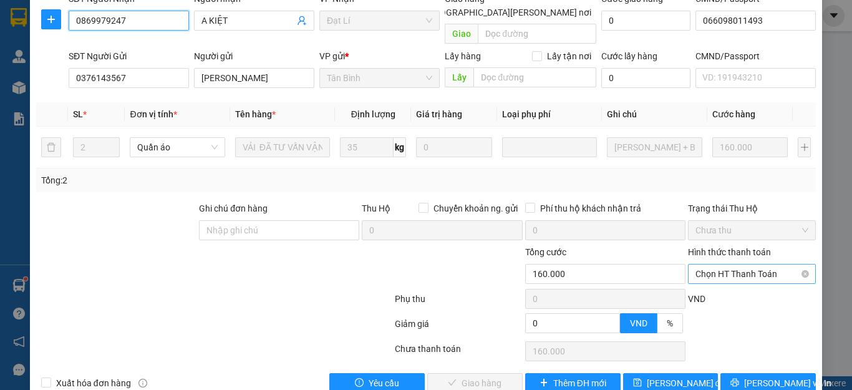
click at [729, 265] on span "Chọn HT Thanh Toán" at bounding box center [752, 274] width 113 height 19
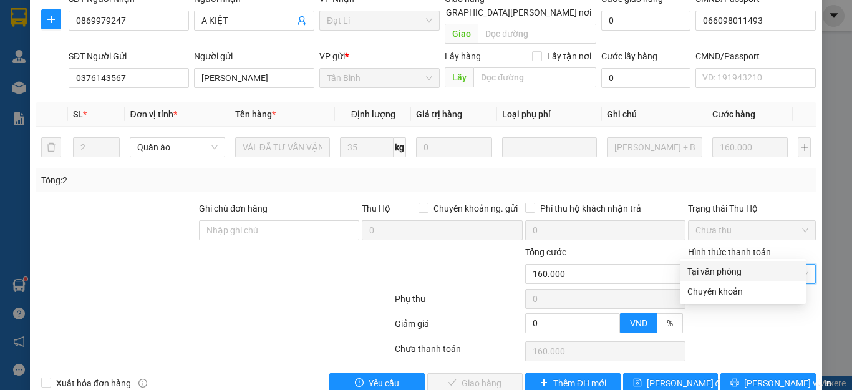
click at [728, 262] on div "Tại văn phòng" at bounding box center [743, 271] width 126 height 20
type input "0"
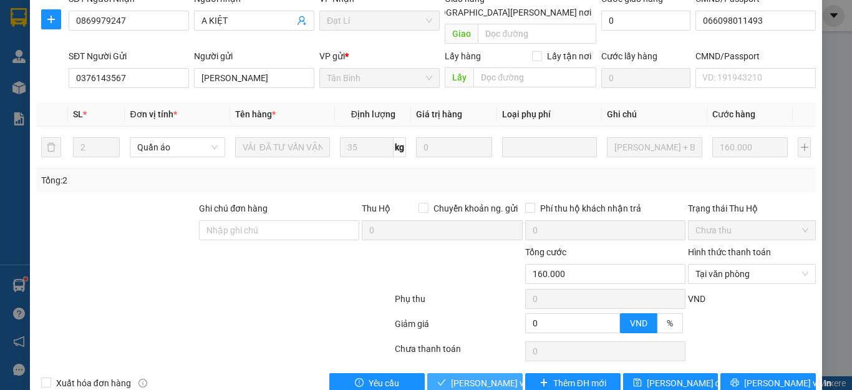
click at [474, 376] on span "[PERSON_NAME] và [PERSON_NAME] hàng" at bounding box center [535, 383] width 168 height 14
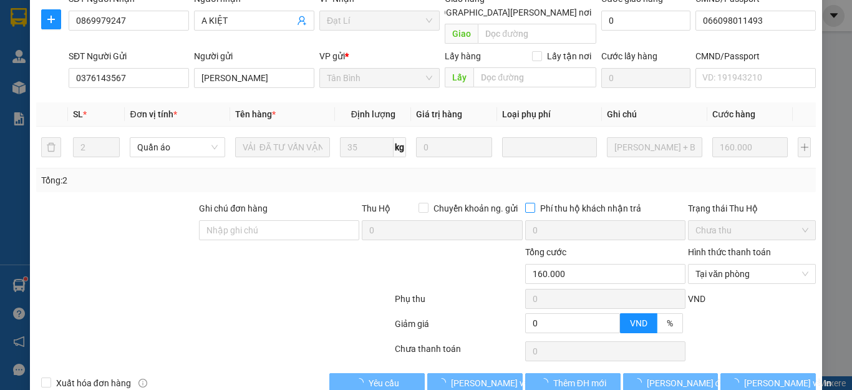
click at [319, 289] on div at bounding box center [214, 301] width 359 height 25
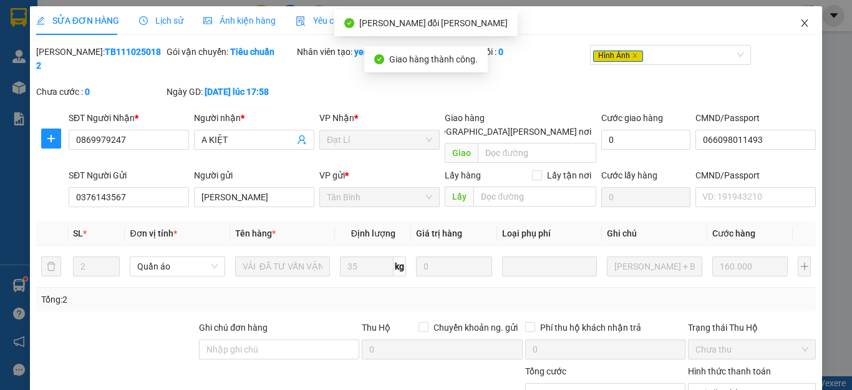
click at [802, 26] on icon "close" at bounding box center [805, 22] width 7 height 7
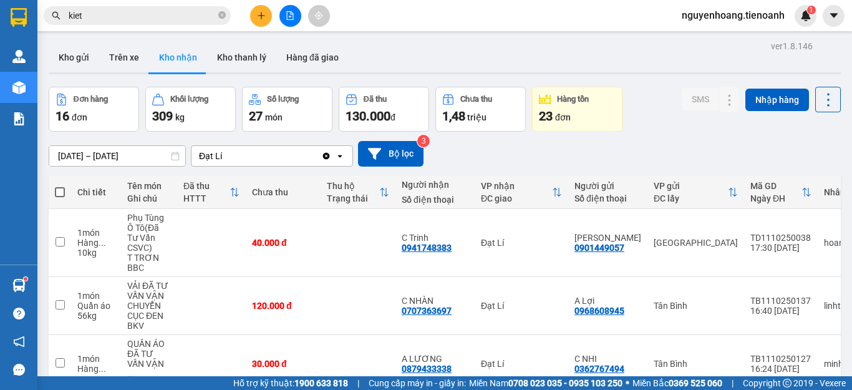
click at [133, 155] on div "ver 1.8.146 Kho gửi Trên xe Kho [PERSON_NAME] [PERSON_NAME] đã [PERSON_NAME] hà…" at bounding box center [445, 390] width 803 height 707
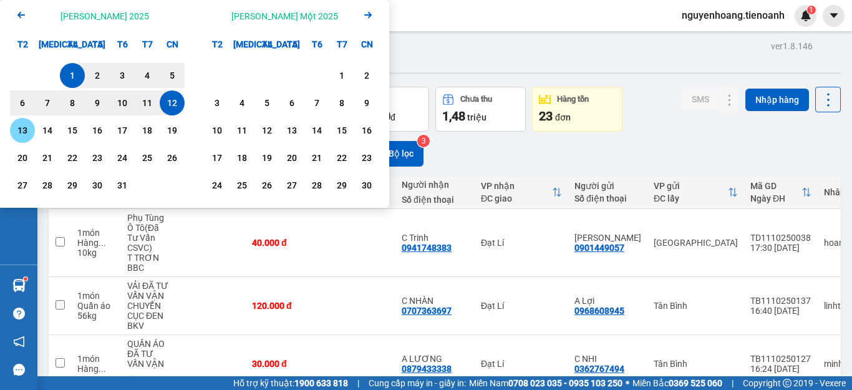
click at [22, 132] on div "13" at bounding box center [22, 130] width 17 height 15
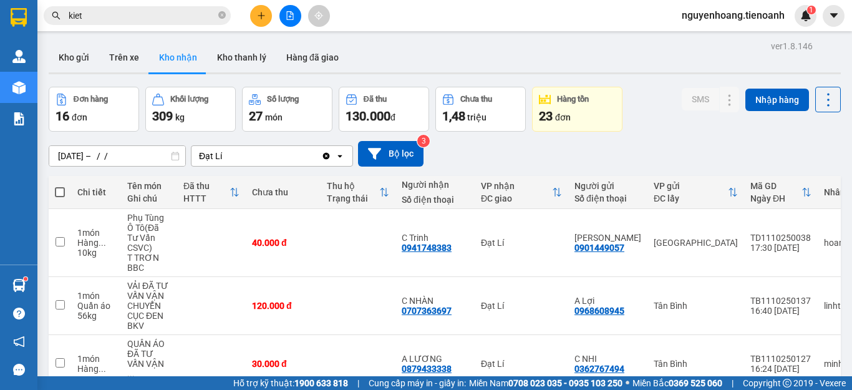
click at [643, 150] on div "[DATE] – / / Press the down arrow key to interact with the calendar and select …" at bounding box center [445, 154] width 793 height 26
click at [122, 167] on div "[DATE] – / / Press the down arrow key to interact with the calendar and select …" at bounding box center [445, 154] width 793 height 44
click at [130, 164] on div "ver 1.8.146 Kho gửi Trên xe Kho [PERSON_NAME] [PERSON_NAME] đã [PERSON_NAME] hà…" at bounding box center [445, 390] width 803 height 707
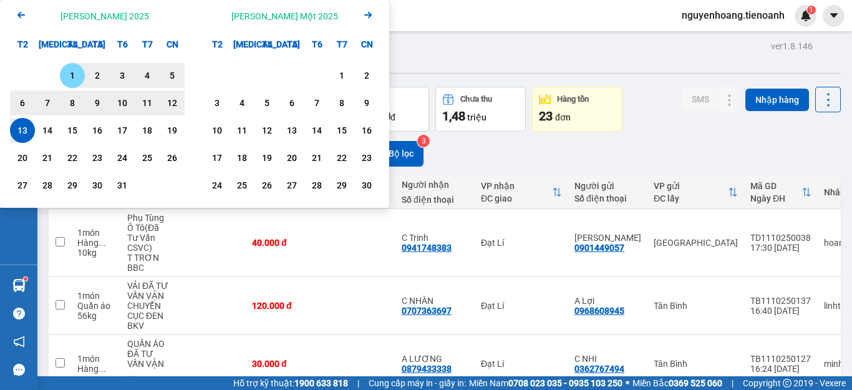
click at [67, 77] on div "1" at bounding box center [72, 75] width 17 height 15
type input "[DATE] – [DATE]"
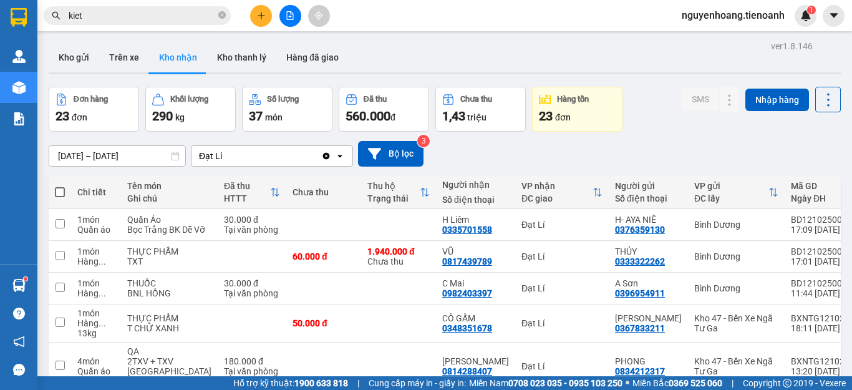
click at [577, 150] on div "[DATE] – [DATE] Press the down arrow key to interact with the calendar and sele…" at bounding box center [445, 154] width 793 height 26
click at [87, 54] on button "Kho gửi" at bounding box center [74, 57] width 51 height 30
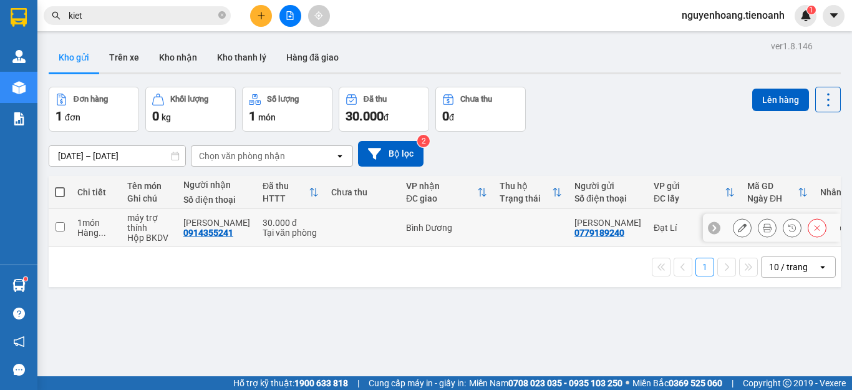
click at [707, 222] on div at bounding box center [771, 228] width 137 height 28
click at [654, 230] on div "Đạt Lí" at bounding box center [694, 228] width 81 height 10
checkbox input "true"
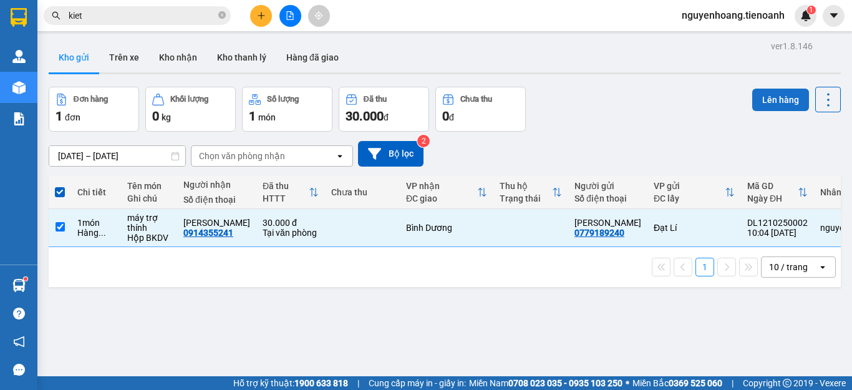
click at [754, 105] on button "Lên hàng" at bounding box center [781, 100] width 57 height 22
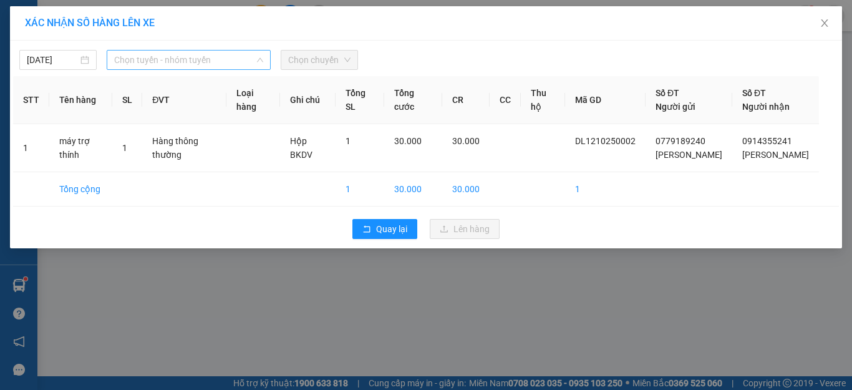
click at [182, 67] on span "Chọn tuyến - nhóm tuyến" at bounding box center [188, 60] width 149 height 19
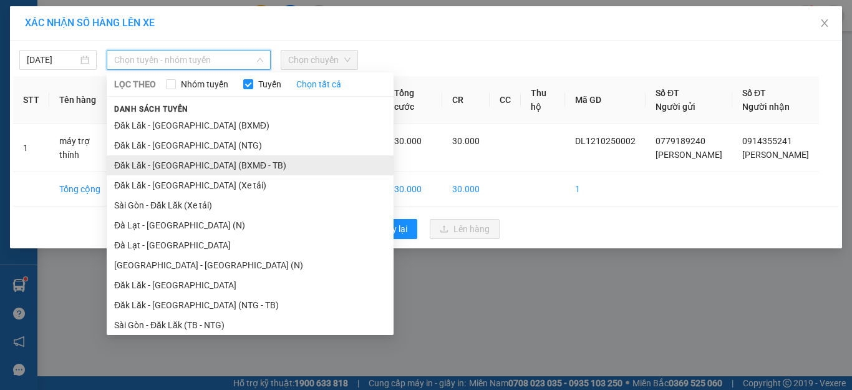
click at [206, 162] on li "Đăk Lăk - [GEOGRAPHIC_DATA] (BXMĐ - TB)" at bounding box center [250, 165] width 287 height 20
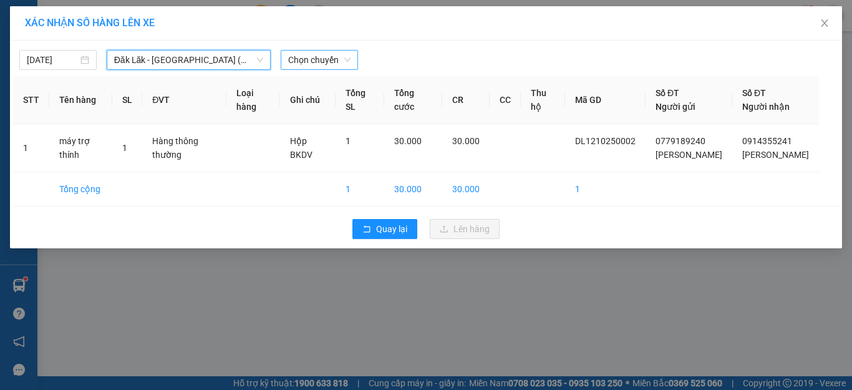
click at [317, 64] on span "Chọn chuyến" at bounding box center [319, 60] width 62 height 19
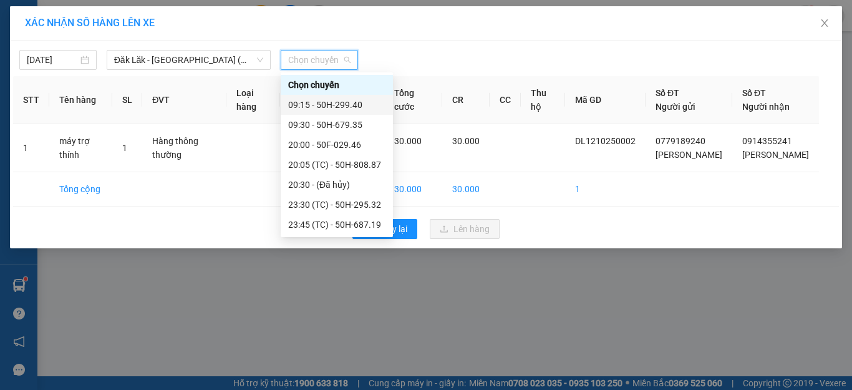
click at [340, 104] on div "09:15 - 50H-299.40" at bounding box center [336, 105] width 97 height 14
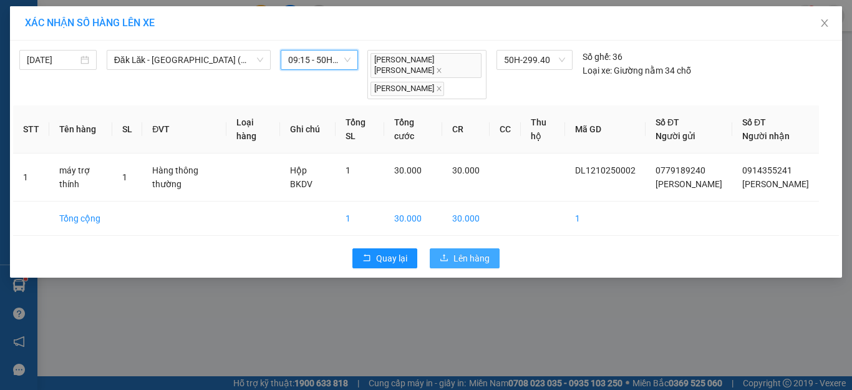
click at [478, 254] on span "Lên hàng" at bounding box center [472, 258] width 36 height 14
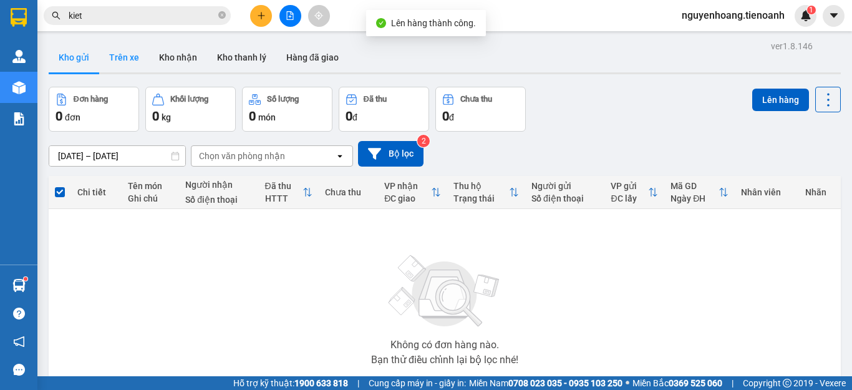
click at [130, 60] on button "Trên xe" at bounding box center [124, 57] width 50 height 30
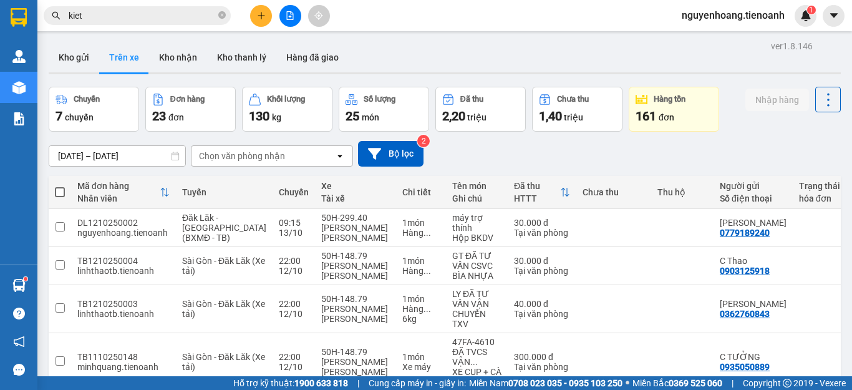
click at [170, 60] on button "Kho nhận" at bounding box center [178, 57] width 58 height 30
type input "[DATE] – [DATE]"
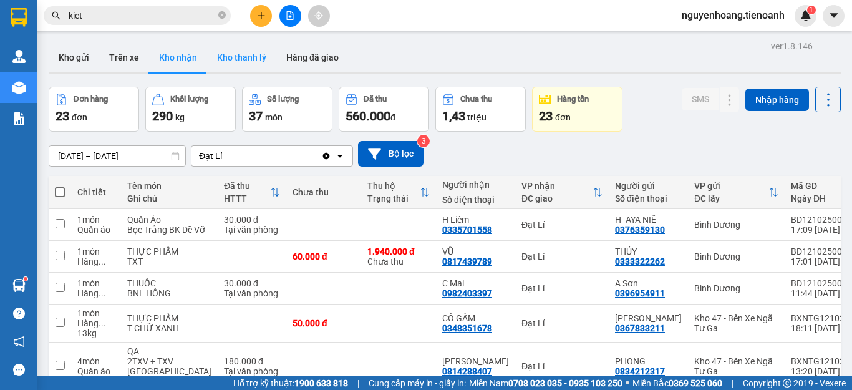
click at [235, 62] on button "Kho thanh lý" at bounding box center [241, 57] width 69 height 30
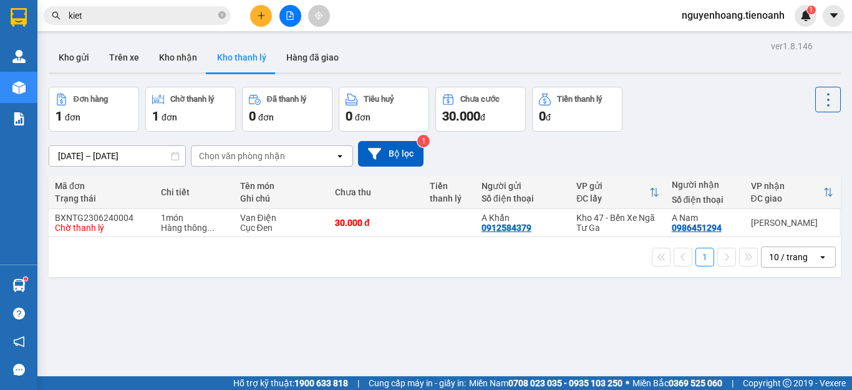
click at [129, 59] on button "Trên xe" at bounding box center [124, 57] width 50 height 30
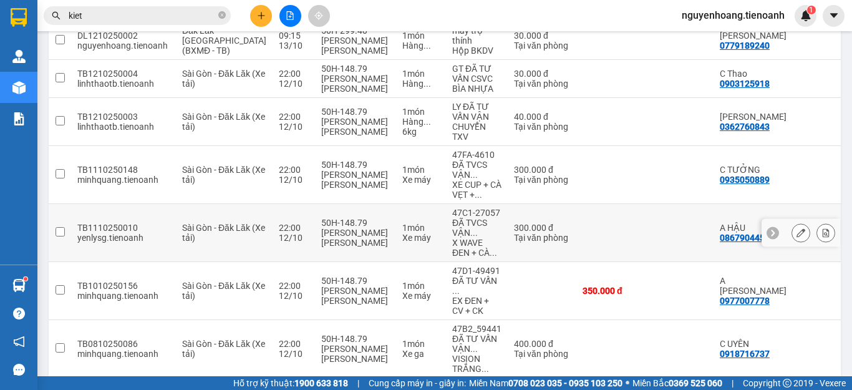
scroll to position [62, 0]
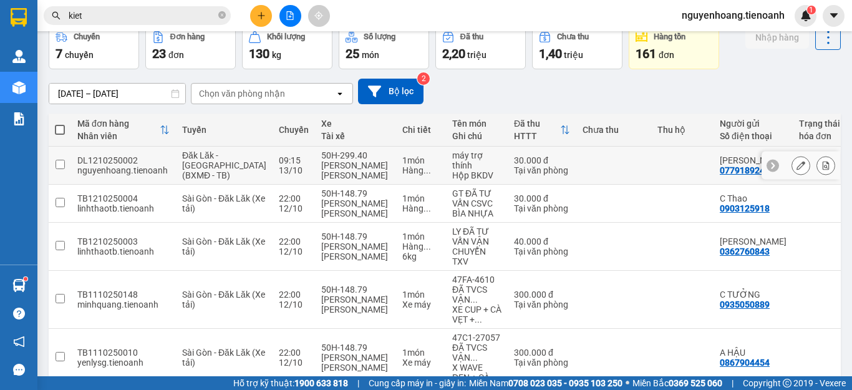
click at [577, 165] on td at bounding box center [614, 166] width 75 height 38
checkbox input "true"
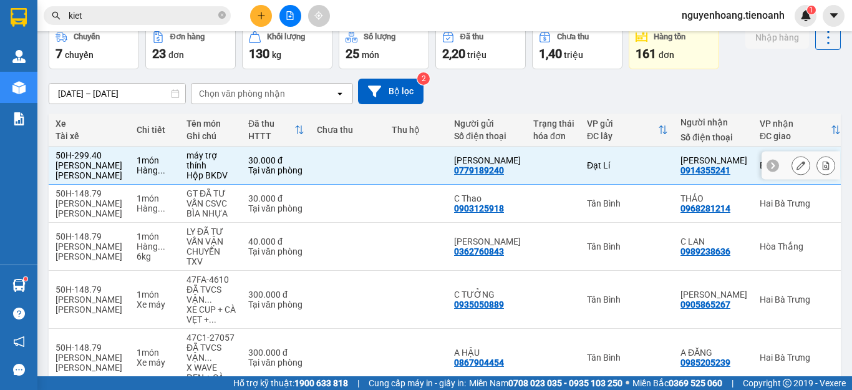
scroll to position [0, 0]
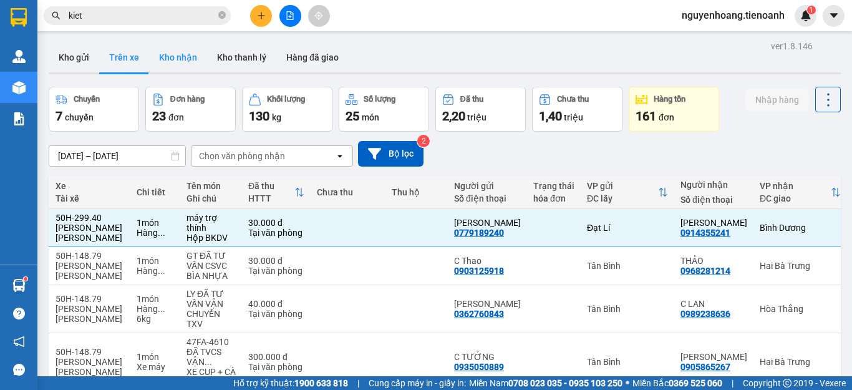
click at [194, 56] on button "Kho nhận" at bounding box center [178, 57] width 58 height 30
type input "[DATE] – [DATE]"
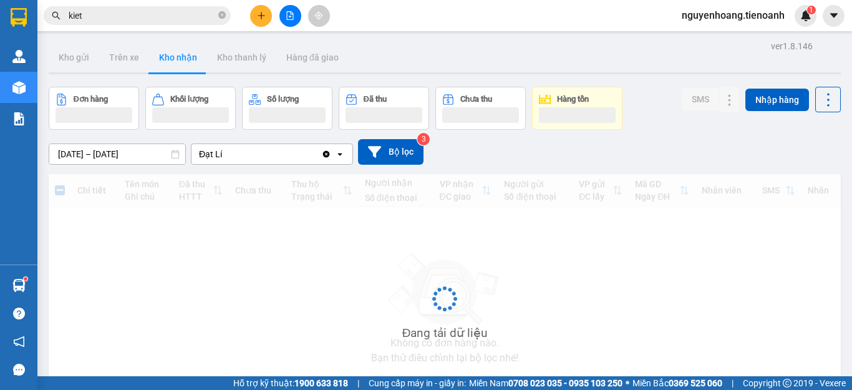
click at [158, 7] on span "kiet" at bounding box center [137, 15] width 187 height 19
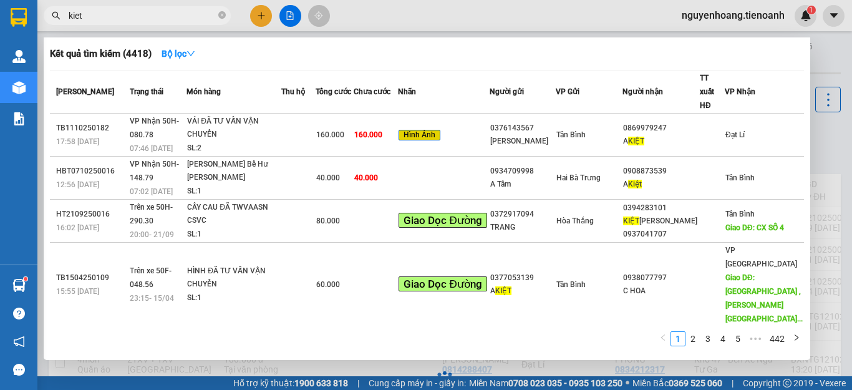
click at [154, 19] on input "kiet" at bounding box center [142, 16] width 147 height 14
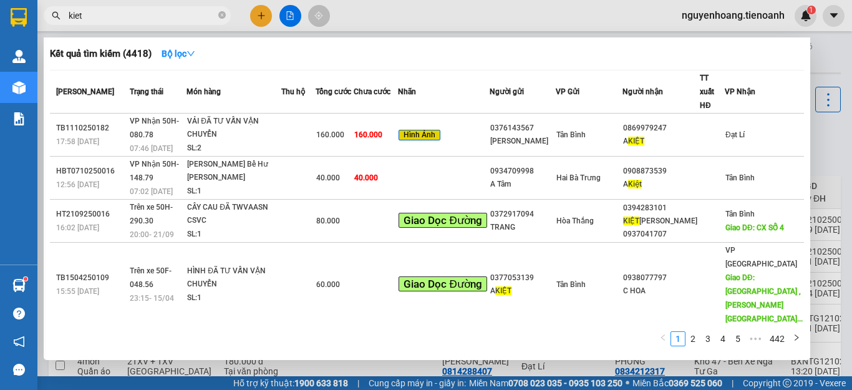
click at [154, 19] on input "kiet" at bounding box center [142, 16] width 147 height 14
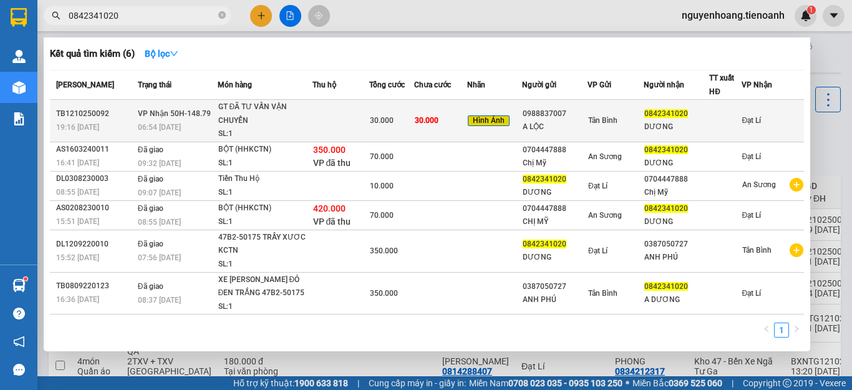
type input "0842341020"
click at [334, 124] on td at bounding box center [341, 121] width 57 height 42
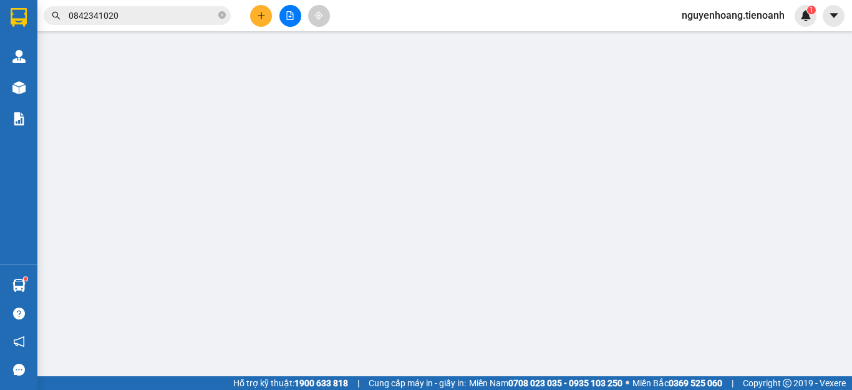
type input "0842341020"
type input "DƯƠNG"
type input "066201013463"
type input "0988837007"
type input "A LỘC"
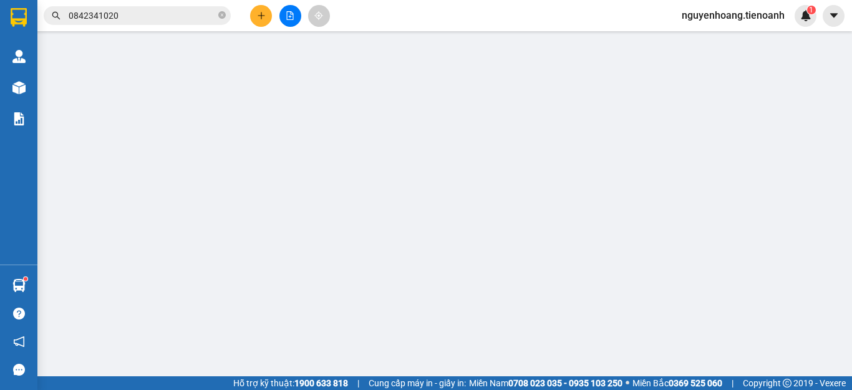
type input "0"
type input "30.000"
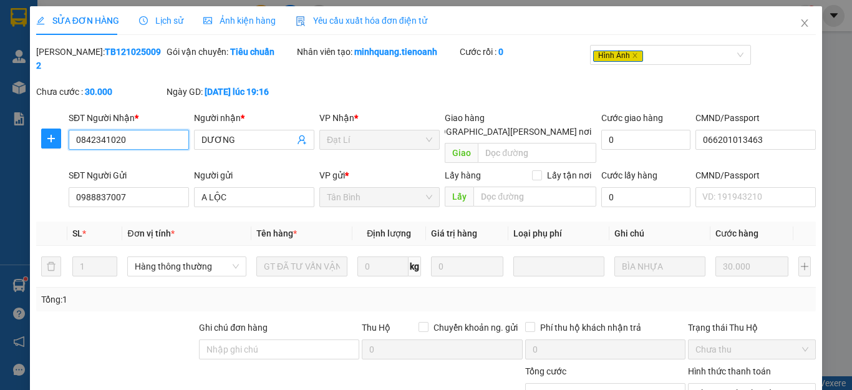
scroll to position [119, 0]
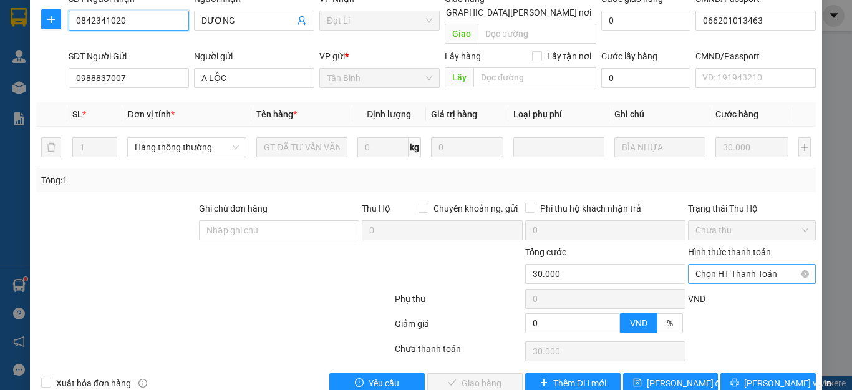
click at [733, 265] on span "Chọn HT Thanh Toán" at bounding box center [752, 274] width 113 height 19
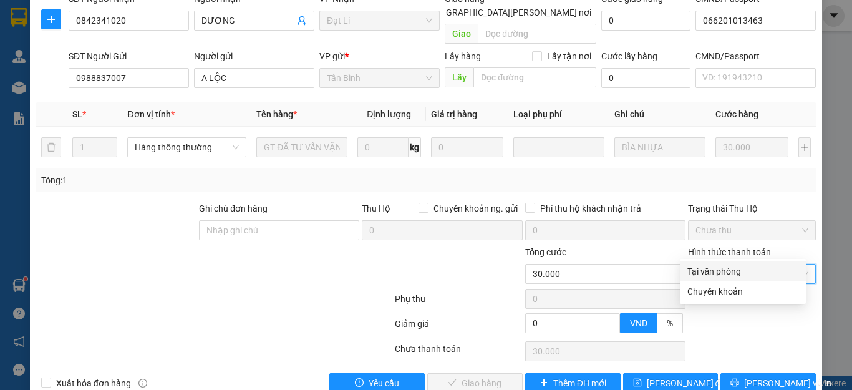
drag, startPoint x: 722, startPoint y: 266, endPoint x: 514, endPoint y: 346, distance: 223.0
click at [722, 267] on div "Tại văn phòng" at bounding box center [743, 272] width 111 height 14
type input "0"
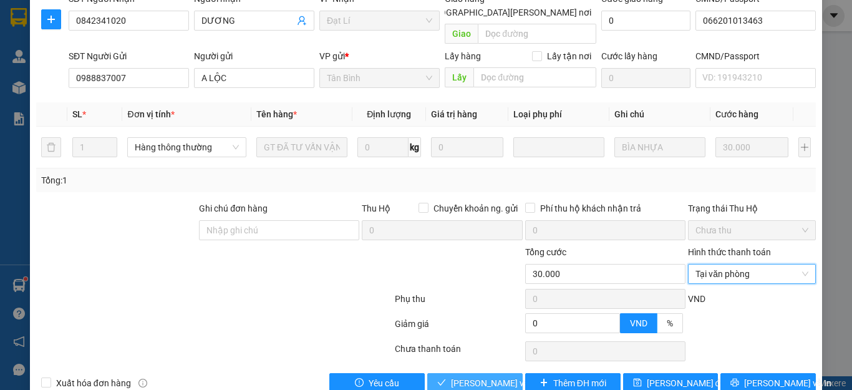
click at [462, 376] on span "[PERSON_NAME] và [PERSON_NAME] hàng" at bounding box center [535, 383] width 168 height 14
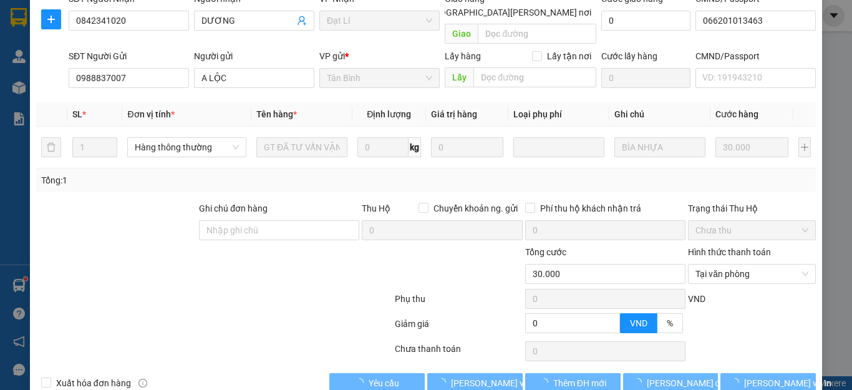
click at [243, 339] on div at bounding box center [214, 351] width 359 height 25
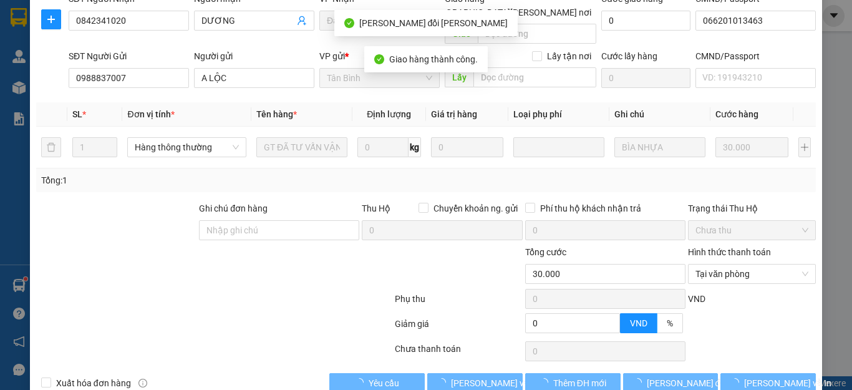
scroll to position [0, 0]
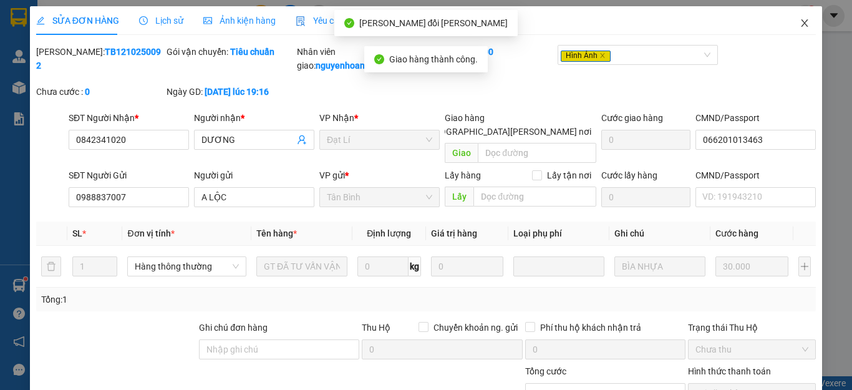
click at [788, 22] on span "Close" at bounding box center [805, 23] width 35 height 35
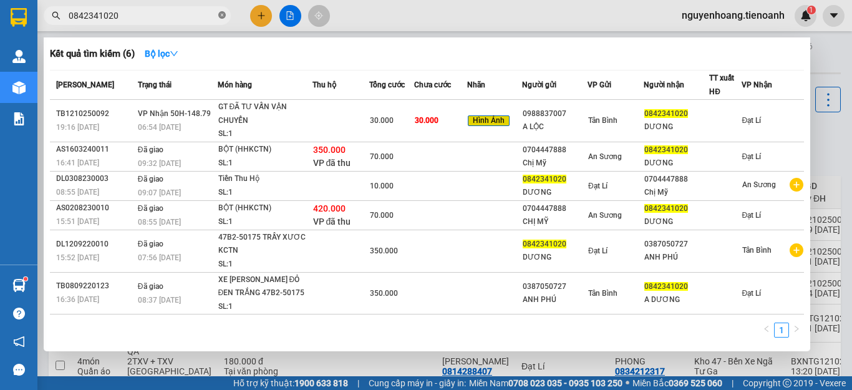
click at [222, 14] on icon "close-circle" at bounding box center [221, 14] width 7 height 7
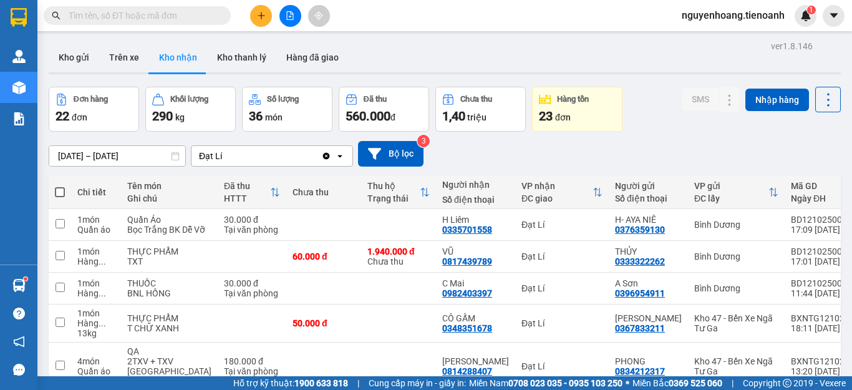
click at [177, 21] on input "text" at bounding box center [142, 16] width 147 height 14
type input "0"
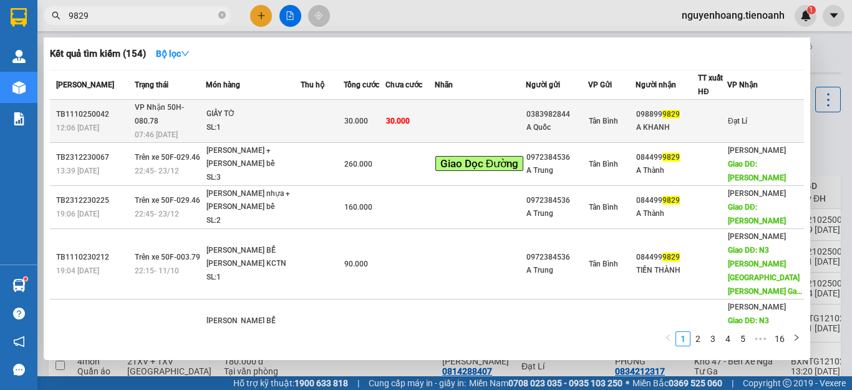
type input "9829"
click at [462, 104] on td at bounding box center [480, 121] width 91 height 43
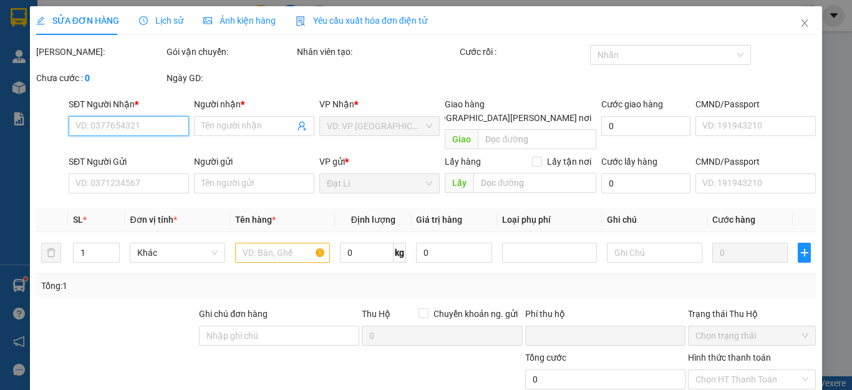
type input "0988999829"
type input "A KHANH"
type input "0383982844"
type input "A Quốc"
type input "0"
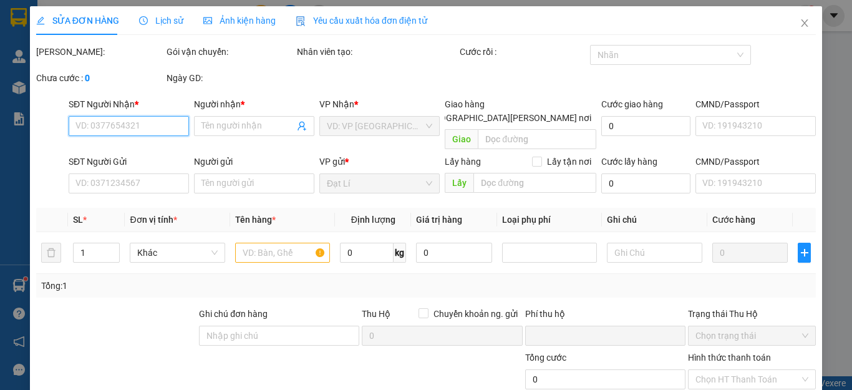
type input "30.000"
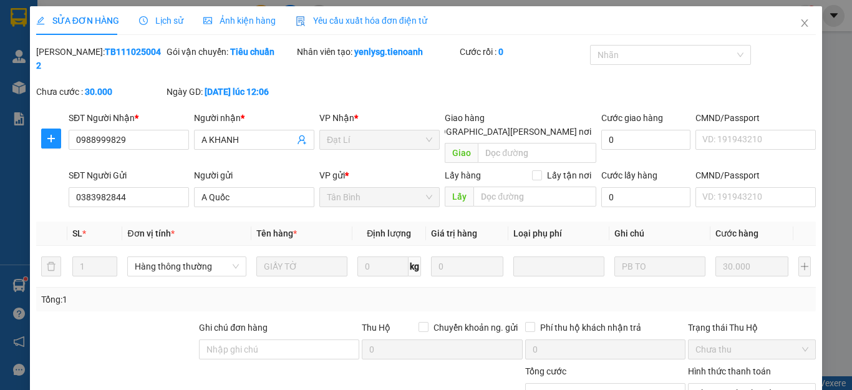
click at [155, 25] on span "Lịch sử" at bounding box center [161, 21] width 44 height 10
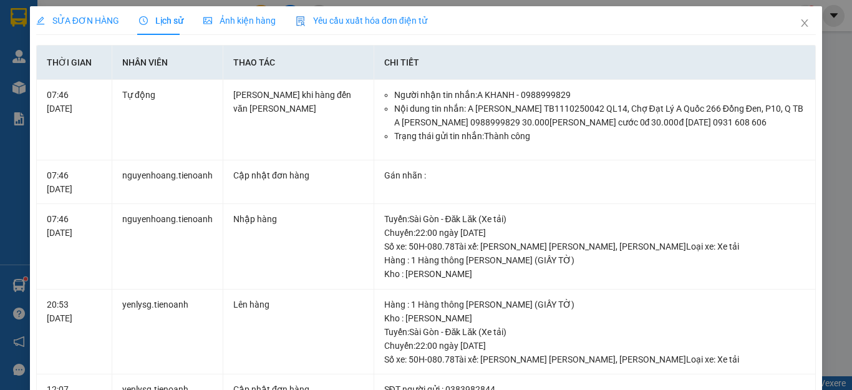
click at [95, 26] on span "SỬA ĐƠN HÀNG" at bounding box center [77, 21] width 83 height 10
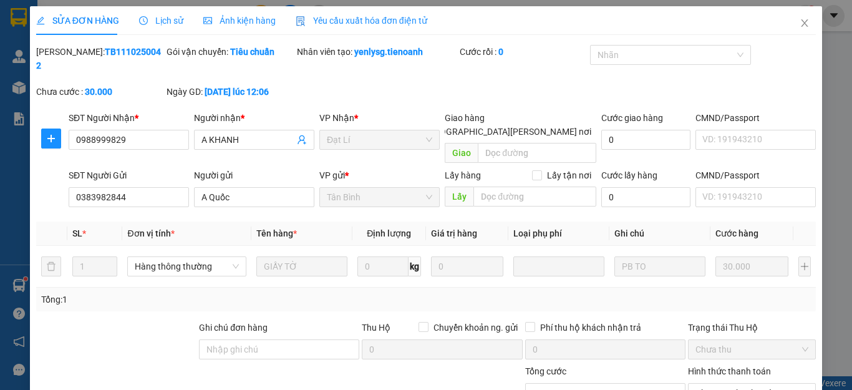
scroll to position [158, 0]
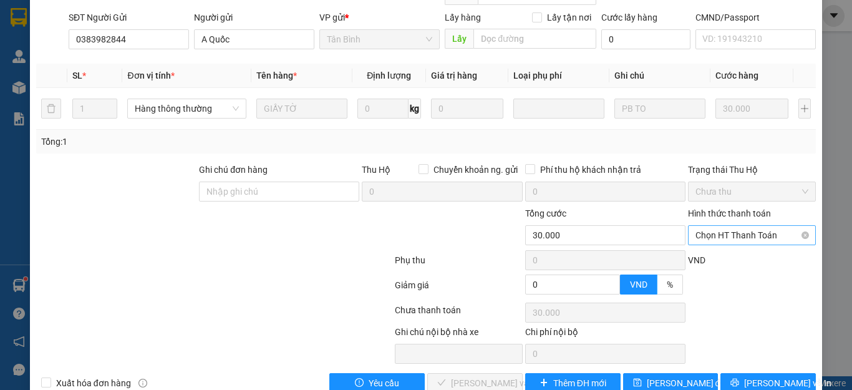
click at [736, 226] on span "Chọn HT Thanh Toán" at bounding box center [752, 235] width 113 height 19
click at [731, 227] on div "Tại văn phòng" at bounding box center [743, 233] width 111 height 14
type input "0"
click at [275, 250] on div at bounding box center [214, 262] width 359 height 25
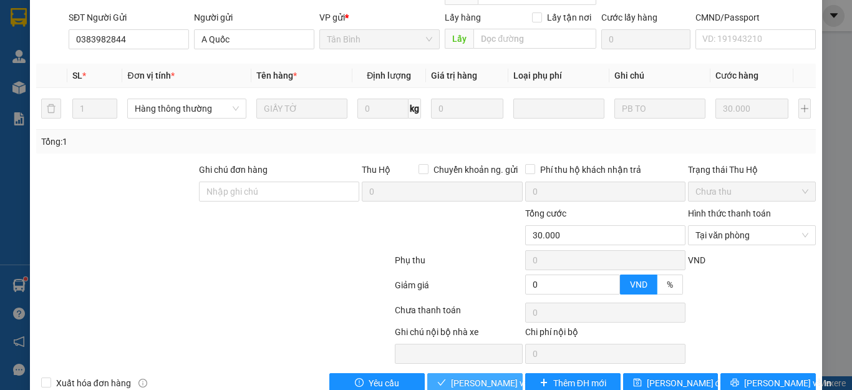
click at [484, 376] on span "[PERSON_NAME] và [PERSON_NAME] hàng" at bounding box center [535, 383] width 168 height 14
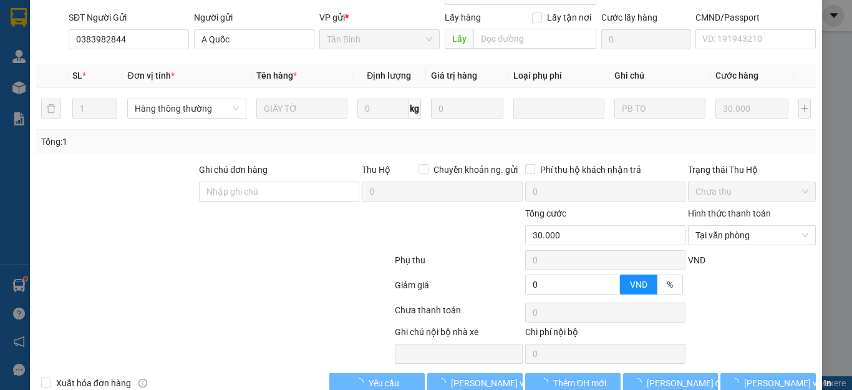
click at [195, 275] on div at bounding box center [214, 287] width 359 height 25
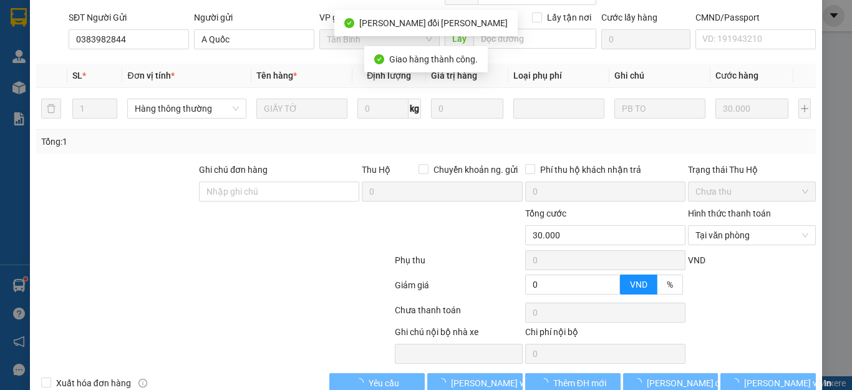
scroll to position [0, 0]
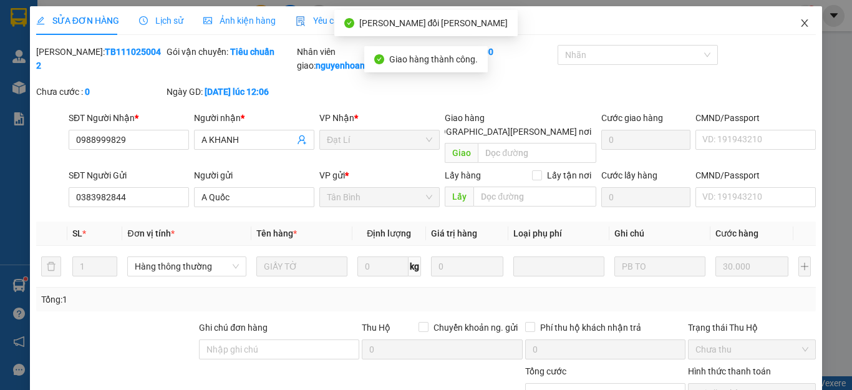
click at [802, 22] on icon "close" at bounding box center [805, 22] width 7 height 7
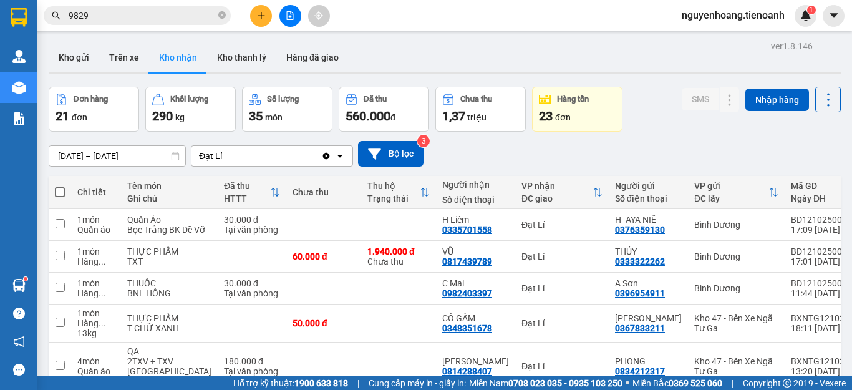
click at [160, 15] on input "9829" at bounding box center [142, 16] width 147 height 14
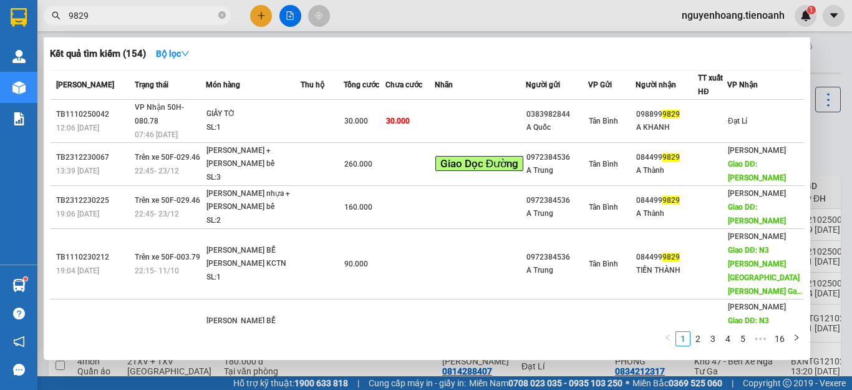
click at [160, 15] on input "9829" at bounding box center [142, 16] width 147 height 14
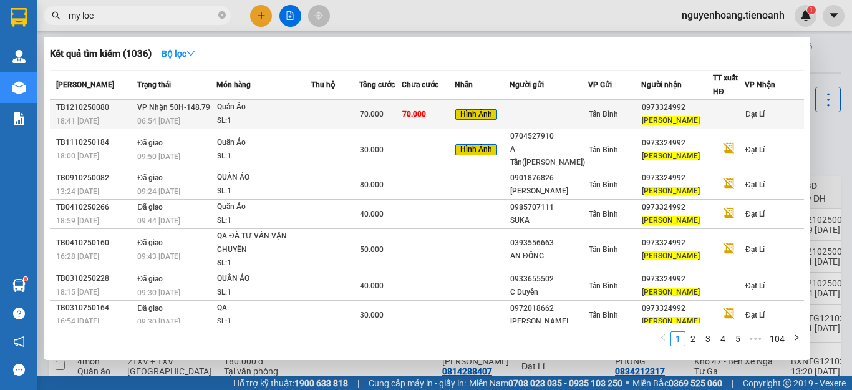
type input "my loc"
click at [358, 110] on td at bounding box center [335, 114] width 48 height 29
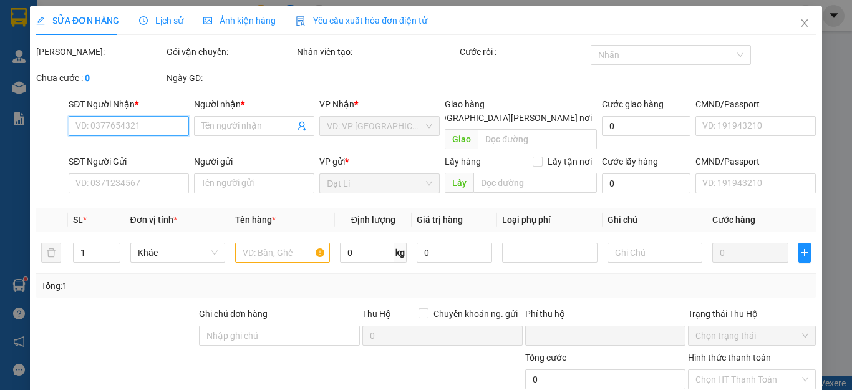
type input "0973324992"
type input "[PERSON_NAME]"
type input "0"
type input "70.000"
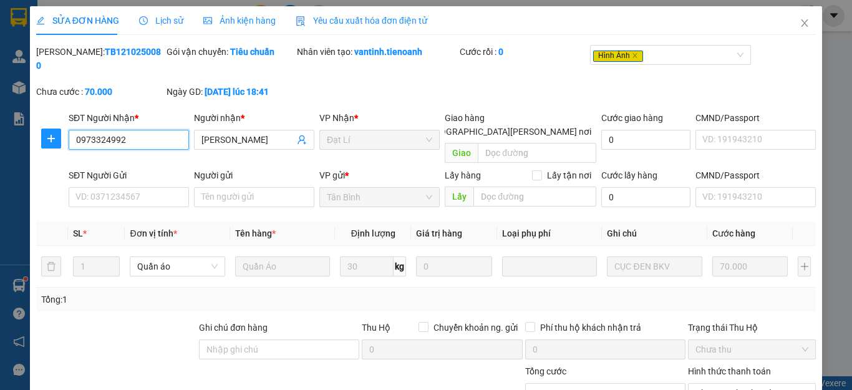
scroll to position [119, 0]
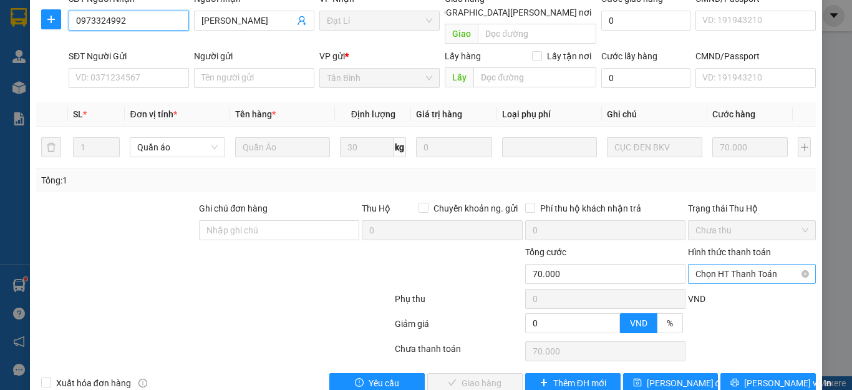
click at [705, 265] on span "Chọn HT Thanh Toán" at bounding box center [752, 274] width 113 height 19
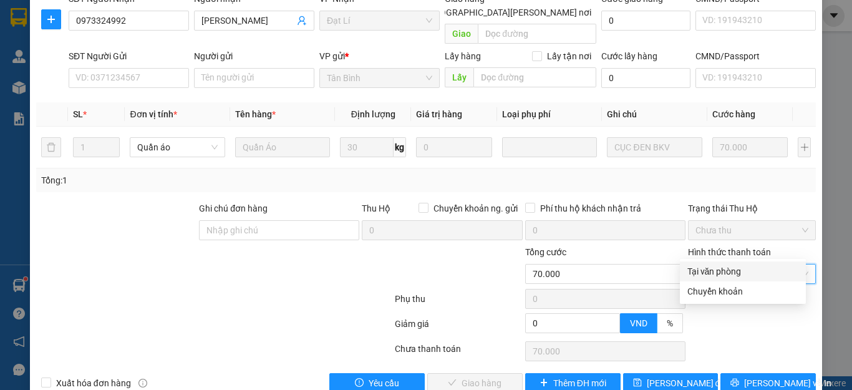
click at [710, 263] on div "Tại văn phòng" at bounding box center [743, 271] width 126 height 20
type input "0"
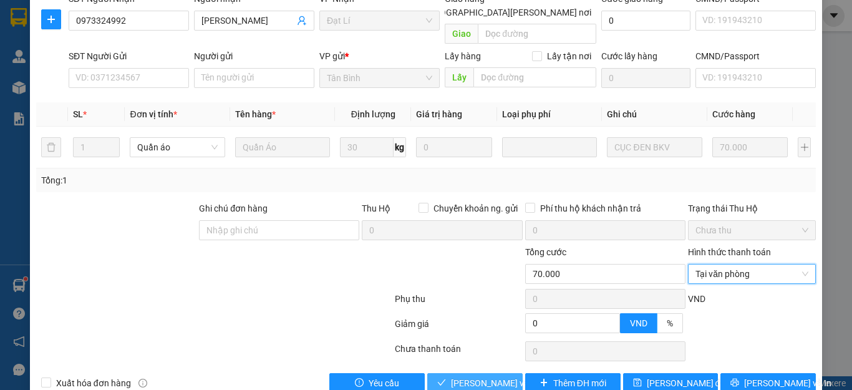
click at [471, 373] on button "[PERSON_NAME] và [PERSON_NAME] hàng" at bounding box center [474, 383] width 95 height 20
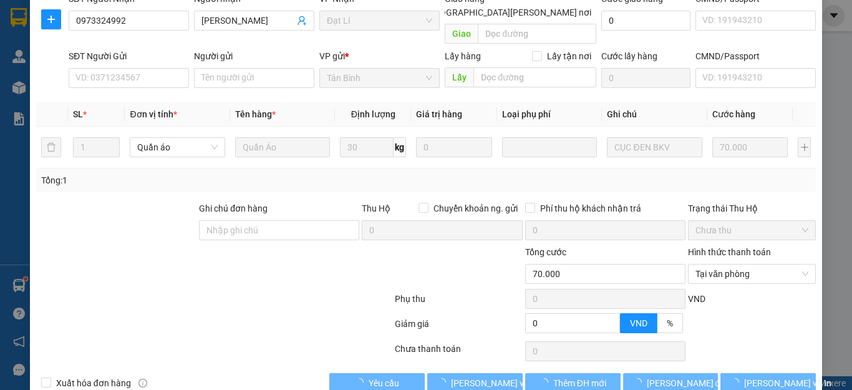
click at [174, 289] on div at bounding box center [214, 301] width 359 height 25
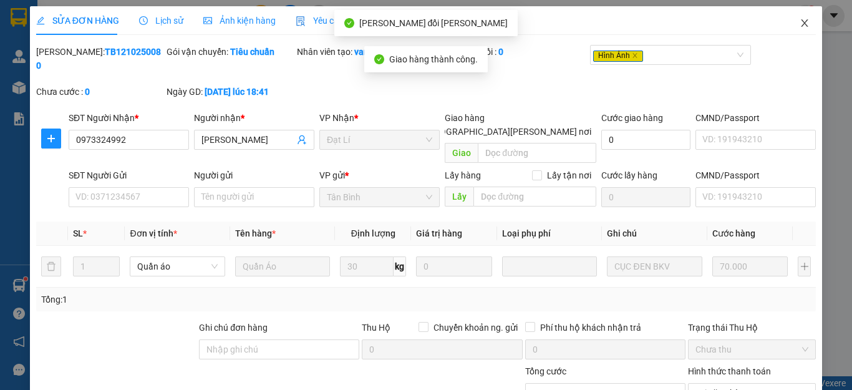
click at [800, 19] on icon "close" at bounding box center [805, 23] width 10 height 10
